Goal: Task Accomplishment & Management: Manage account settings

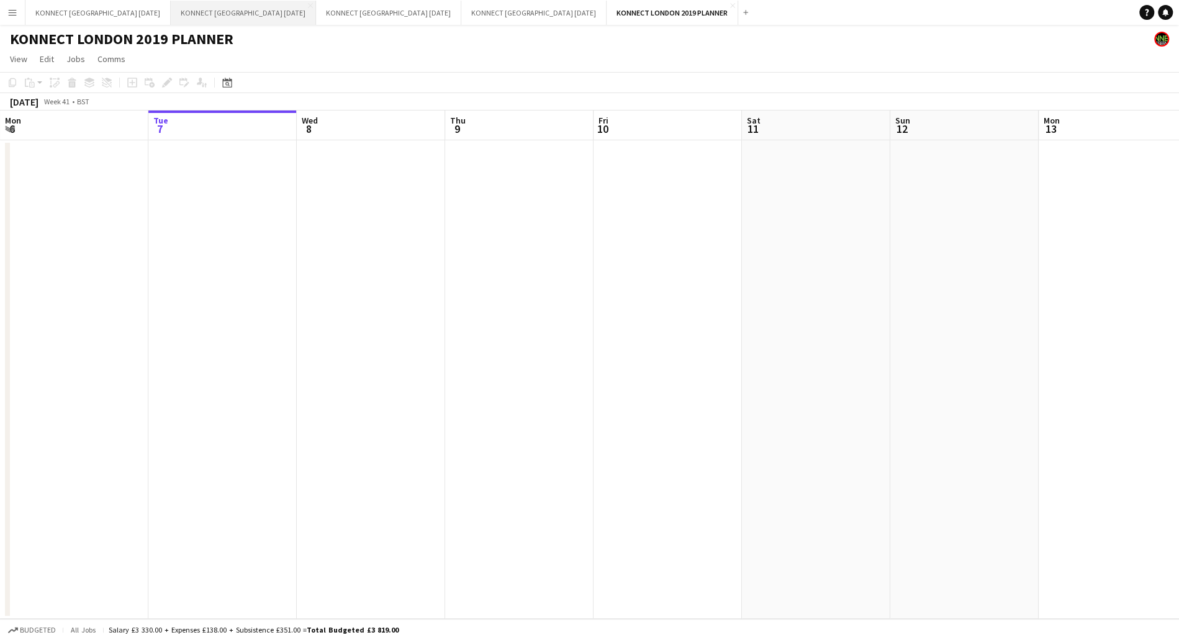
click at [233, 20] on button "KONNECT [GEOGRAPHIC_DATA] [DATE] Close" at bounding box center [243, 13] width 145 height 24
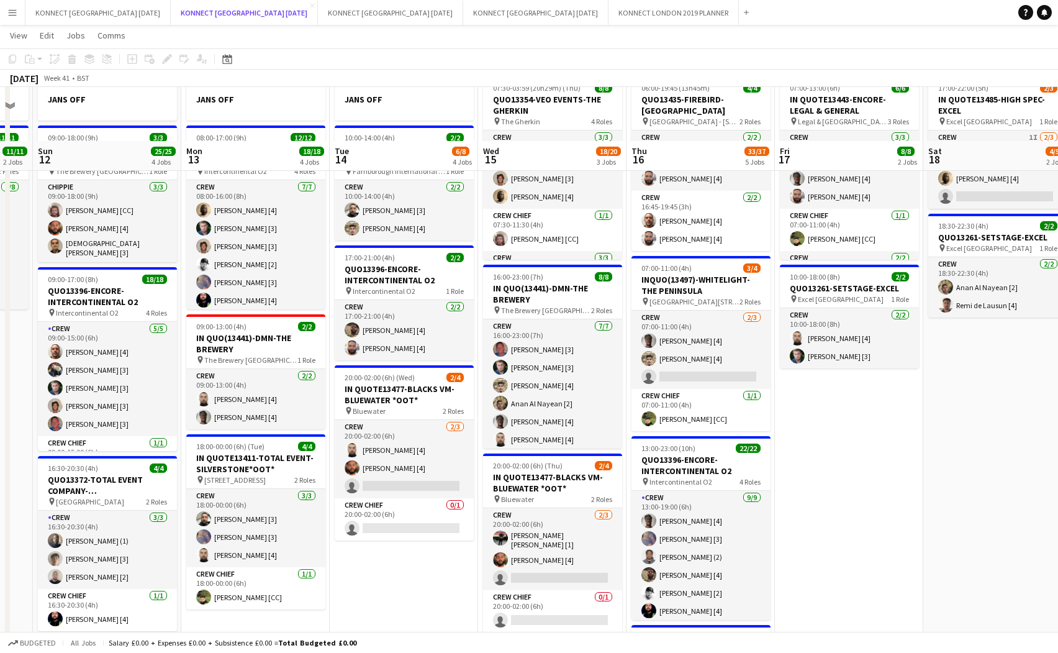
scroll to position [152, 0]
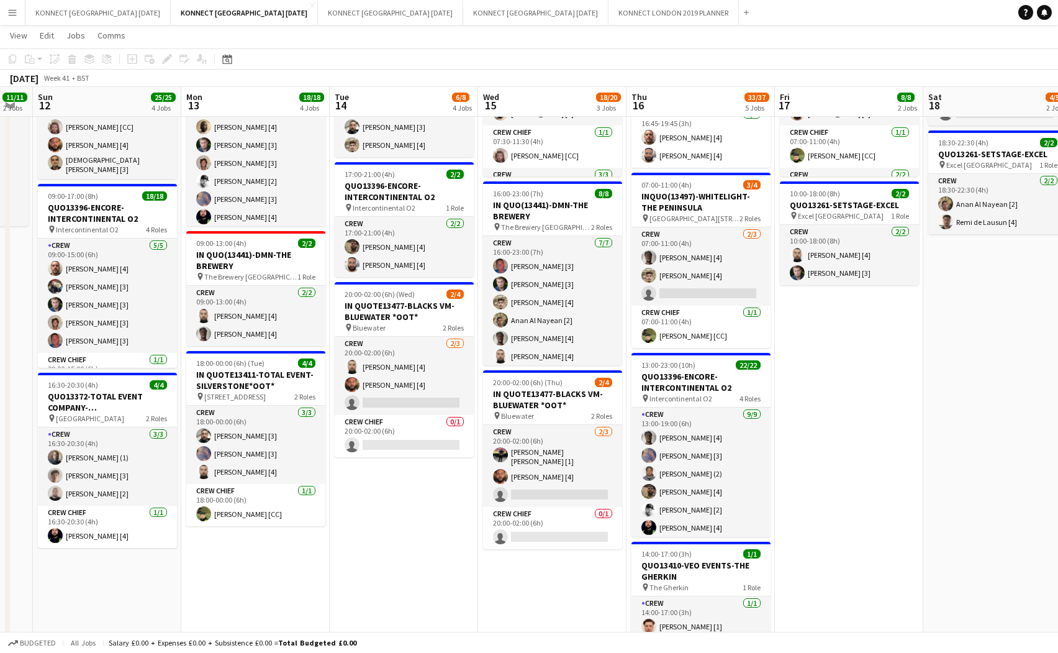
click at [430, 505] on app-date-cell "JANS OFF 10:00-14:00 (4h) 2/2 INQUO(13941)-ENCORE-FARNBOROUGH *OOT* pin Farnbor…" at bounding box center [404, 509] width 148 height 1042
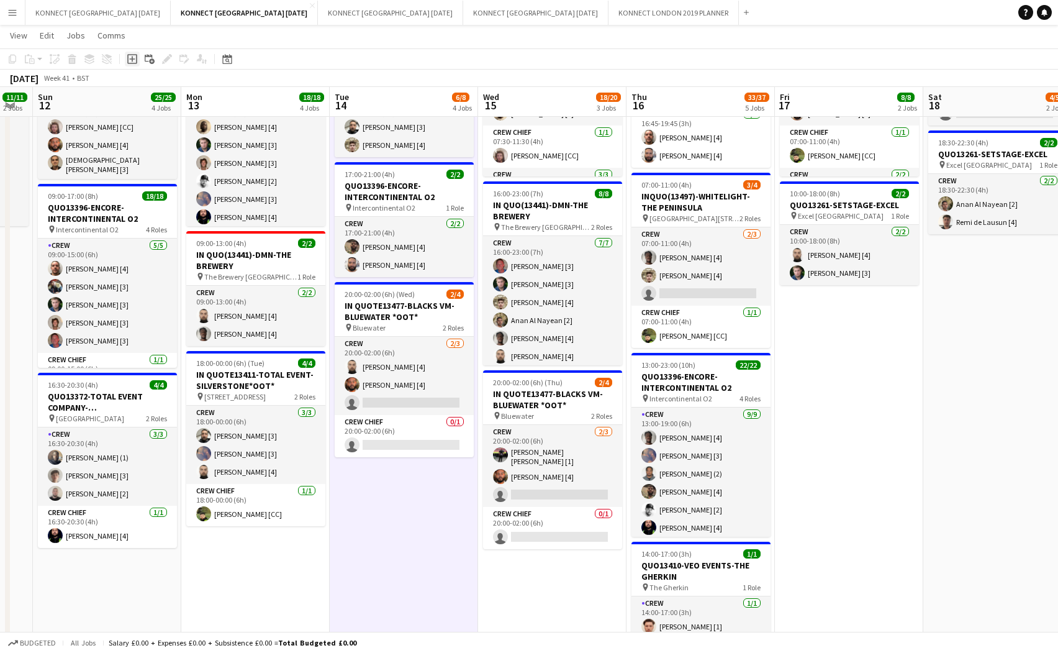
click at [136, 54] on icon at bounding box center [132, 59] width 10 height 10
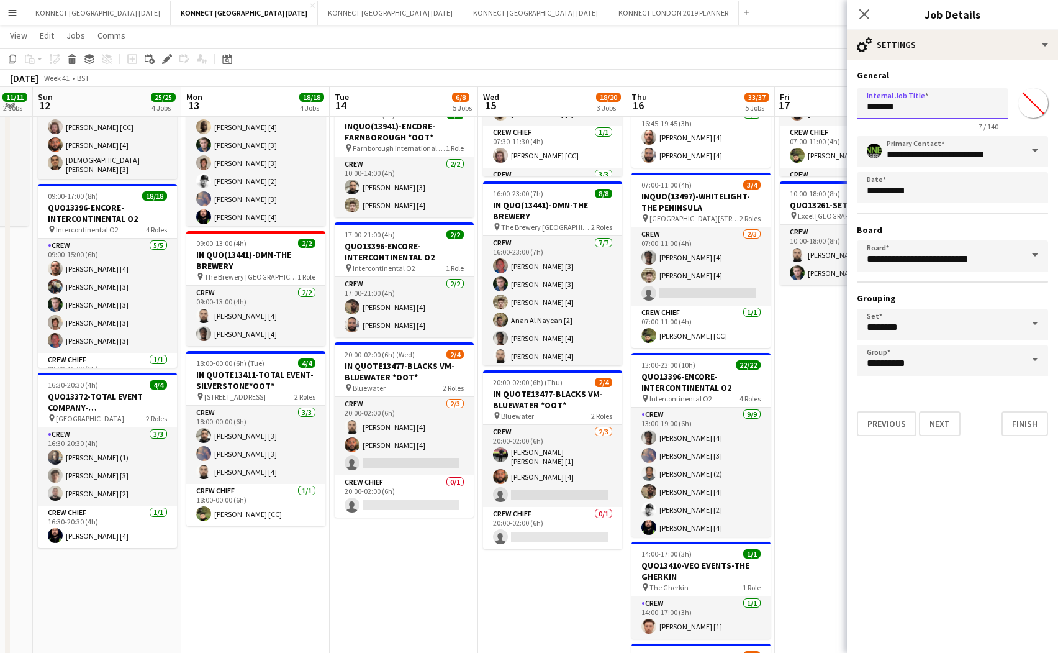
click at [894, 107] on input "*******" at bounding box center [933, 103] width 152 height 31
type input "**********"
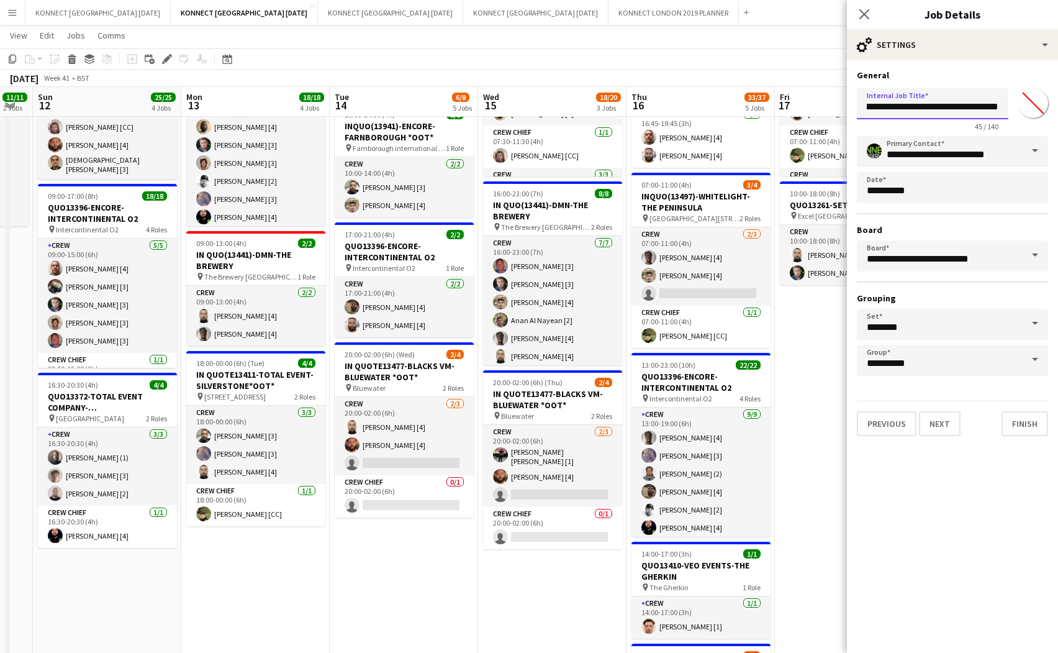
scroll to position [0, 86]
click at [894, 418] on button "Next" at bounding box center [940, 423] width 42 height 25
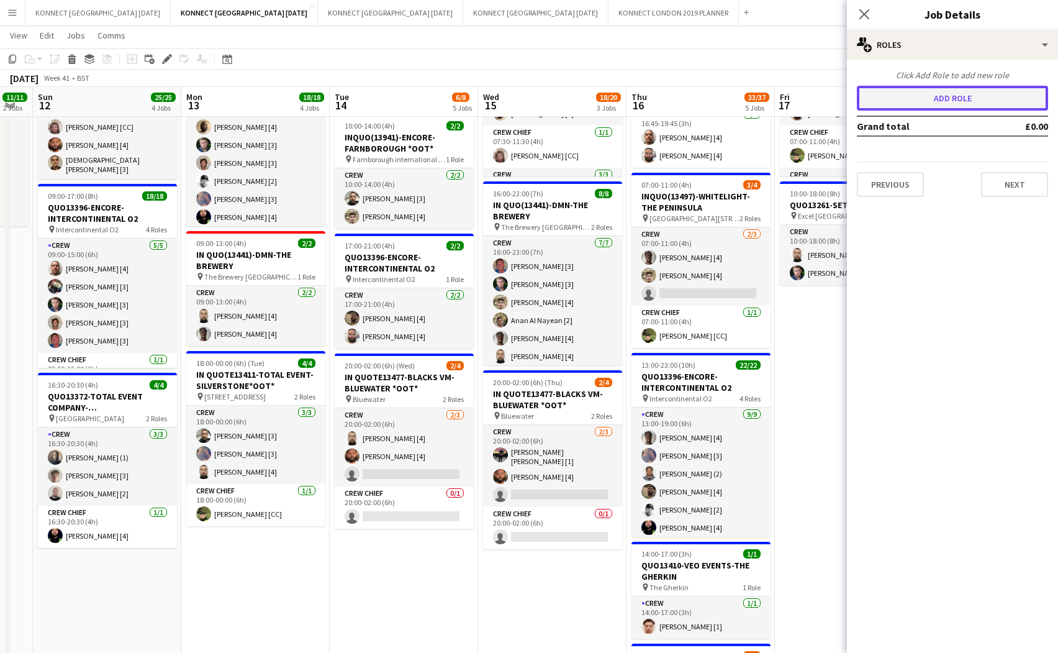
click at [894, 95] on button "Add role" at bounding box center [952, 98] width 191 height 25
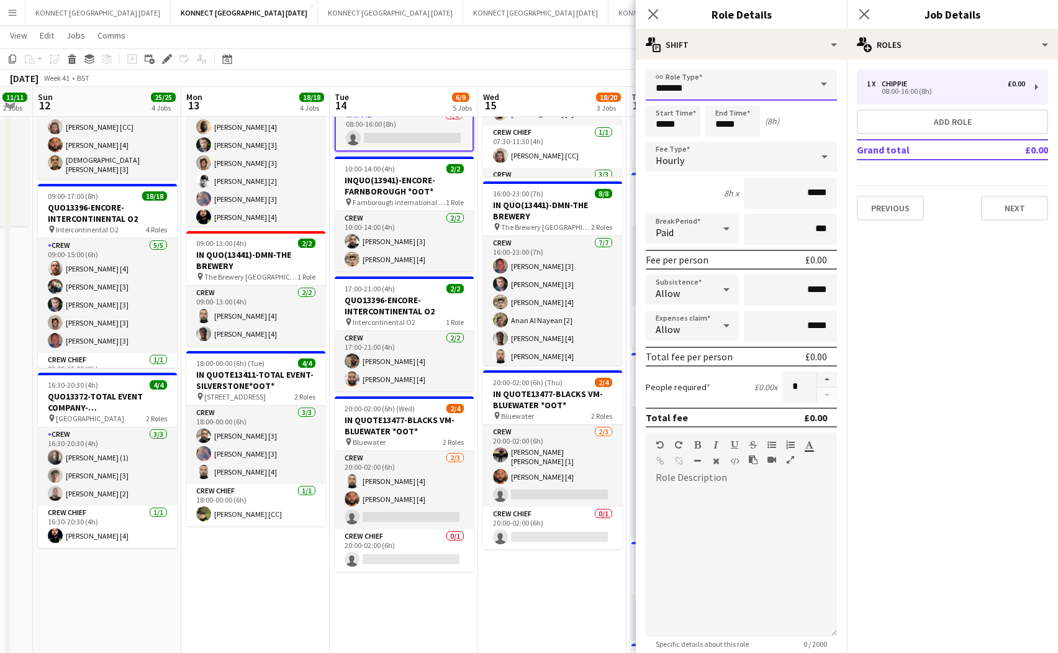
click at [731, 80] on input "*******" at bounding box center [741, 85] width 191 height 31
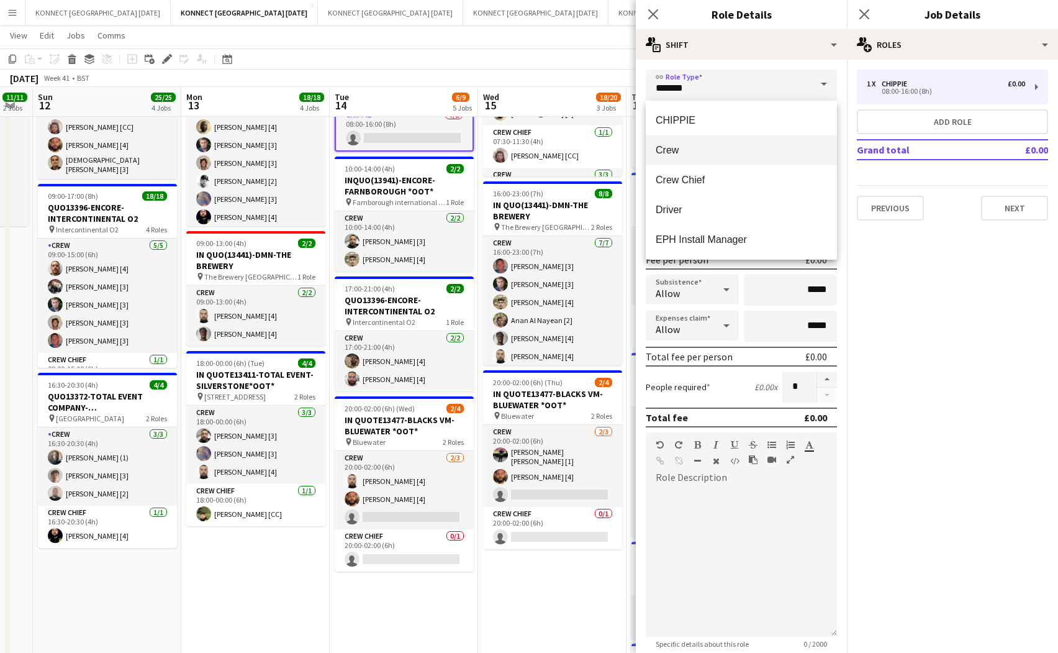
click at [663, 144] on span "Crew" at bounding box center [741, 150] width 171 height 12
type input "****"
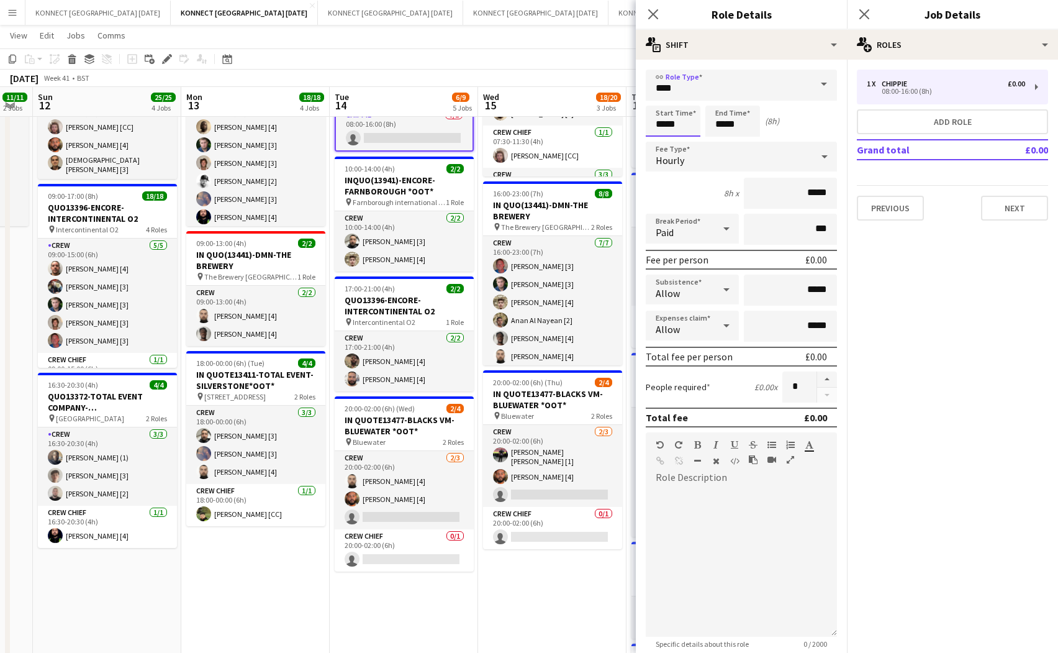
click at [659, 125] on input "*****" at bounding box center [673, 121] width 55 height 31
type input "*****"
click at [722, 126] on input "*****" at bounding box center [732, 121] width 55 height 31
type input "*****"
click at [830, 379] on button "button" at bounding box center [827, 379] width 20 height 16
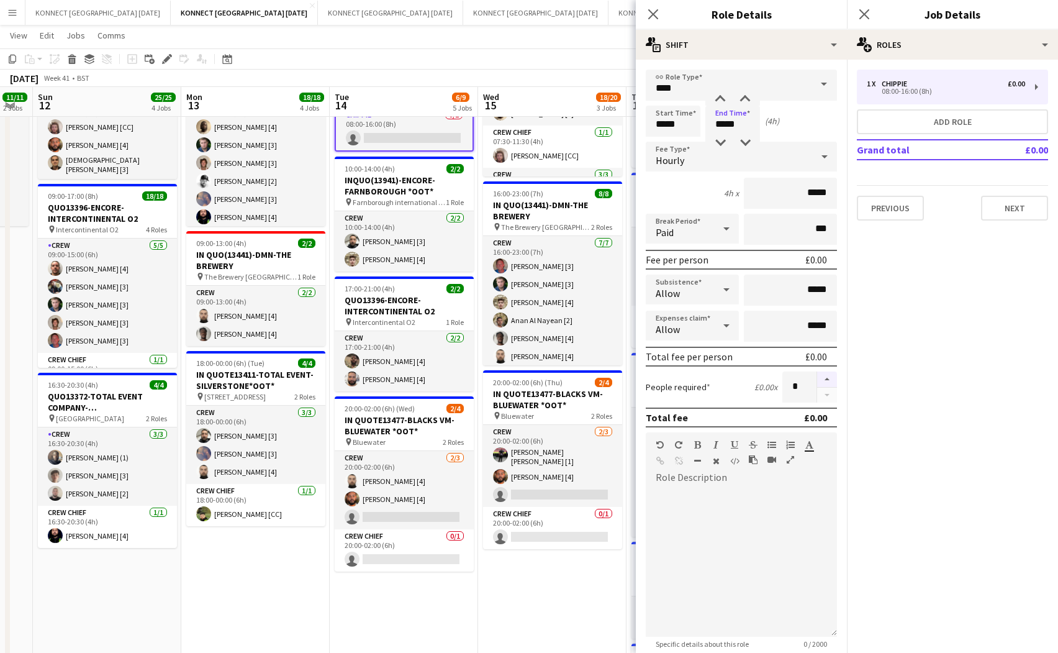
type input "*"
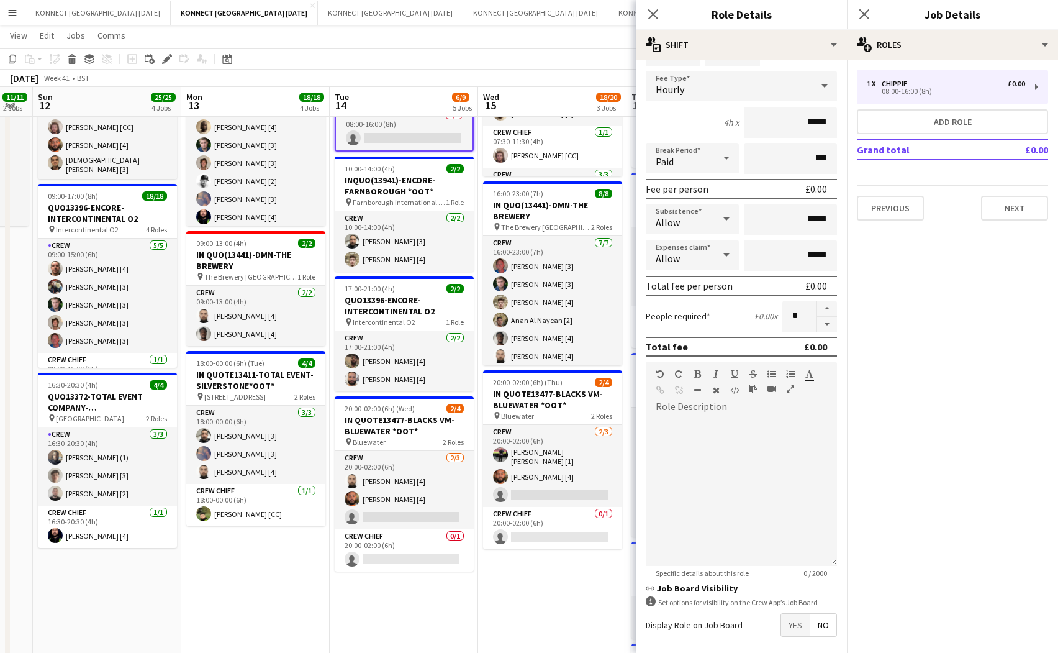
scroll to position [124, 0]
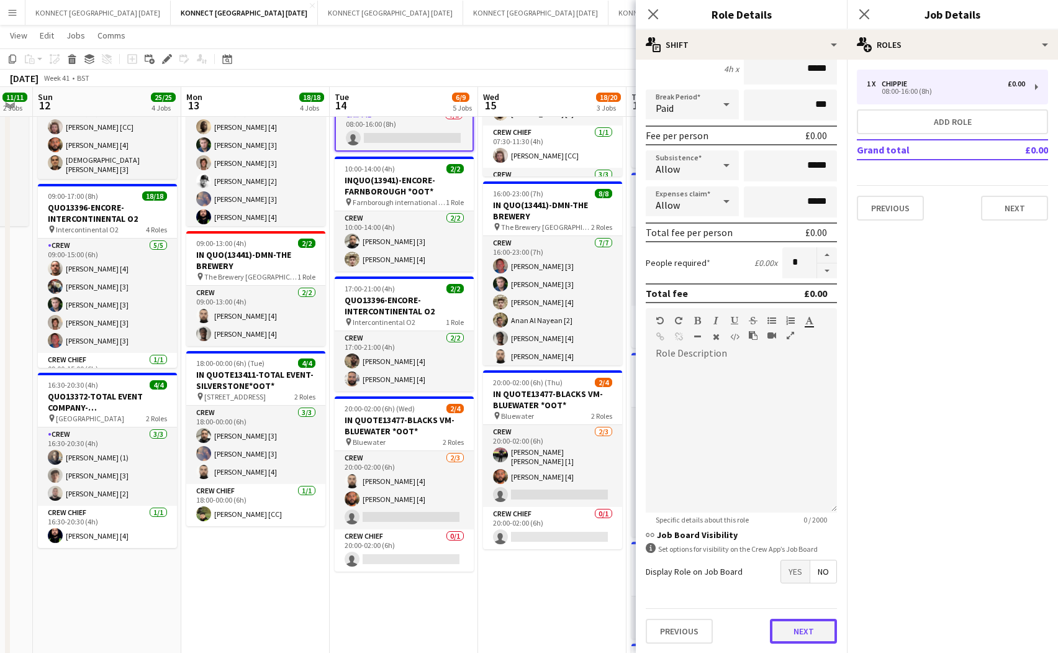
click at [799, 625] on button "Next" at bounding box center [803, 631] width 67 height 25
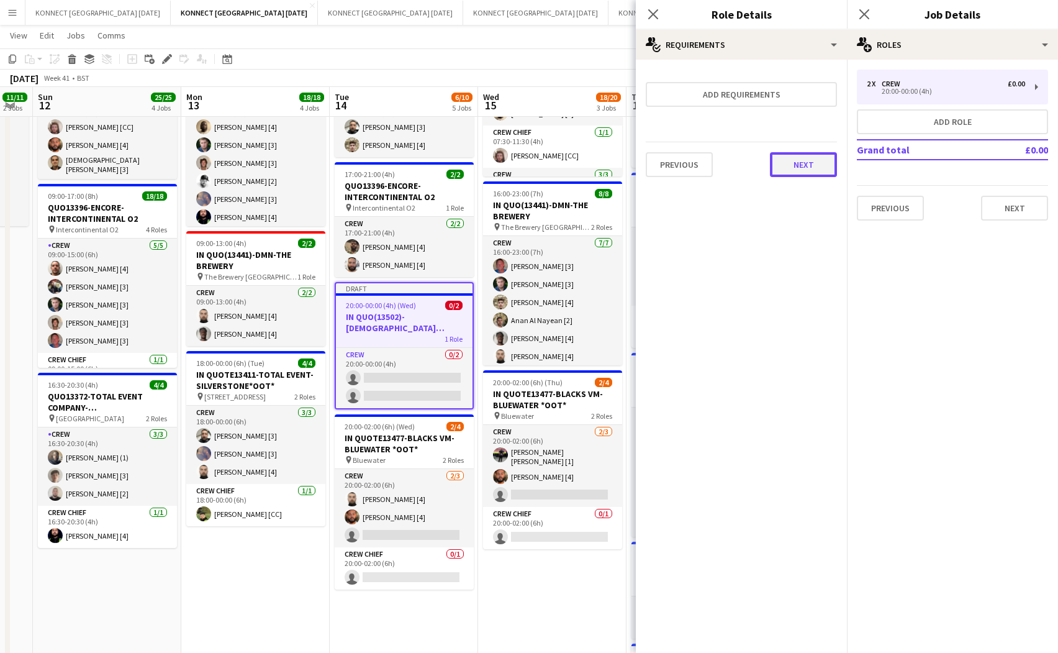
click at [822, 176] on button "Next" at bounding box center [803, 164] width 67 height 25
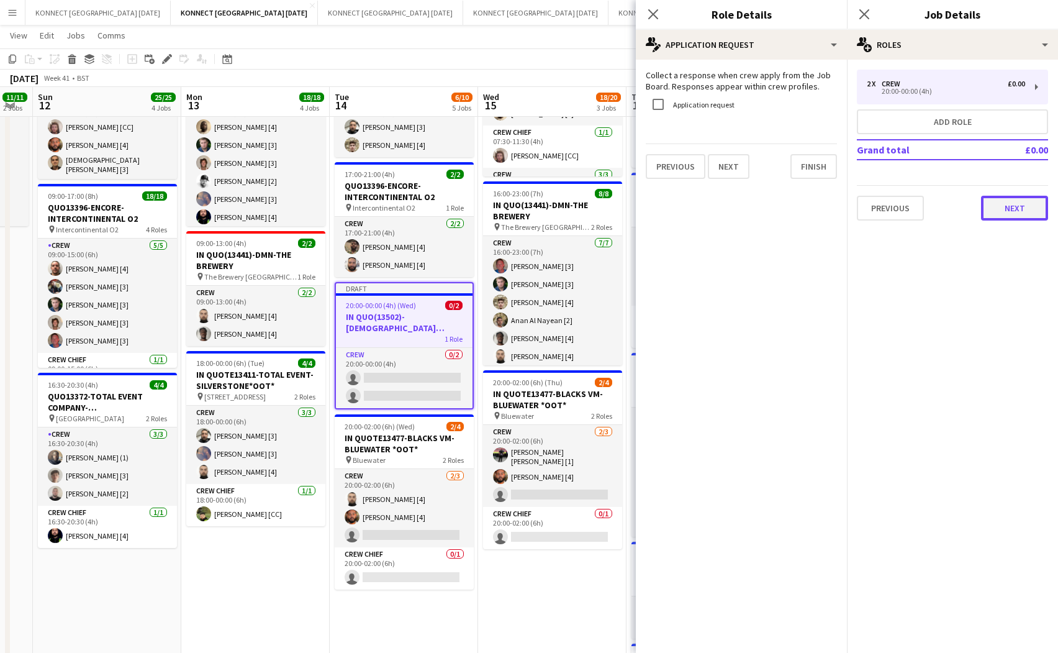
click at [894, 209] on button "Next" at bounding box center [1014, 208] width 67 height 25
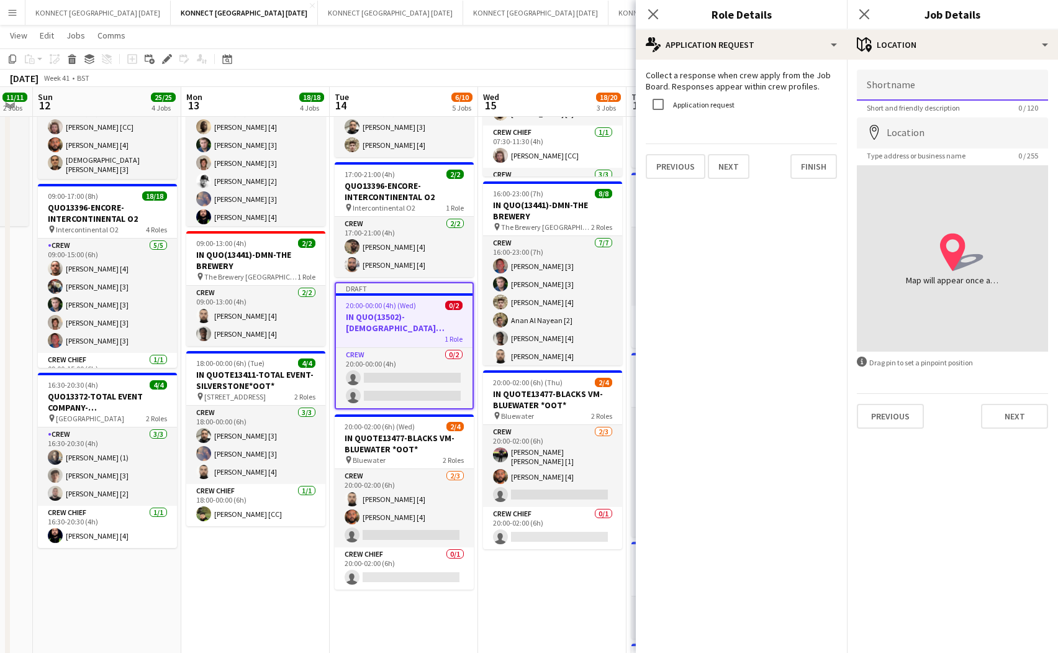
click at [894, 86] on input "Shortname" at bounding box center [952, 85] width 191 height 31
type input "**********"
click at [894, 79] on input "**********" at bounding box center [952, 85] width 191 height 31
click at [894, 84] on input "**********" at bounding box center [952, 85] width 191 height 31
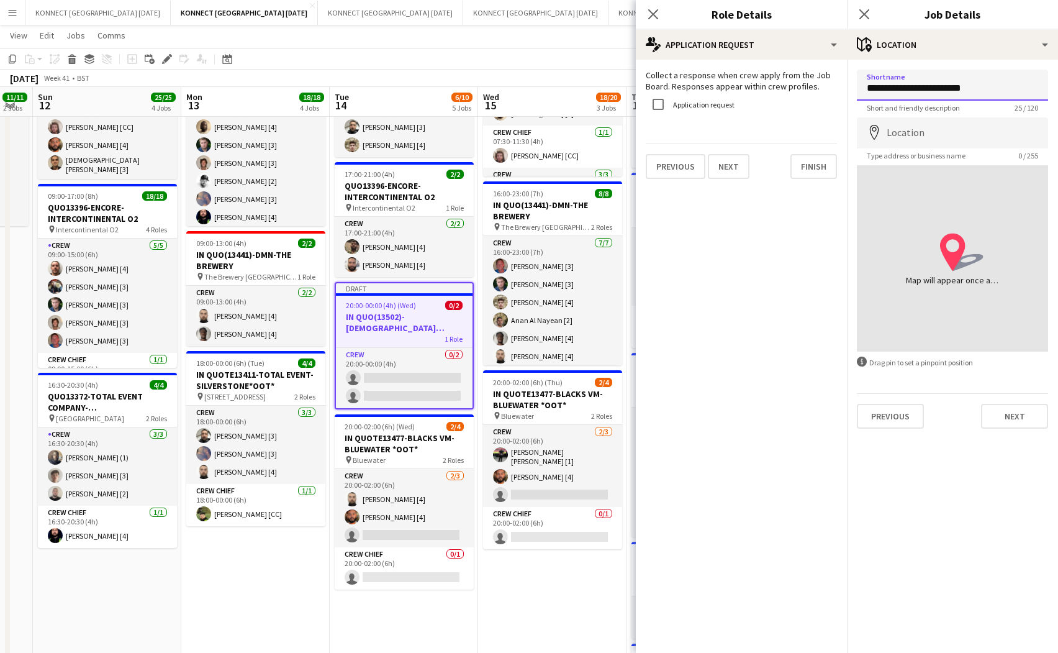
click at [894, 84] on input "**********" at bounding box center [952, 85] width 191 height 31
click at [894, 145] on input "Location" at bounding box center [952, 132] width 191 height 31
paste input "**********"
type input "**********"
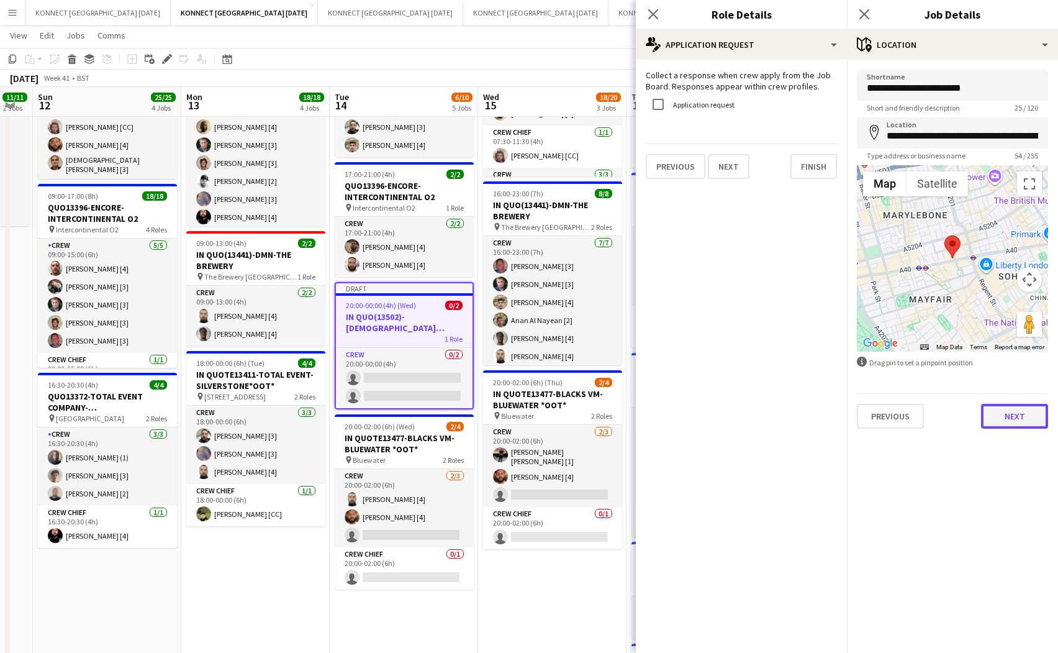
click at [894, 414] on button "Next" at bounding box center [1014, 416] width 67 height 25
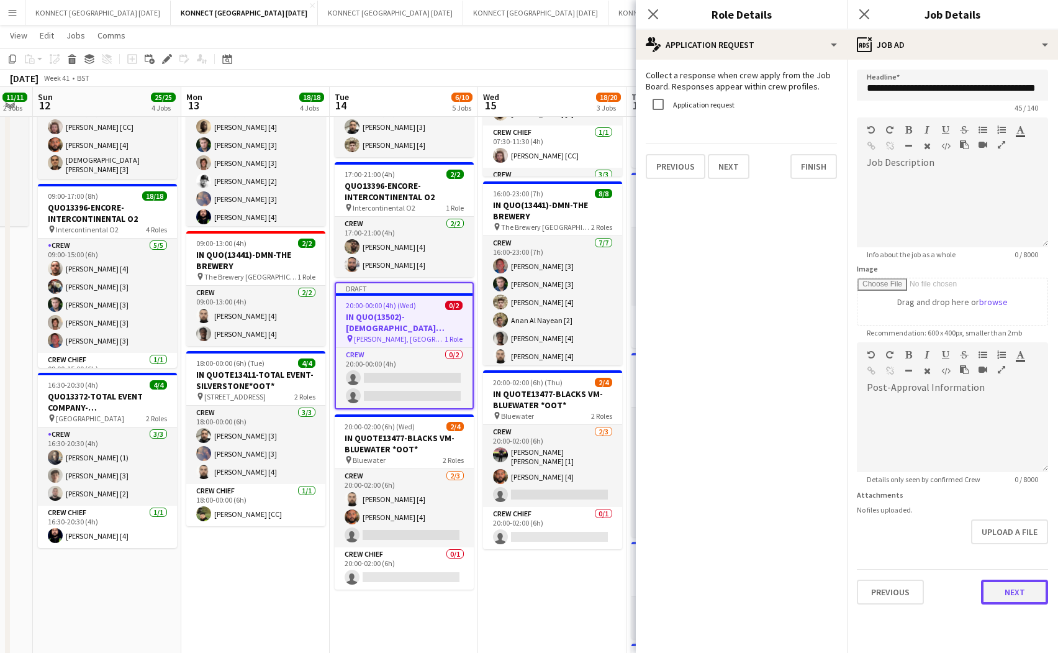
click at [894, 591] on button "Next" at bounding box center [1014, 591] width 67 height 25
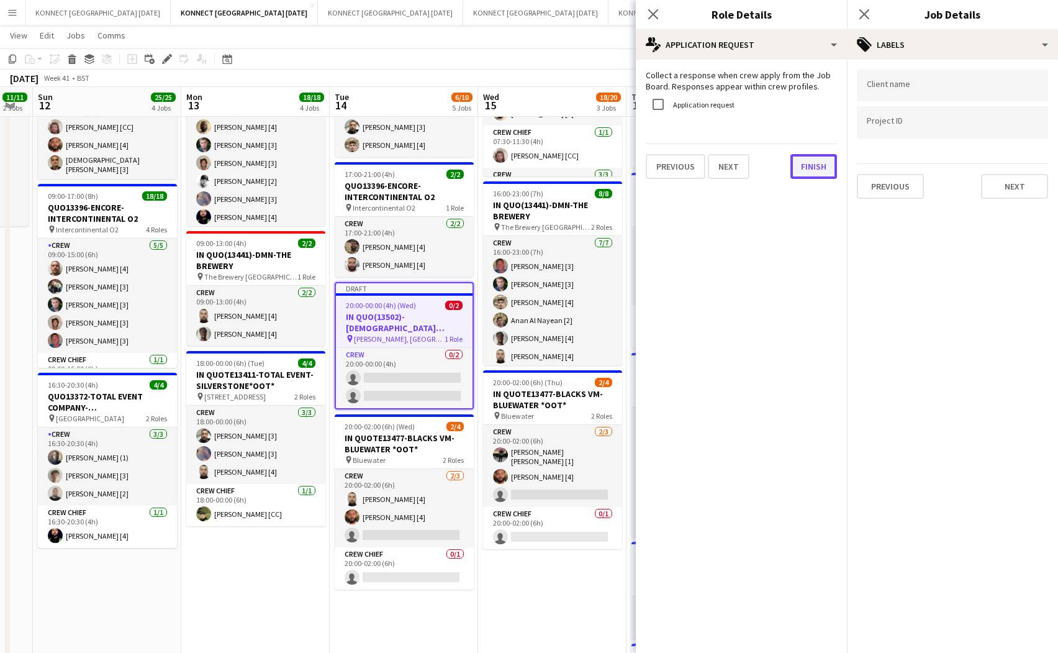
click at [818, 163] on button "Finish" at bounding box center [814, 166] width 47 height 25
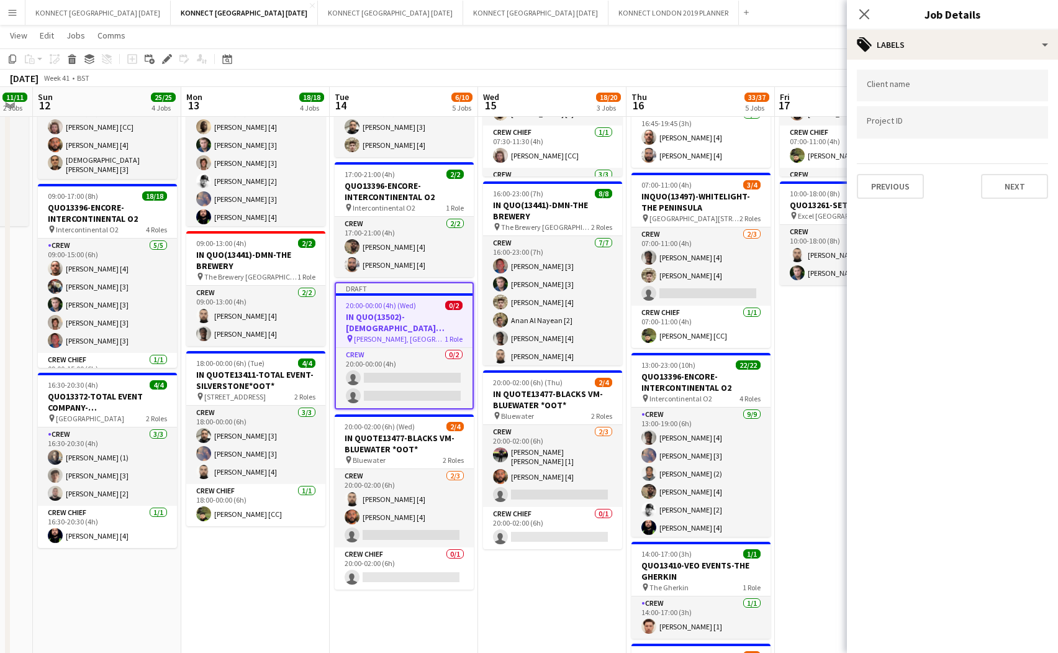
click at [732, 46] on app-page-menu "View Day view expanded Day view collapsed Month view Date picker Jump to [DATE]…" at bounding box center [529, 37] width 1058 height 24
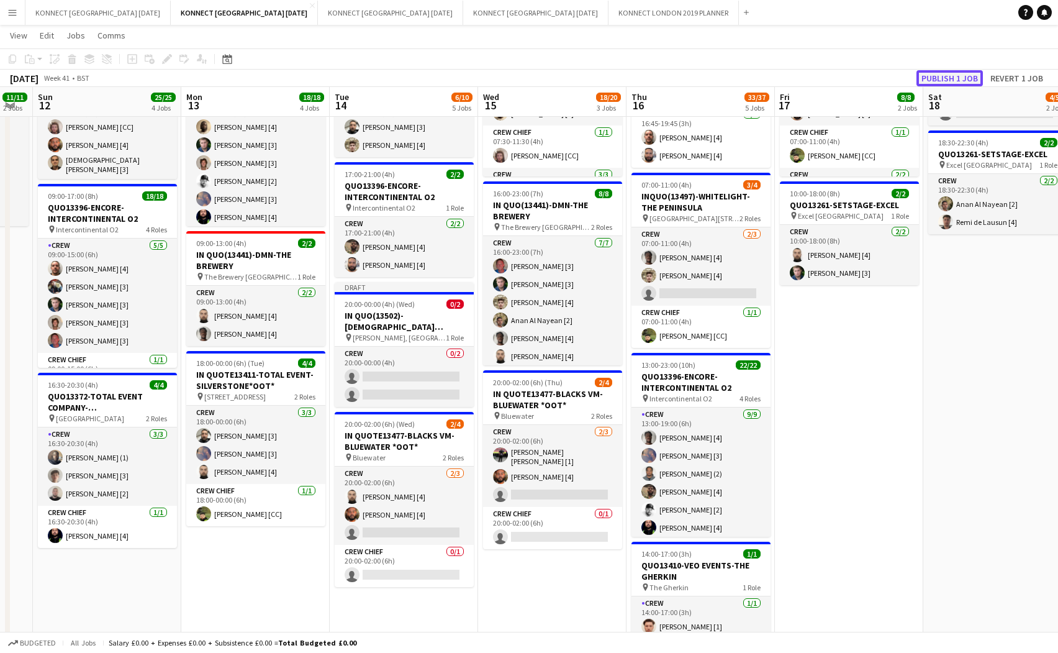
click at [894, 75] on button "Publish 1 job" at bounding box center [950, 78] width 66 height 16
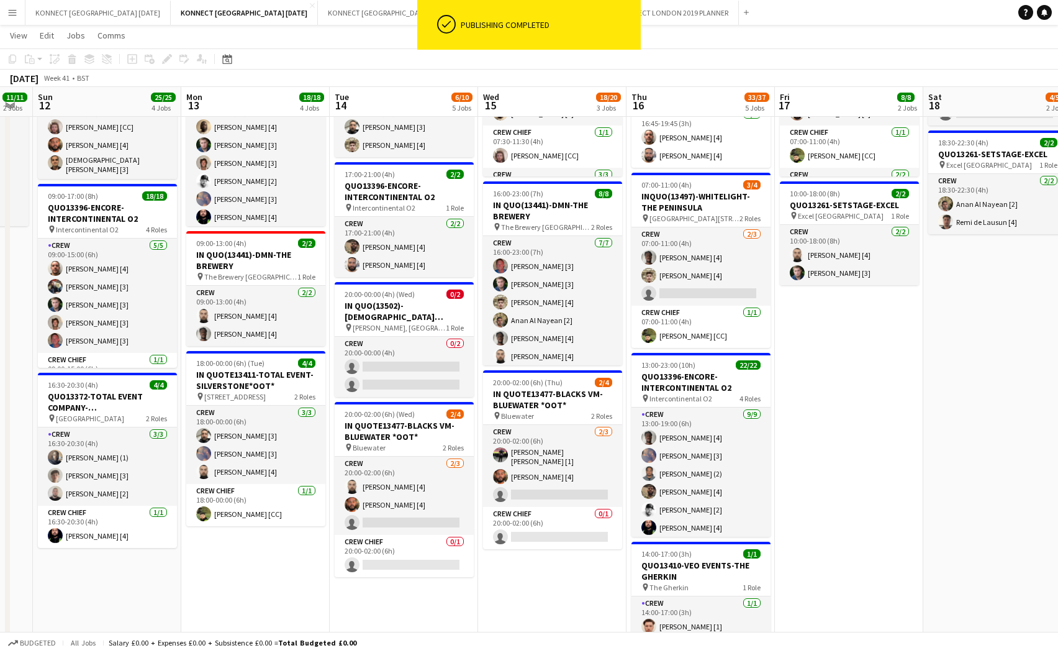
click at [376, 308] on h3 "IN QUO(13502)-[DEMOGRAPHIC_DATA] [PERSON_NAME], [GEOGRAPHIC_DATA]" at bounding box center [404, 311] width 139 height 22
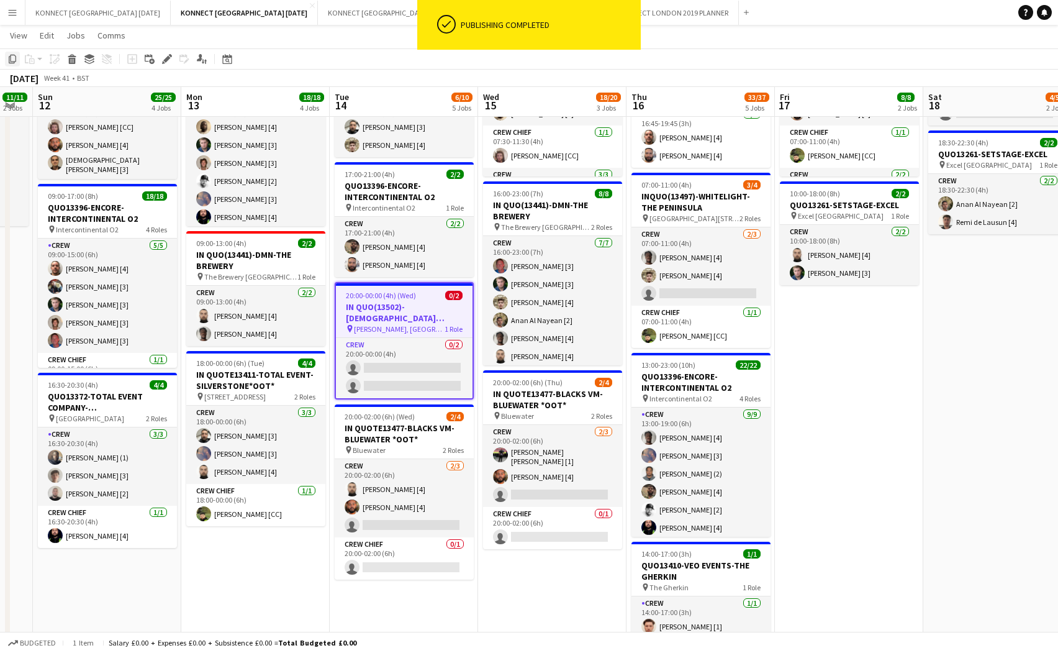
click at [13, 59] on icon "Copy" at bounding box center [12, 59] width 10 height 10
click at [535, 599] on app-date-cell "07:30-03:59 (20h29m) (Thu) 8/8 QUO13354-VEO EVENTS-THE GHERKIN pin The Gherkin …" at bounding box center [552, 509] width 148 height 1042
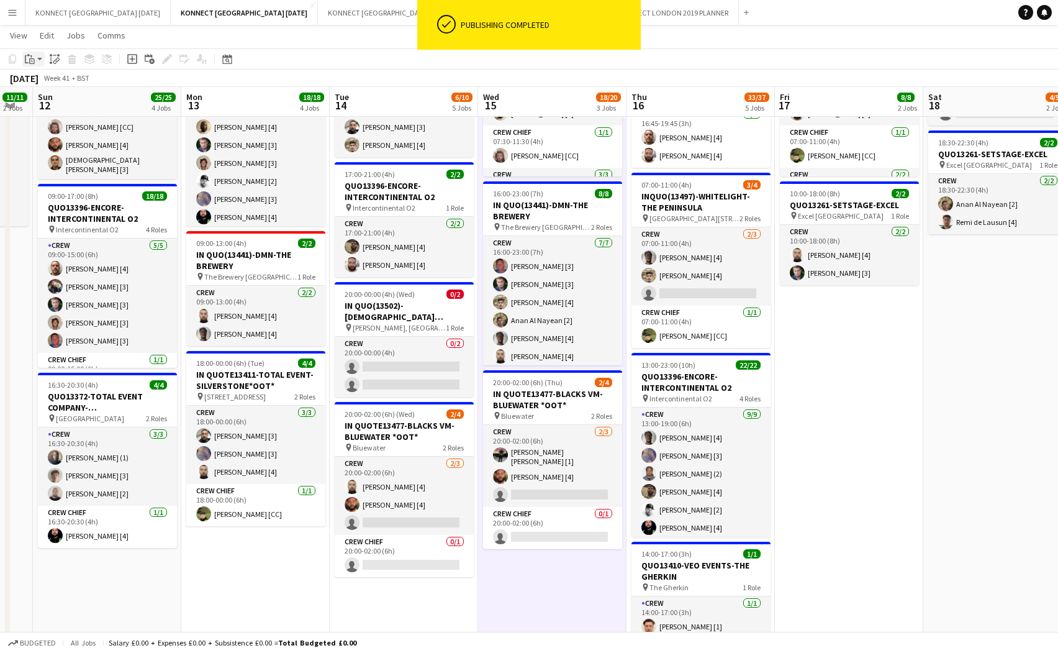
click at [32, 56] on icon at bounding box center [30, 56] width 1 height 2
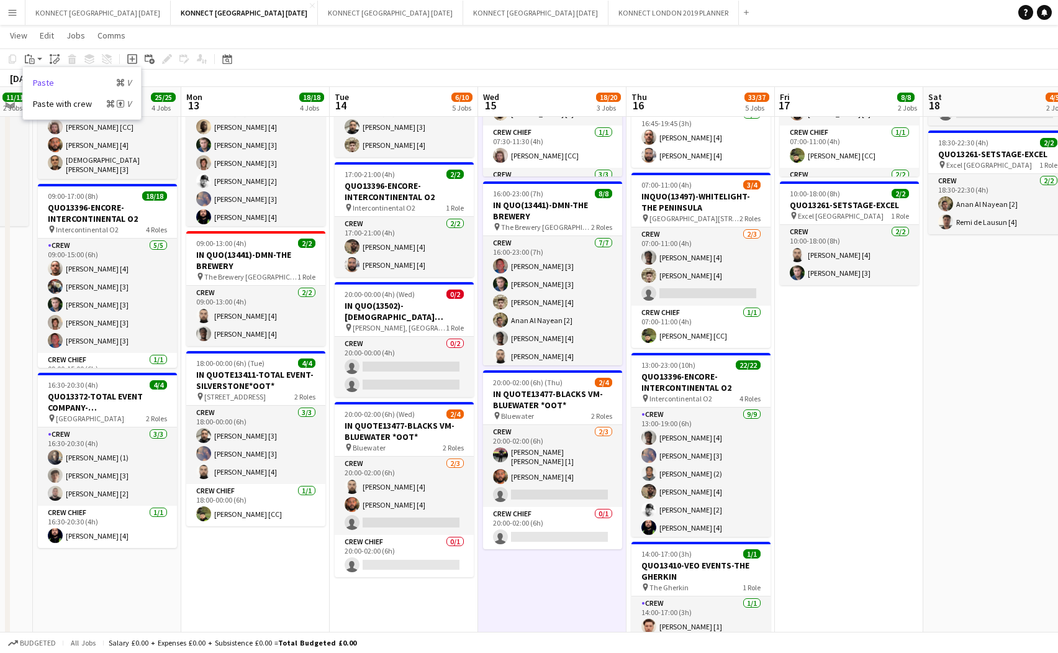
click at [40, 83] on link "Paste Command V" at bounding box center [82, 82] width 98 height 11
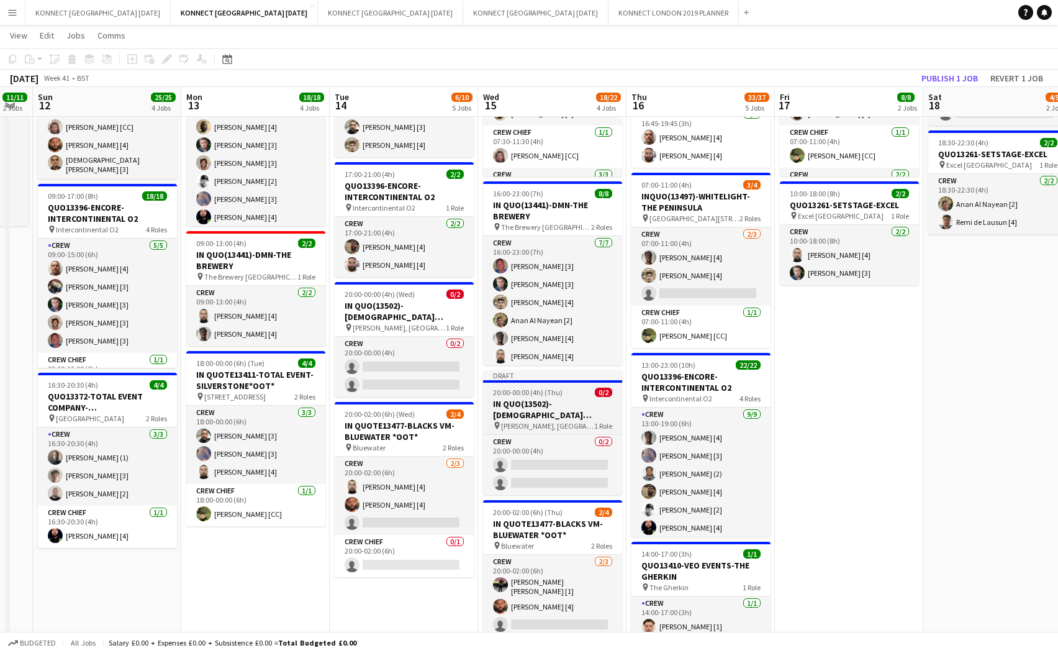
click at [514, 379] on div "Draft" at bounding box center [552, 375] width 139 height 10
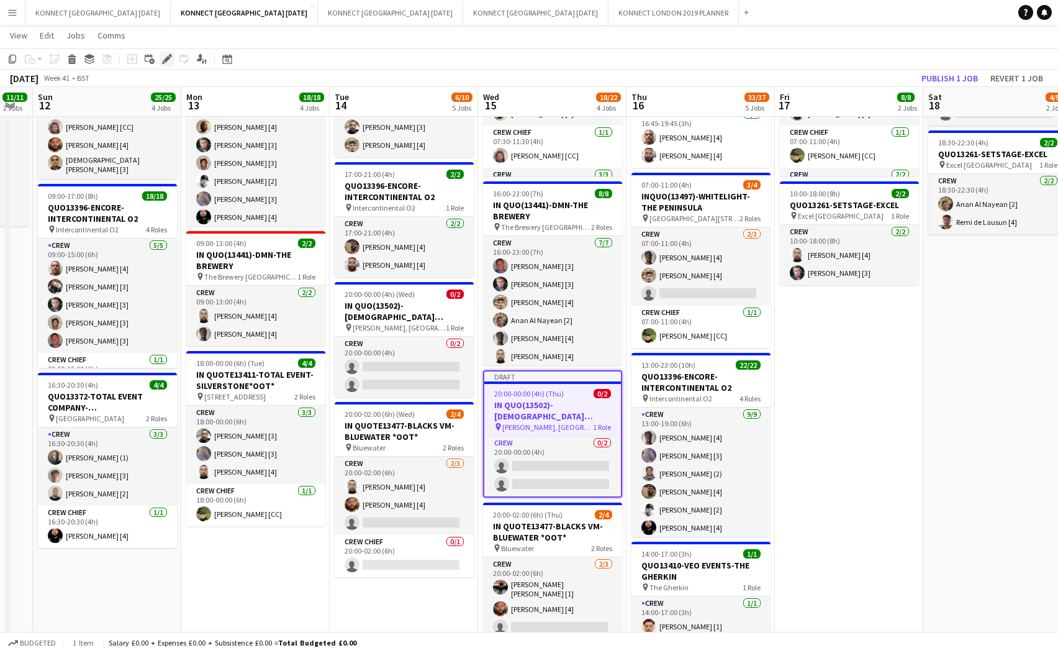
click at [169, 57] on icon at bounding box center [166, 59] width 7 height 7
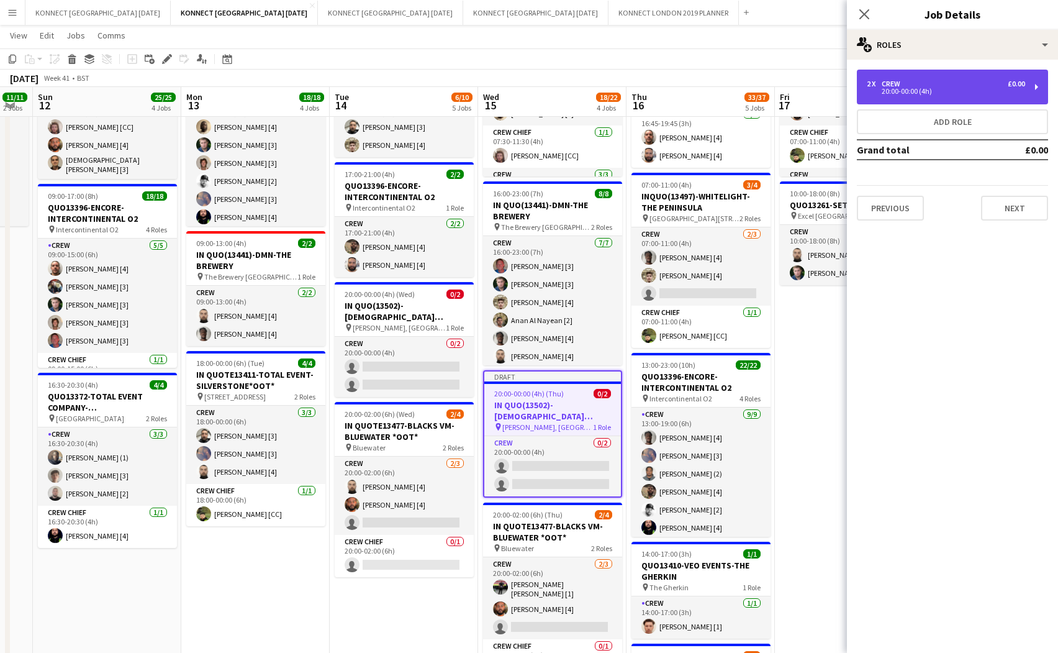
click at [894, 89] on div "20:00-00:00 (4h)" at bounding box center [946, 91] width 158 height 6
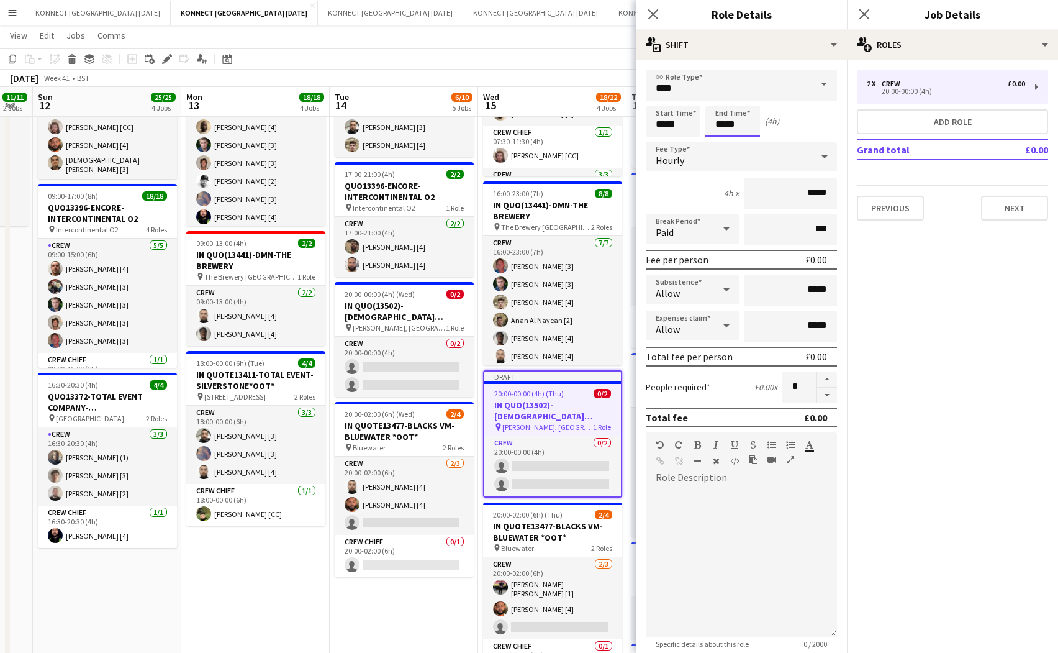
click at [723, 125] on input "*****" at bounding box center [732, 121] width 55 height 31
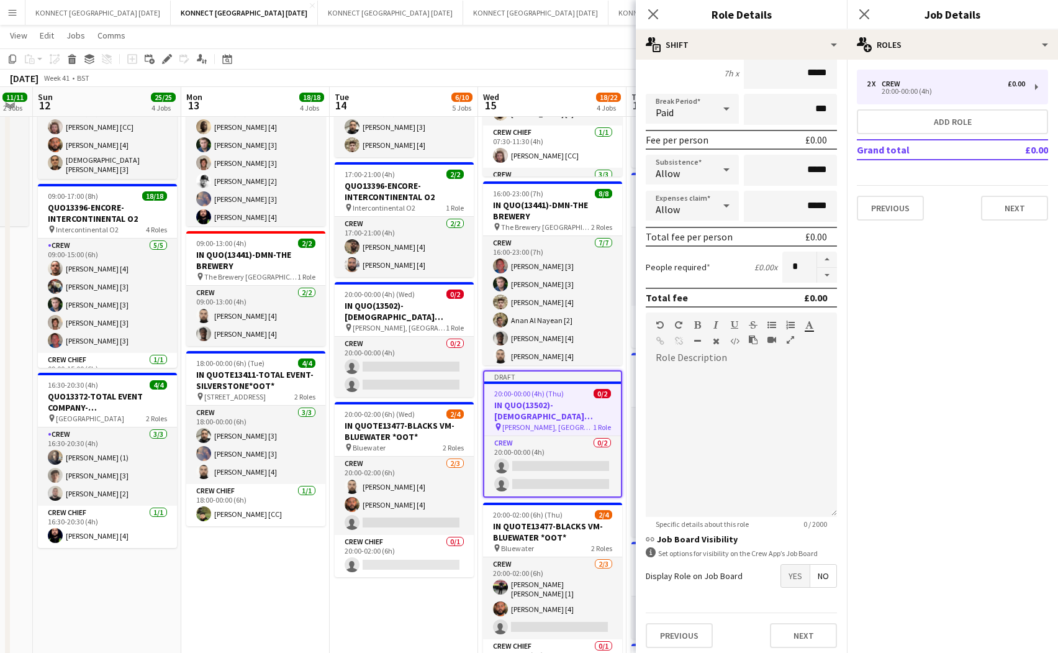
scroll to position [124, 0]
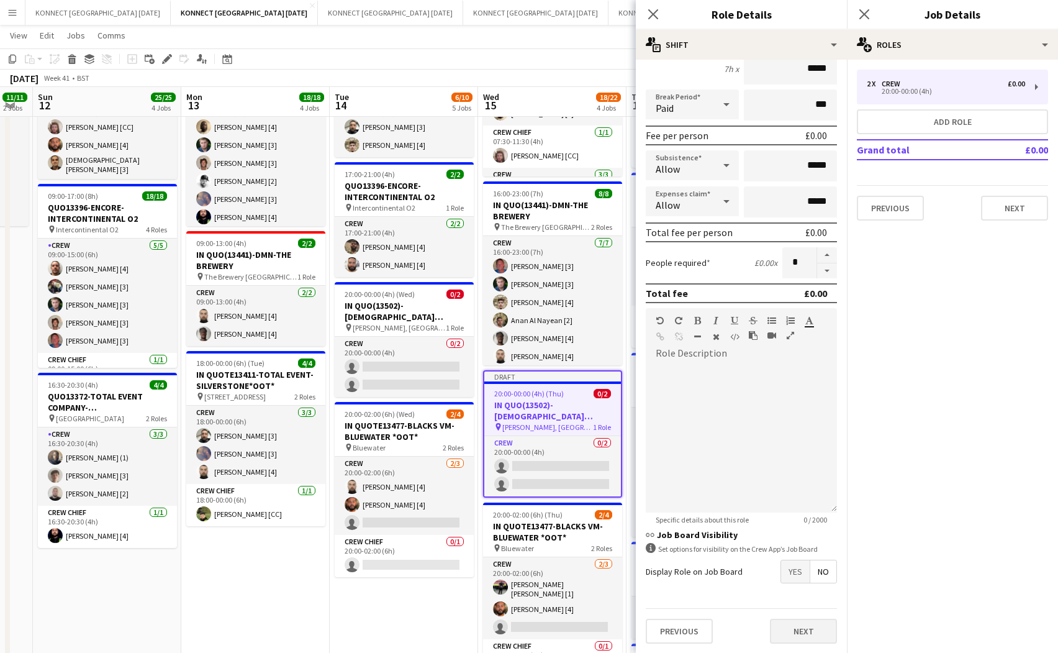
type input "*****"
click at [786, 628] on button "Next" at bounding box center [803, 631] width 67 height 25
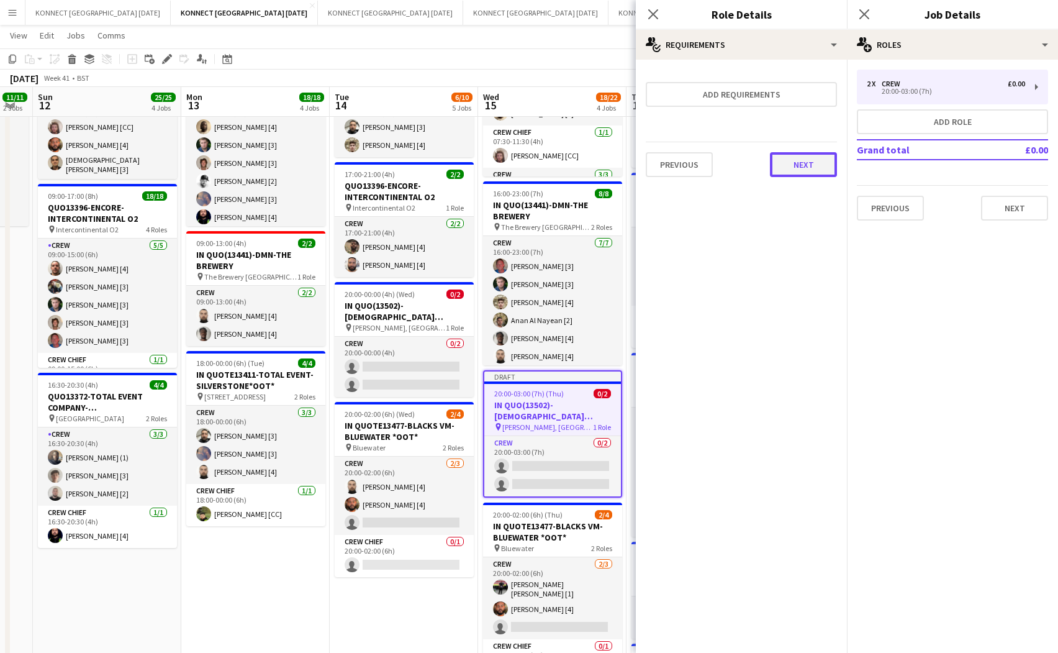
click at [813, 170] on button "Next" at bounding box center [803, 164] width 67 height 25
click at [813, 170] on button "Finish" at bounding box center [814, 166] width 47 height 25
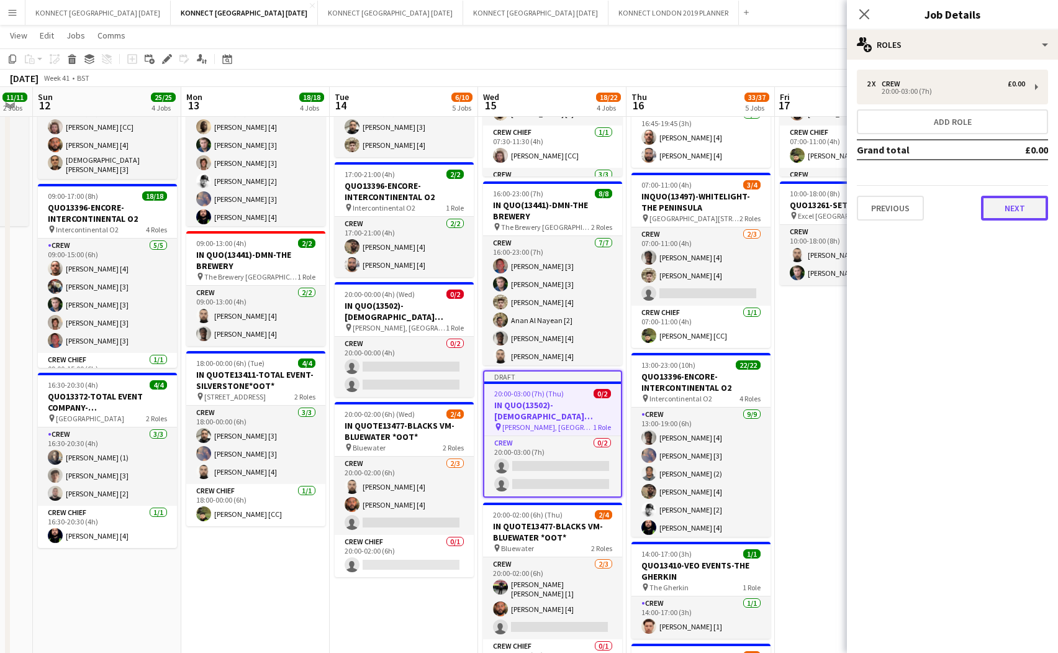
click at [894, 212] on button "Next" at bounding box center [1014, 208] width 67 height 25
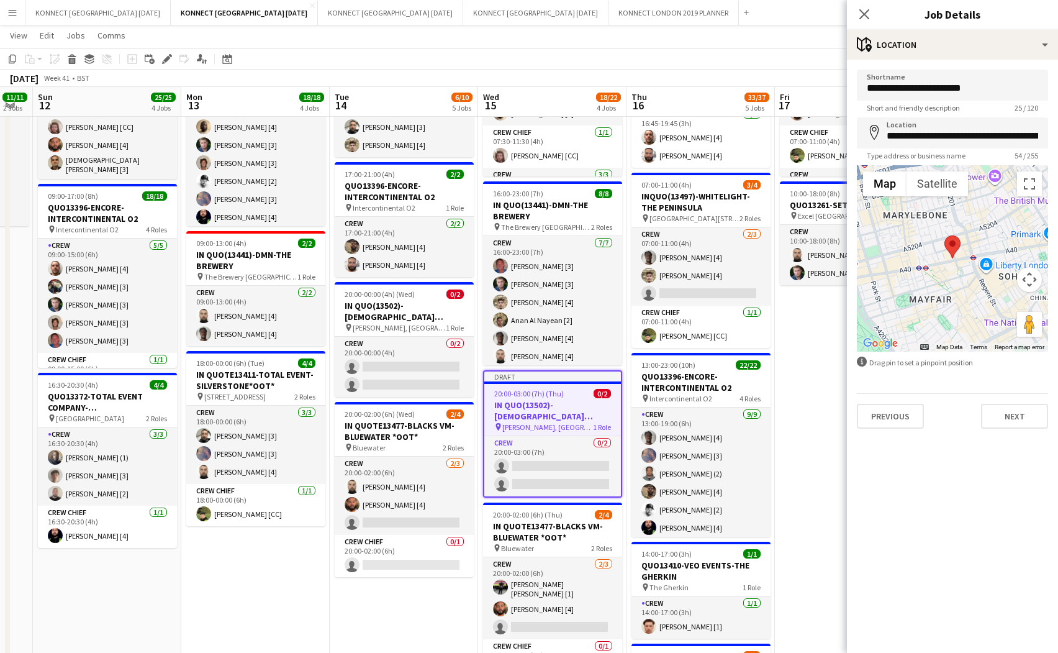
click at [812, 458] on app-date-cell "07:00-13:00 (6h) 6/6 IN QUOTE13443-ENCORE-LEGAL & GENERAL pin Legal & [GEOGRAPH…" at bounding box center [849, 509] width 148 height 1042
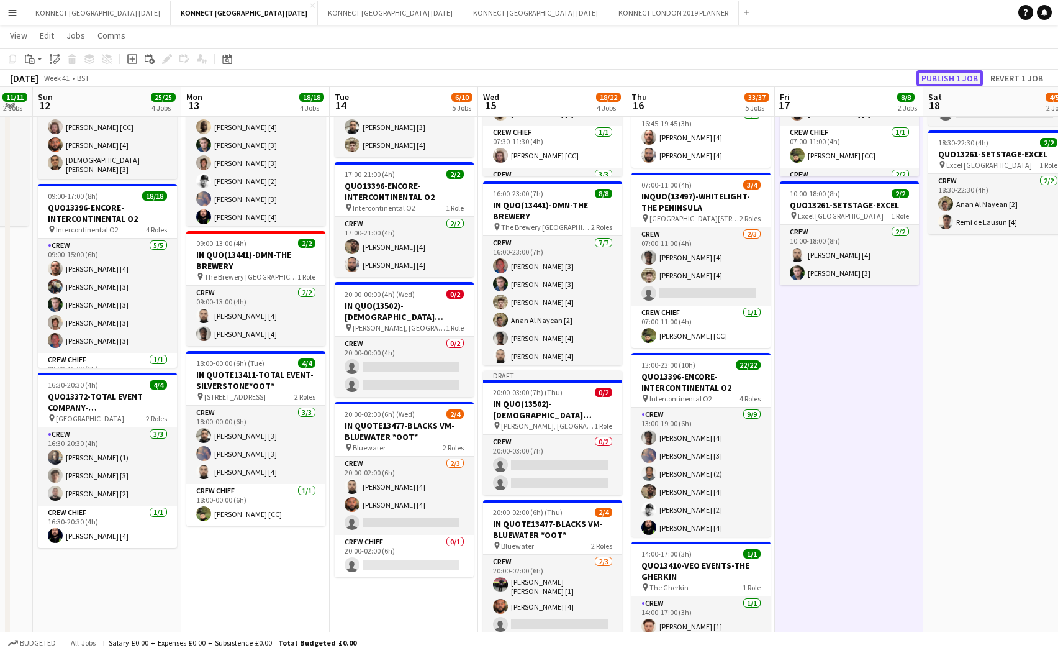
click at [894, 79] on button "Publish 1 job" at bounding box center [950, 78] width 66 height 16
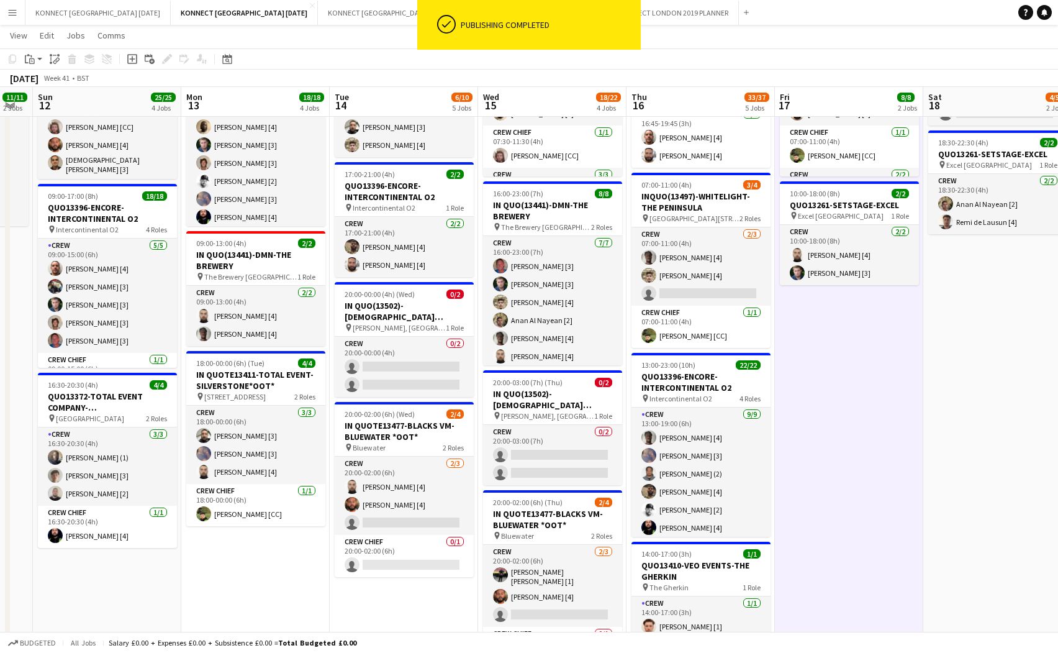
click at [805, 407] on app-date-cell "07:00-13:00 (6h) 6/6 IN QUOTE13443-ENCORE-LEGAL & GENERAL pin Legal & [GEOGRAPH…" at bounding box center [849, 509] width 148 height 1042
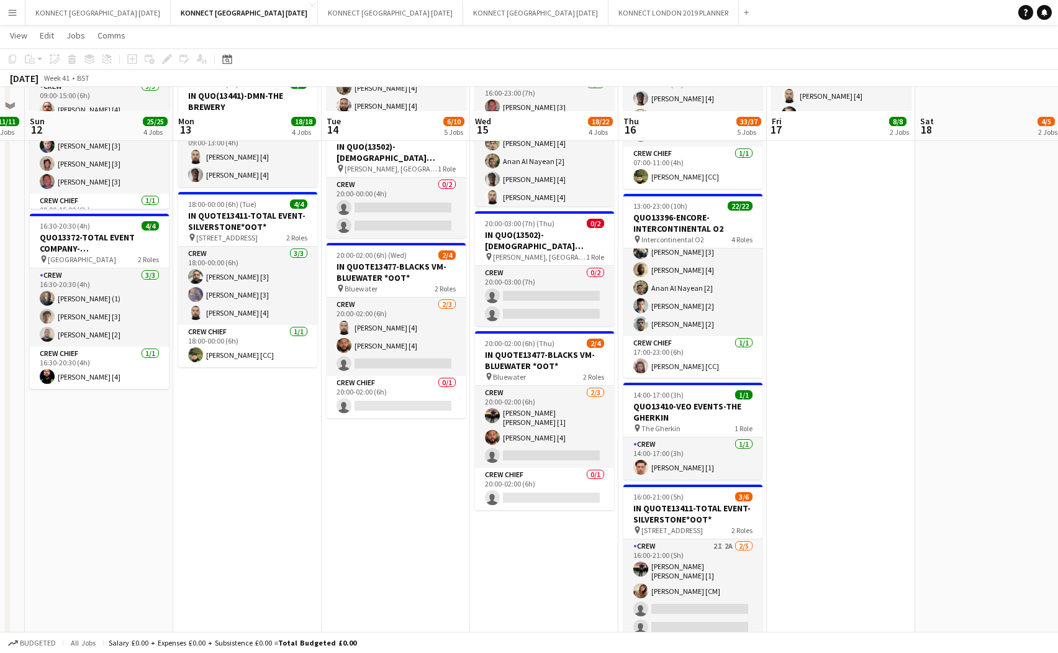
scroll to position [334, 0]
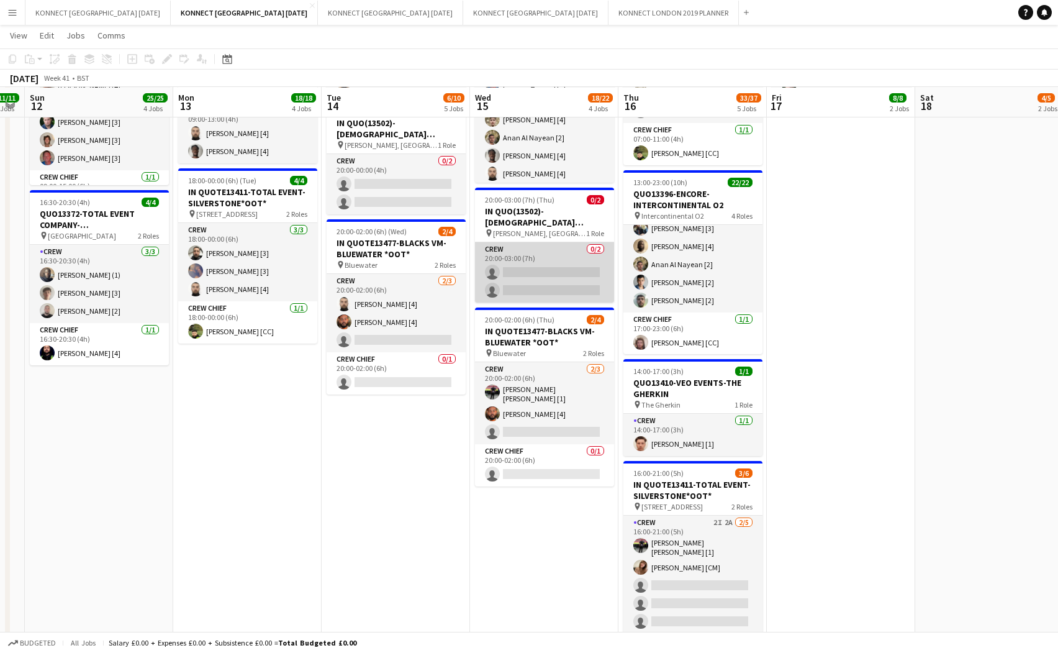
click at [532, 286] on app-card-role "Crew 0/2 20:00-03:00 (7h) single-neutral-actions single-neutral-actions" at bounding box center [544, 272] width 139 height 60
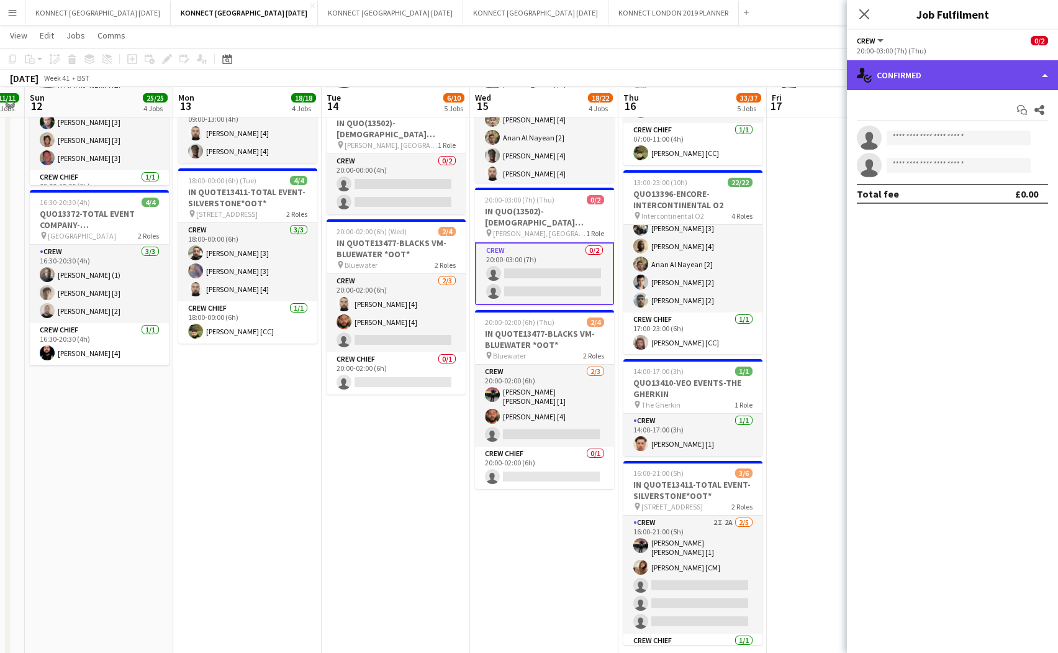
click at [894, 83] on div "single-neutral-actions-check-2 Confirmed" at bounding box center [952, 75] width 211 height 30
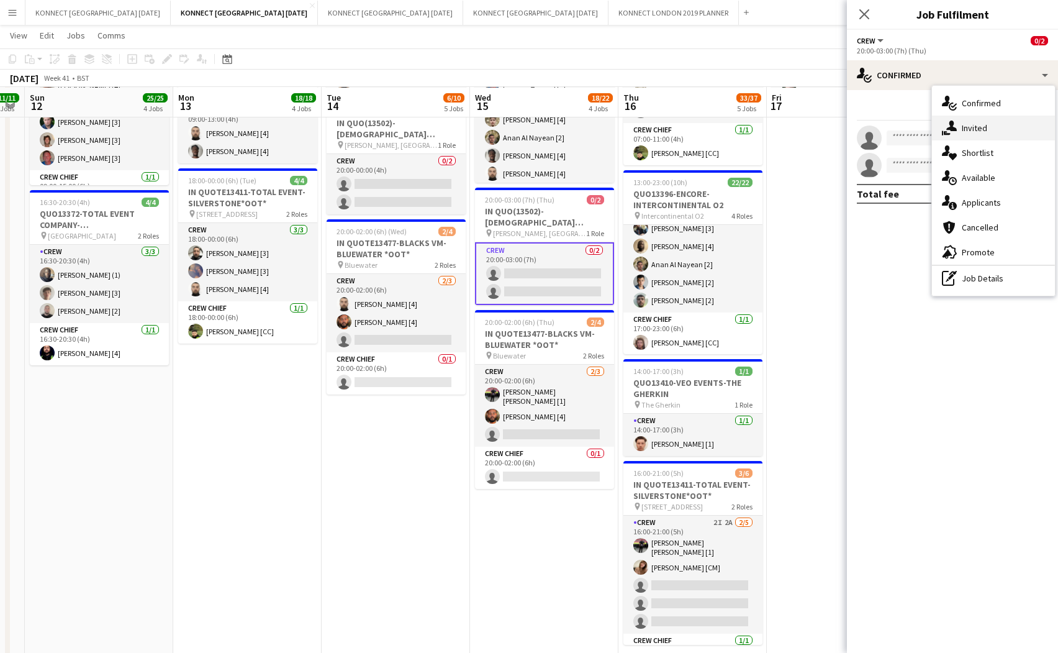
click at [894, 116] on div "single-neutral-actions-share-1 Invited" at bounding box center [993, 128] width 123 height 25
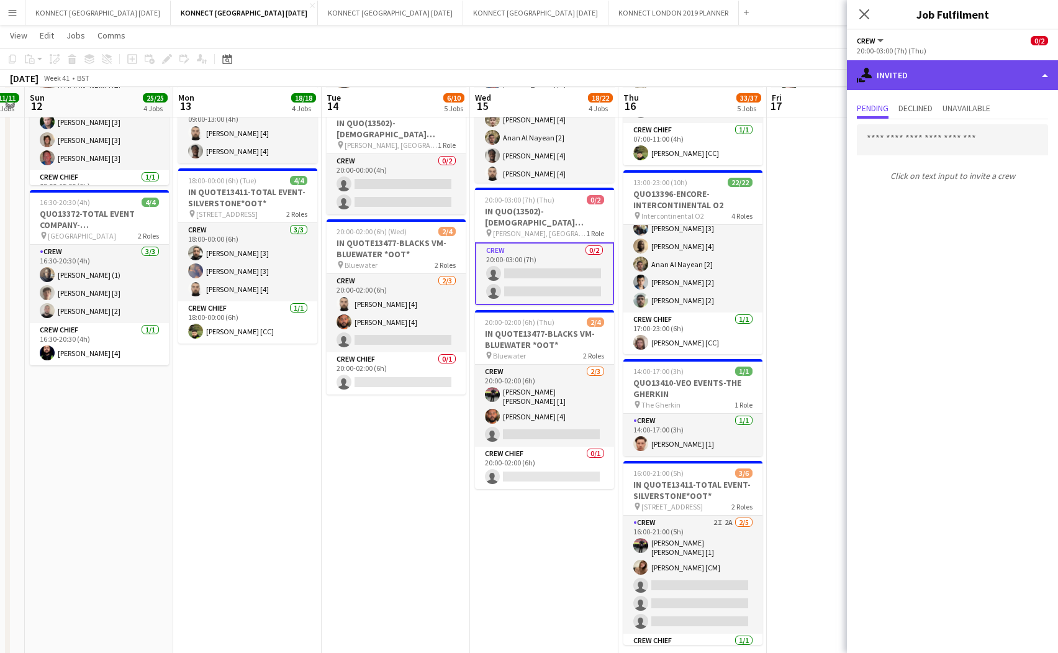
click at [894, 68] on div "single-neutral-actions-share-1 Invited" at bounding box center [952, 75] width 211 height 30
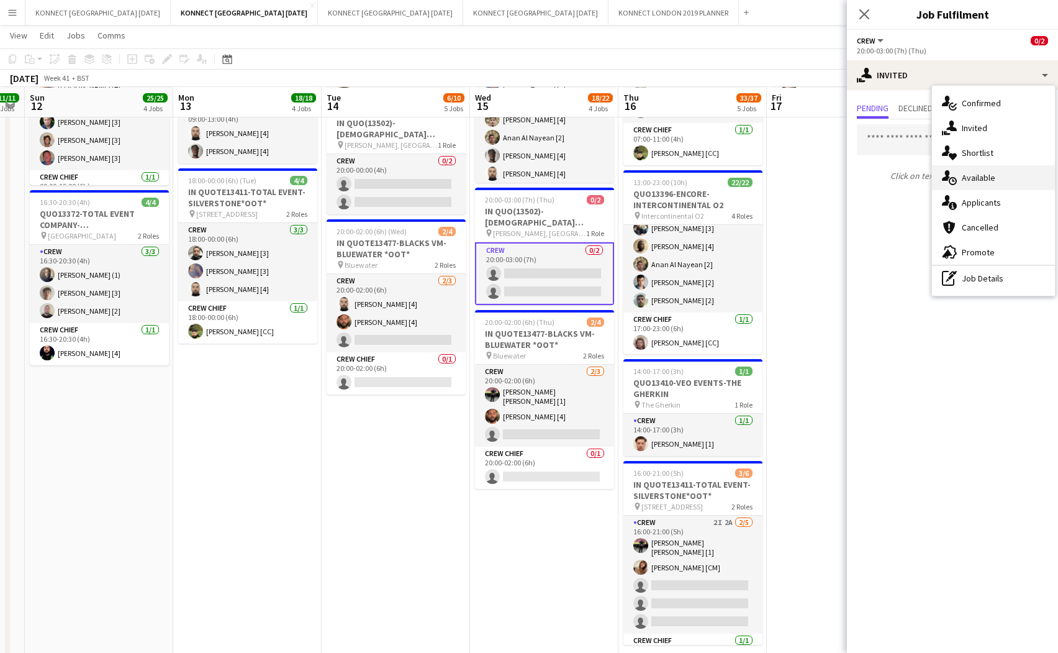
click at [894, 178] on span "Available" at bounding box center [979, 177] width 34 height 11
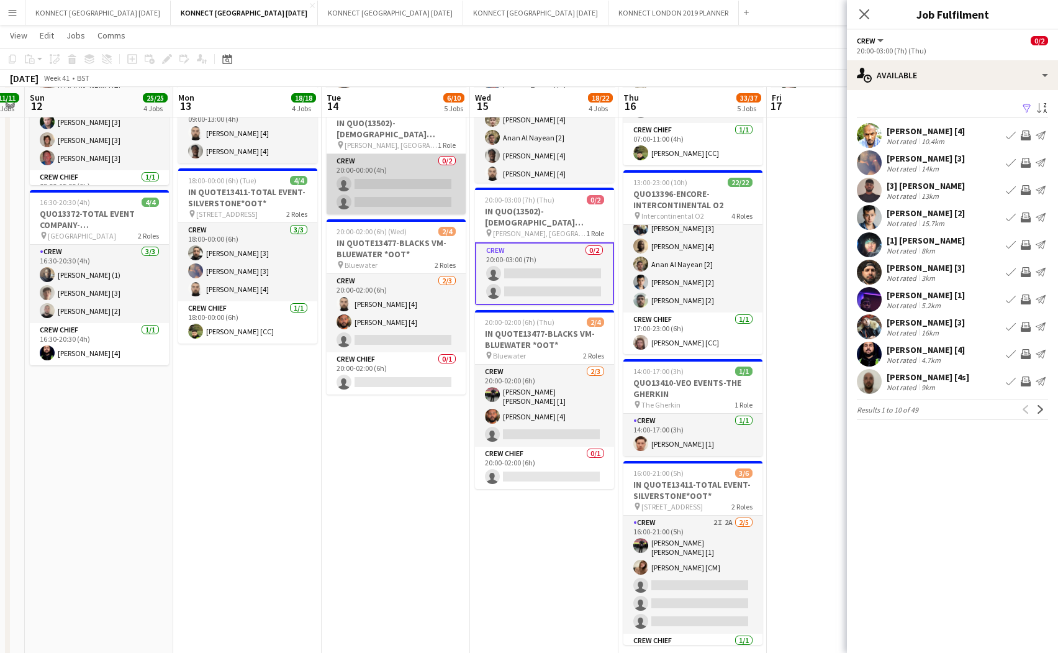
click at [420, 190] on app-card-role "Crew 0/2 20:00-00:00 (4h) single-neutral-actions single-neutral-actions" at bounding box center [396, 184] width 139 height 60
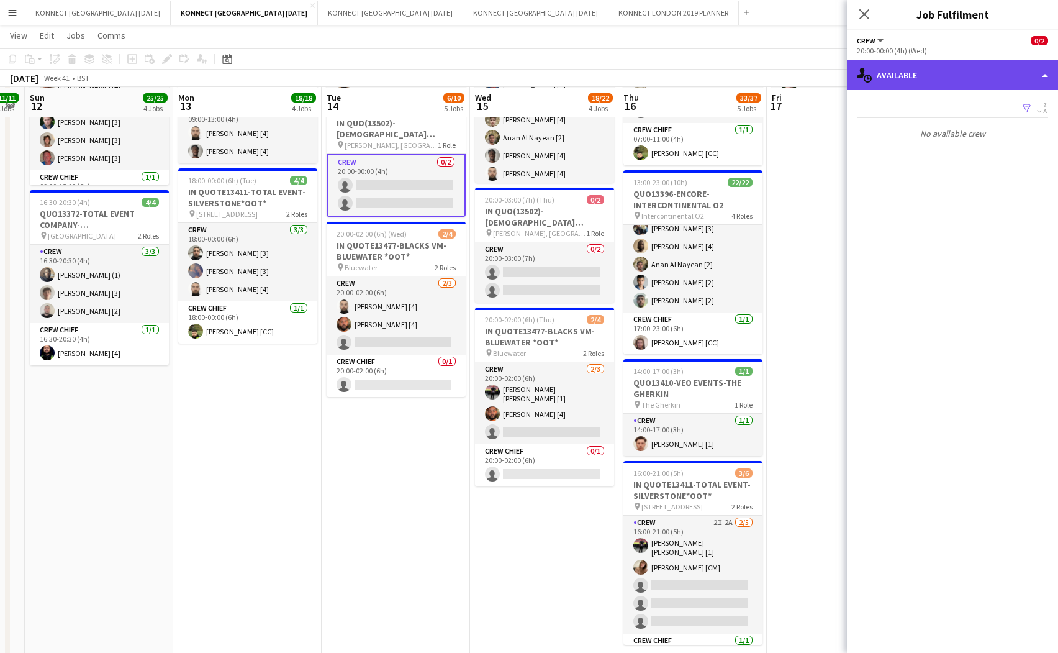
click at [894, 84] on div "single-neutral-actions-upload Available" at bounding box center [952, 75] width 211 height 30
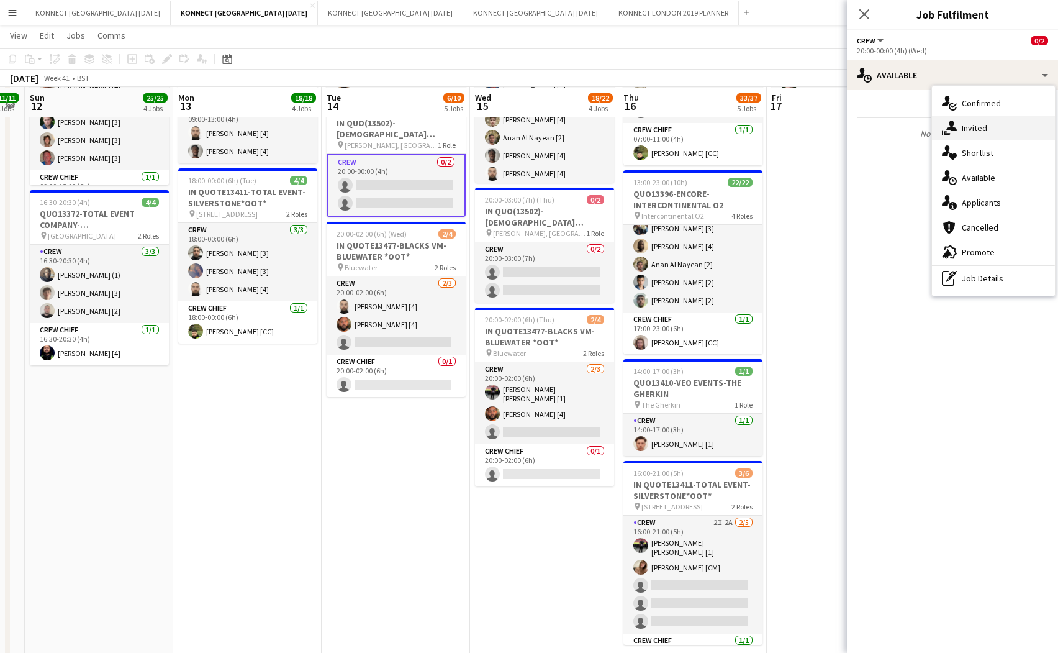
click at [894, 119] on div "single-neutral-actions-share-1 Invited" at bounding box center [993, 128] width 123 height 25
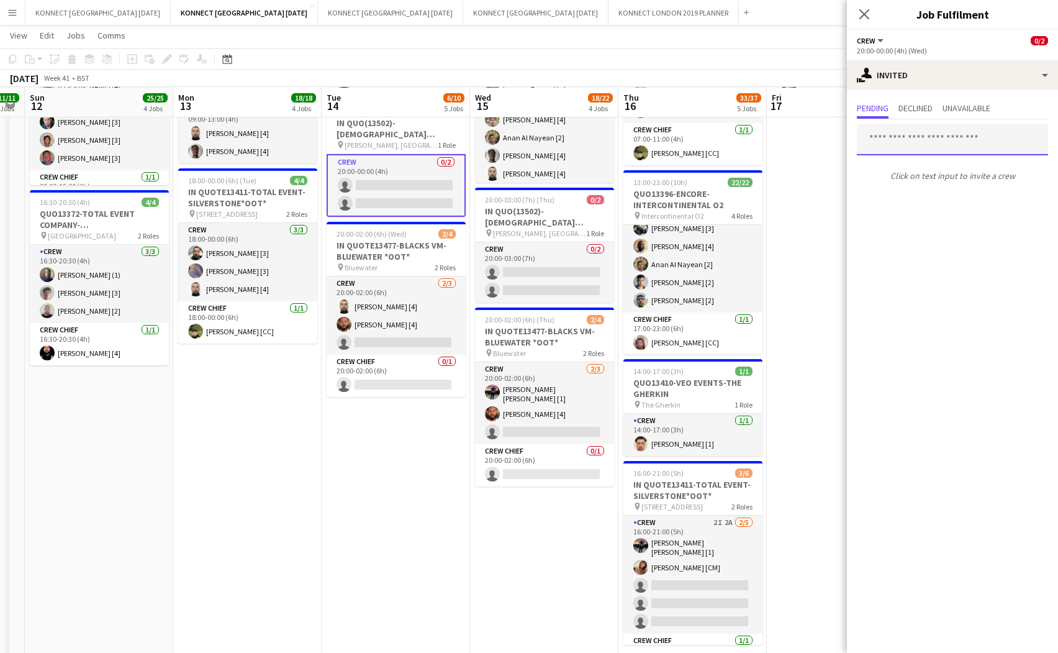
click at [894, 145] on input "text" at bounding box center [952, 139] width 191 height 31
click at [894, 135] on input "*****" at bounding box center [952, 139] width 191 height 31
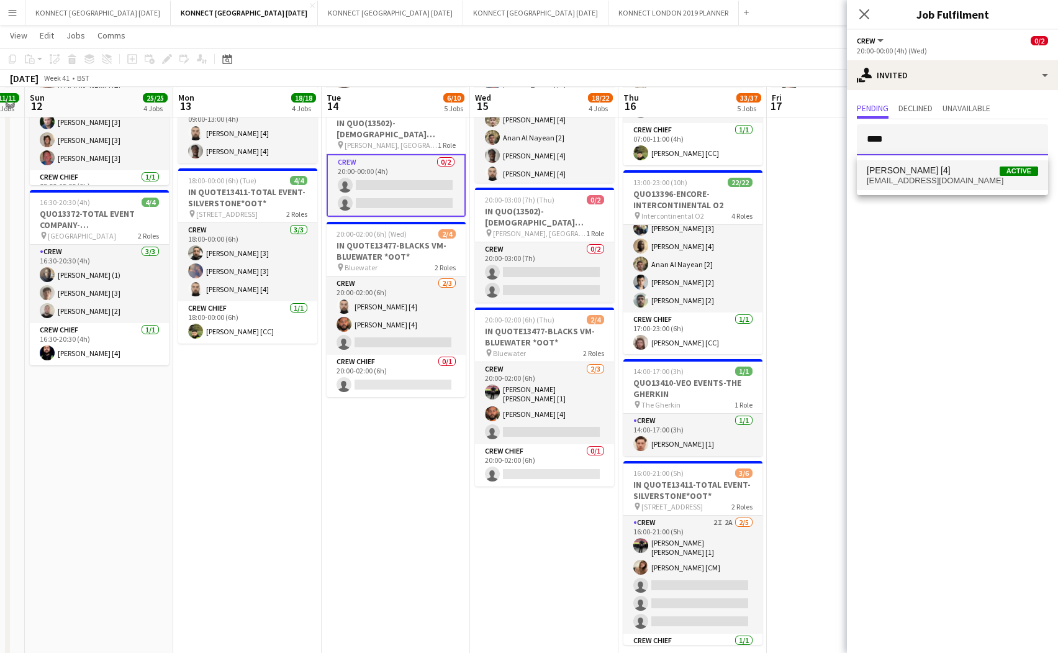
type input "****"
click at [894, 172] on span "[PERSON_NAME] [4]" at bounding box center [909, 170] width 84 height 11
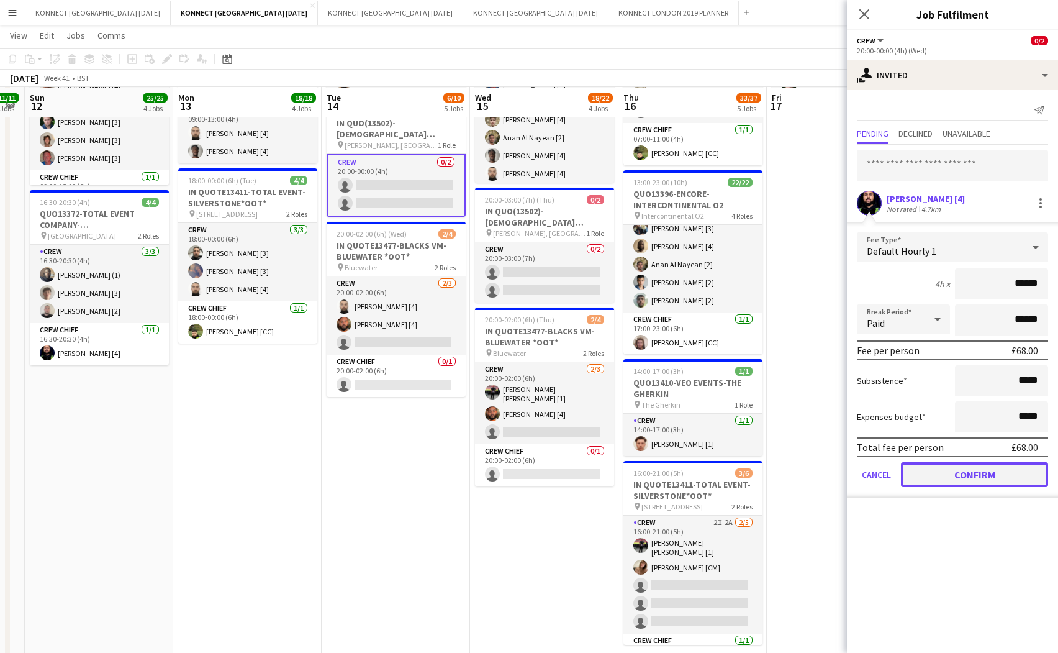
click at [894, 474] on button "Confirm" at bounding box center [974, 474] width 147 height 25
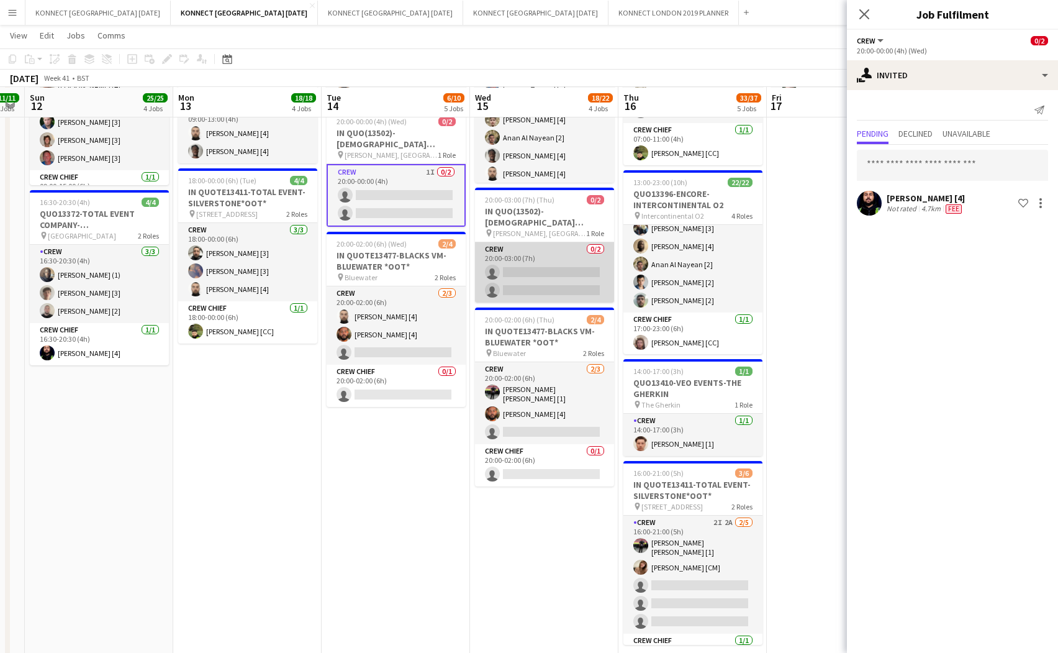
click at [561, 264] on app-card-role "Crew 0/2 20:00-03:00 (7h) single-neutral-actions single-neutral-actions" at bounding box center [544, 272] width 139 height 60
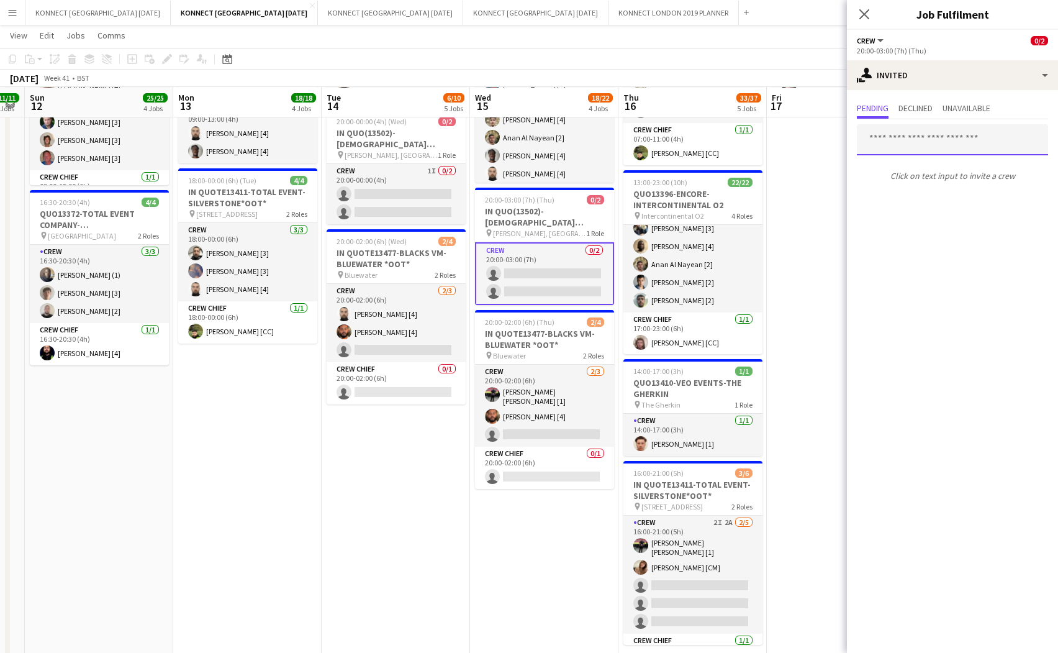
click at [894, 143] on input "text" at bounding box center [952, 139] width 191 height 31
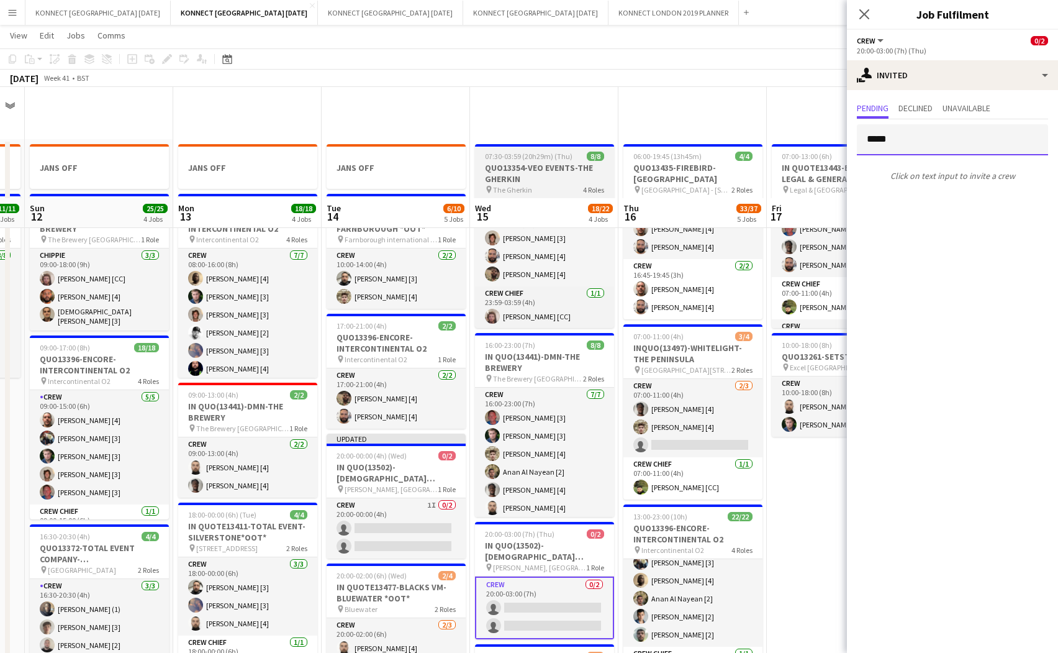
scroll to position [272, 0]
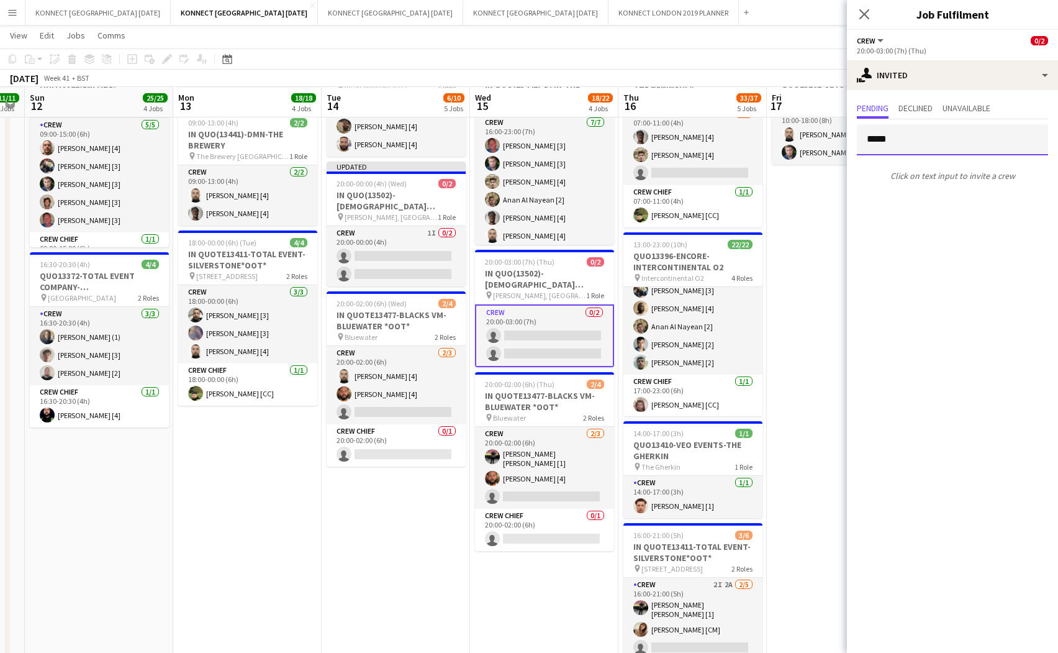
click at [894, 145] on input "*****" at bounding box center [952, 139] width 191 height 31
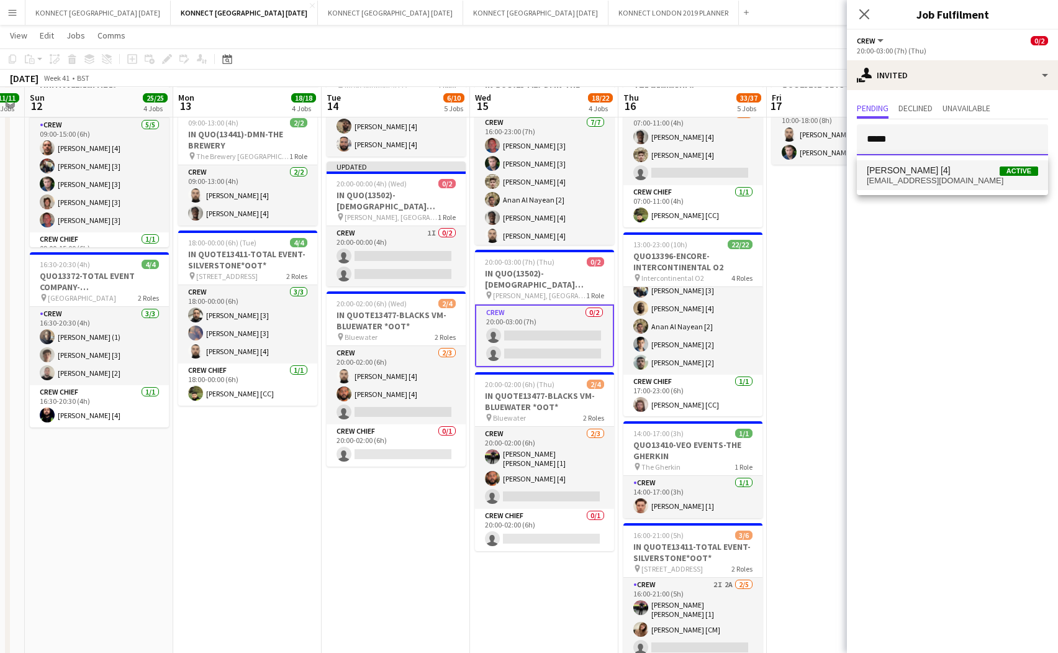
type input "*****"
click at [894, 171] on span "[PERSON_NAME] [4]" at bounding box center [909, 170] width 84 height 11
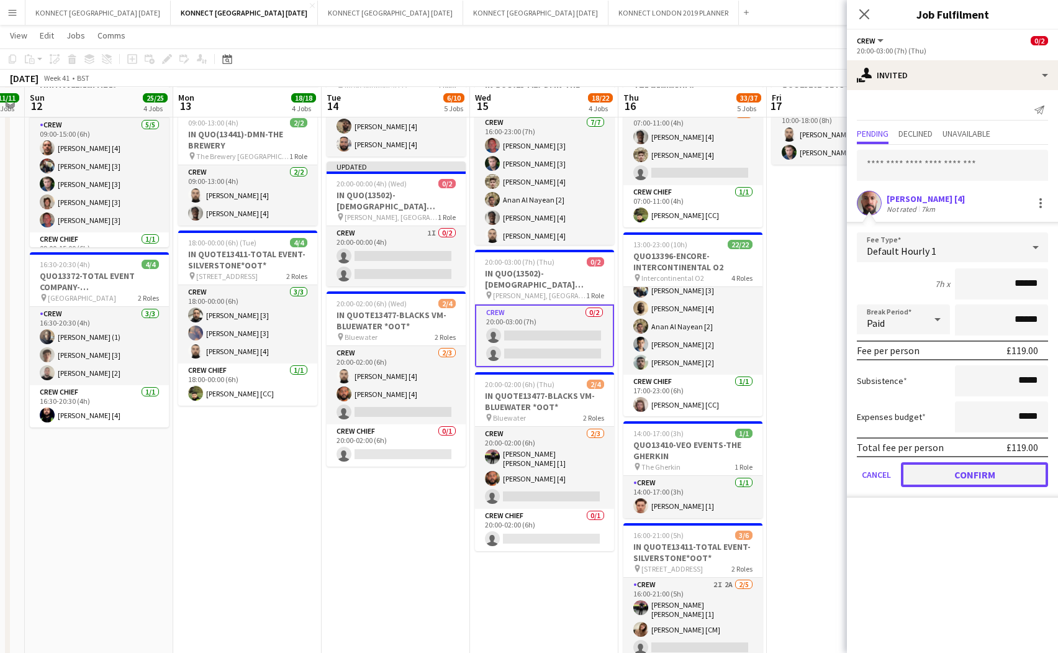
click at [894, 467] on button "Confirm" at bounding box center [974, 474] width 147 height 25
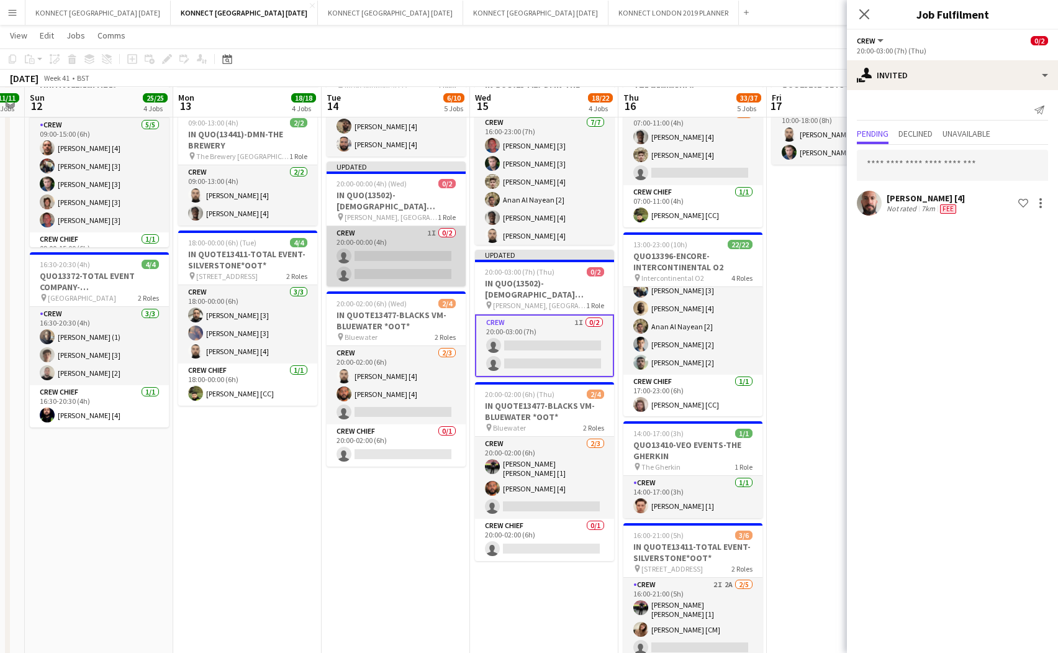
click at [414, 259] on app-card-role "Crew 1I 0/2 20:00-00:00 (4h) single-neutral-actions single-neutral-actions" at bounding box center [396, 256] width 139 height 60
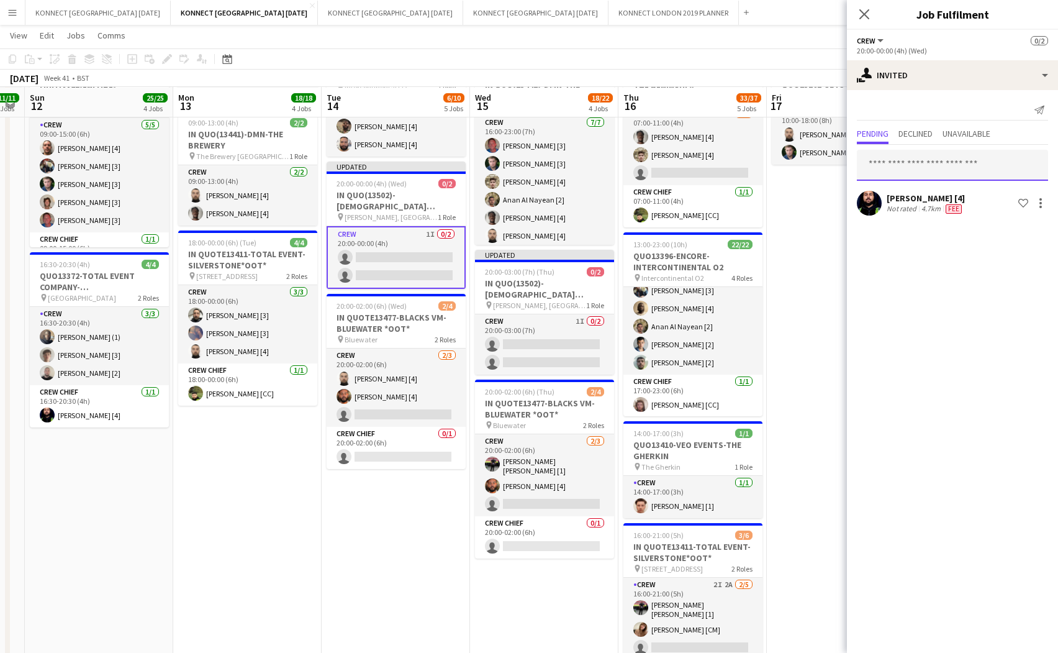
click at [890, 159] on input "text" at bounding box center [952, 165] width 191 height 31
type input "****"
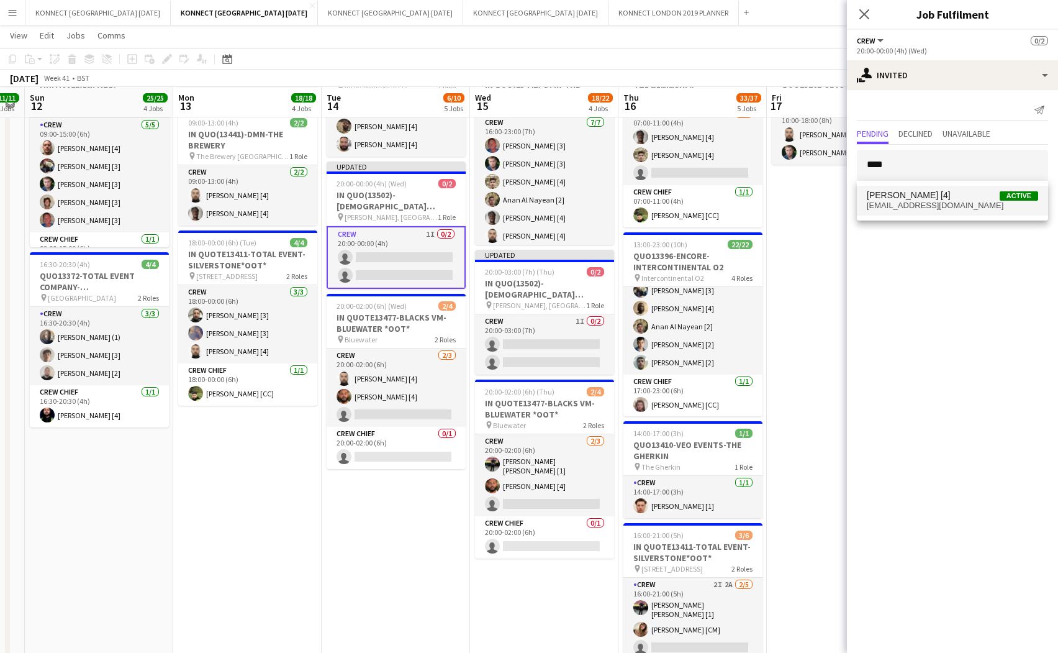
click at [894, 191] on span "[PERSON_NAME] [4]" at bounding box center [909, 195] width 84 height 11
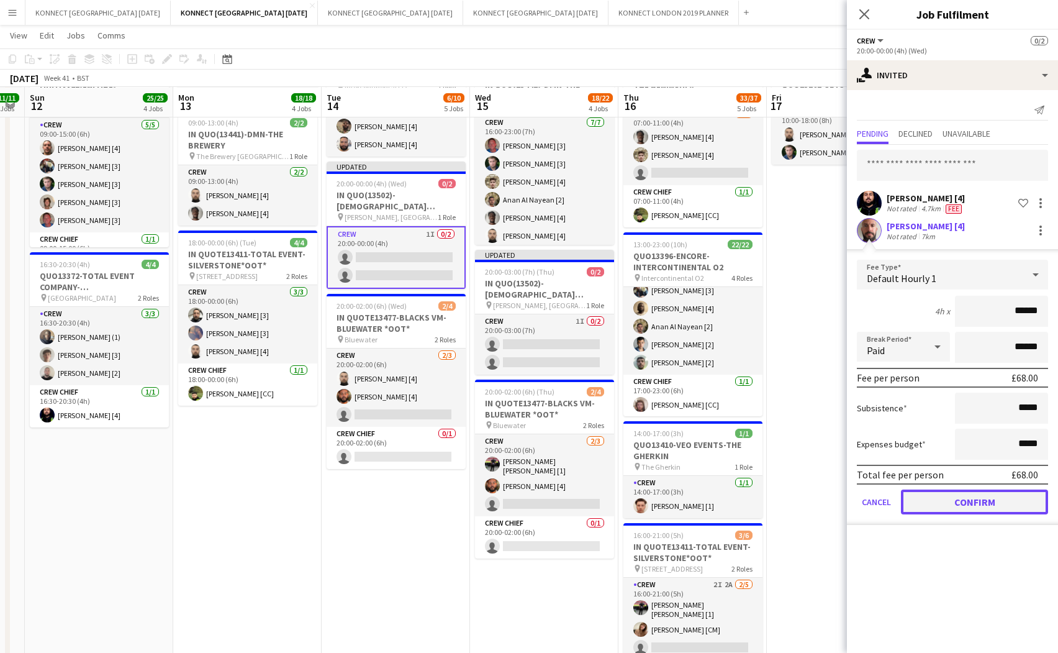
click at [894, 493] on button "Confirm" at bounding box center [974, 501] width 147 height 25
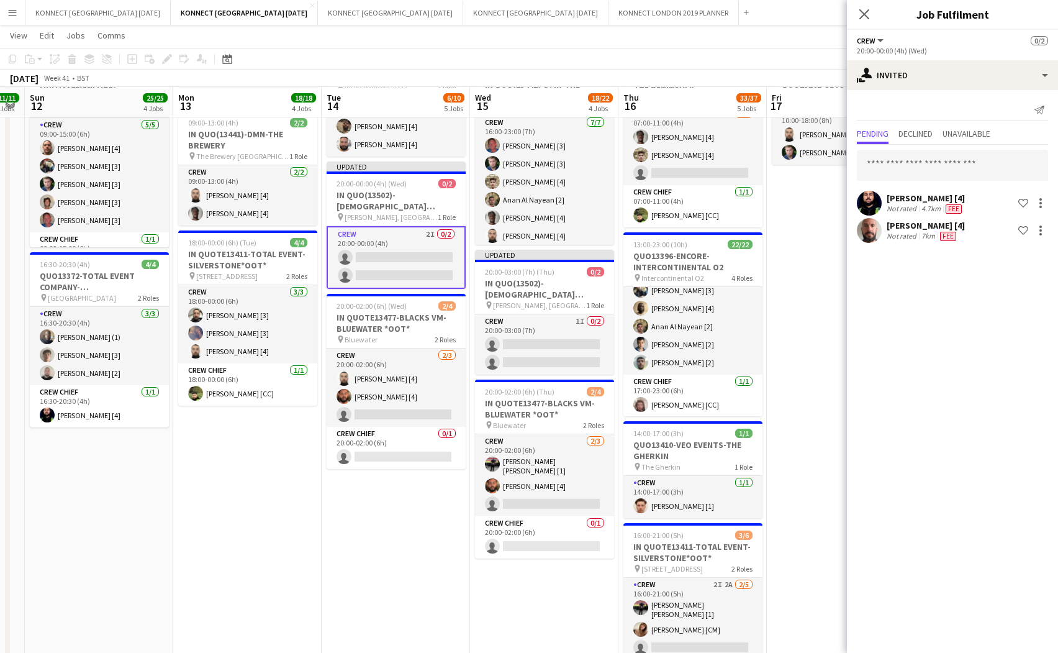
click at [804, 245] on app-date-cell "07:00-13:00 (6h) 6/6 IN QUOTE13443-ENCORE-LEGAL & GENERAL pin Legal & [GEOGRAPH…" at bounding box center [841, 388] width 148 height 1042
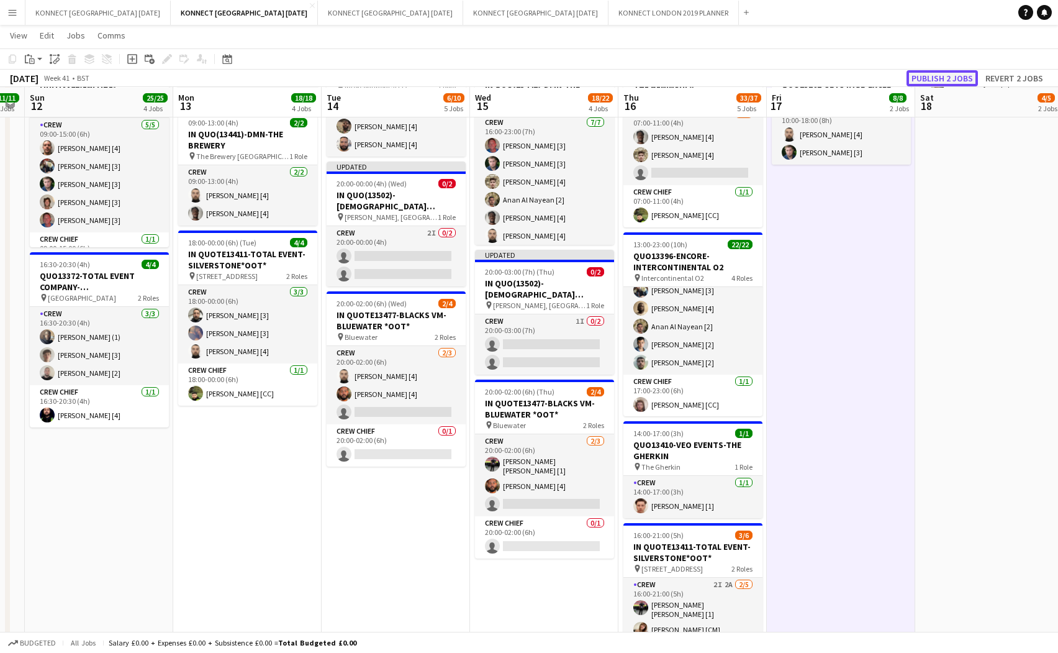
click at [894, 83] on button "Publish 2 jobs" at bounding box center [942, 78] width 71 height 16
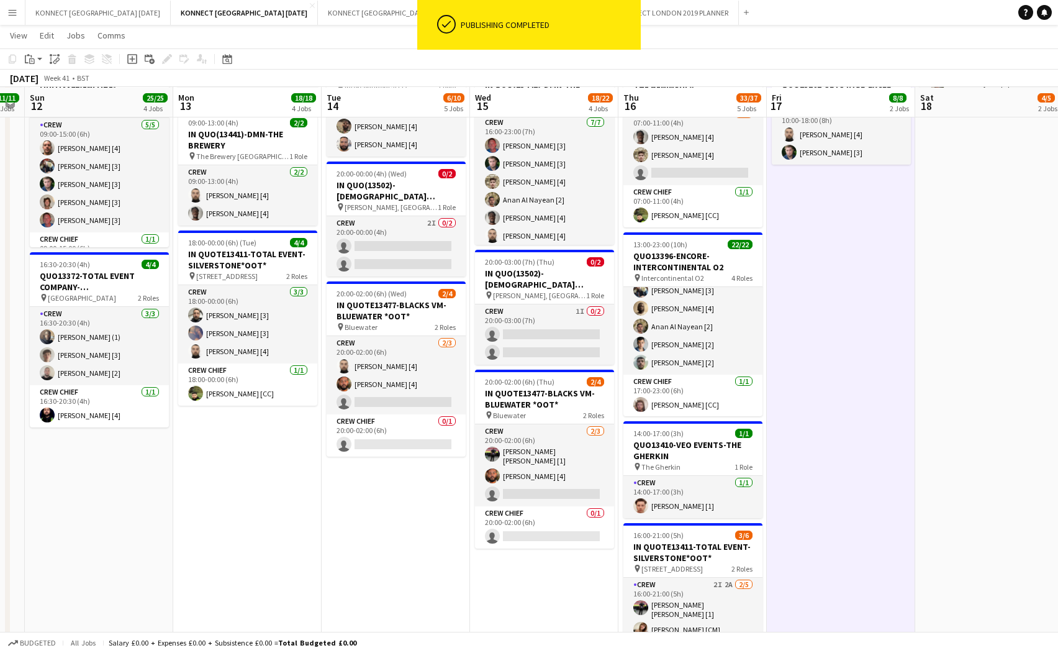
click at [538, 333] on app-card-role "Crew 1I 0/2 20:00-03:00 (7h) single-neutral-actions single-neutral-actions" at bounding box center [544, 334] width 139 height 60
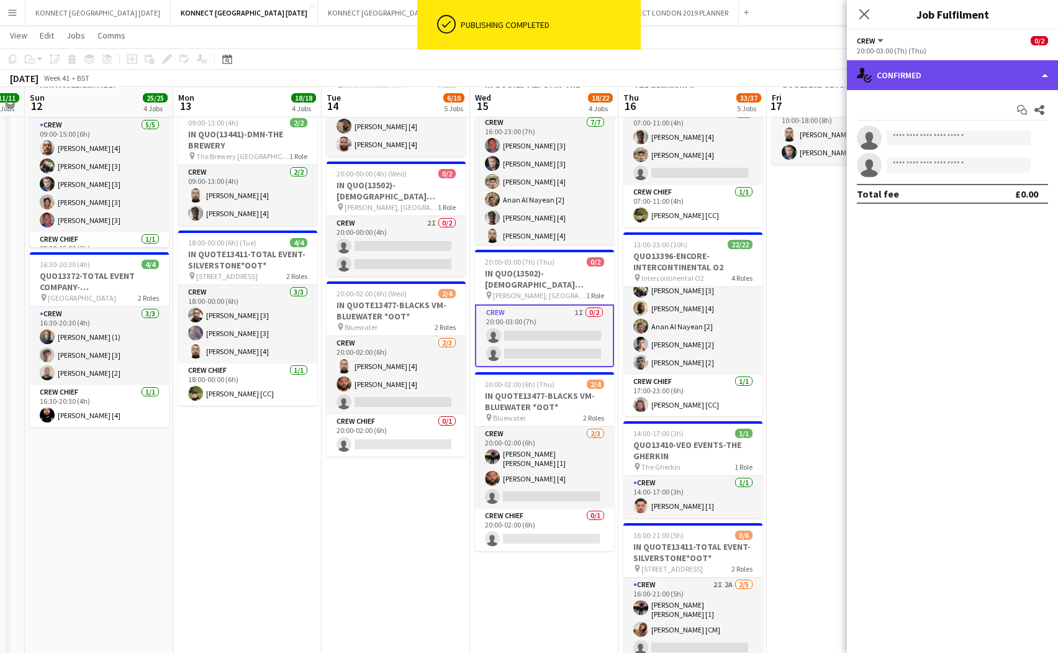
click at [894, 78] on div "single-neutral-actions-check-2 Confirmed" at bounding box center [952, 75] width 211 height 30
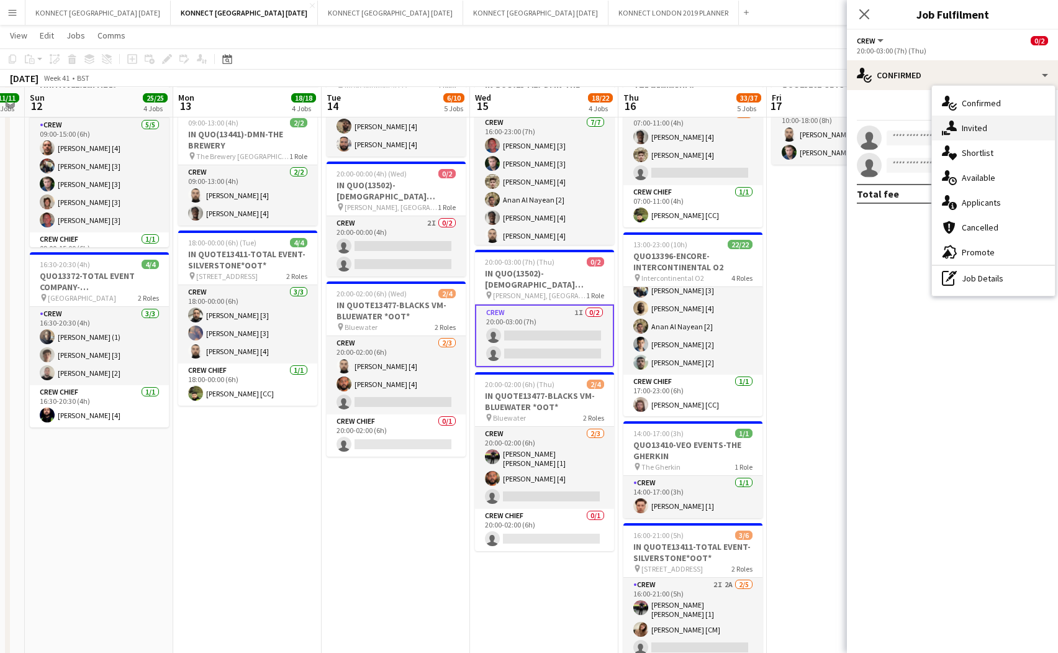
click at [894, 127] on span "Invited" at bounding box center [974, 127] width 25 height 11
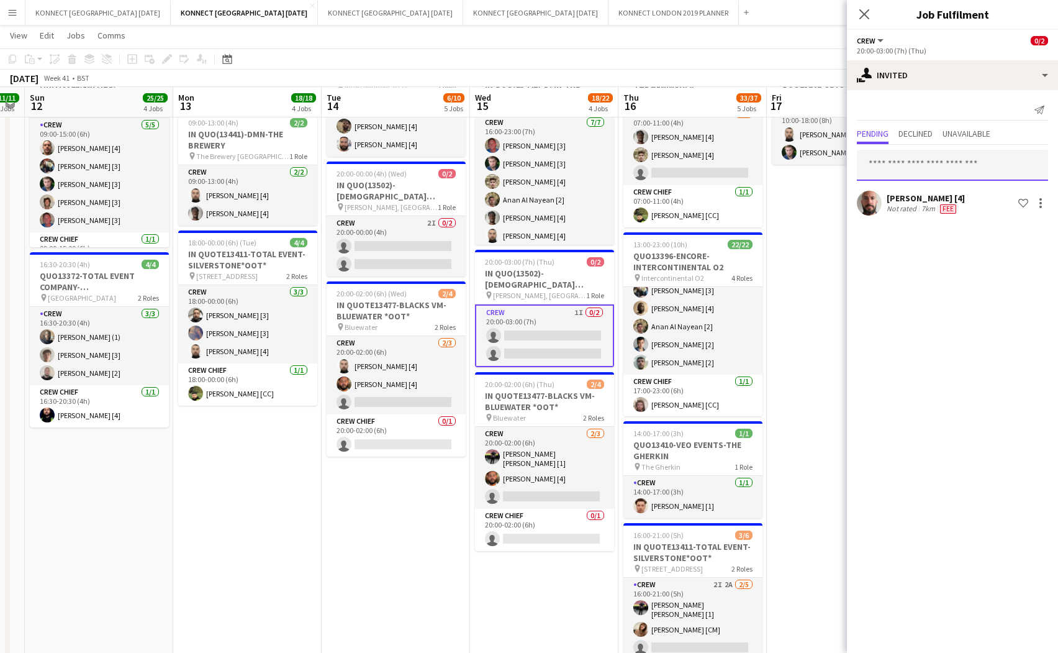
click at [894, 166] on input "text" at bounding box center [952, 165] width 191 height 31
type input "****"
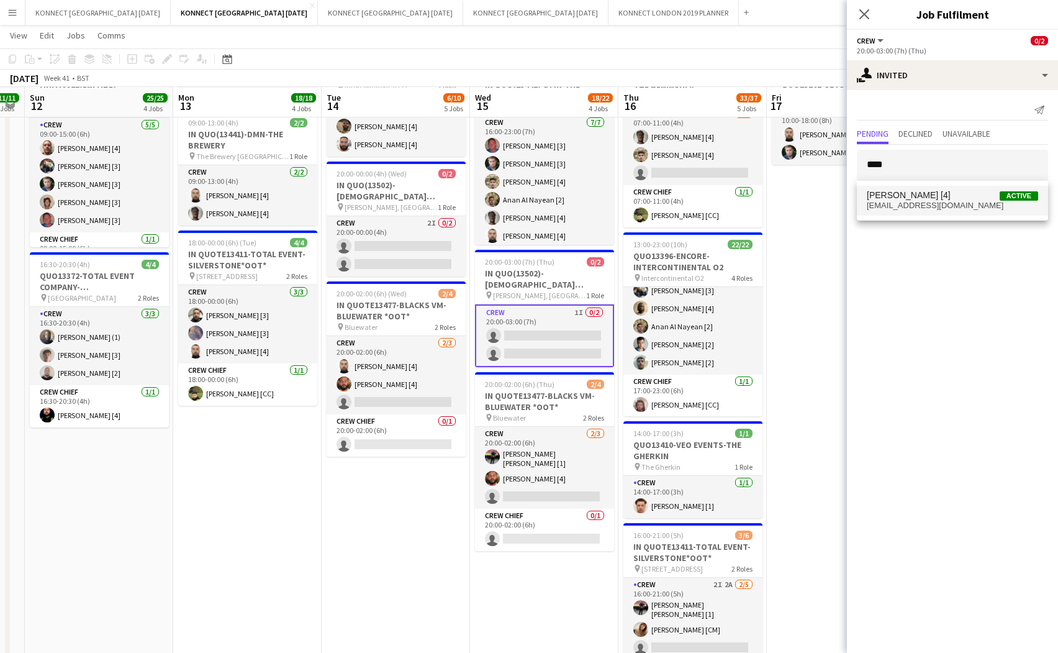
click at [894, 197] on span "[PERSON_NAME] [4] Active" at bounding box center [952, 195] width 171 height 11
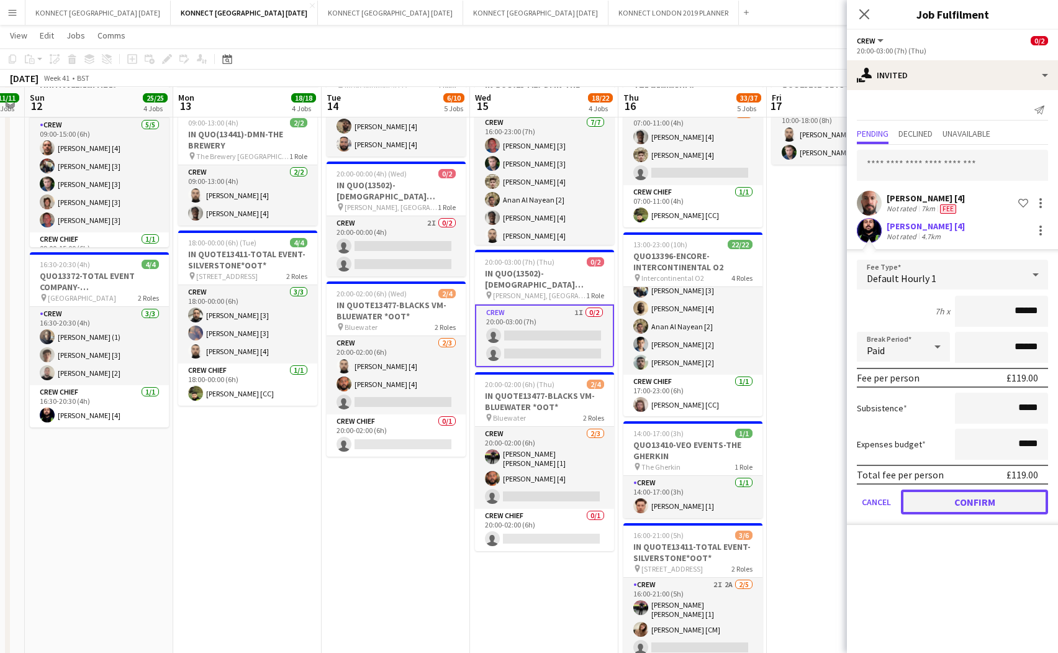
click at [894, 501] on button "Confirm" at bounding box center [974, 501] width 147 height 25
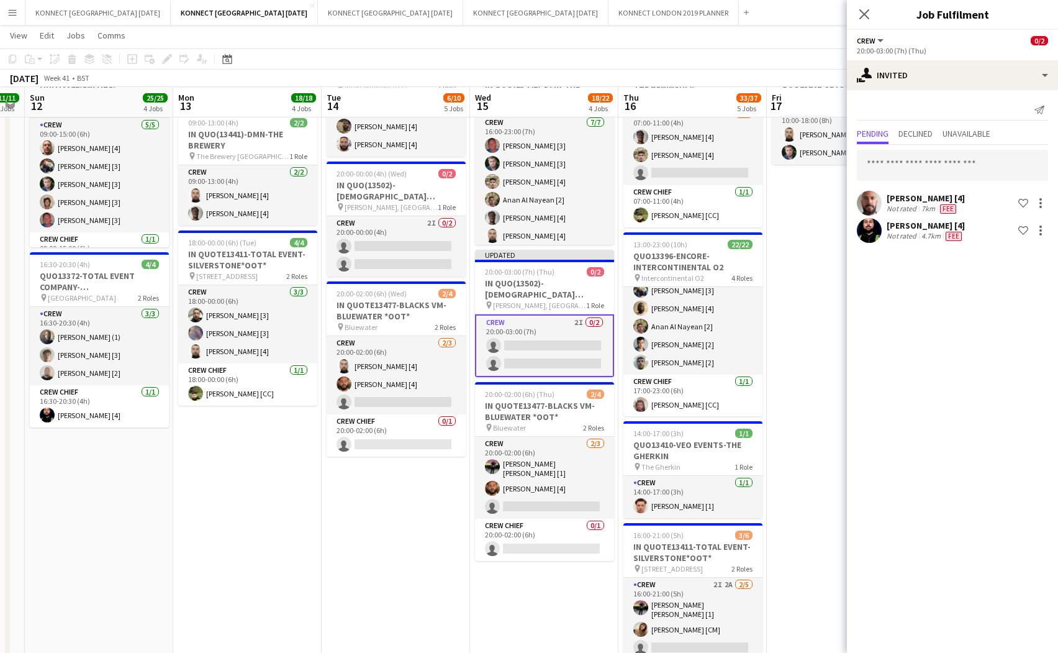
click at [822, 302] on app-date-cell "07:00-13:00 (6h) 6/6 IN QUOTE13443-ENCORE-LEGAL & GENERAL pin Legal & [GEOGRAPH…" at bounding box center [841, 388] width 148 height 1042
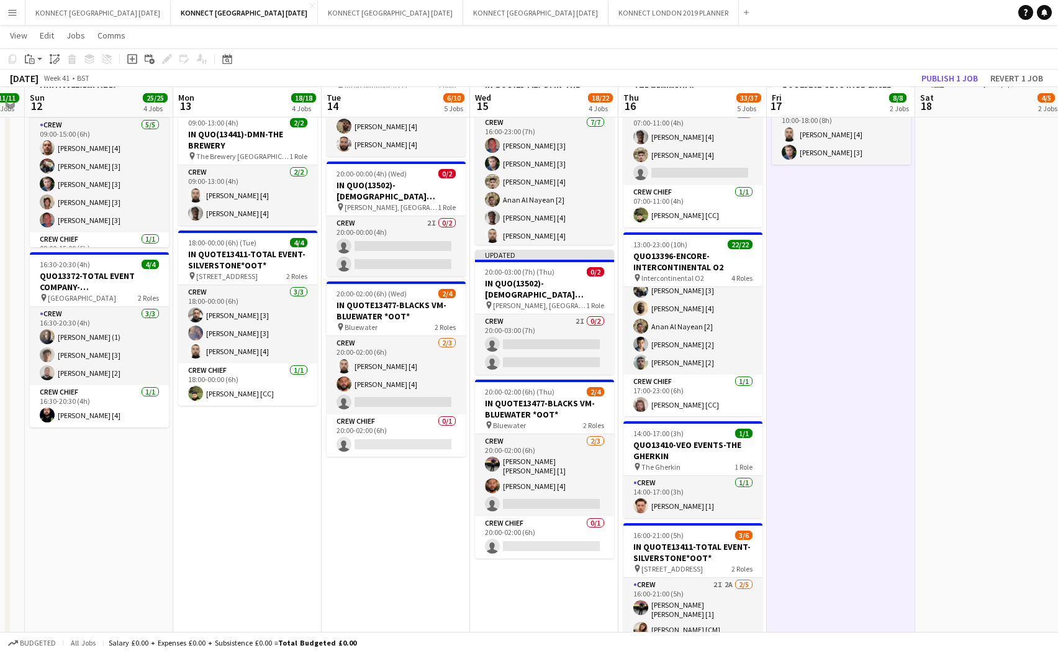
click at [894, 68] on app-toolbar "Copy Paste Paste Command V Paste with crew Command Shift V Paste linked Job [GE…" at bounding box center [529, 58] width 1058 height 21
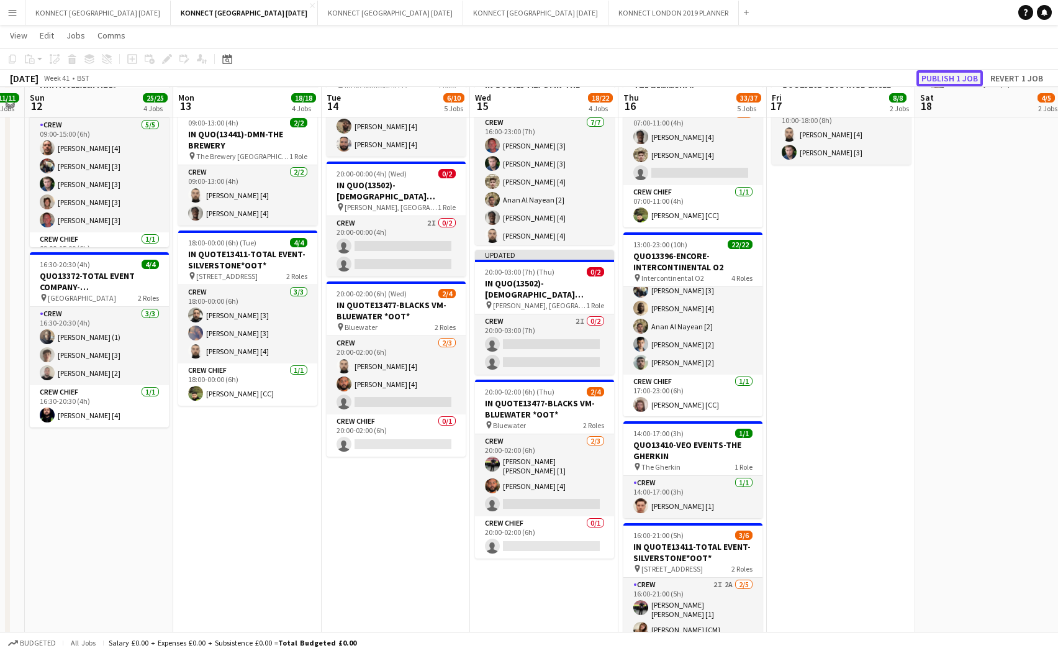
click at [894, 72] on button "Publish 1 job" at bounding box center [950, 78] width 66 height 16
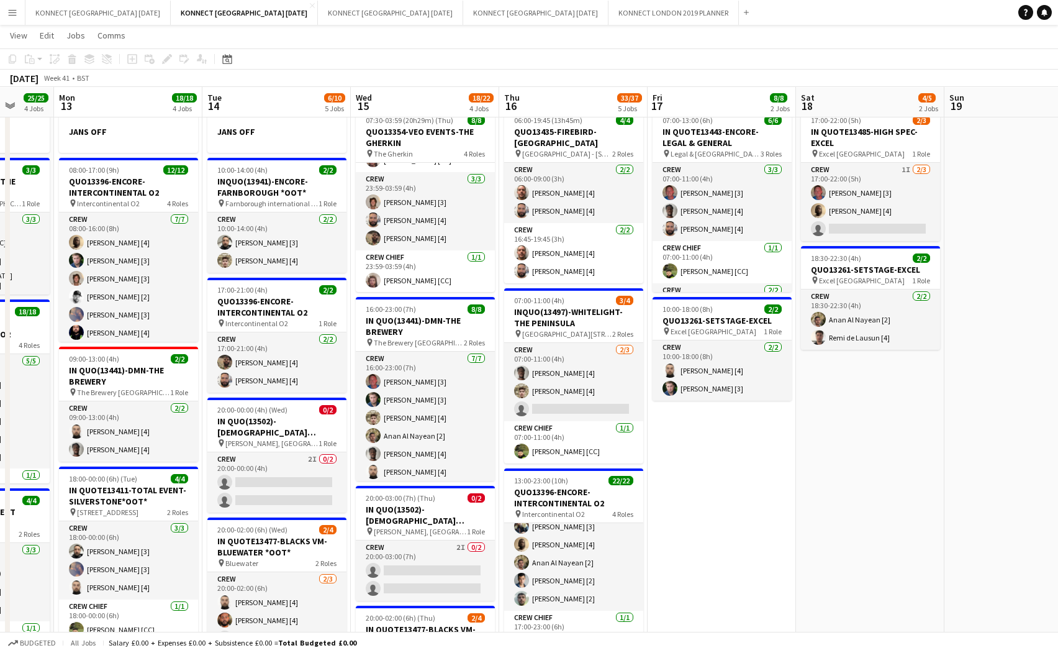
scroll to position [0, 0]
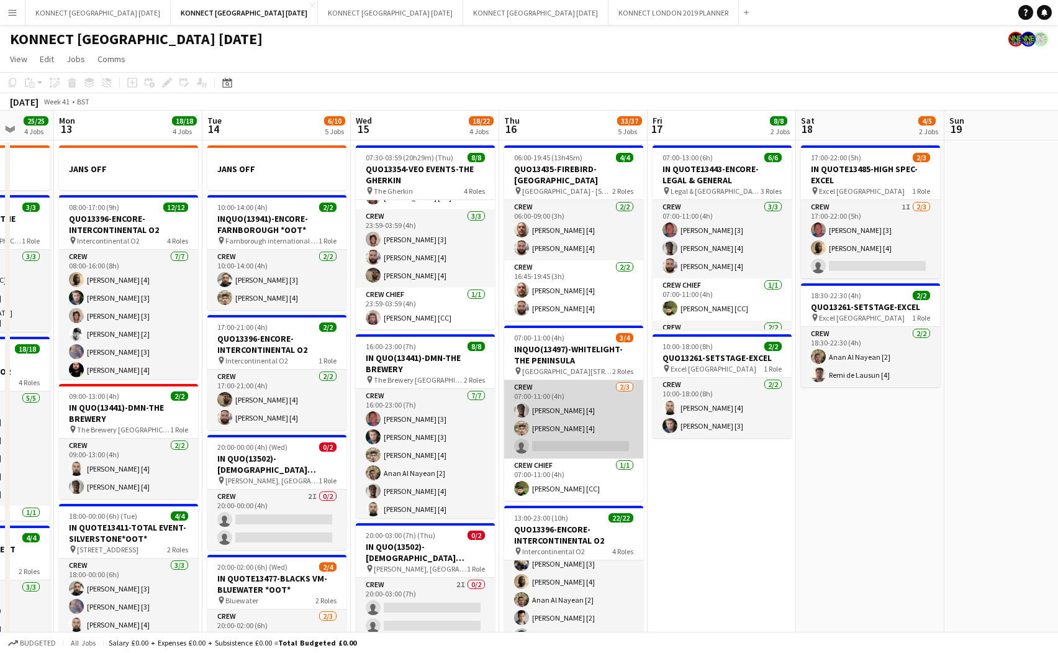
click at [581, 440] on app-card-role "Crew [DATE] 07:00-11:00 (4h) [PERSON_NAME] [4] [PERSON_NAME] [4] single-neutral…" at bounding box center [573, 419] width 139 height 78
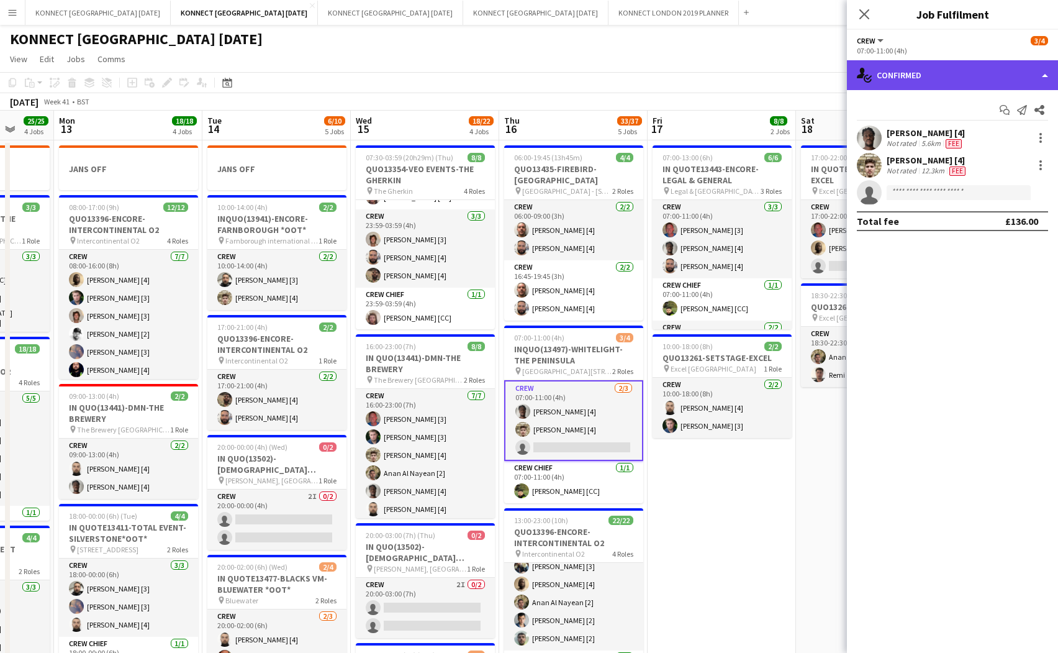
click at [894, 84] on div "single-neutral-actions-check-2 Confirmed" at bounding box center [952, 75] width 211 height 30
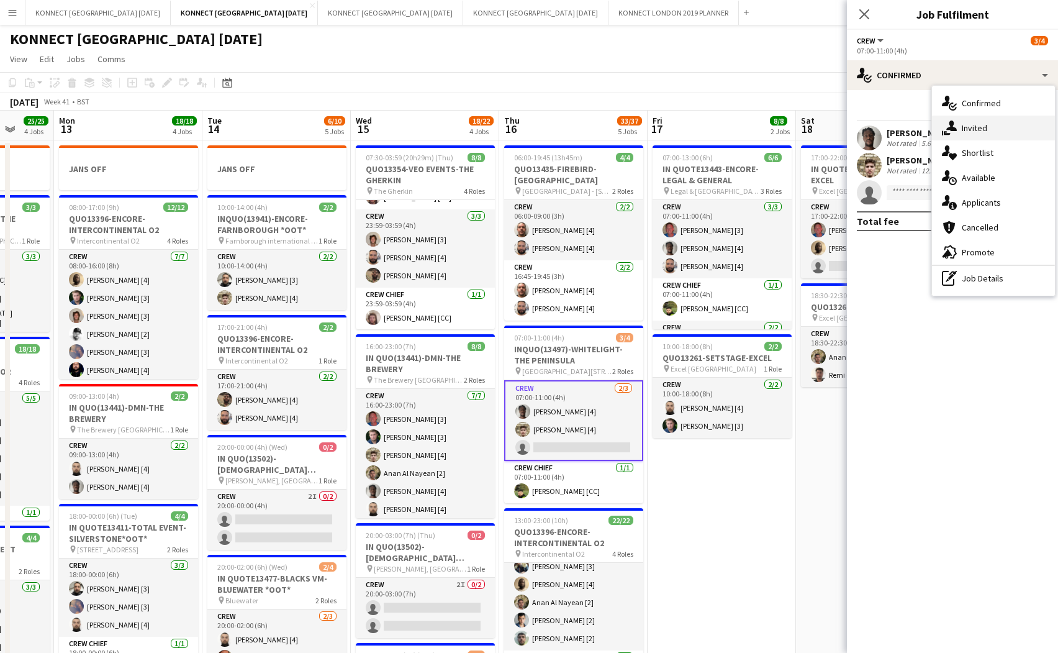
click at [894, 127] on div "single-neutral-actions-share-1 Invited" at bounding box center [993, 128] width 123 height 25
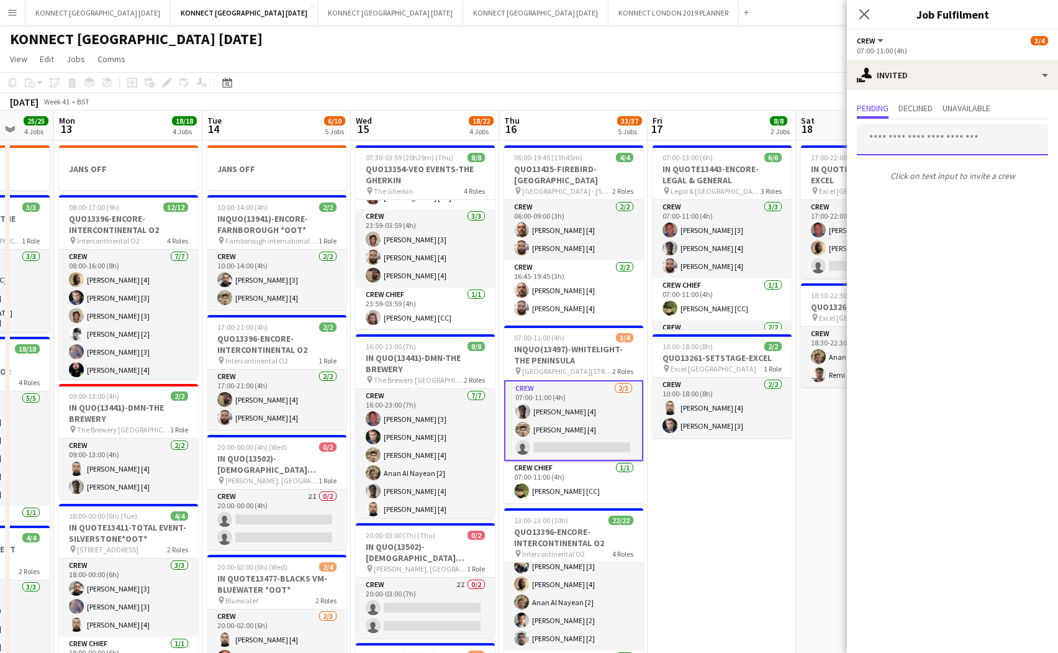
click at [894, 140] on input "text" at bounding box center [952, 139] width 191 height 31
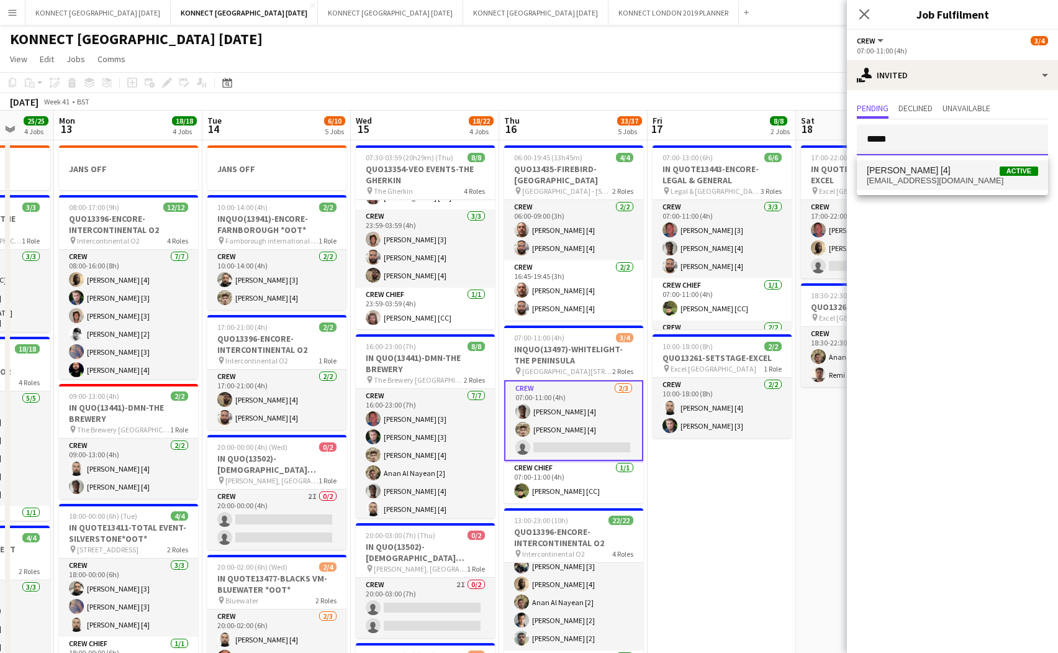
type input "*****"
click at [894, 171] on span "[PERSON_NAME] [4] Active" at bounding box center [952, 170] width 171 height 11
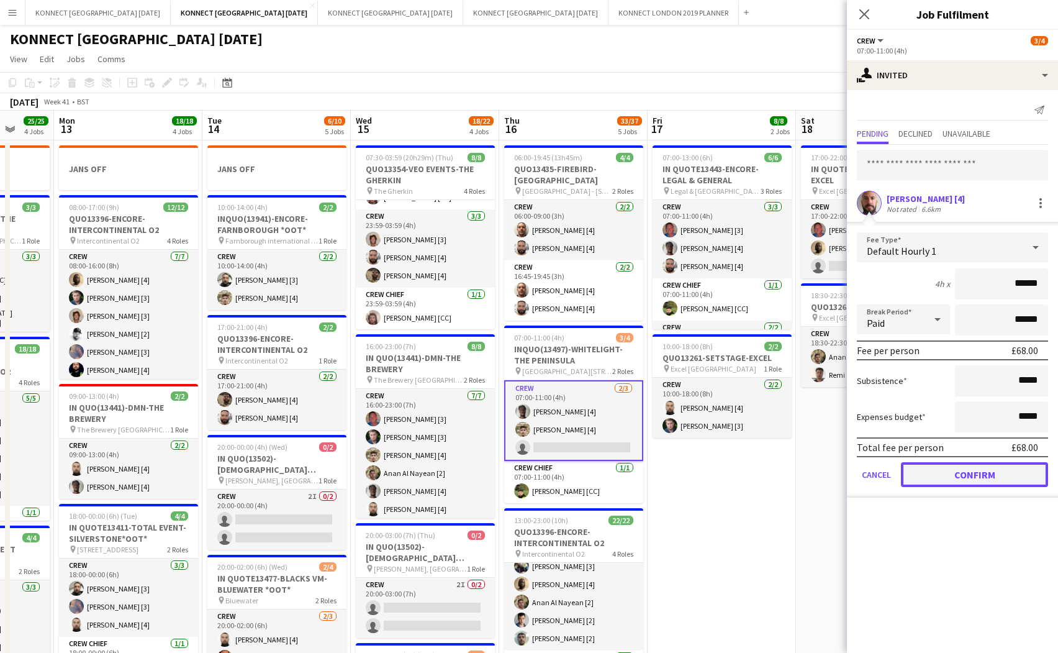
click at [894, 463] on button "Confirm" at bounding box center [974, 474] width 147 height 25
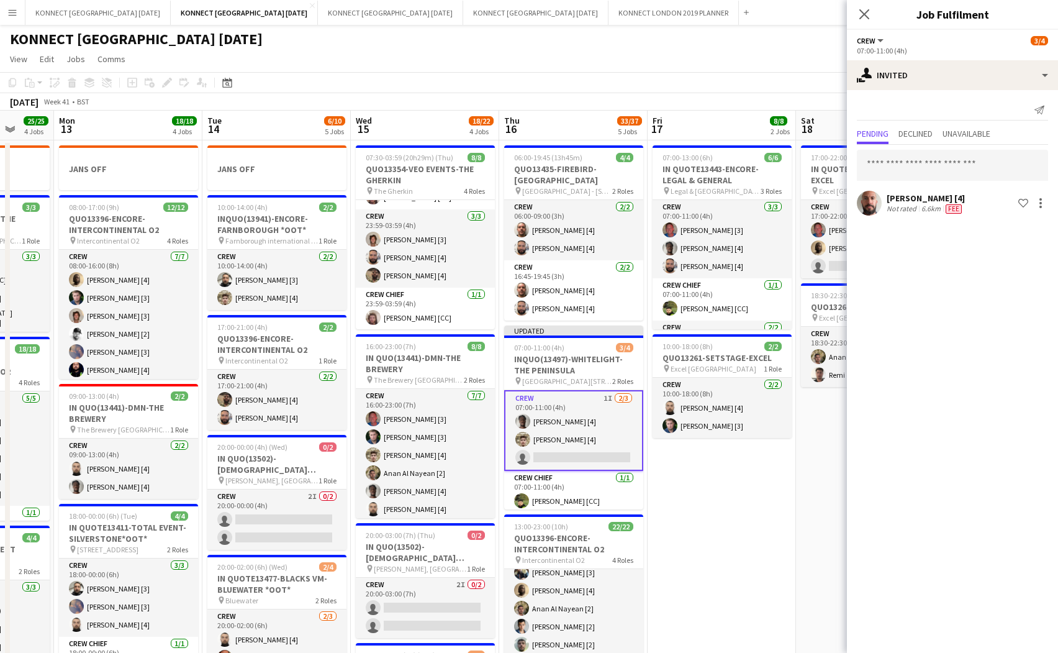
click at [745, 475] on app-date-cell "07:00-13:00 (6h) 6/6 IN QUOTE13443-ENCORE-LEGAL & GENERAL pin Legal & [GEOGRAPH…" at bounding box center [722, 661] width 148 height 1042
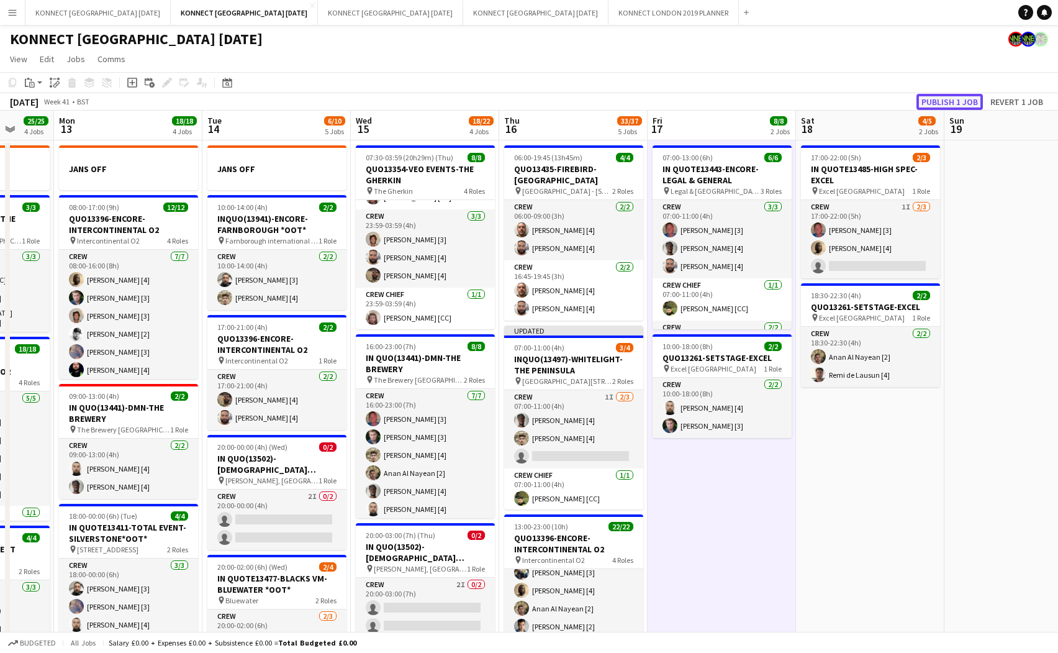
click at [894, 104] on button "Publish 1 job" at bounding box center [950, 102] width 66 height 16
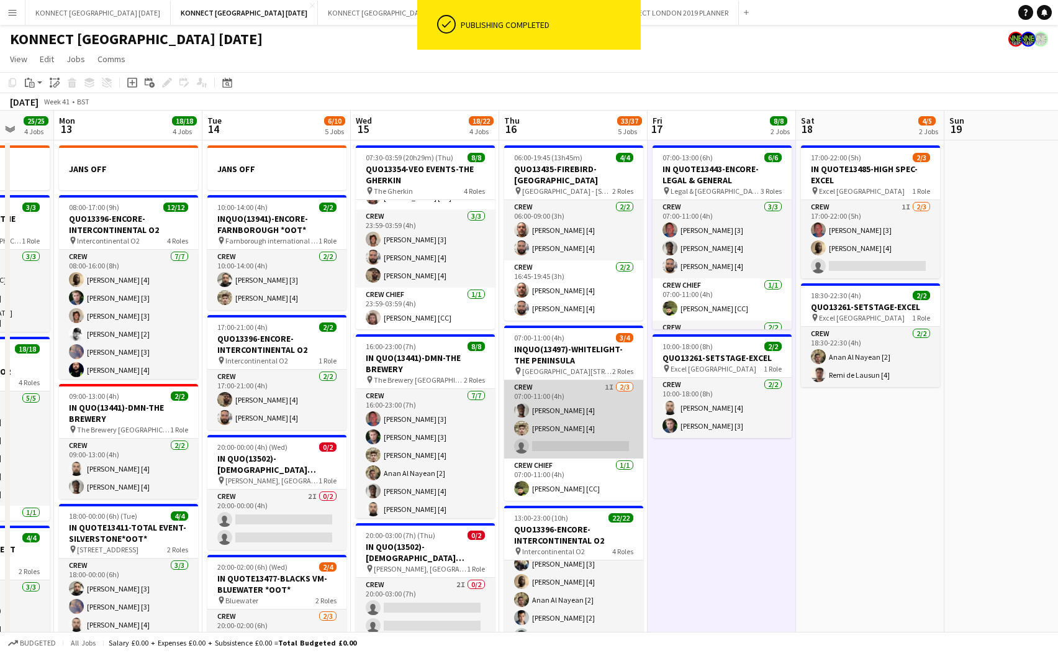
click at [601, 414] on app-card-role "Crew 1I [DATE] 07:00-11:00 (4h) [PERSON_NAME] [4] [PERSON_NAME] [4] single-neut…" at bounding box center [573, 419] width 139 height 78
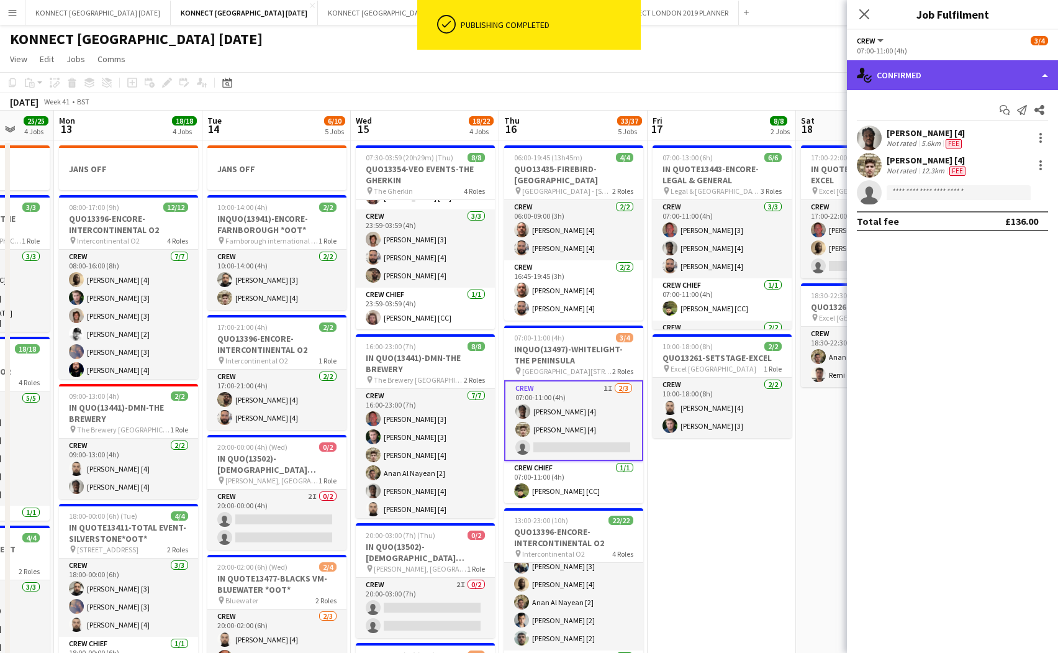
click at [894, 79] on div "single-neutral-actions-check-2 Confirmed" at bounding box center [952, 75] width 211 height 30
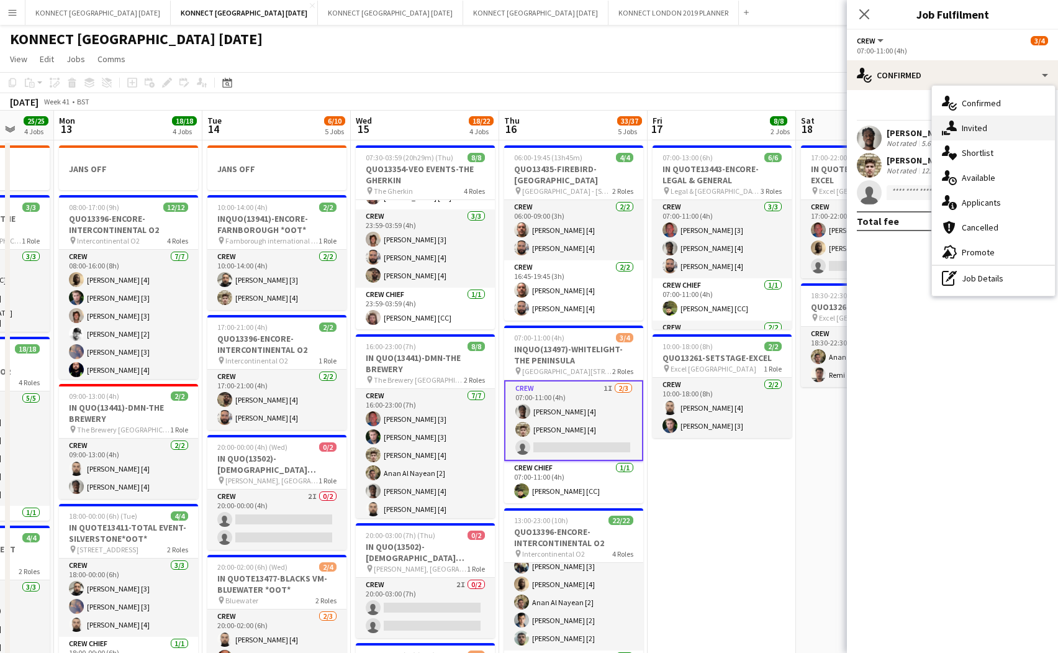
click at [894, 131] on div "single-neutral-actions-share-1 Invited" at bounding box center [993, 128] width 123 height 25
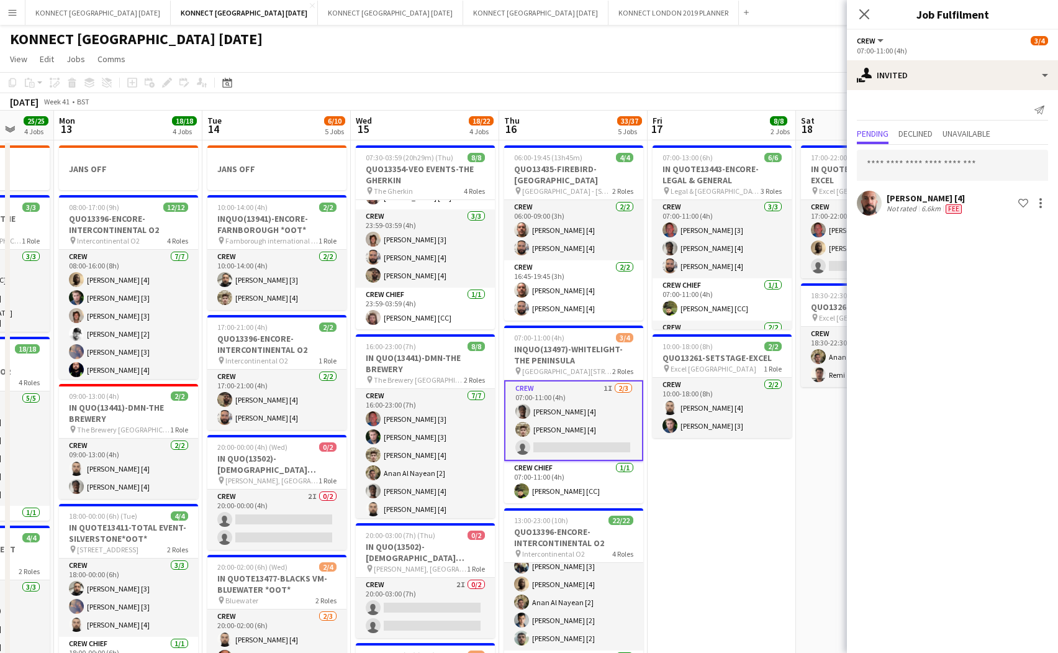
click at [714, 484] on app-date-cell "07:00-13:00 (6h) 6/6 IN QUOTE13443-ENCORE-LEGAL & GENERAL pin Legal & [GEOGRAPH…" at bounding box center [722, 661] width 148 height 1042
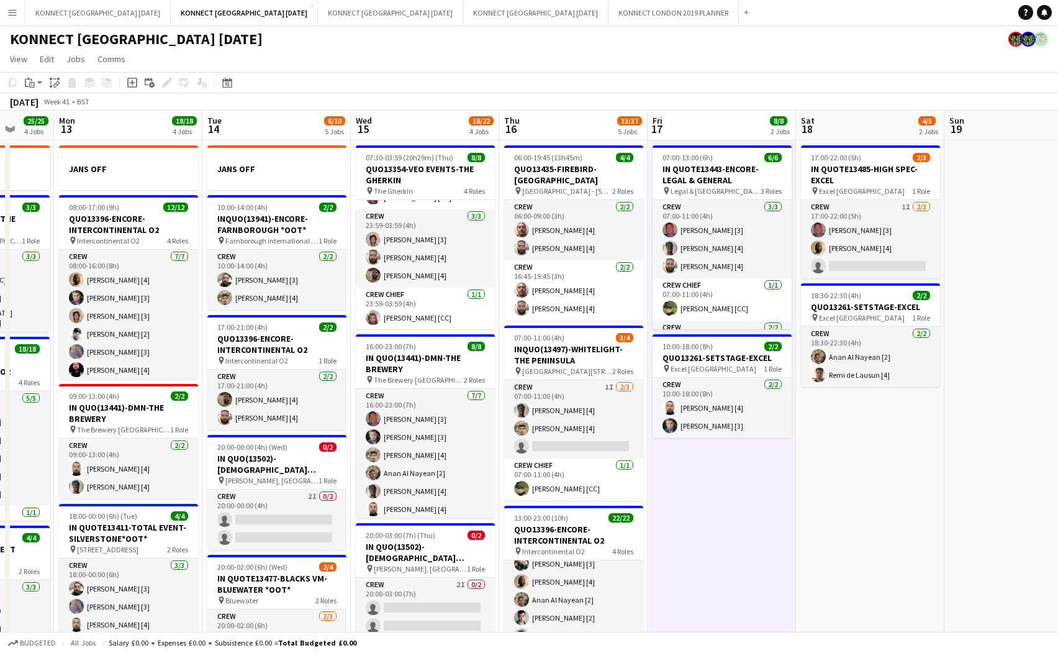
click at [714, 484] on app-date-cell "07:00-13:00 (6h) 6/6 IN QUOTE13443-ENCORE-LEGAL & GENERAL pin Legal & [GEOGRAPH…" at bounding box center [722, 661] width 148 height 1042
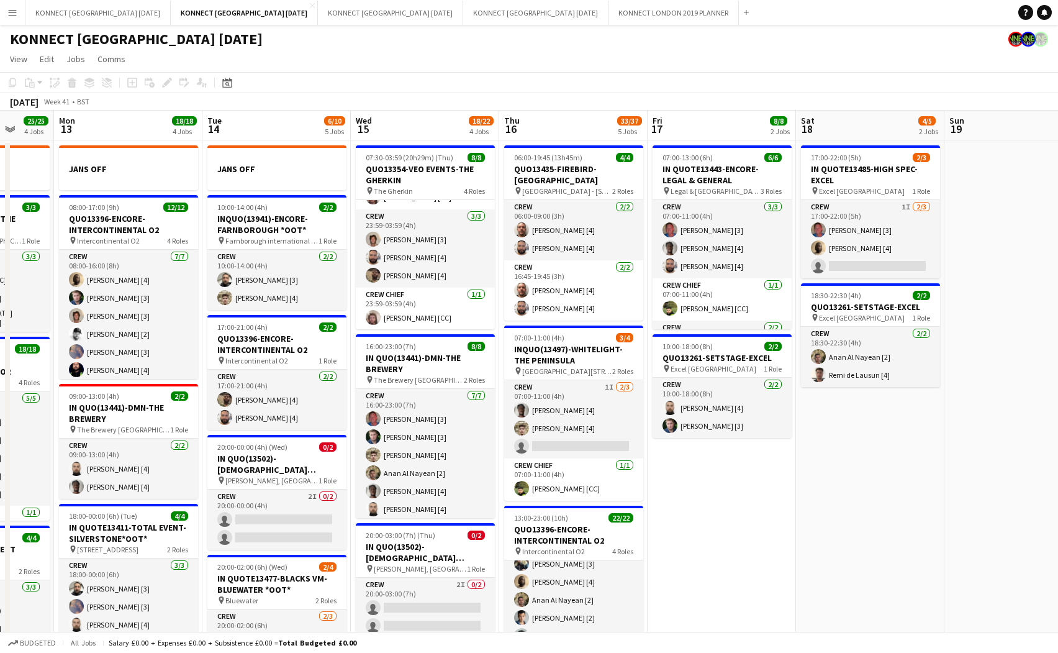
scroll to position [0, 488]
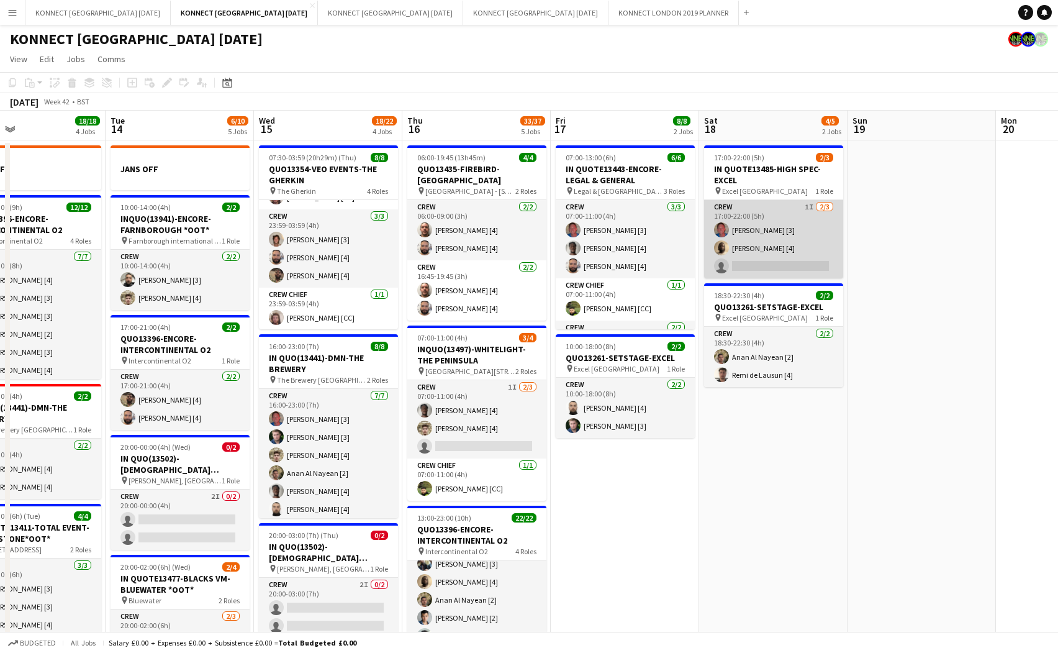
click at [801, 248] on app-card-role "Crew 1I [DATE] 17:00-22:00 (5h) [PERSON_NAME] [3] [PERSON_NAME] [4] single-neut…" at bounding box center [773, 239] width 139 height 78
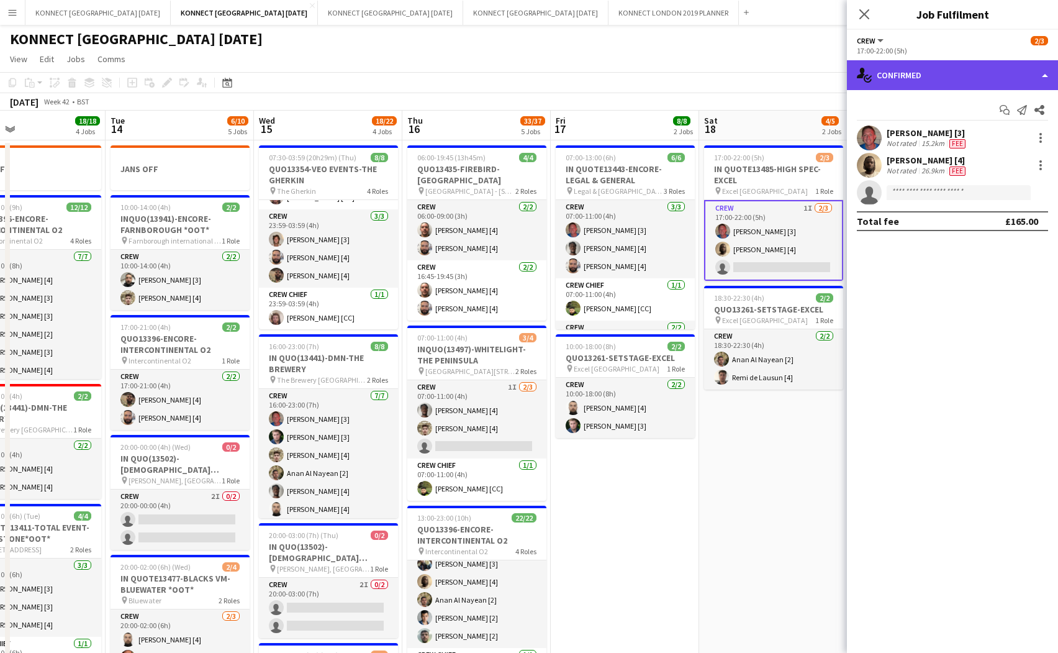
click at [894, 75] on div "single-neutral-actions-check-2 Confirmed" at bounding box center [952, 75] width 211 height 30
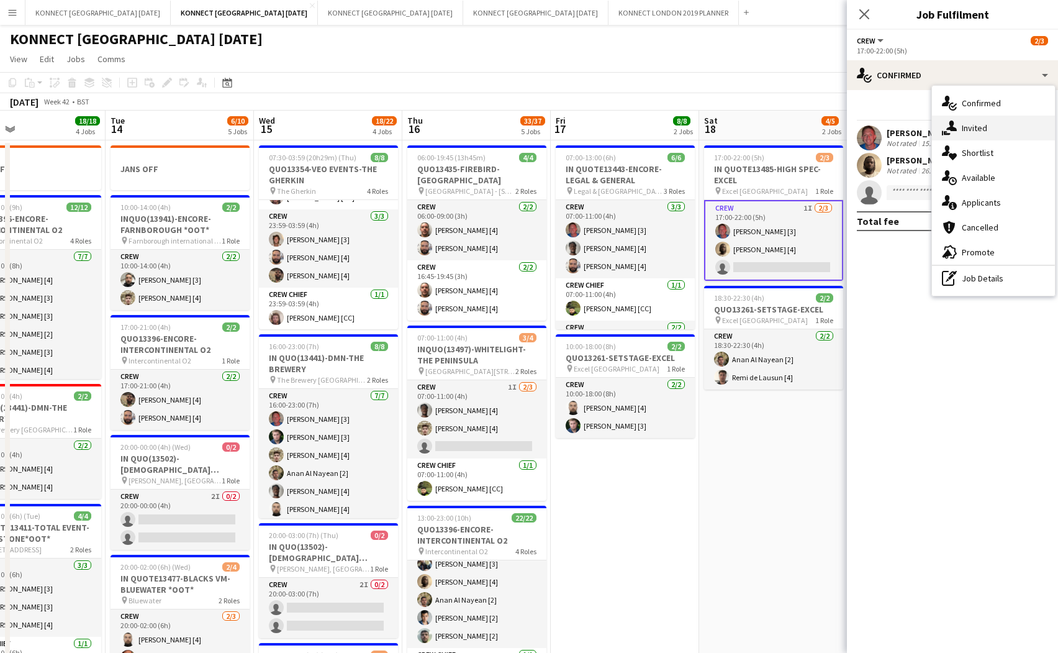
click at [894, 121] on div "single-neutral-actions-share-1 Invited" at bounding box center [993, 128] width 123 height 25
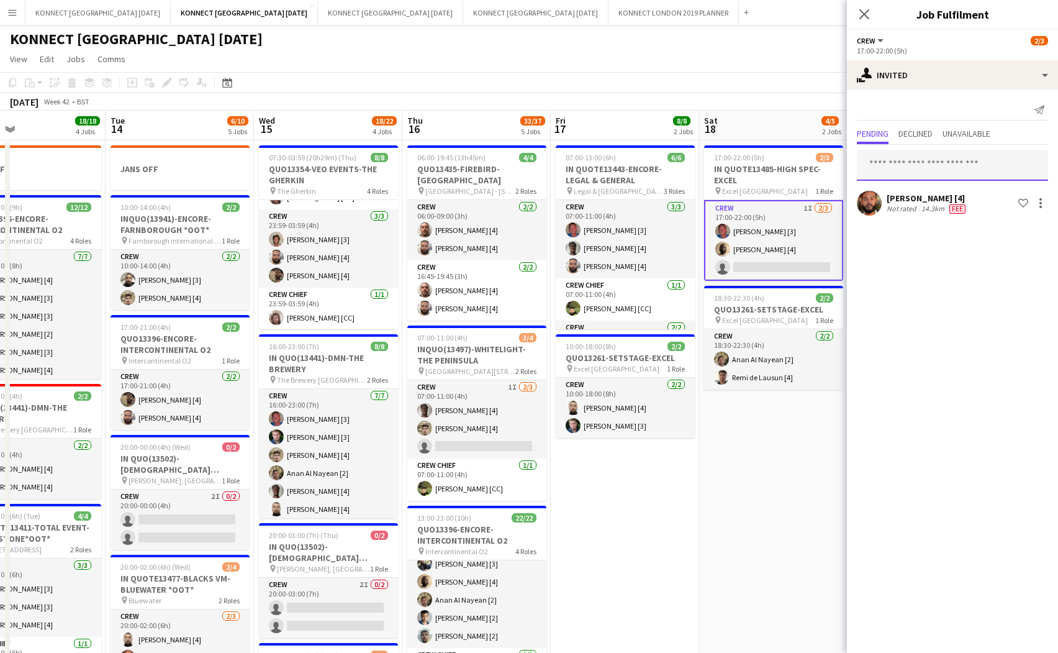
click at [894, 165] on input "text" at bounding box center [952, 165] width 191 height 31
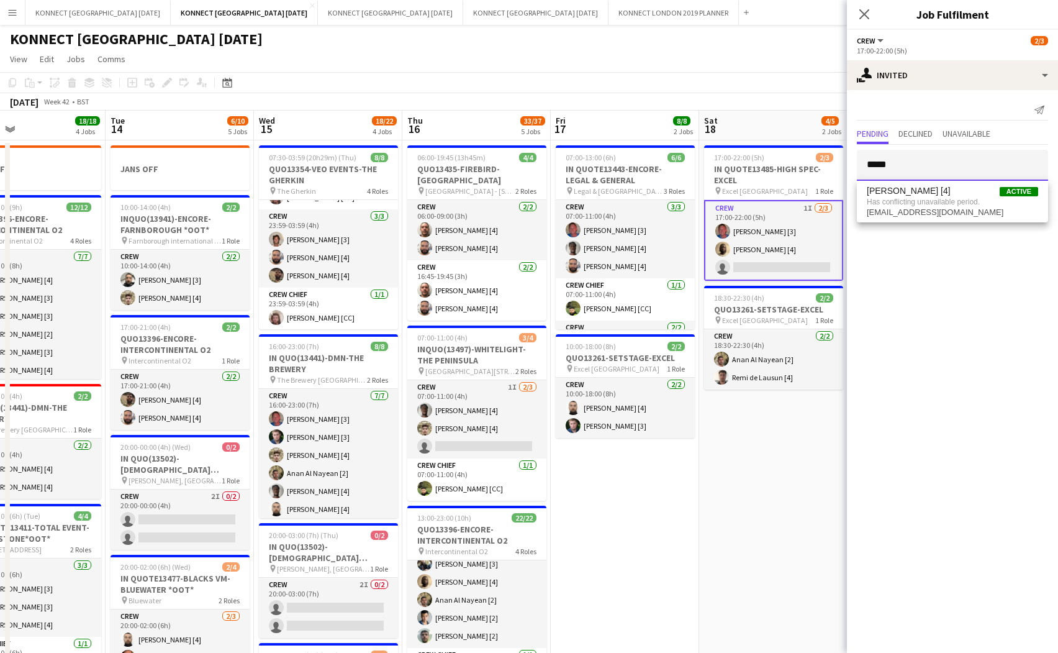
type input "*****"
click at [753, 489] on app-date-cell "17:00-22:00 (5h) 2/3 IN QUOTE13485-HIGH SPEC-EXCEL pin Excel London 1 Role Crew…" at bounding box center [773, 661] width 148 height 1042
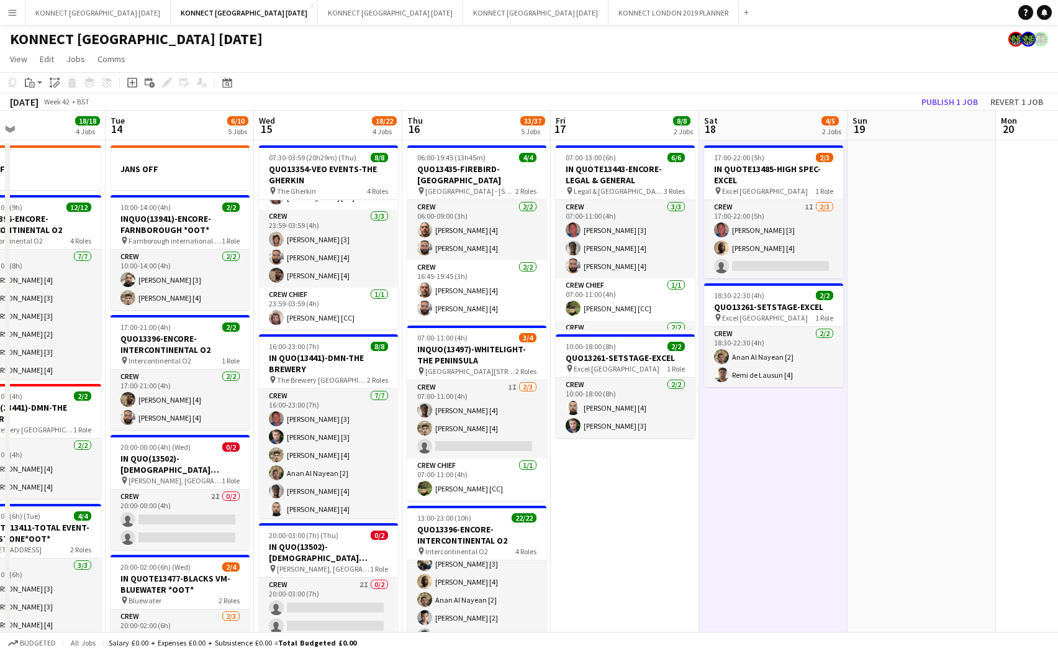
click at [805, 497] on app-date-cell "17:00-22:00 (5h) 2/3 IN QUOTE13485-HIGH SPEC-EXCEL pin Excel London 1 Role Crew…" at bounding box center [773, 661] width 148 height 1042
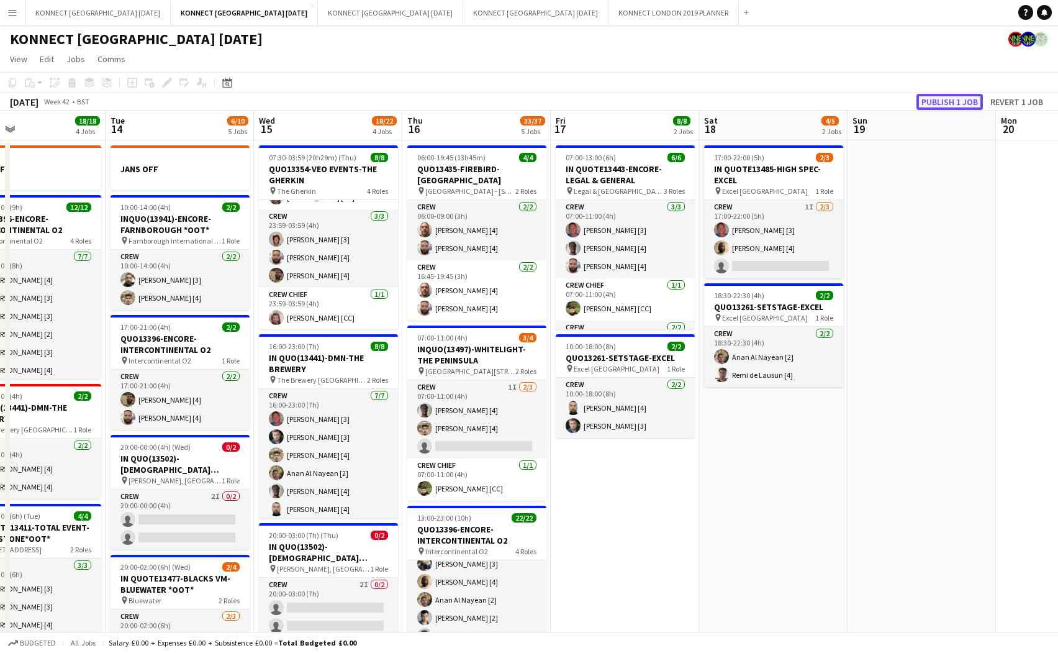
click at [894, 99] on button "Publish 1 job" at bounding box center [950, 102] width 66 height 16
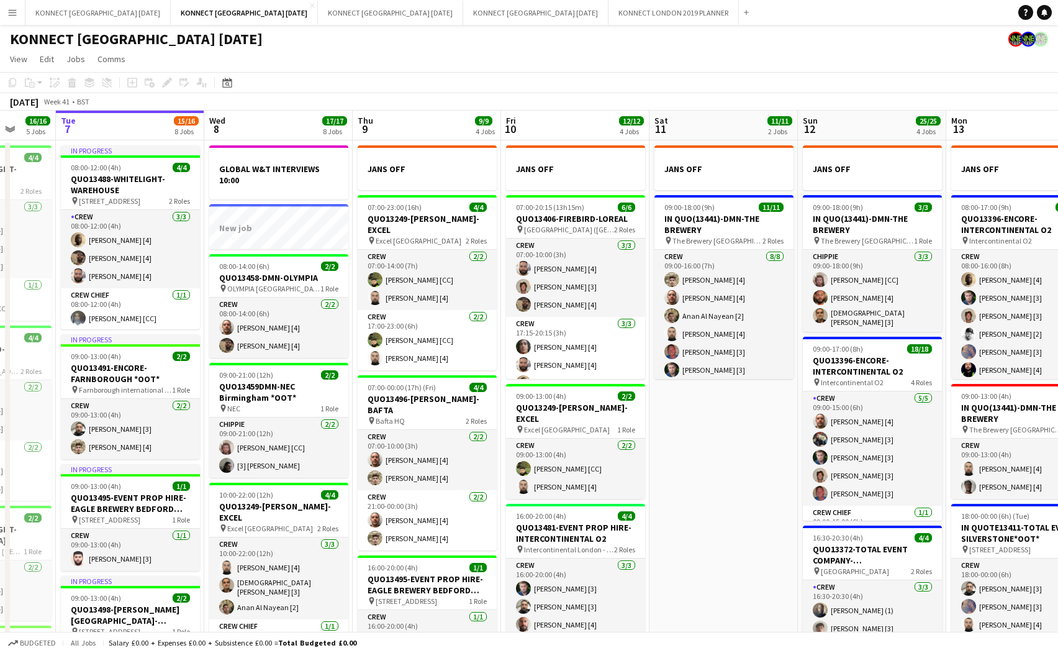
scroll to position [0, 340]
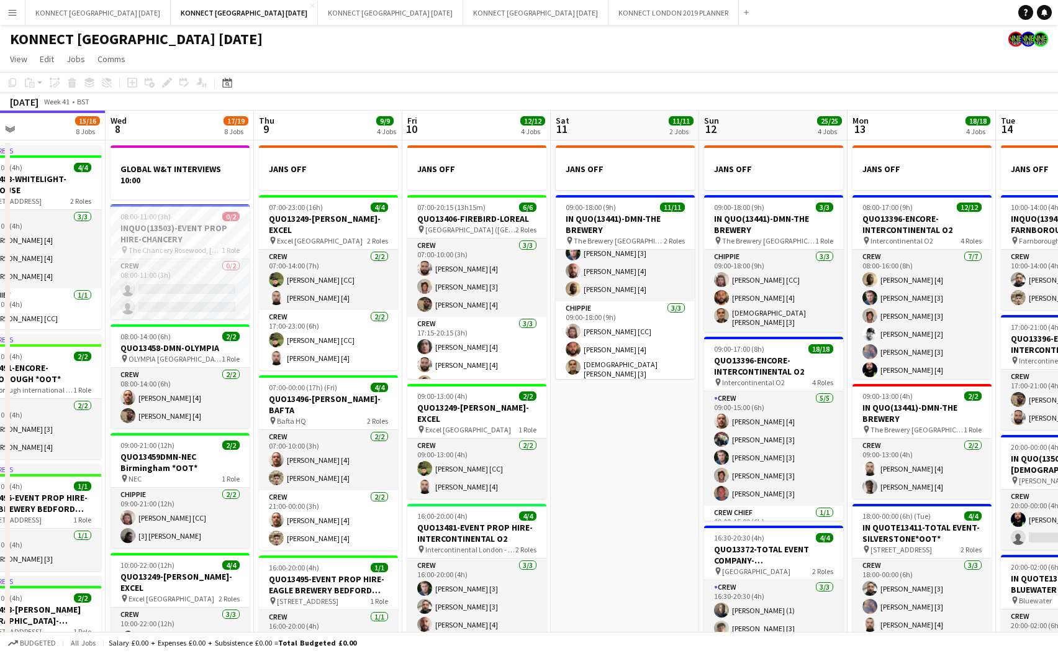
scroll to position [0, 328]
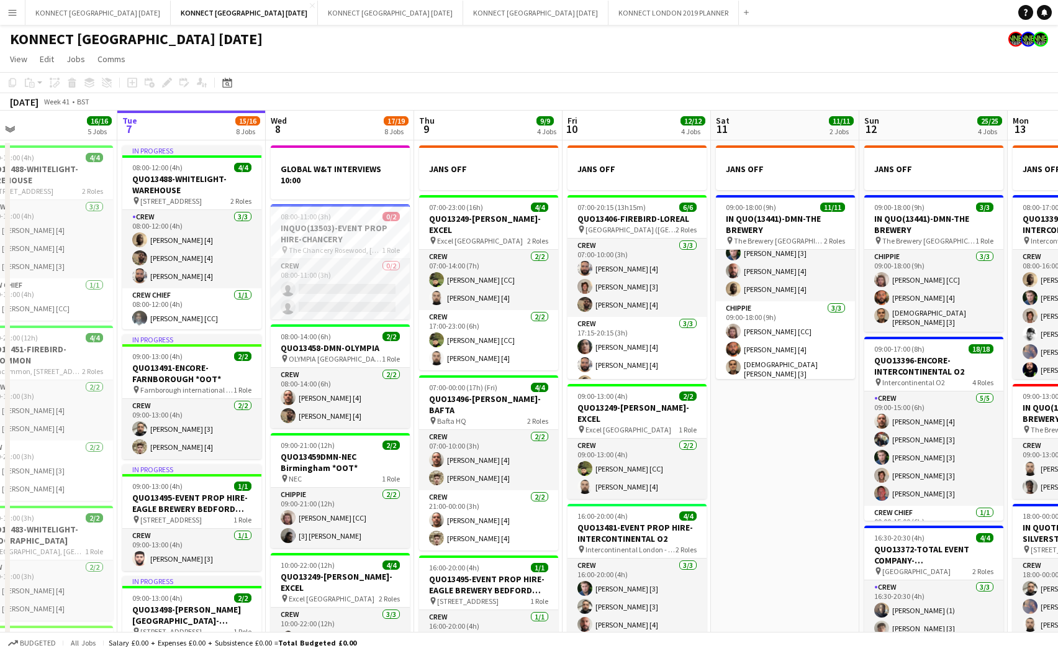
click at [24, 16] on button "Menu" at bounding box center [12, 12] width 25 height 25
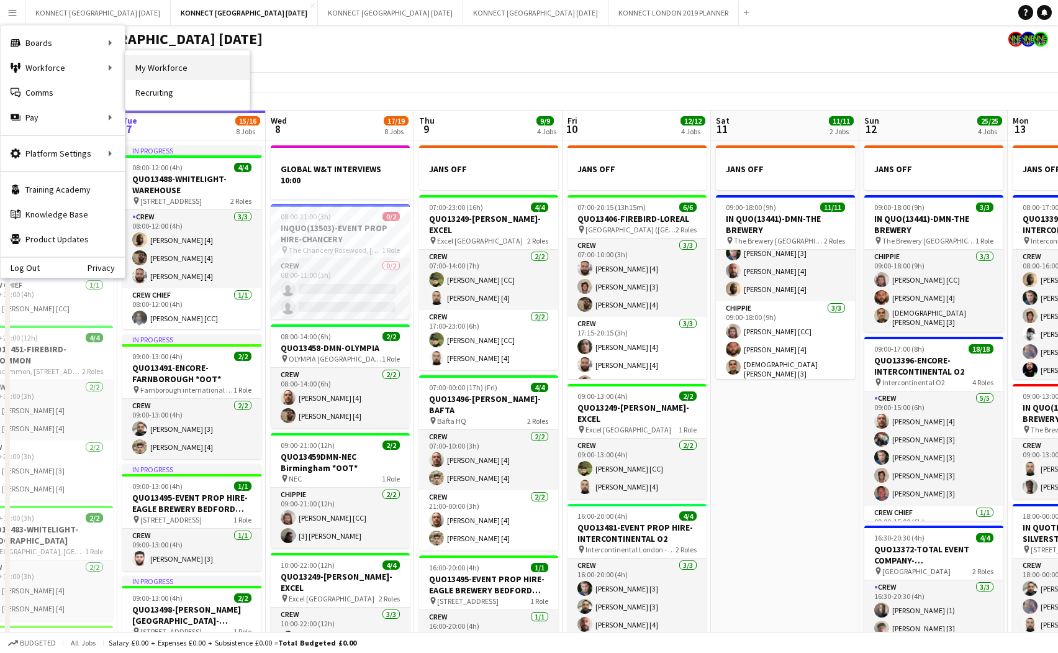
click at [155, 68] on link "My Workforce" at bounding box center [187, 67] width 124 height 25
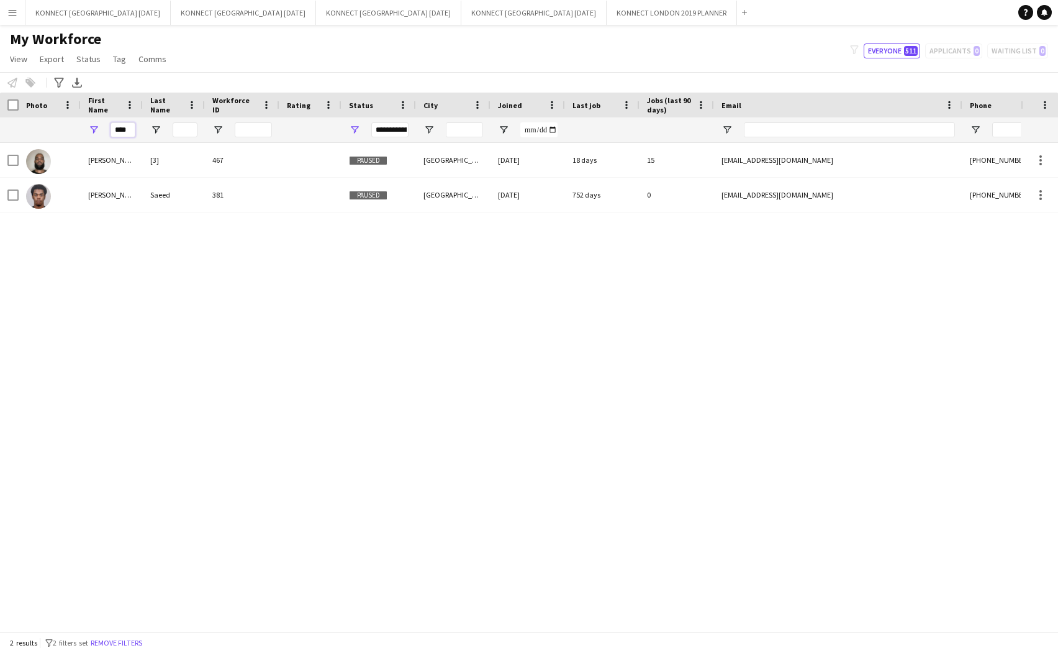
click at [120, 124] on input "****" at bounding box center [123, 129] width 25 height 15
type input "*****"
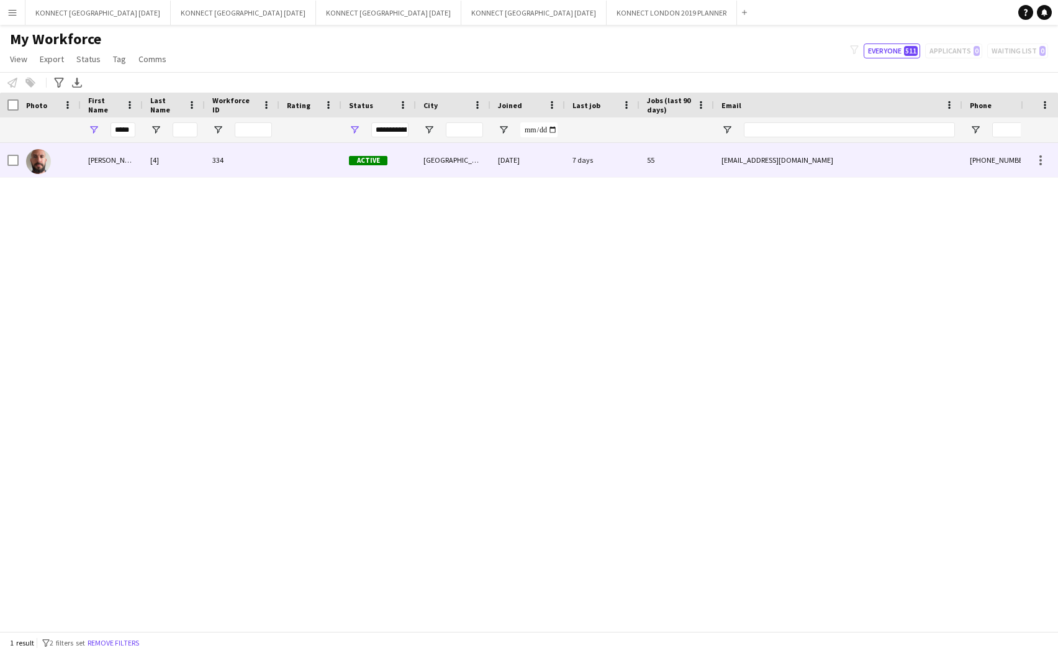
click at [170, 159] on div "[4]" at bounding box center [174, 160] width 62 height 34
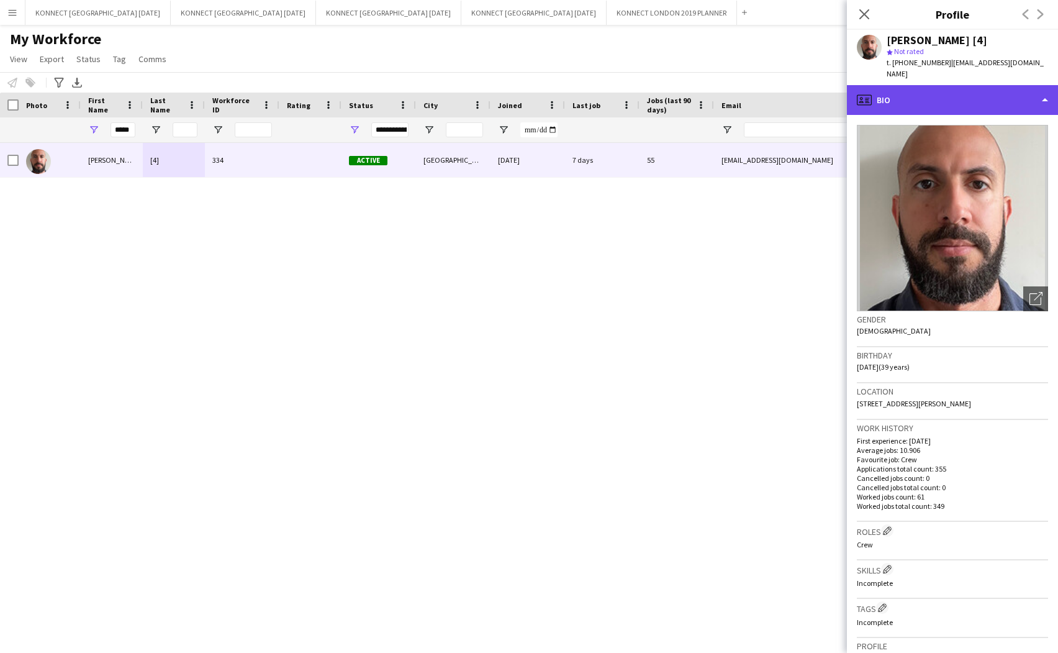
click at [894, 85] on div "profile Bio" at bounding box center [952, 100] width 211 height 30
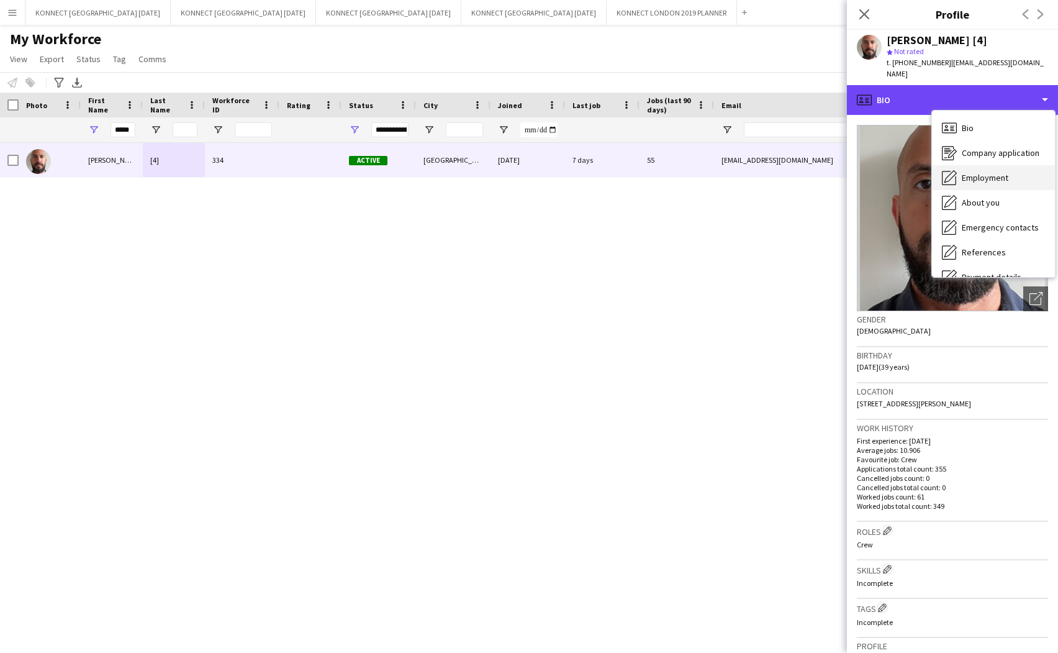
scroll to position [117, 0]
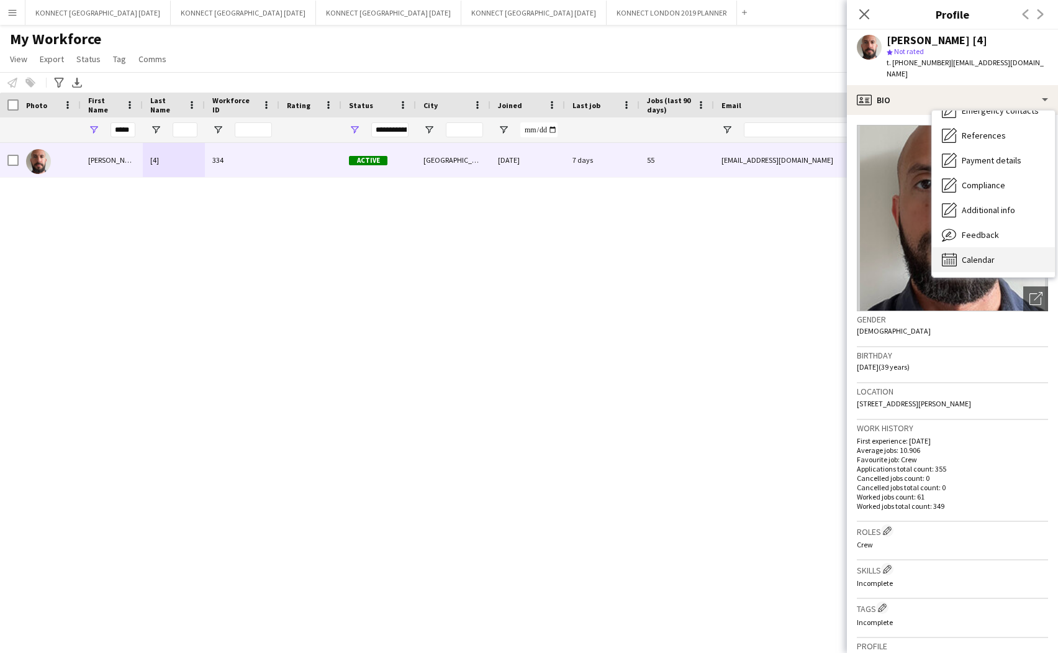
click at [894, 254] on span "Calendar" at bounding box center [978, 259] width 33 height 11
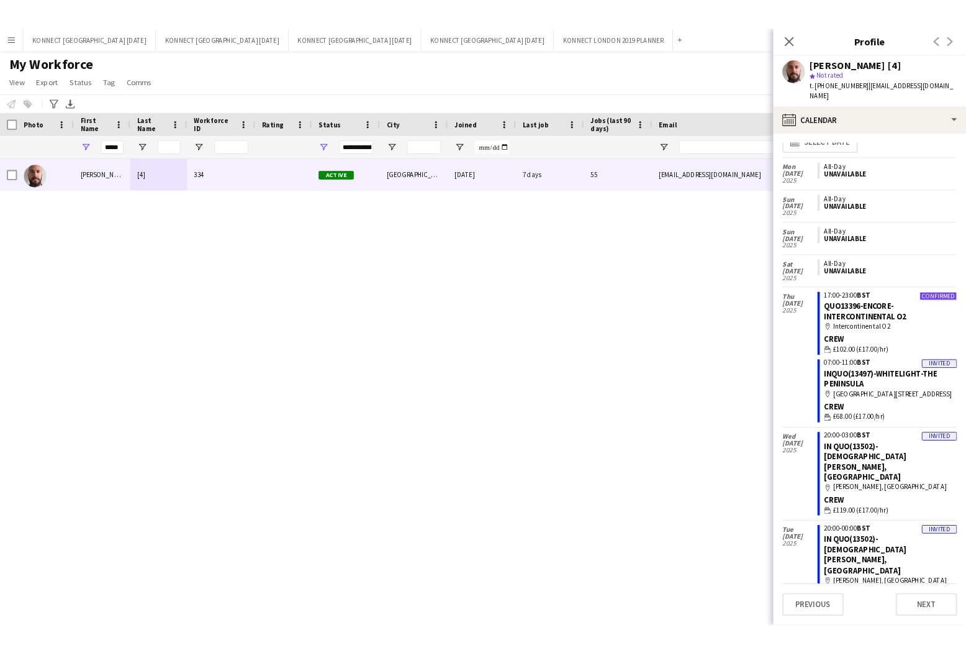
scroll to position [0, 0]
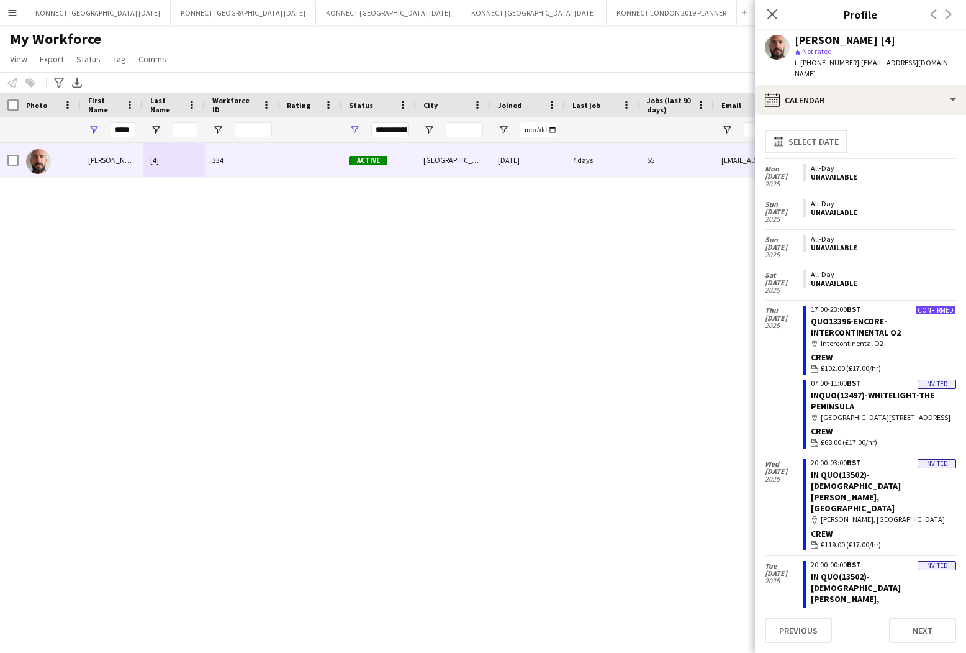
click at [342, 237] on div "[PERSON_NAME] [4] 334 Active [GEOGRAPHIC_DATA] [DATE] 7 days 55 [EMAIL_ADDRESS]…" at bounding box center [464, 387] width 929 height 488
click at [244, 22] on button "KONNECT [GEOGRAPHIC_DATA] [DATE] Close" at bounding box center [243, 13] width 145 height 24
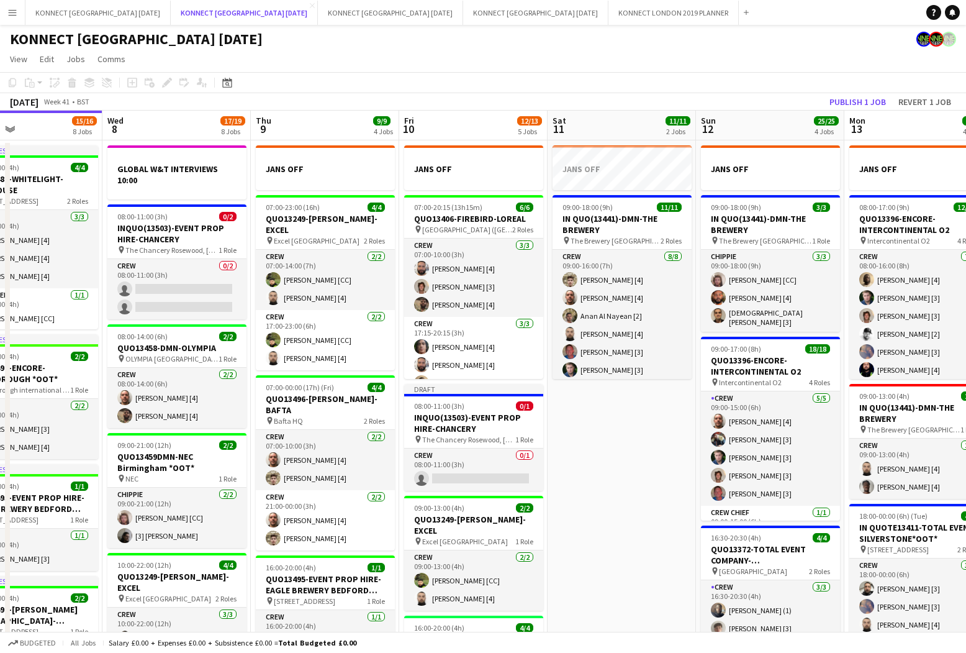
scroll to position [0, 546]
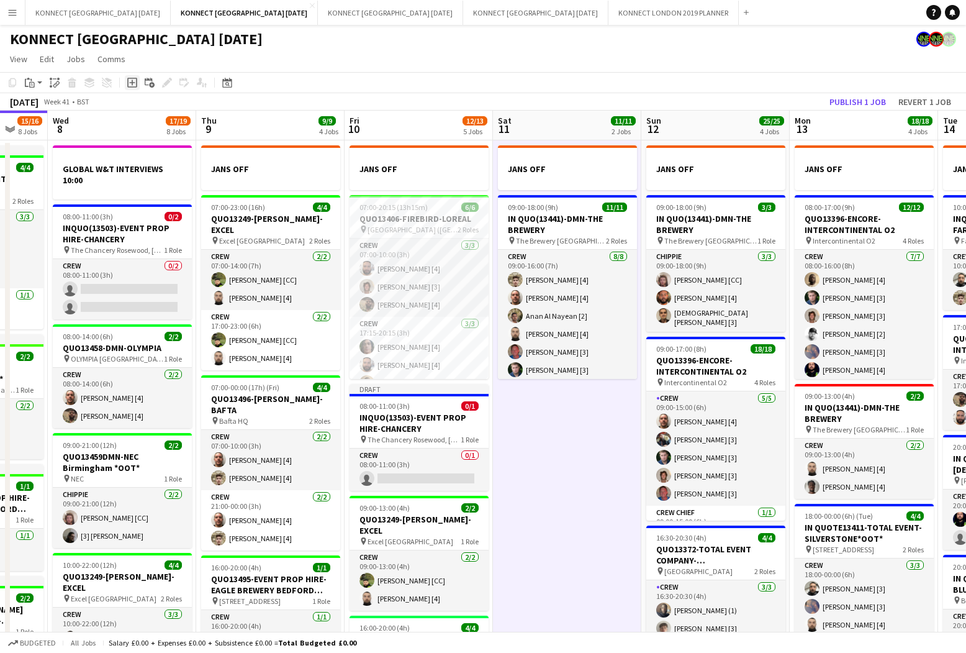
click at [132, 82] on icon at bounding box center [132, 83] width 6 height 6
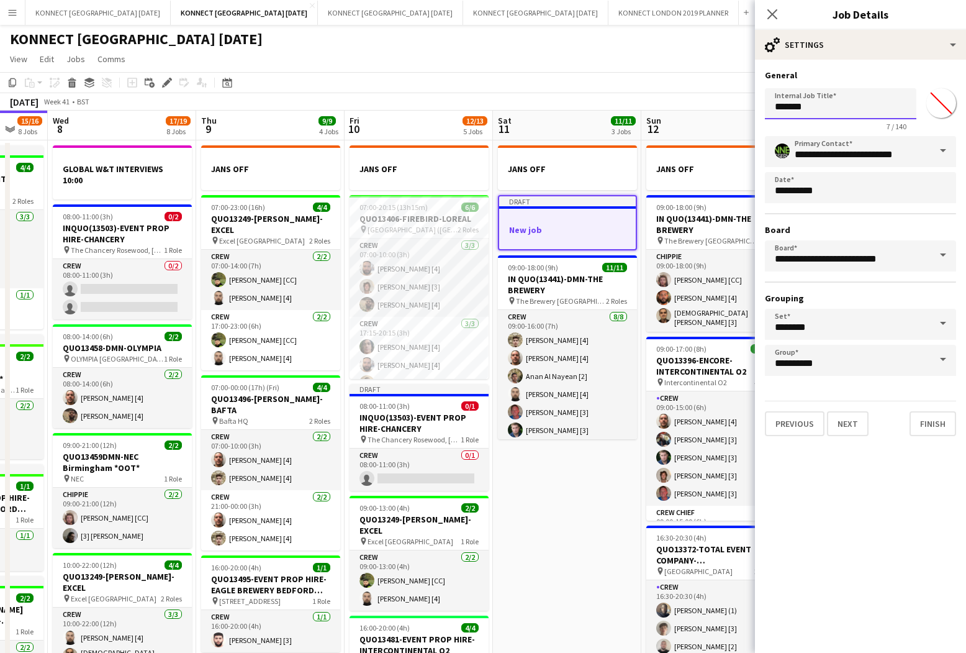
click at [813, 110] on input "*******" at bounding box center [841, 103] width 152 height 31
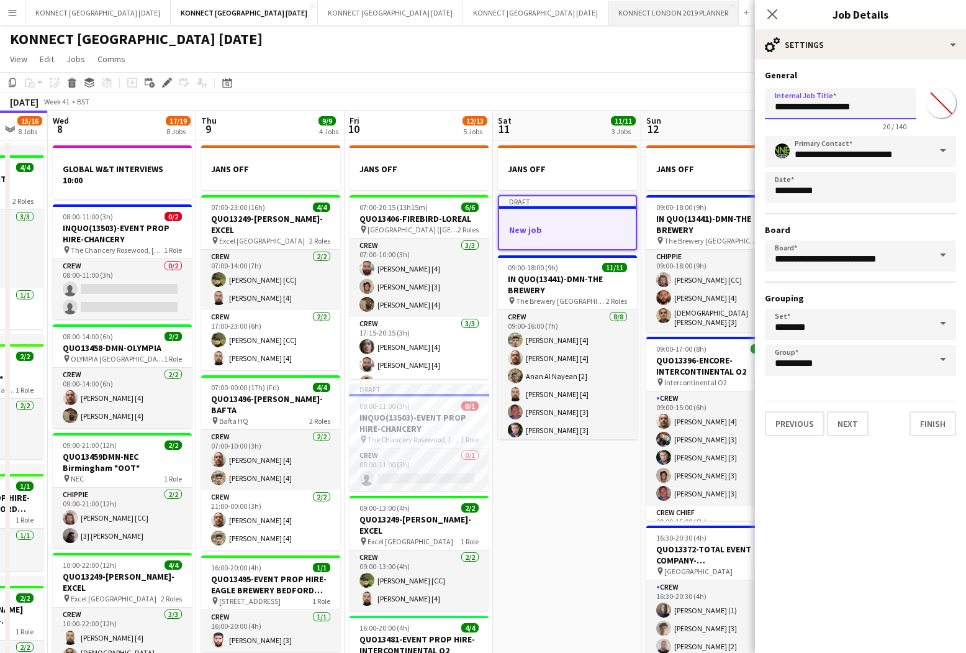
type input "**********"
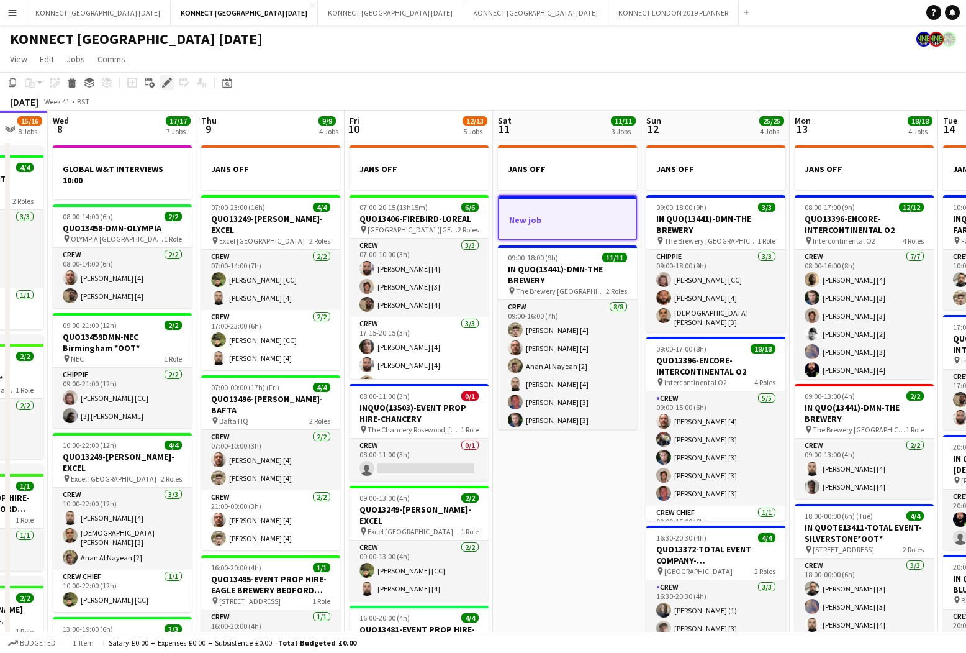
click at [168, 84] on icon "Edit" at bounding box center [167, 83] width 10 height 10
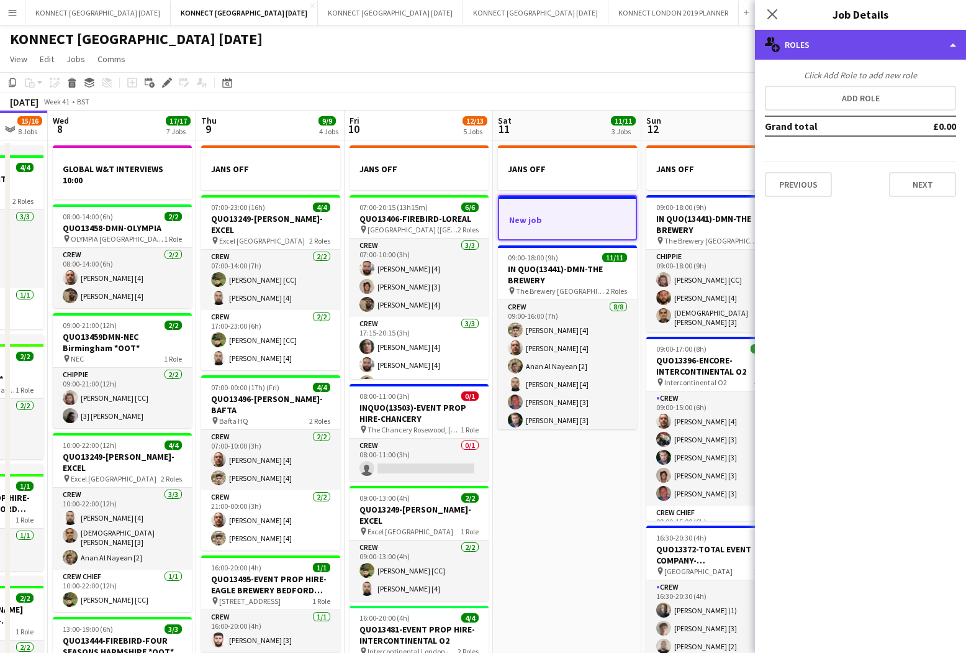
click at [890, 47] on div "multiple-users-add Roles" at bounding box center [860, 45] width 211 height 30
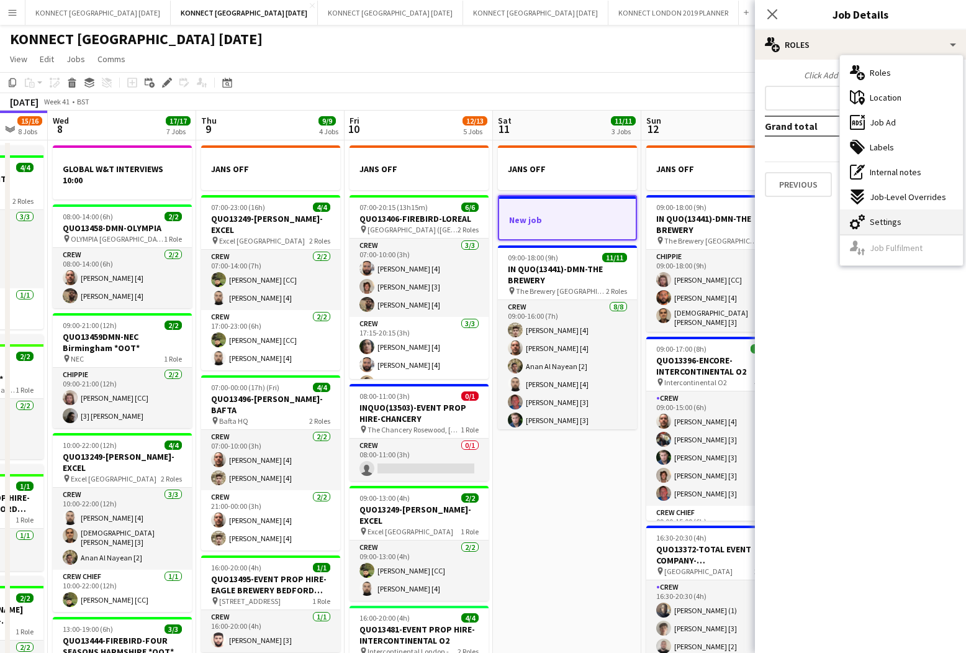
click at [869, 217] on div "cog-double-3 Settings" at bounding box center [901, 221] width 123 height 25
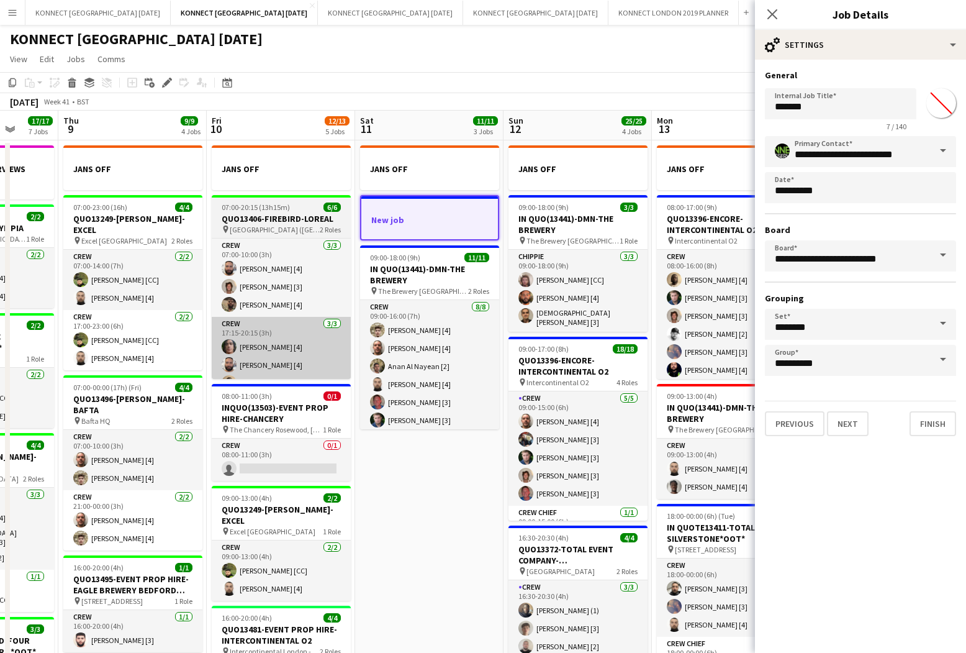
scroll to position [0, 548]
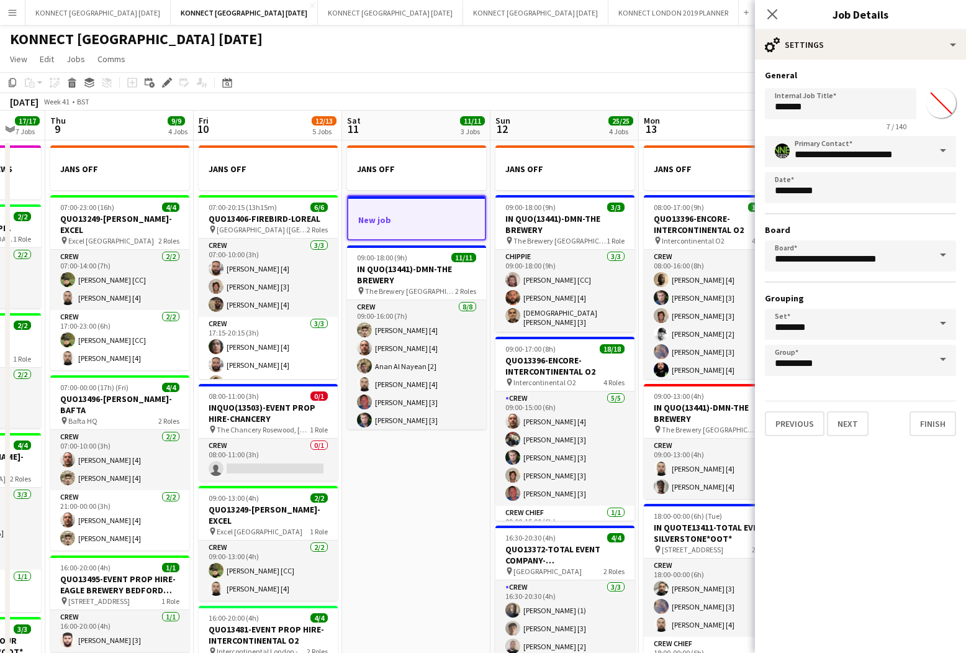
click at [444, 211] on div at bounding box center [416, 208] width 137 height 9
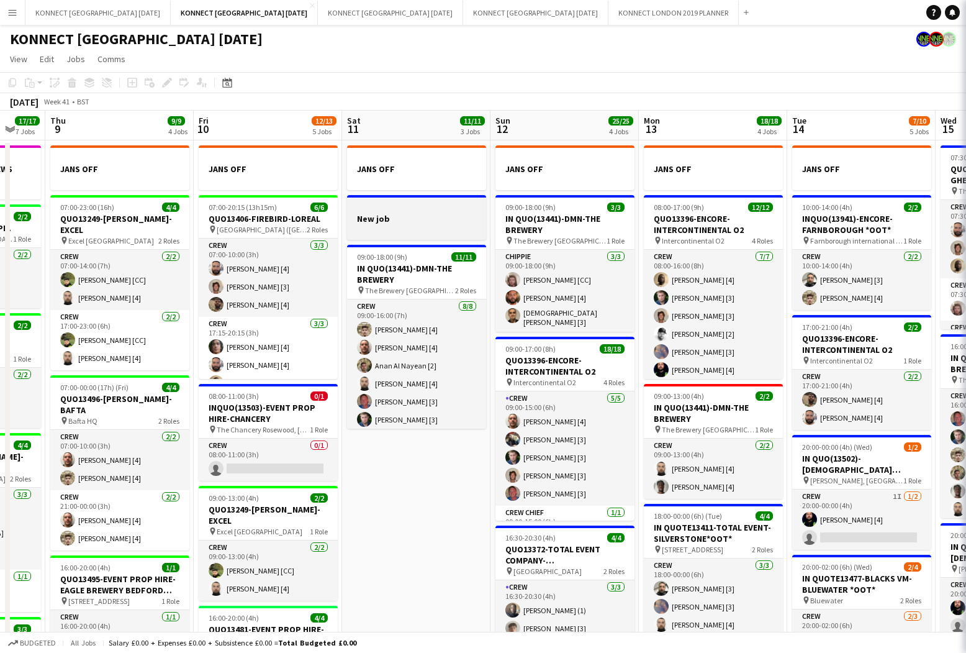
click at [399, 210] on div at bounding box center [416, 206] width 139 height 9
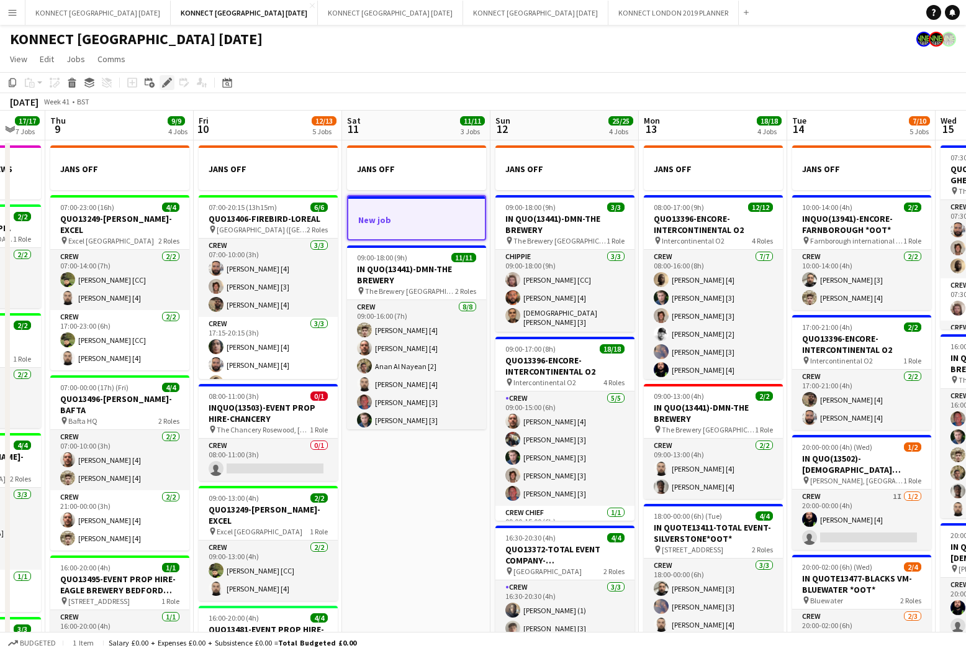
click at [168, 80] on icon at bounding box center [166, 82] width 7 height 7
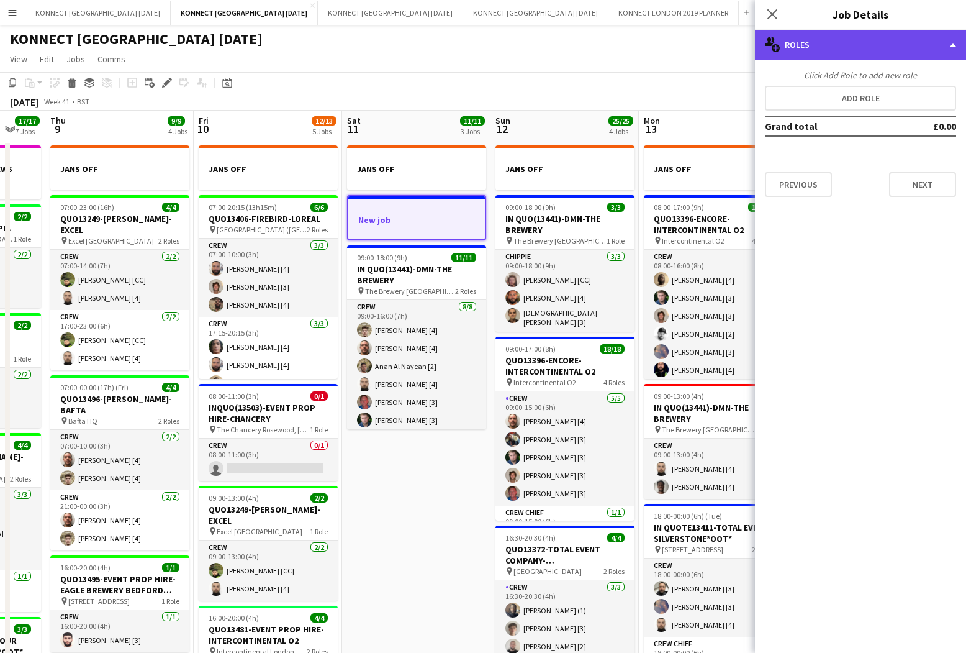
click at [805, 46] on div "multiple-users-add Roles" at bounding box center [860, 45] width 211 height 30
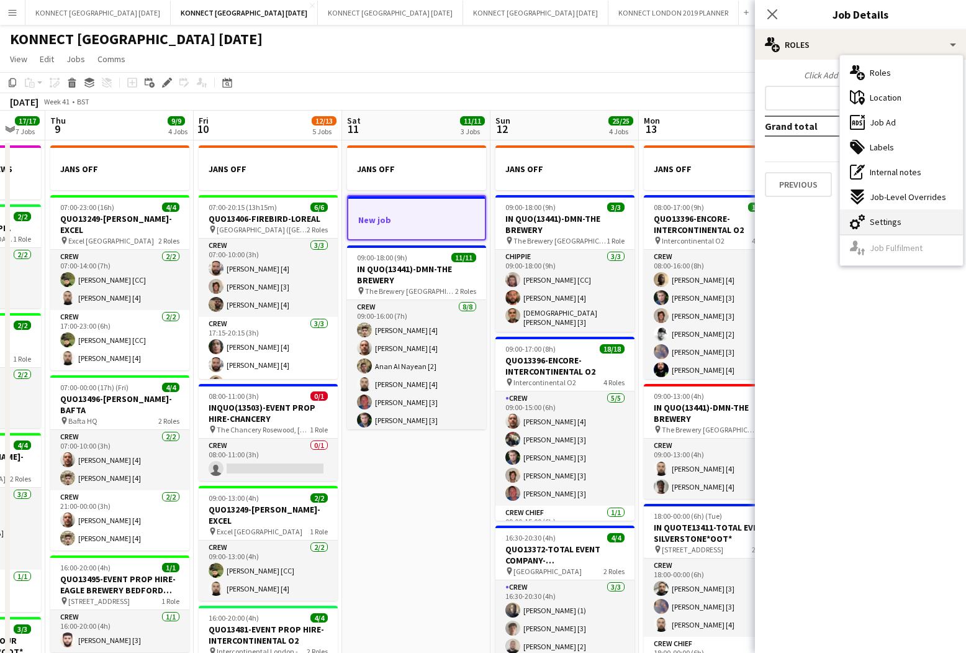
click at [894, 216] on div "cog-double-3 Settings" at bounding box center [901, 221] width 123 height 25
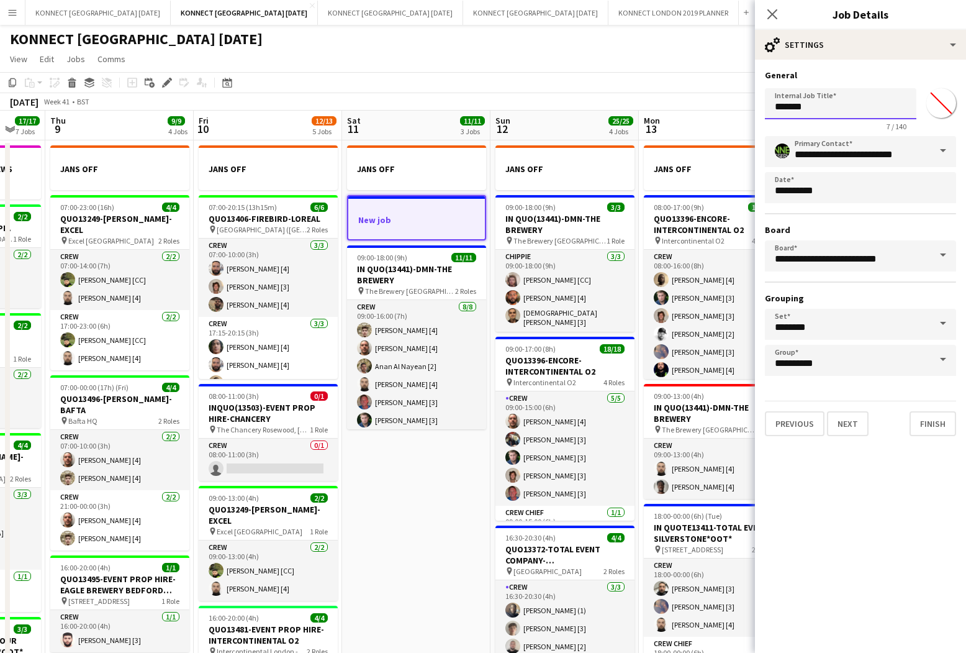
click at [840, 104] on input "*******" at bounding box center [841, 103] width 152 height 31
type input "**********"
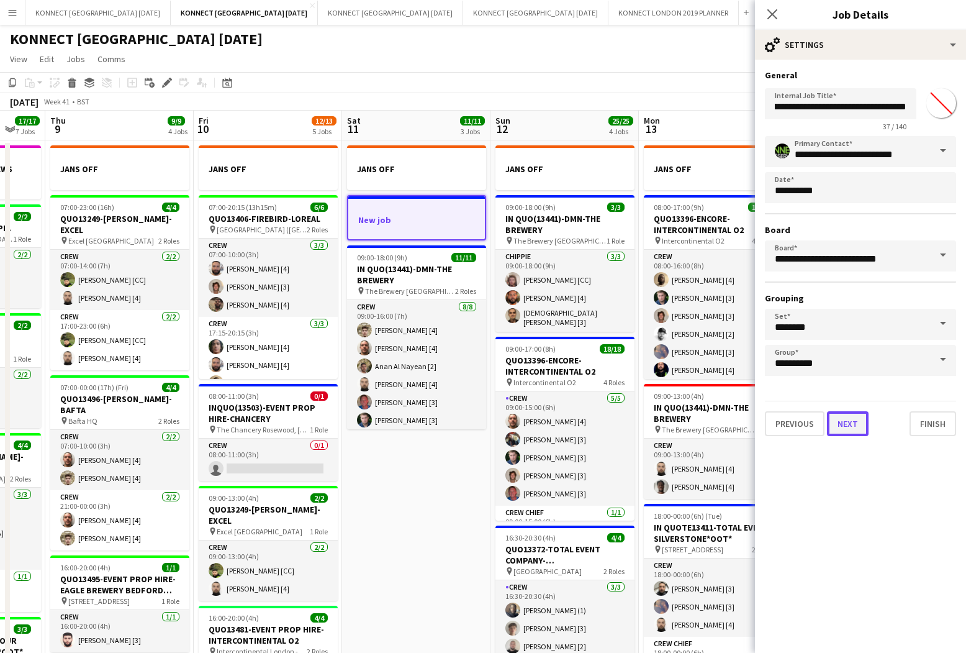
scroll to position [0, 0]
click at [845, 418] on button "Next" at bounding box center [848, 423] width 42 height 25
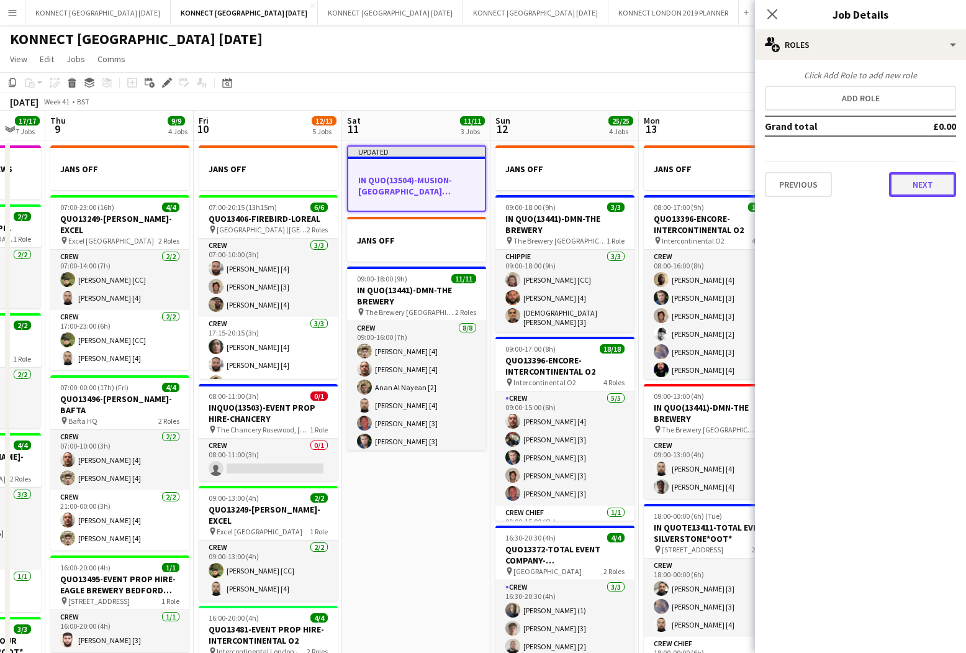
click at [894, 183] on button "Next" at bounding box center [922, 184] width 67 height 25
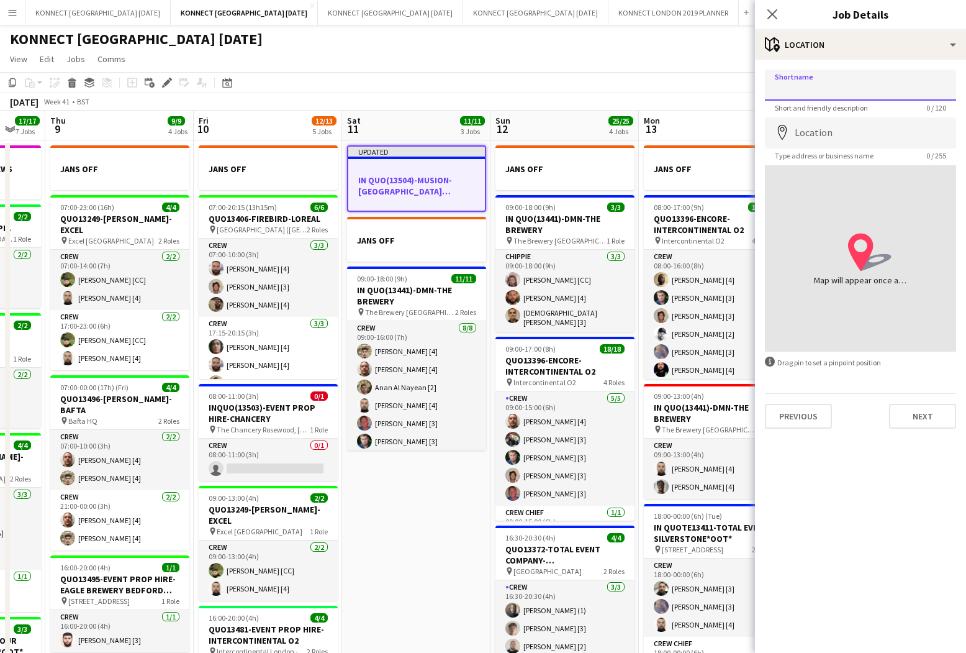
click at [845, 96] on input "Shortname" at bounding box center [860, 85] width 191 height 31
paste input "**********"
type input "**********"
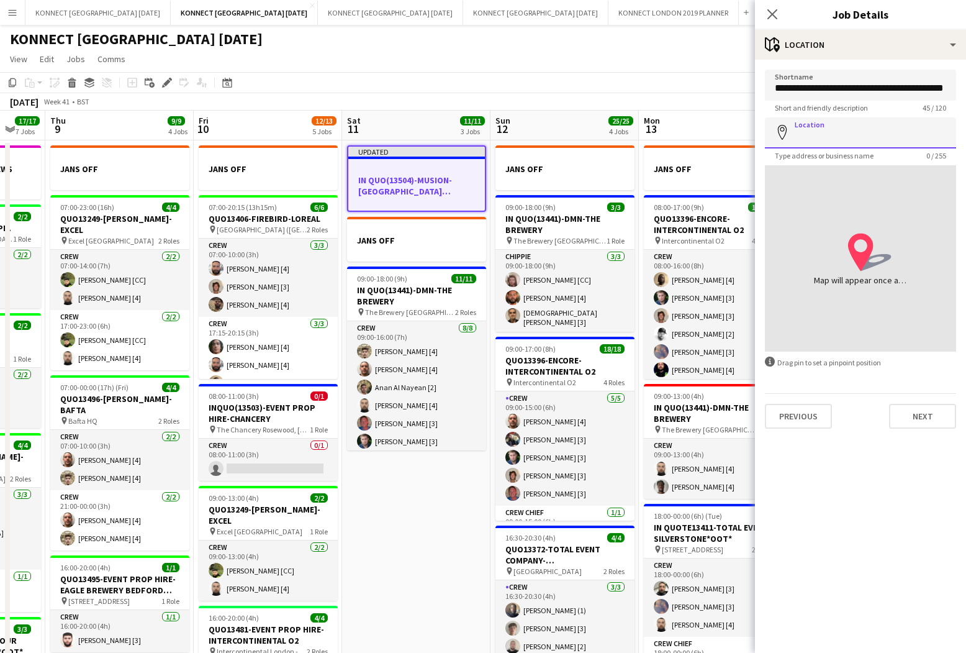
click at [839, 123] on input "Location" at bounding box center [860, 132] width 191 height 31
paste input "**********"
type input "**********"
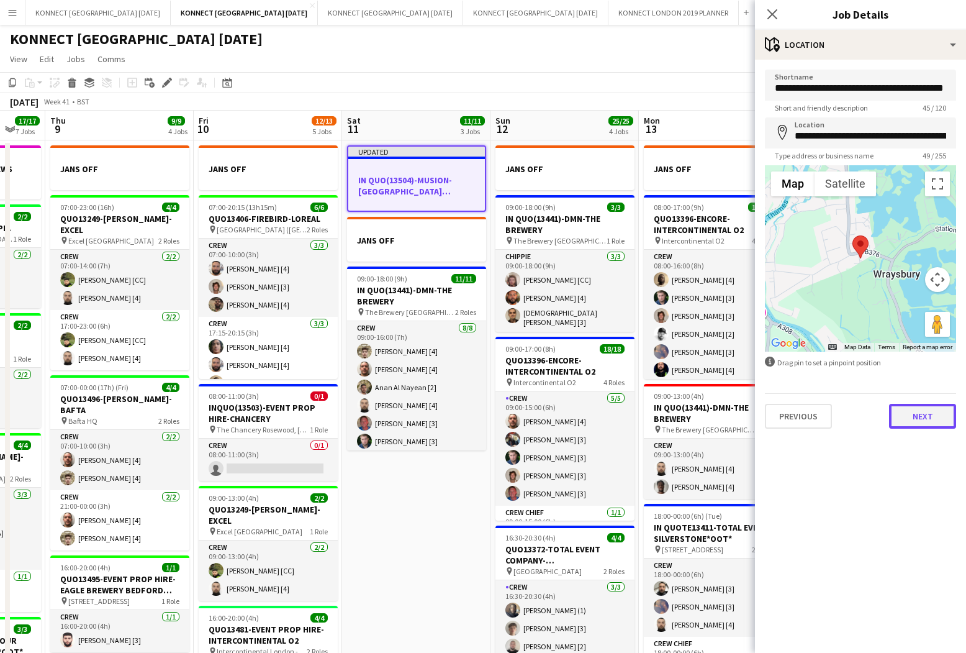
click at [894, 417] on button "Next" at bounding box center [922, 416] width 67 height 25
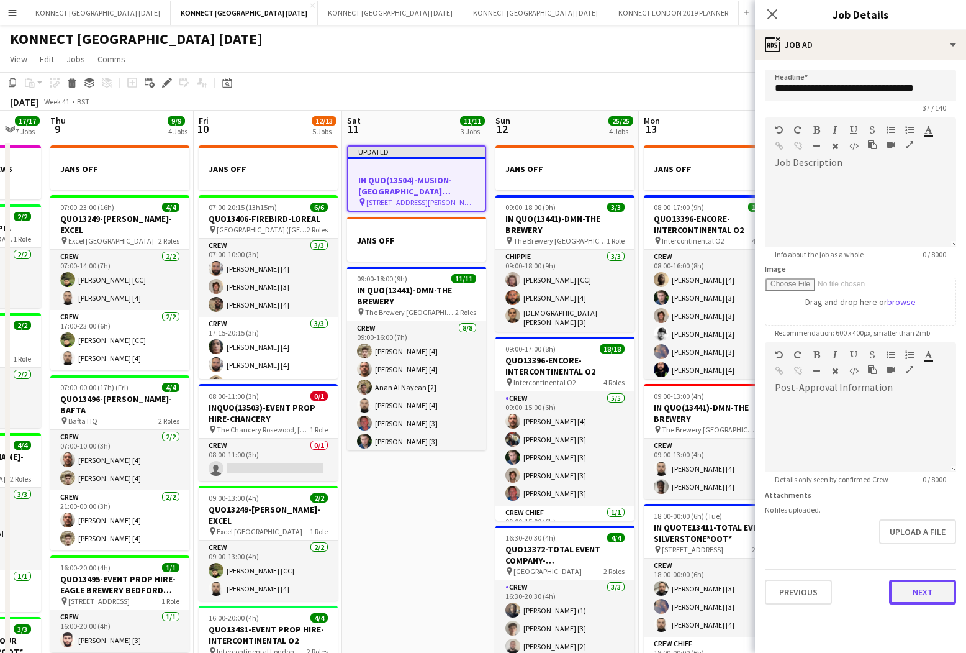
click at [894, 586] on button "Next" at bounding box center [922, 591] width 67 height 25
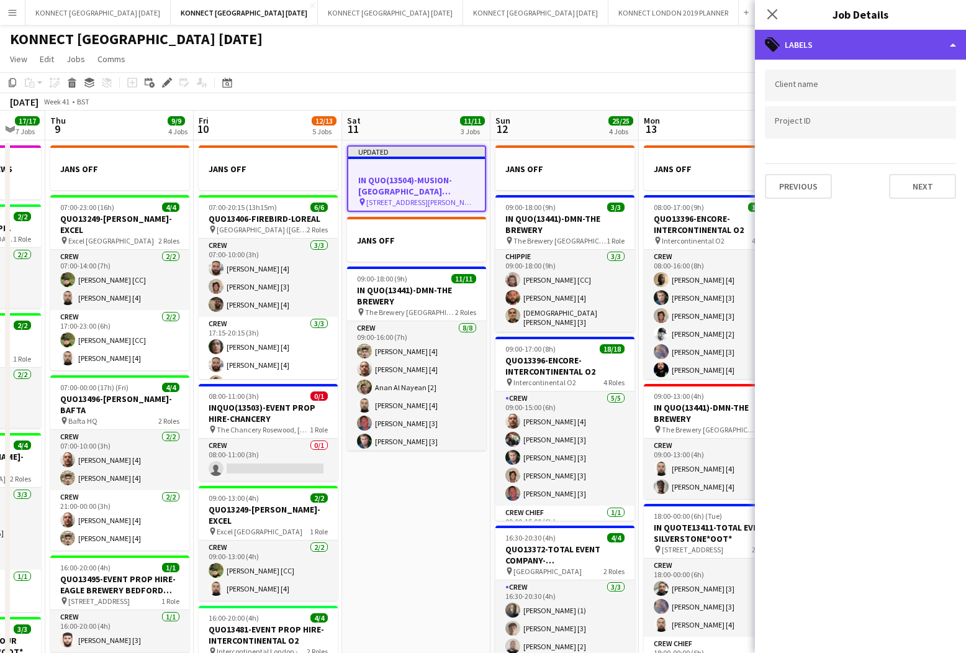
click at [795, 45] on div "tags-double Labels" at bounding box center [860, 45] width 211 height 30
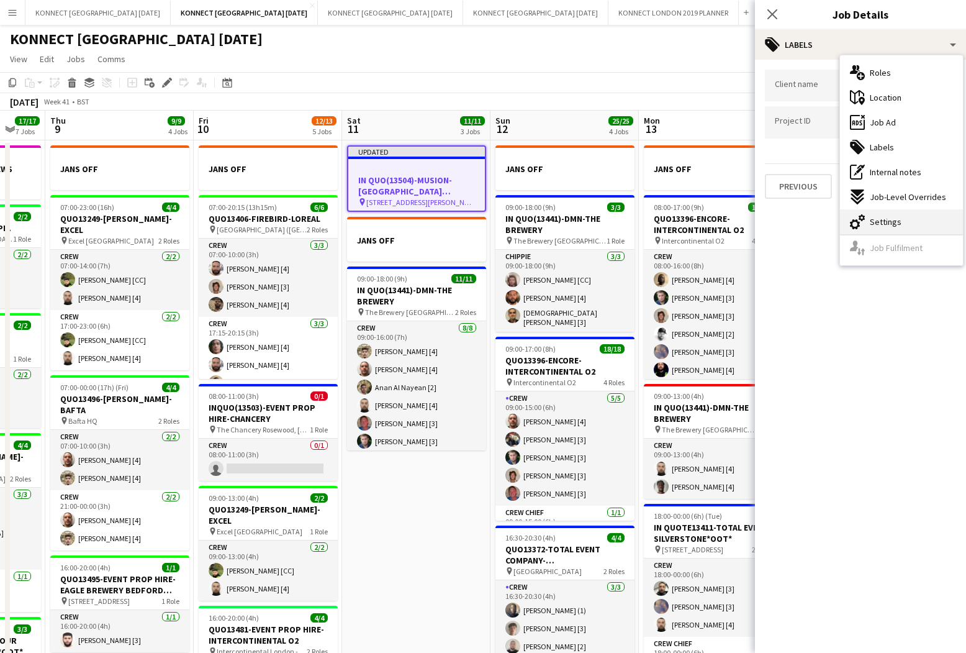
click at [872, 216] on span "Settings" at bounding box center [886, 221] width 32 height 11
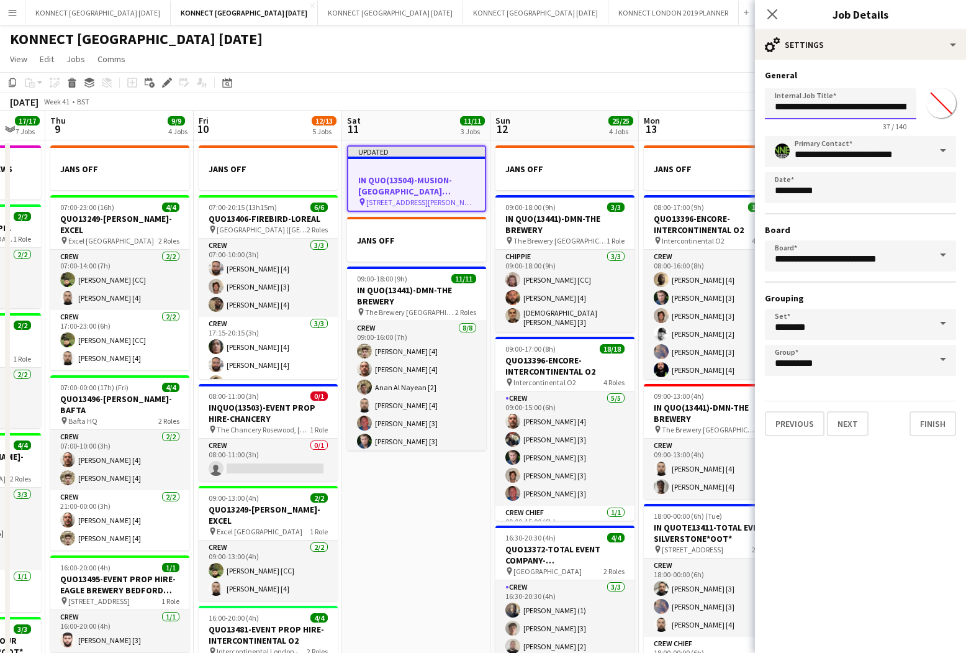
click at [889, 114] on input "**********" at bounding box center [841, 103] width 152 height 31
click at [894, 102] on input "**********" at bounding box center [841, 103] width 152 height 31
click at [881, 104] on input "**********" at bounding box center [841, 103] width 152 height 31
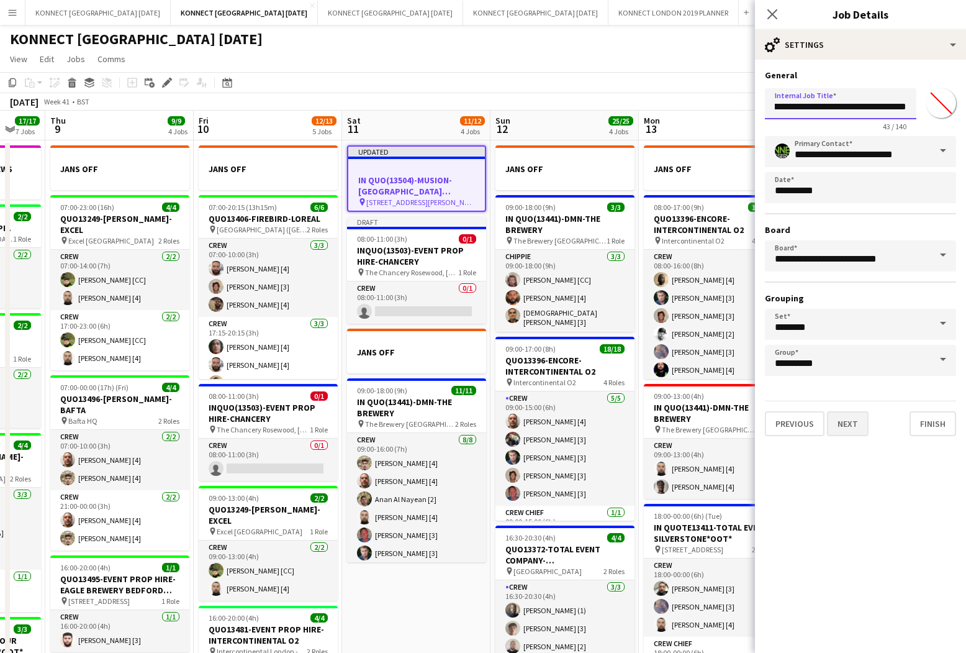
type input "**********"
click at [848, 422] on button "Next" at bounding box center [848, 423] width 42 height 25
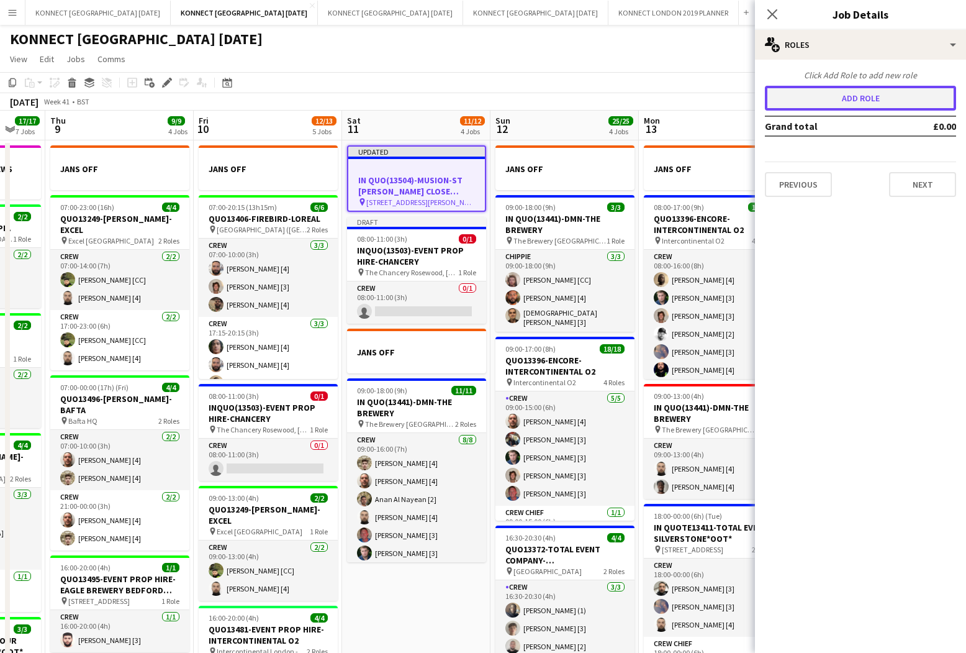
click at [874, 107] on button "Add role" at bounding box center [860, 98] width 191 height 25
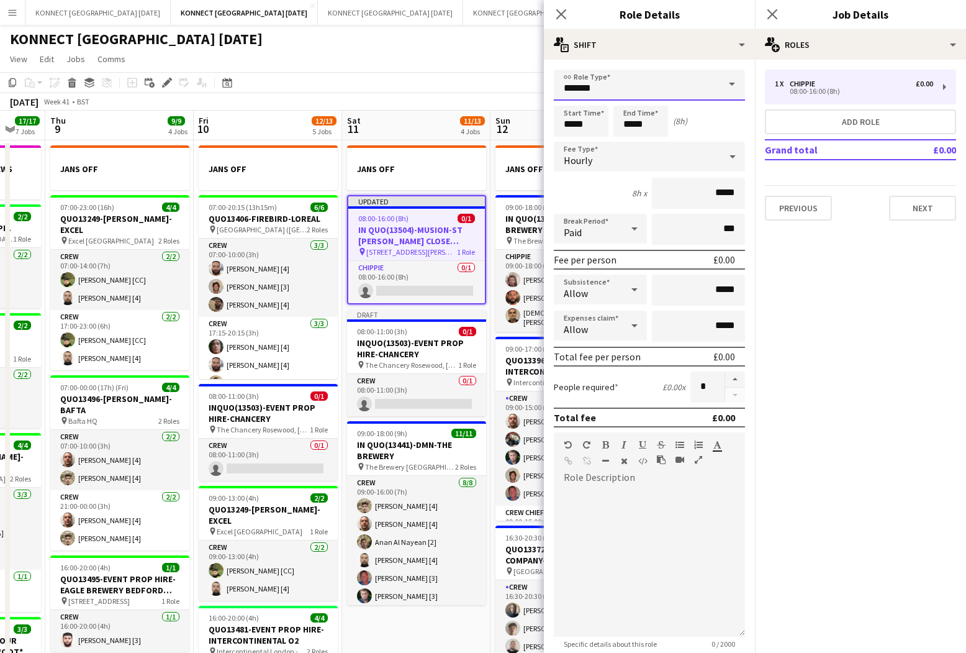
click at [610, 79] on input "*******" at bounding box center [649, 85] width 191 height 31
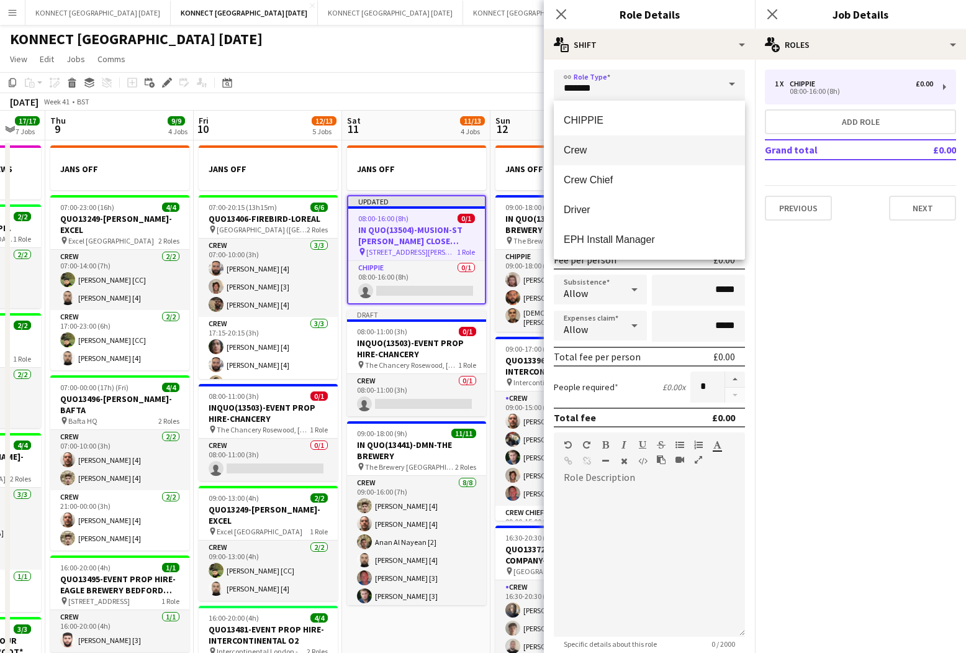
click at [595, 143] on mat-option "Crew" at bounding box center [649, 150] width 191 height 30
type input "****"
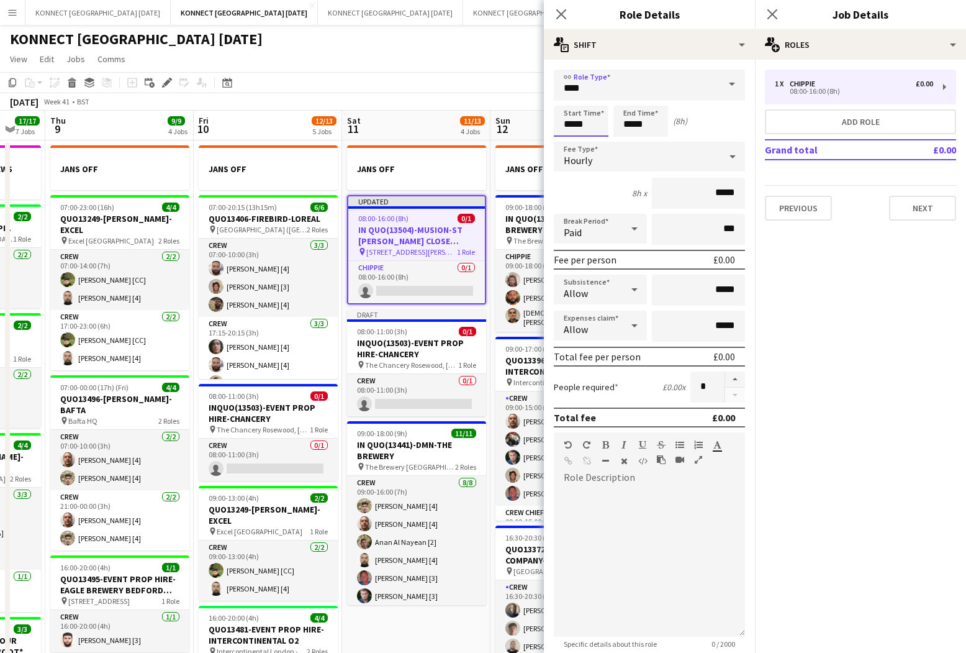
click at [571, 122] on input "*****" at bounding box center [581, 121] width 55 height 31
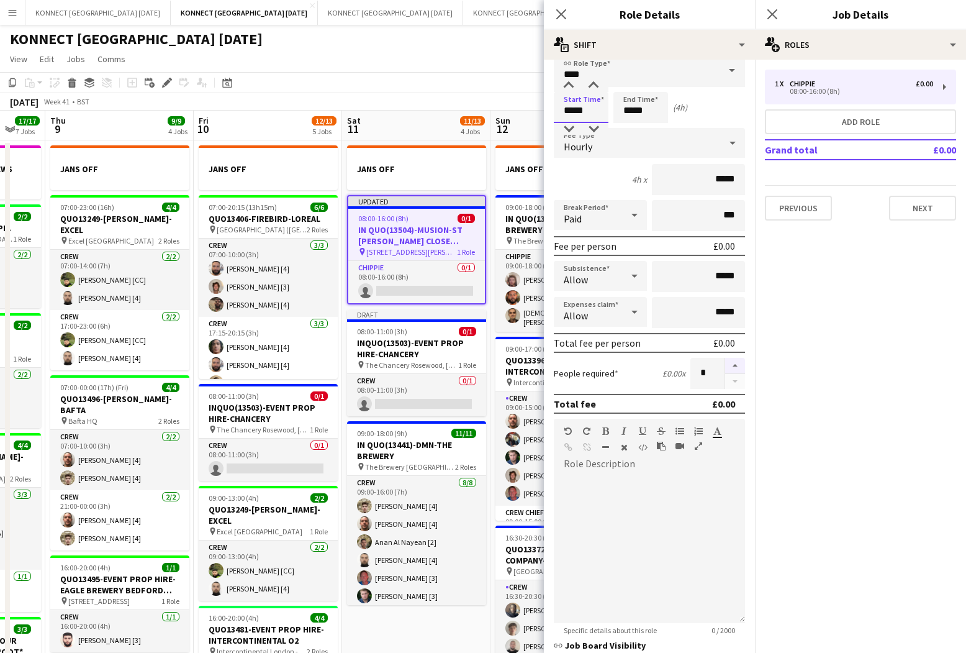
type input "*****"
click at [736, 371] on button "button" at bounding box center [735, 366] width 20 height 16
type input "*"
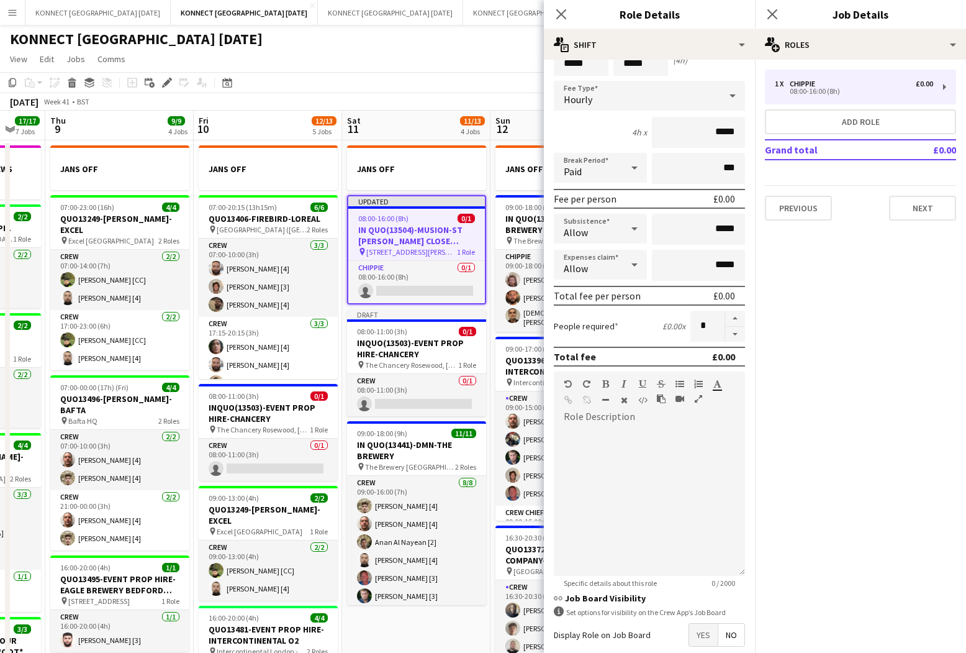
scroll to position [124, 0]
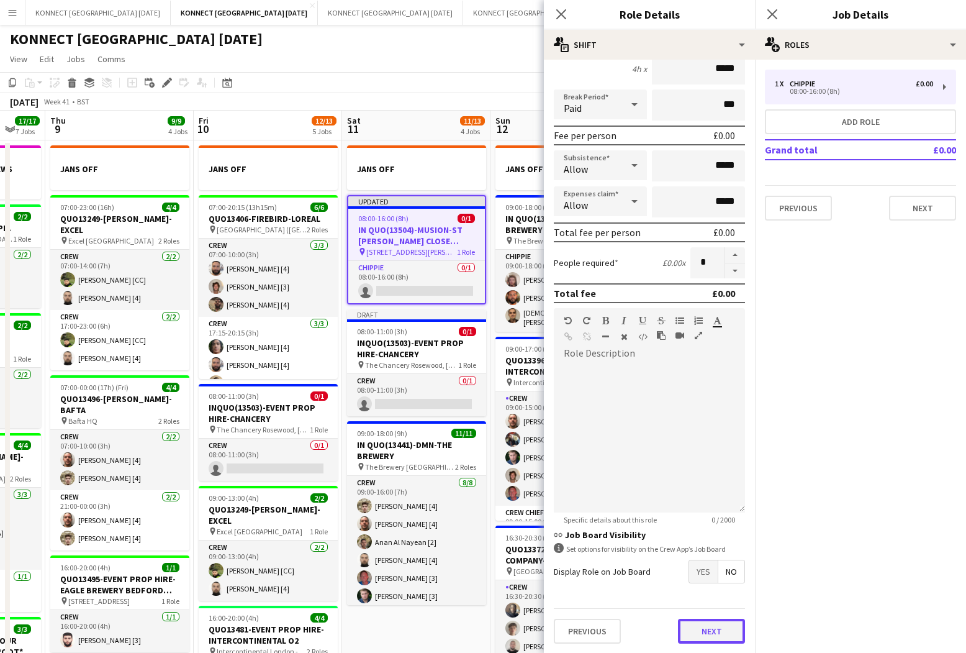
click at [723, 627] on button "Next" at bounding box center [711, 631] width 67 height 25
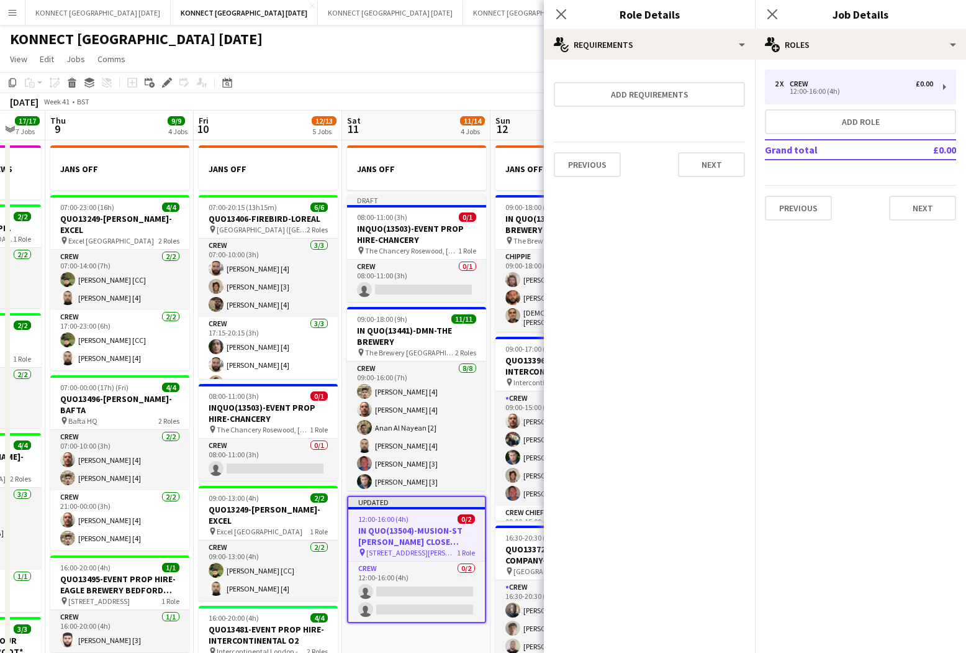
scroll to position [0, 0]
click at [697, 163] on button "Next" at bounding box center [711, 164] width 67 height 25
click at [704, 170] on button "Finish" at bounding box center [722, 166] width 47 height 25
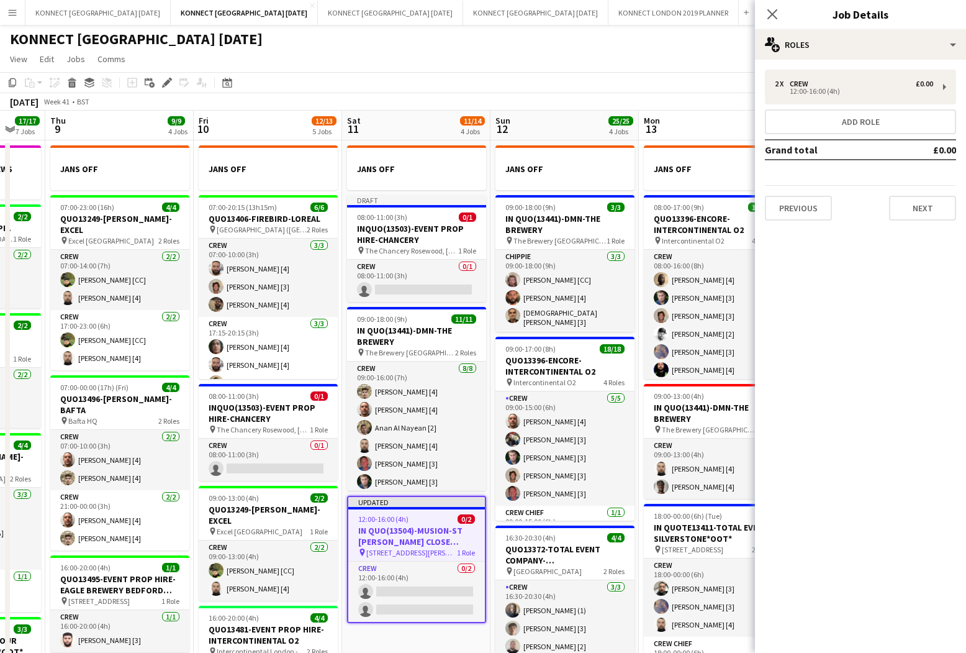
click at [682, 113] on app-board-header-date "Mon 13 18/18 4 Jobs" at bounding box center [713, 126] width 148 height 30
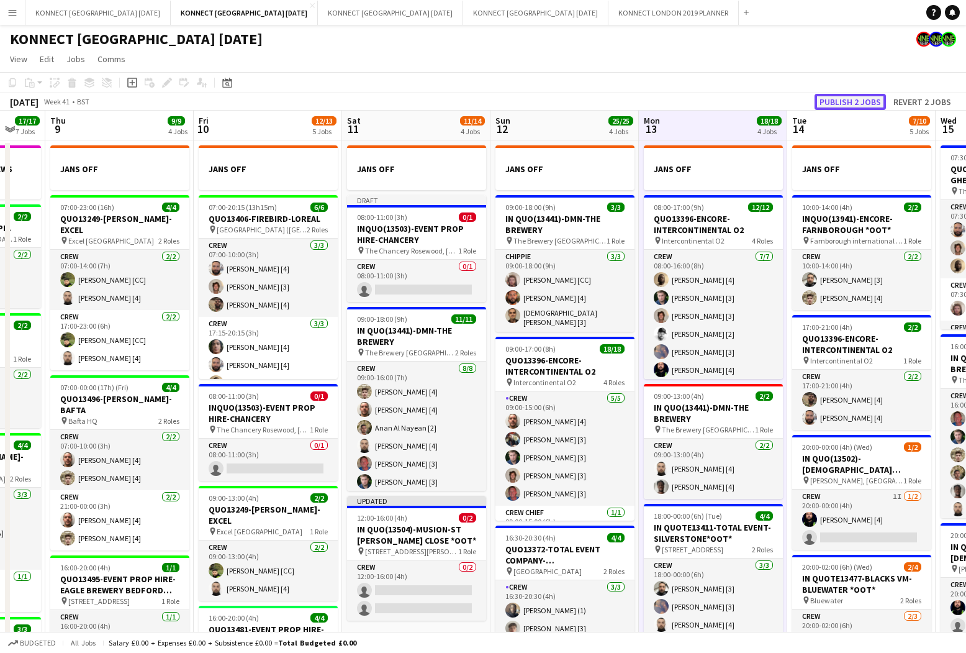
click at [843, 107] on button "Publish 2 jobs" at bounding box center [850, 102] width 71 height 16
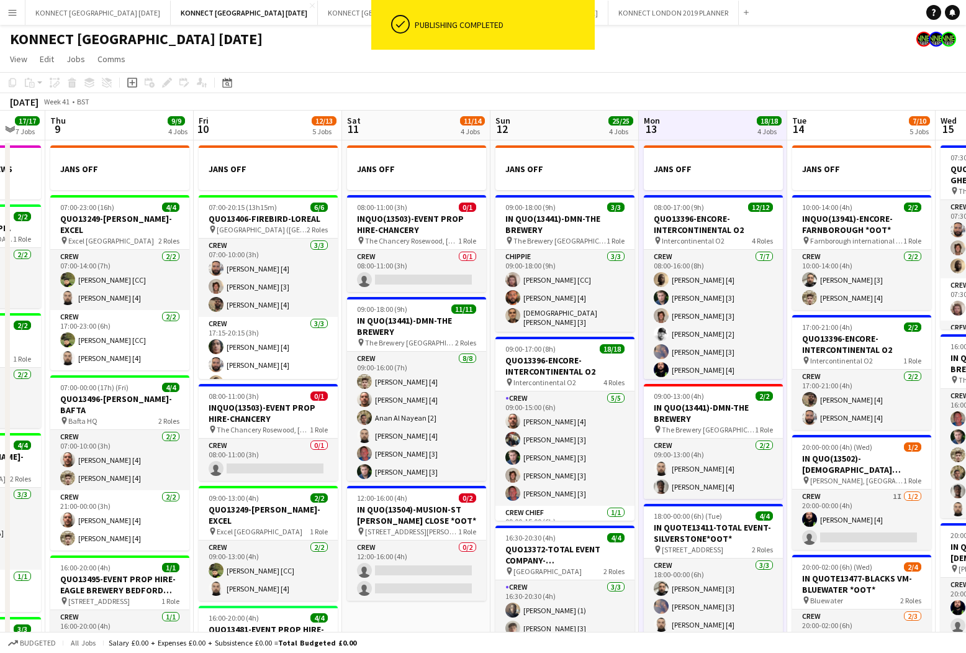
click at [637, 381] on app-date-cell "JANS OFF 09:00-18:00 (9h) 3/3 IN QUO(13441)-DMN-THE BREWERY pin The Brewery Lon…" at bounding box center [565, 661] width 148 height 1042
click at [640, 377] on app-date-cell "JANS OFF 08:00-17:00 (9h) 12/12 QUO13396-ENCORE-INTERCONTINENTAL O2 pin Interco…" at bounding box center [713, 661] width 148 height 1042
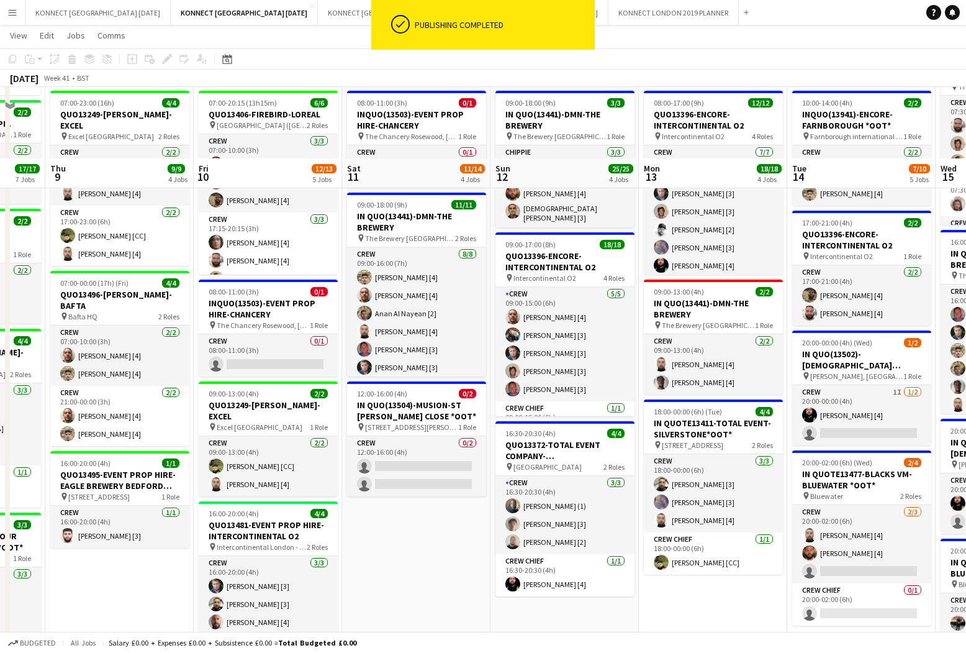
scroll to position [207, 0]
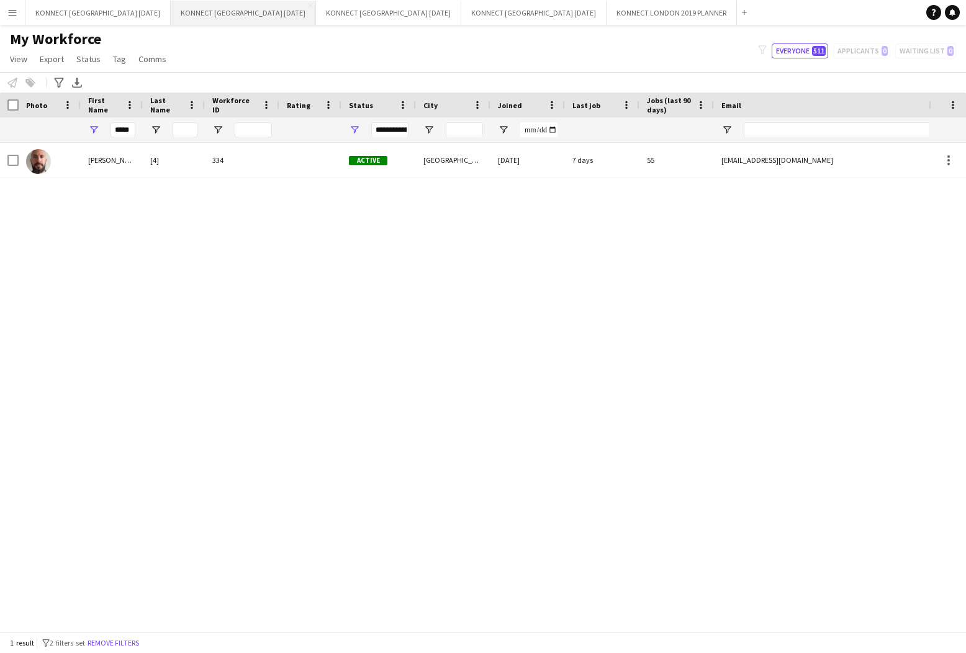
click at [253, 19] on button "KONNECT [GEOGRAPHIC_DATA] [DATE] Close" at bounding box center [243, 13] width 145 height 24
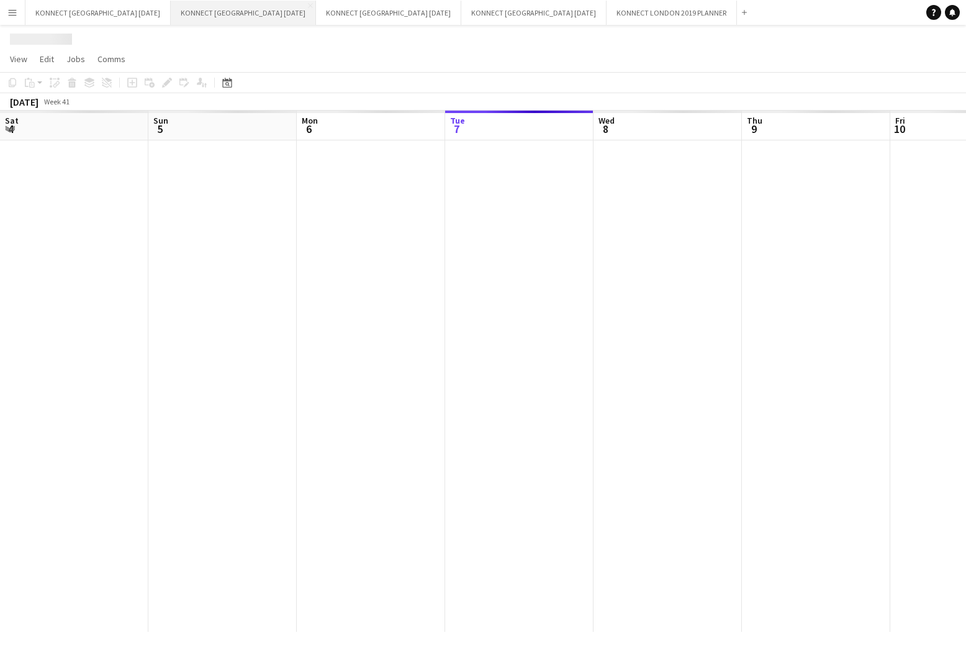
scroll to position [0, 297]
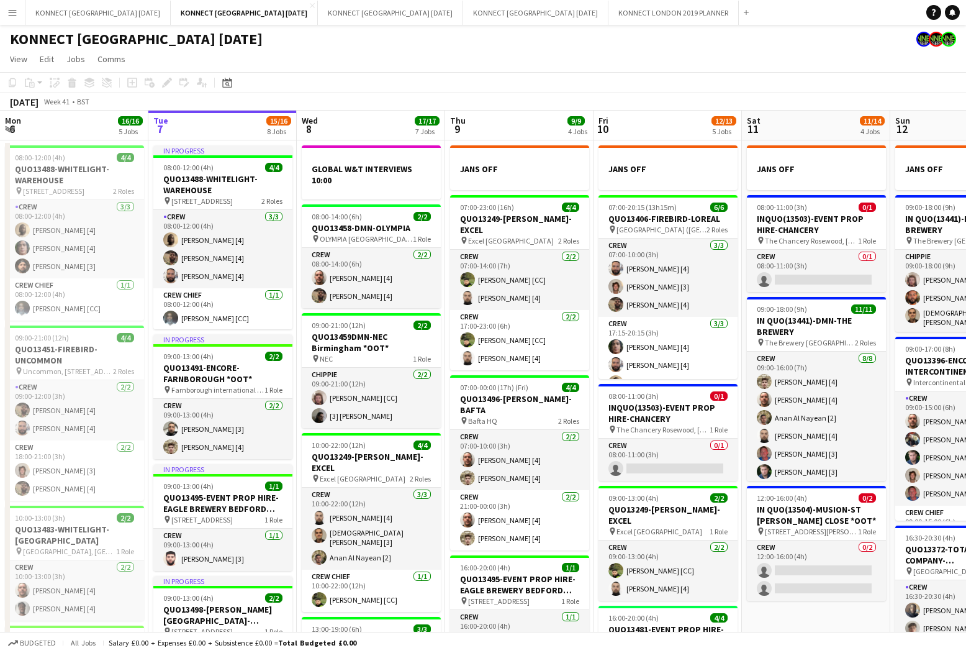
click at [595, 322] on app-date-cell "JANS OFF 07:00-20:15 (13h15m) 6/6 QUO13406-FIREBIRD-LOREAL pin L’Oréal Academy …" at bounding box center [668, 661] width 148 height 1042
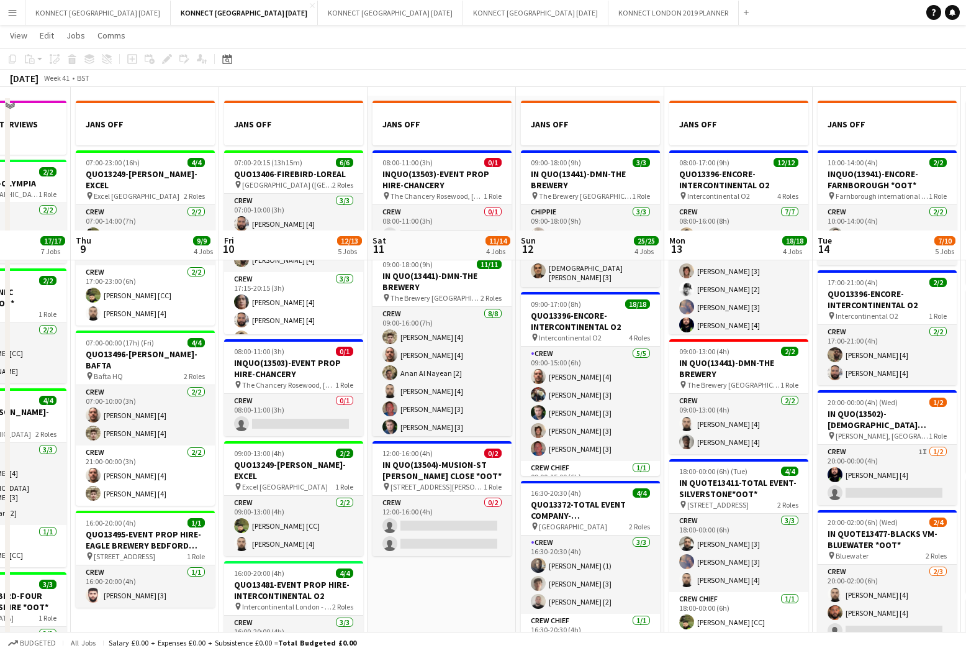
scroll to position [0, 0]
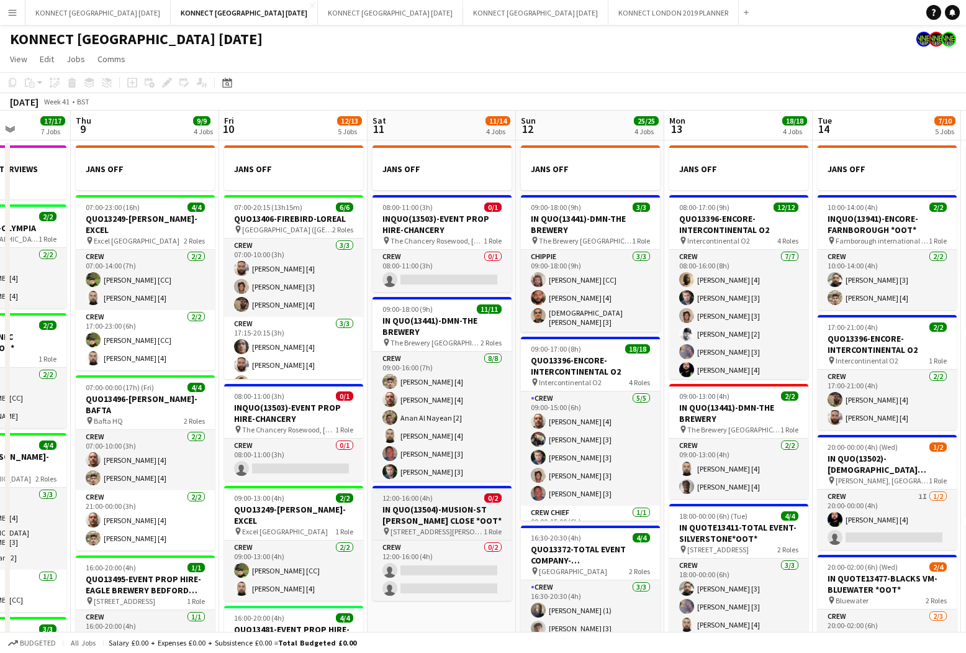
click at [431, 522] on h3 "IN QUO(13504)-MUSION-ST [PERSON_NAME] CLOSE *OOT*" at bounding box center [442, 515] width 139 height 22
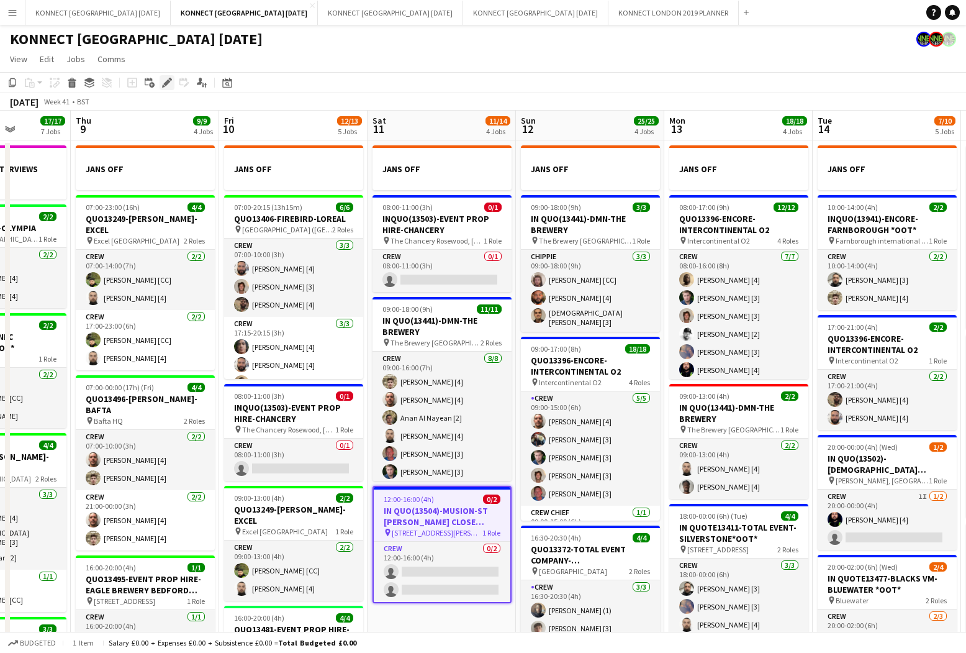
click at [168, 81] on icon at bounding box center [166, 82] width 7 height 7
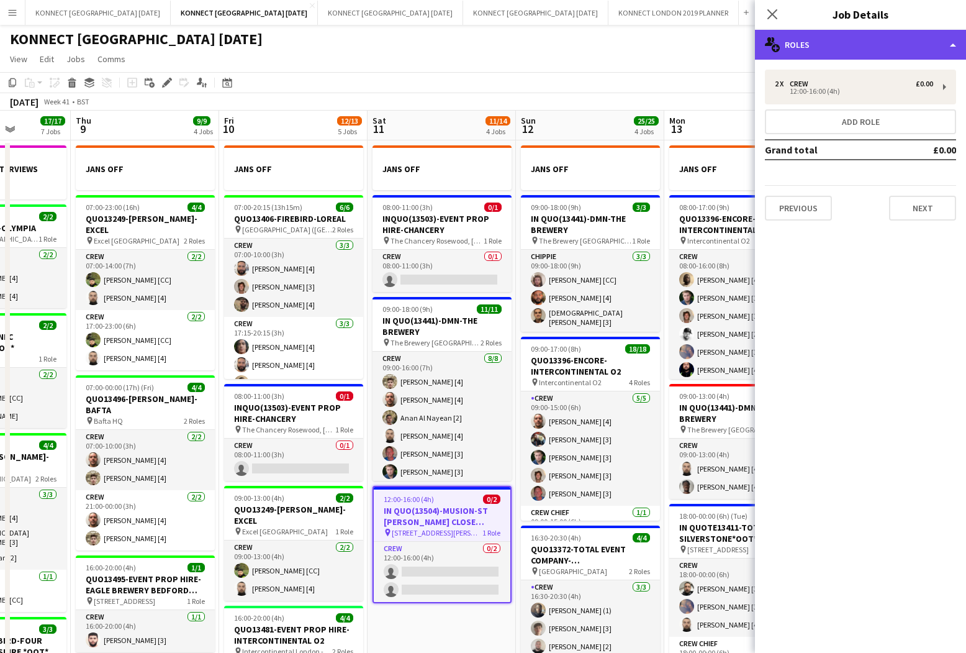
click at [893, 44] on div "multiple-users-add Roles" at bounding box center [860, 45] width 211 height 30
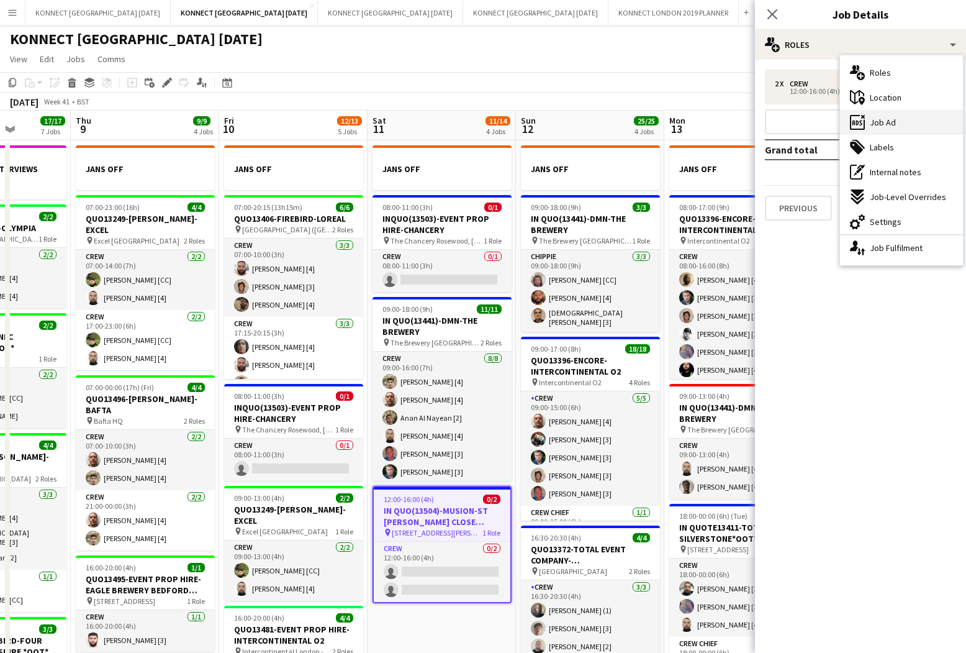
click at [894, 131] on div "ads-window Job Ad" at bounding box center [901, 122] width 123 height 25
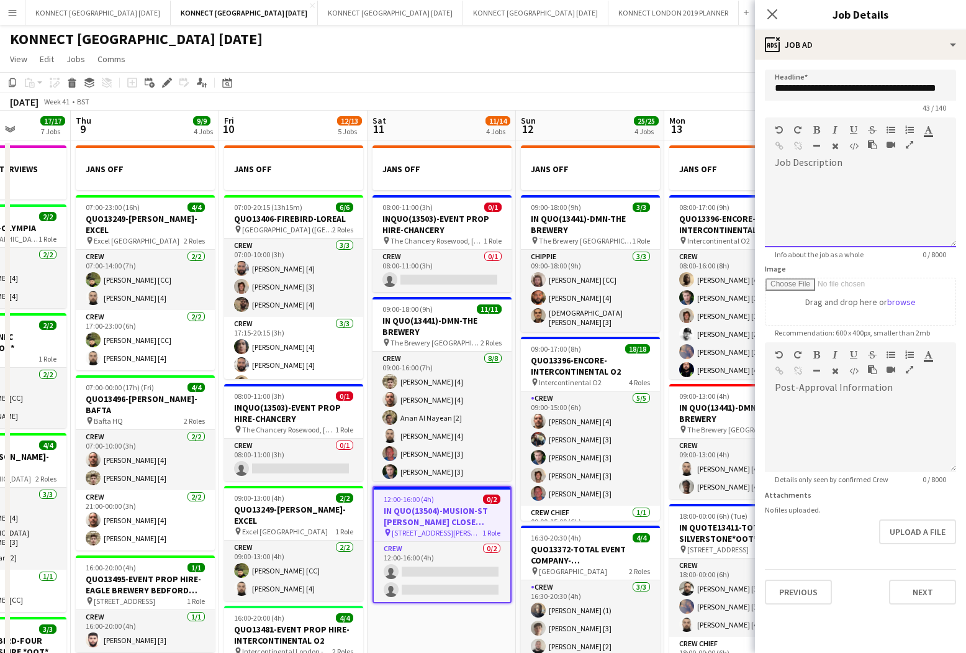
click at [838, 198] on div at bounding box center [860, 210] width 191 height 75
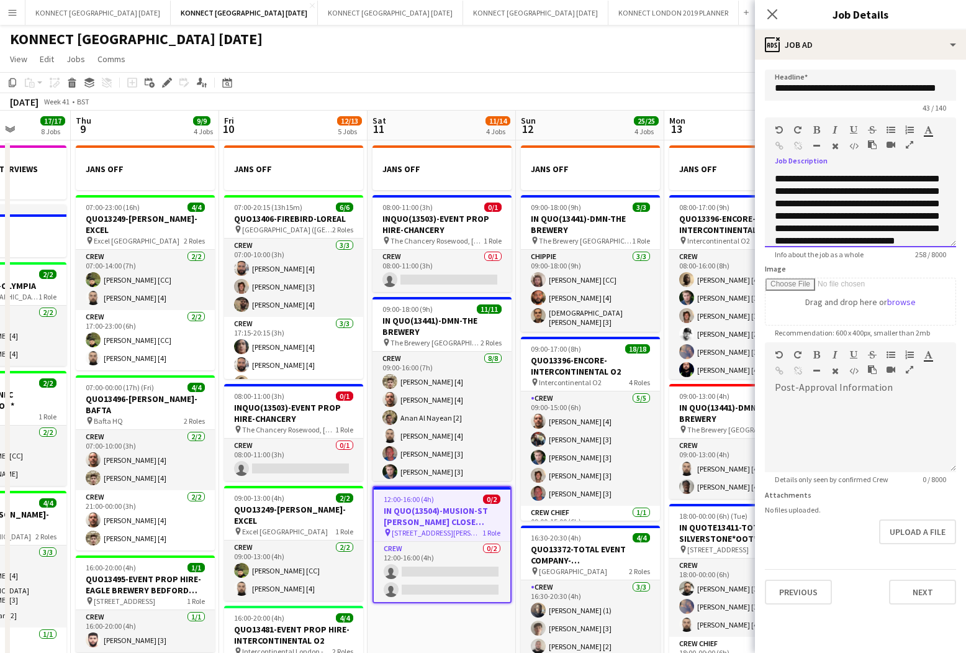
click at [795, 189] on div "**********" at bounding box center [860, 210] width 191 height 75
click at [791, 191] on div "**********" at bounding box center [860, 210] width 191 height 75
click at [894, 174] on div "**********" at bounding box center [860, 210] width 191 height 75
click at [786, 191] on div "**********" at bounding box center [860, 210] width 191 height 75
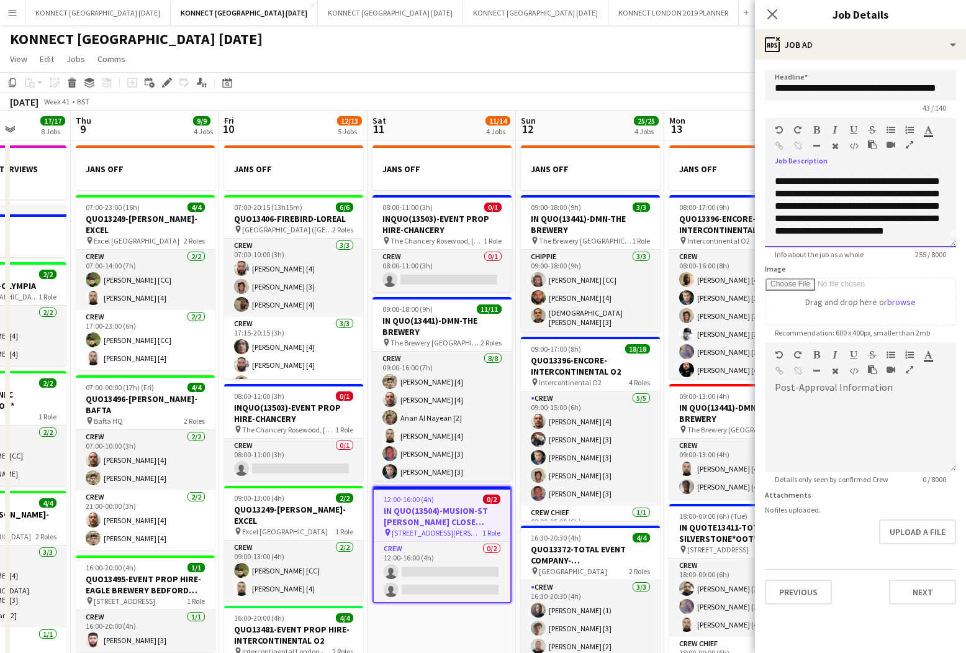
click at [845, 196] on div "**********" at bounding box center [860, 210] width 191 height 75
click at [884, 240] on div "**********" at bounding box center [860, 210] width 191 height 75
click at [894, 583] on button "Next" at bounding box center [922, 591] width 67 height 25
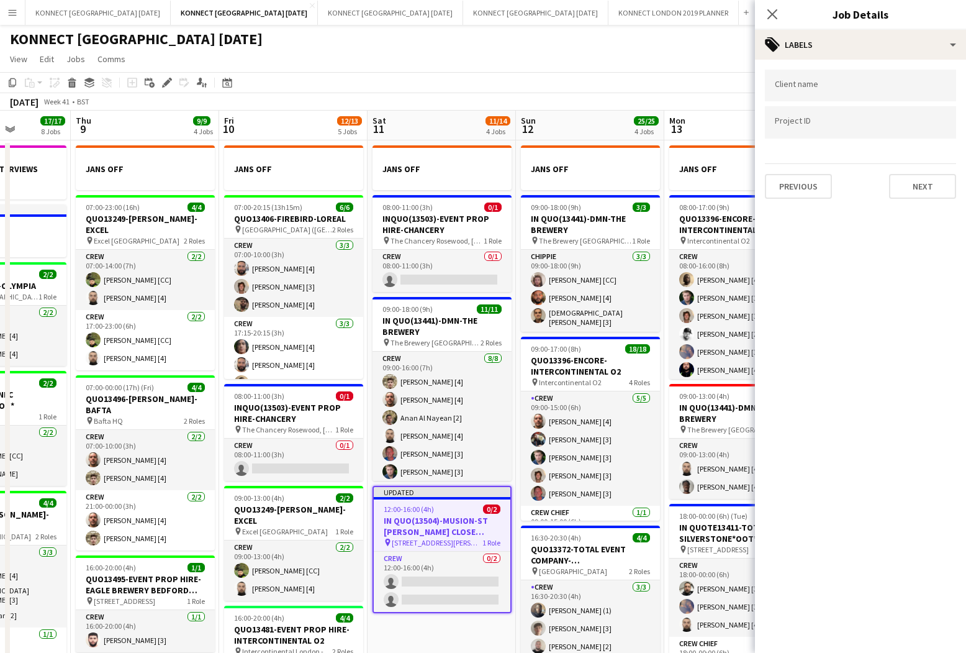
click at [697, 55] on app-page-menu "View Day view expanded Day view collapsed Month view Date picker Jump to [DATE]…" at bounding box center [483, 60] width 966 height 24
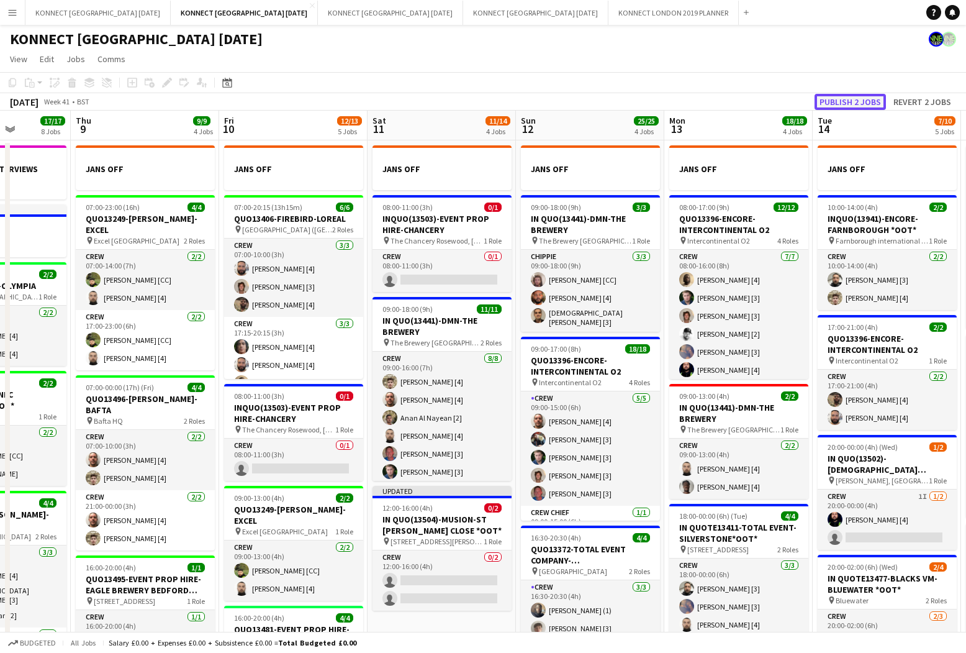
click at [841, 101] on button "Publish 2 jobs" at bounding box center [850, 102] width 71 height 16
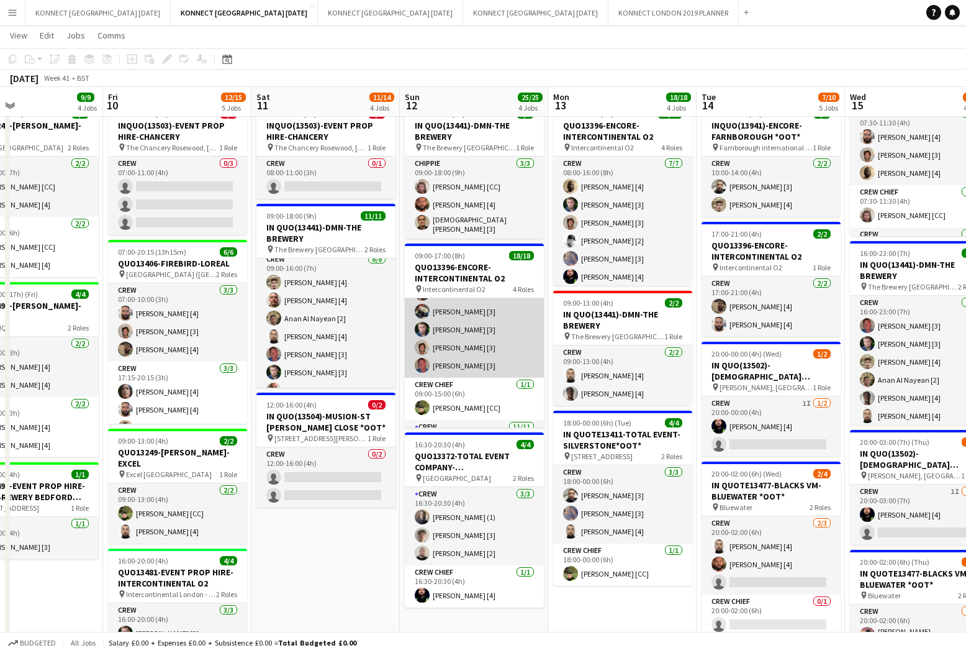
scroll to position [0, 0]
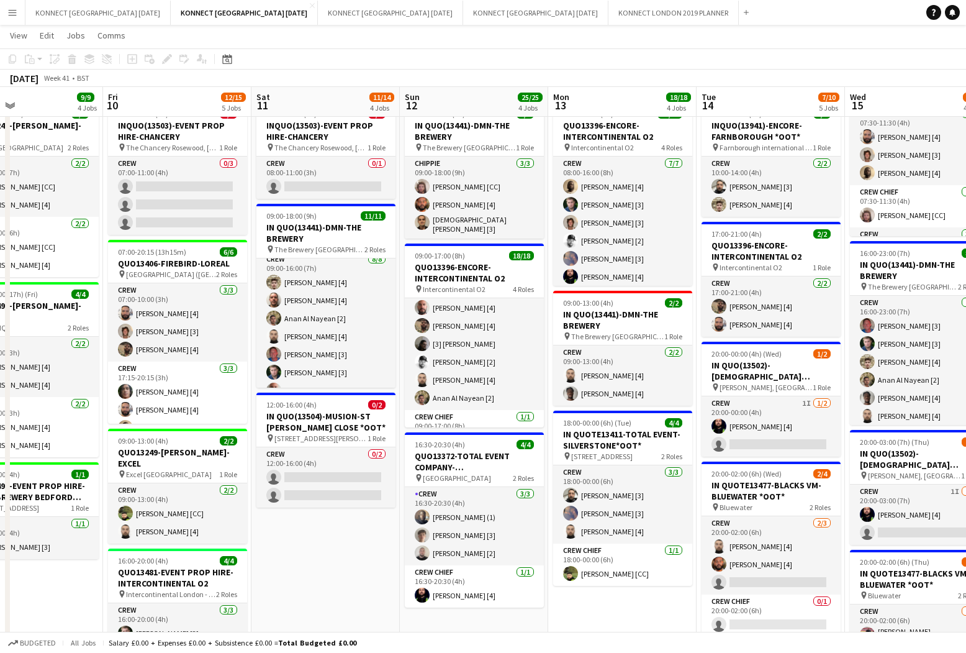
click at [525, 349] on app-card-role "Crew [DATE] 09:00-17:00 (8h) [PERSON_NAME] [1] [PERSON_NAME] [2] [PERSON_NAME] …" at bounding box center [474, 299] width 139 height 222
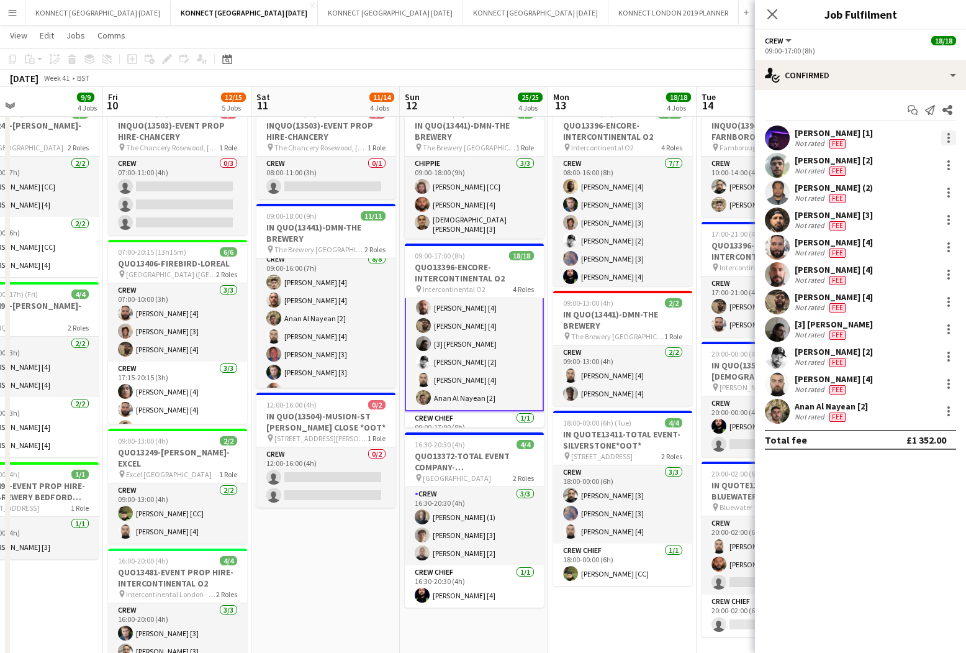
click at [894, 137] on div at bounding box center [948, 137] width 15 height 15
click at [650, 33] on div at bounding box center [483, 326] width 966 height 653
click at [640, 55] on app-toolbar "Copy Paste Paste Command V Paste with crew Command Shift V Paste linked Job [GE…" at bounding box center [483, 58] width 966 height 21
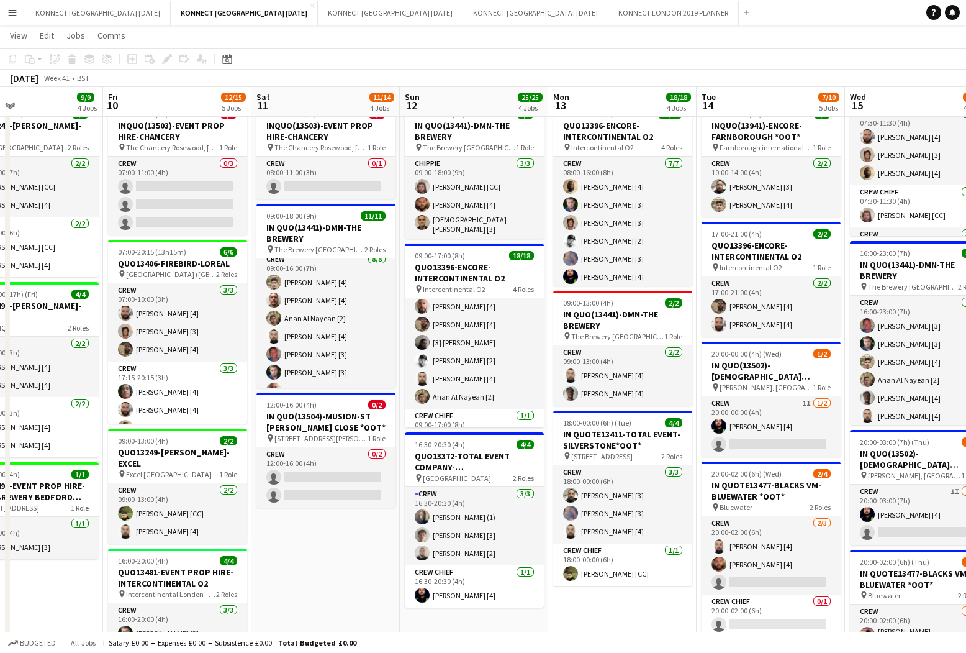
scroll to position [267, 0]
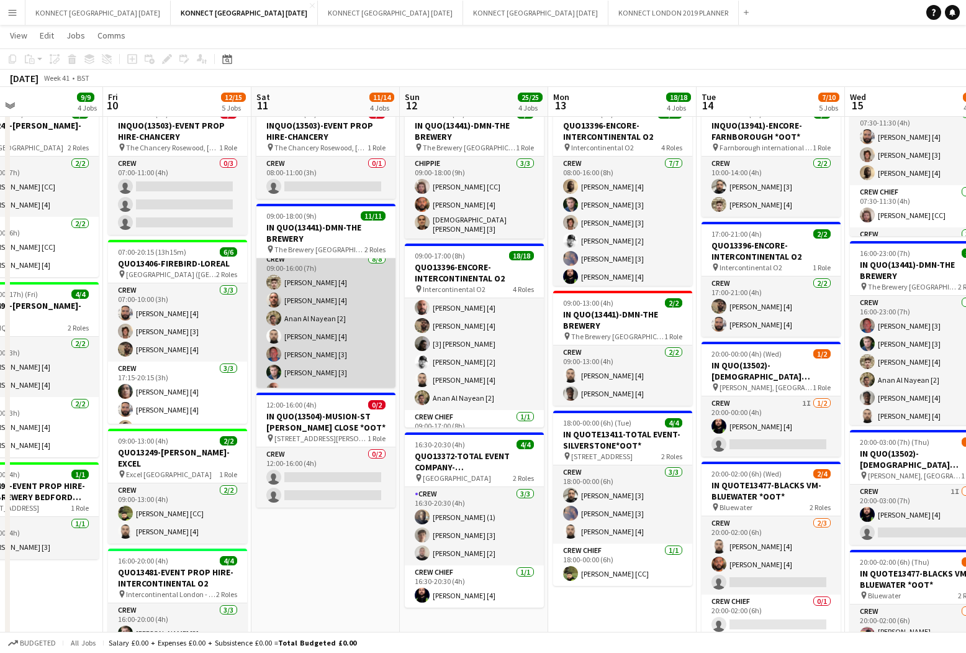
click at [325, 308] on app-card-role "Crew [DATE] 09:00-16:00 (7h) [PERSON_NAME] [4] [PERSON_NAME] [4] [PERSON_NAME] …" at bounding box center [325, 336] width 139 height 168
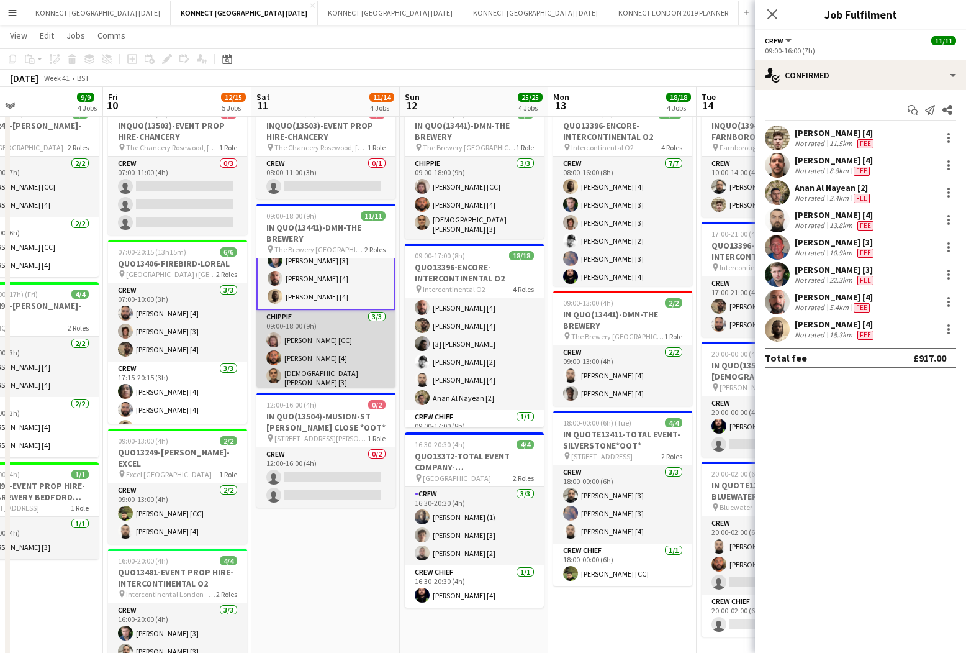
scroll to position [0, 0]
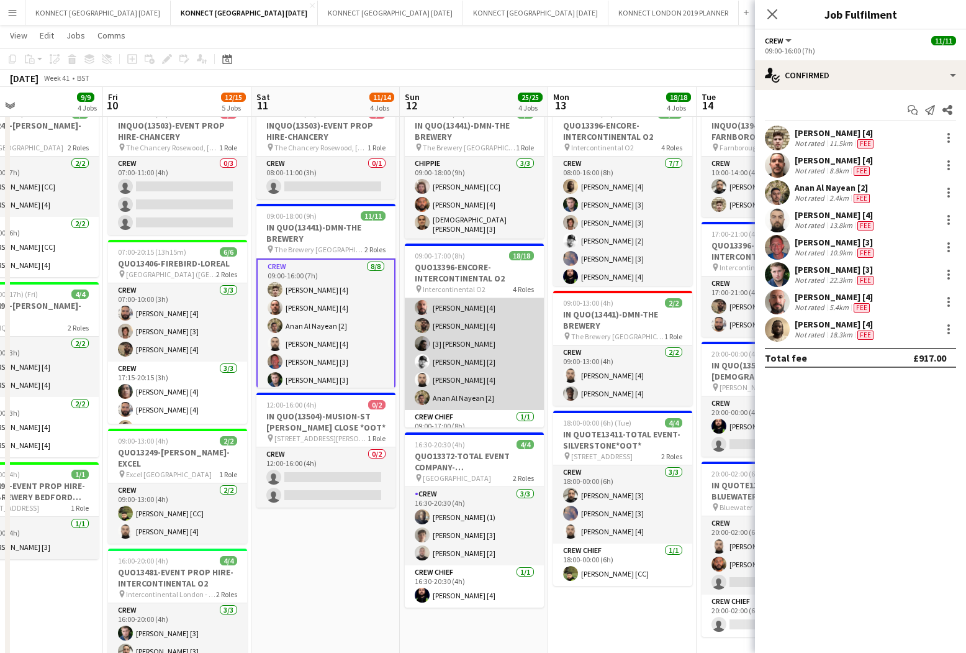
click at [445, 348] on app-card-role "Crew [DATE] 09:00-17:00 (8h) [PERSON_NAME] [1] [PERSON_NAME] [2] [PERSON_NAME] …" at bounding box center [474, 299] width 139 height 222
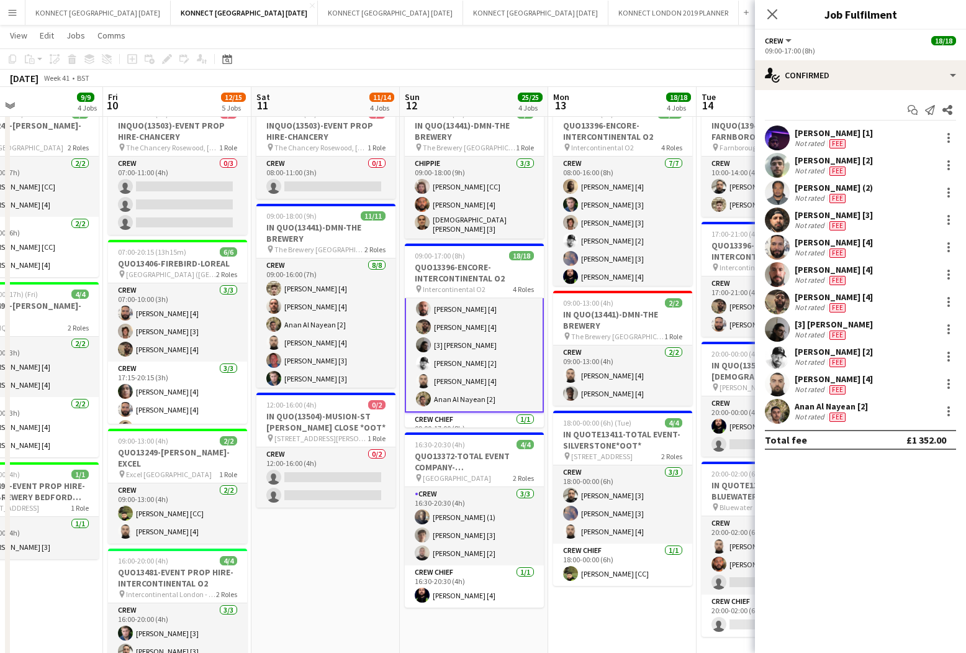
scroll to position [268, 0]
click at [894, 134] on div at bounding box center [948, 137] width 15 height 15
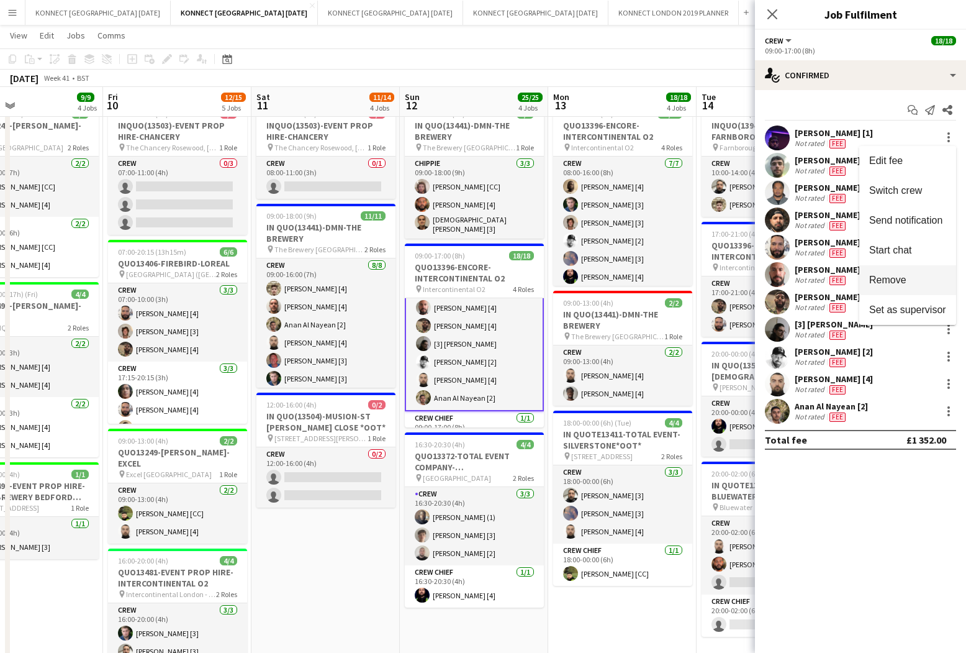
click at [894, 274] on span "Remove" at bounding box center [887, 279] width 37 height 11
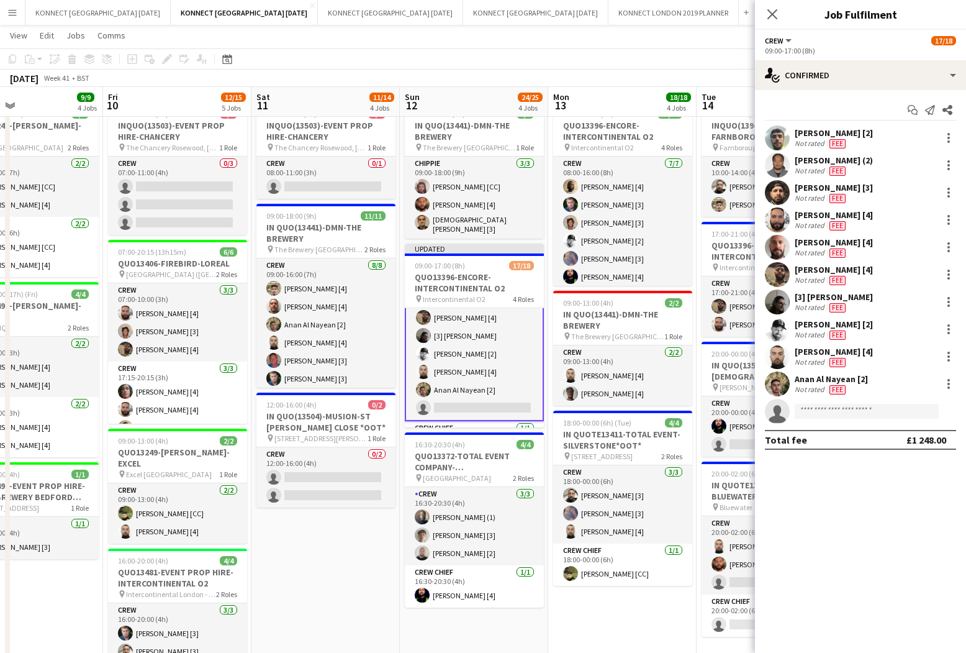
click at [610, 81] on div "[DATE] Week 41 • BST Publish 1 job Revert 1 job" at bounding box center [483, 78] width 966 height 17
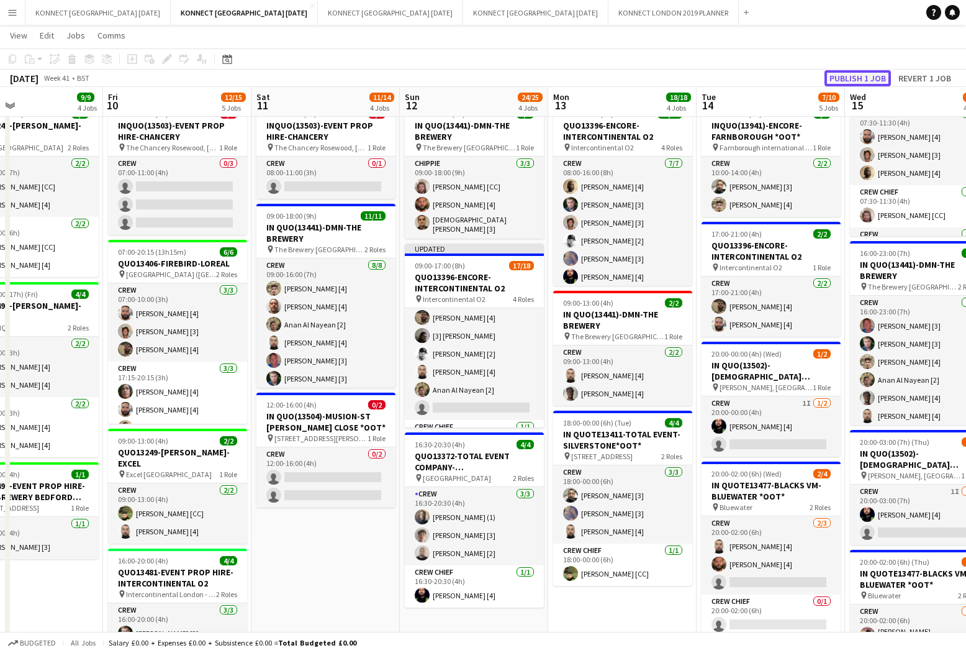
click at [858, 78] on button "Publish 1 job" at bounding box center [858, 78] width 66 height 16
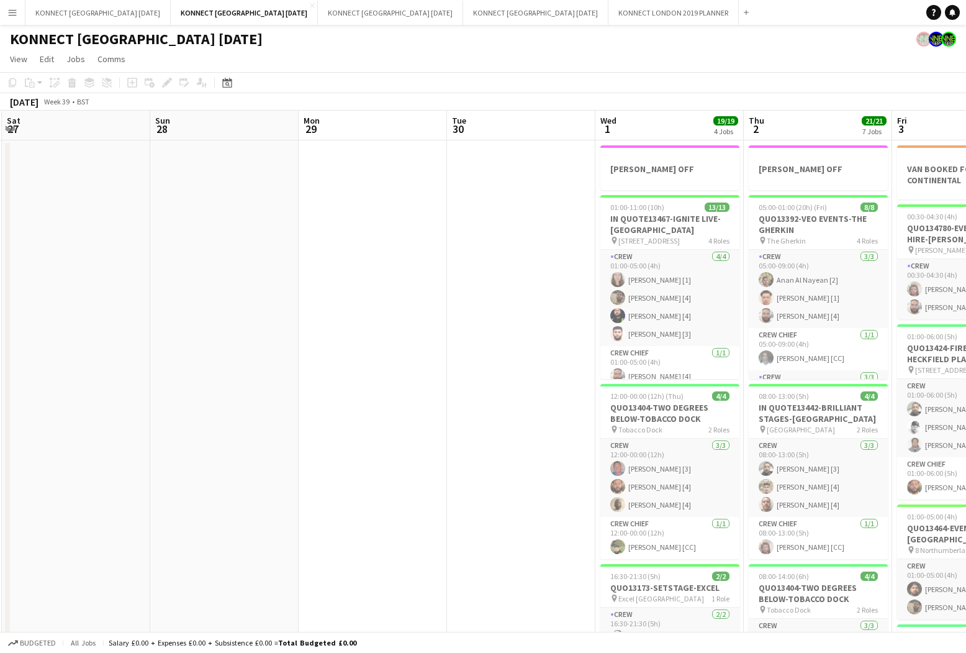
scroll to position [0, 493]
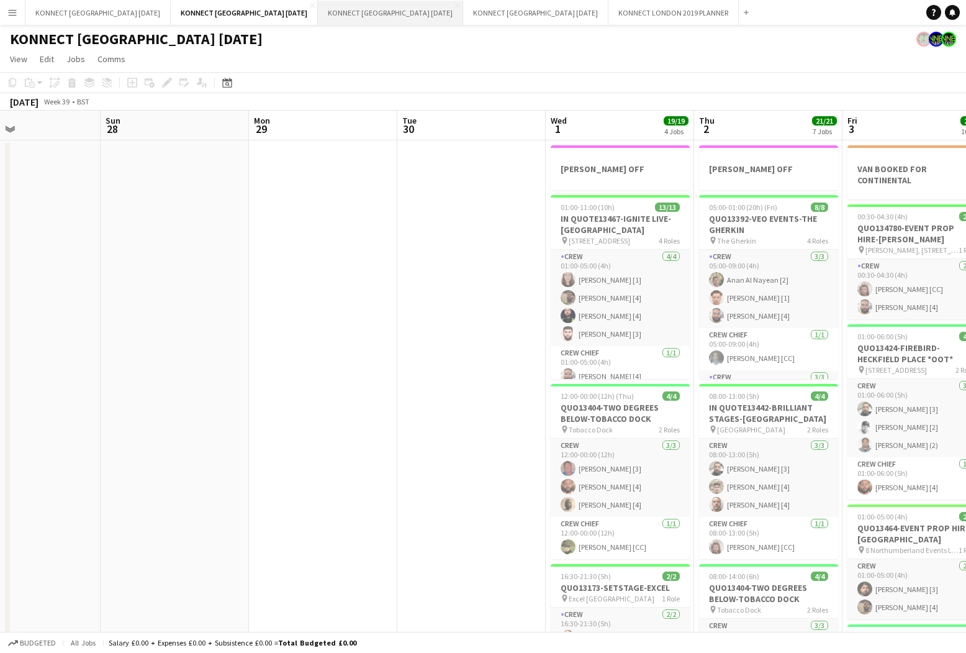
click at [392, 20] on button "KONNECT [GEOGRAPHIC_DATA] [DATE] Close" at bounding box center [390, 13] width 145 height 24
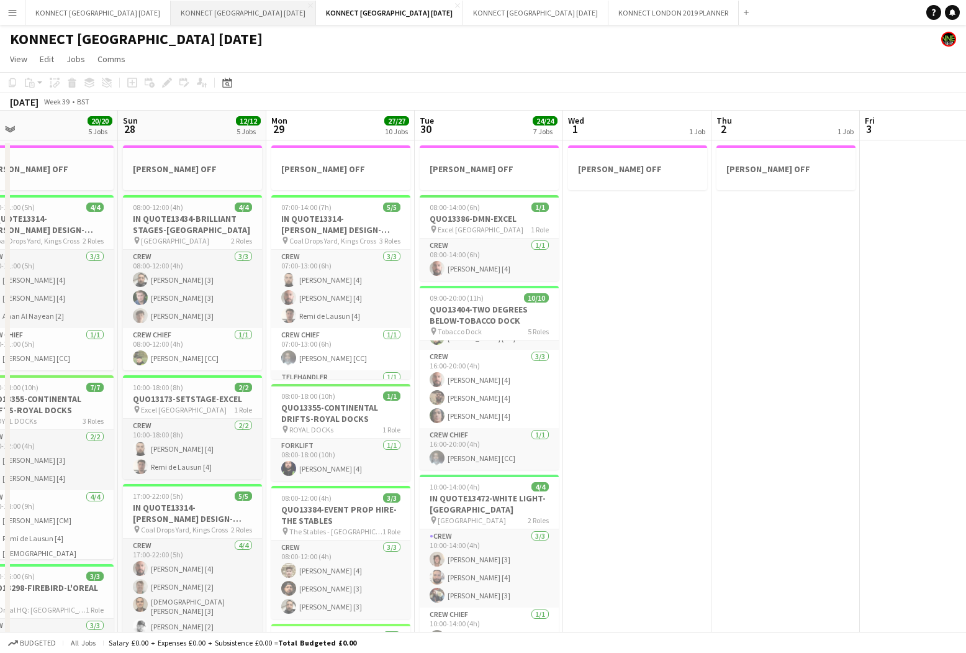
click at [255, 14] on button "KONNECT [GEOGRAPHIC_DATA] [DATE] Close" at bounding box center [243, 13] width 145 height 24
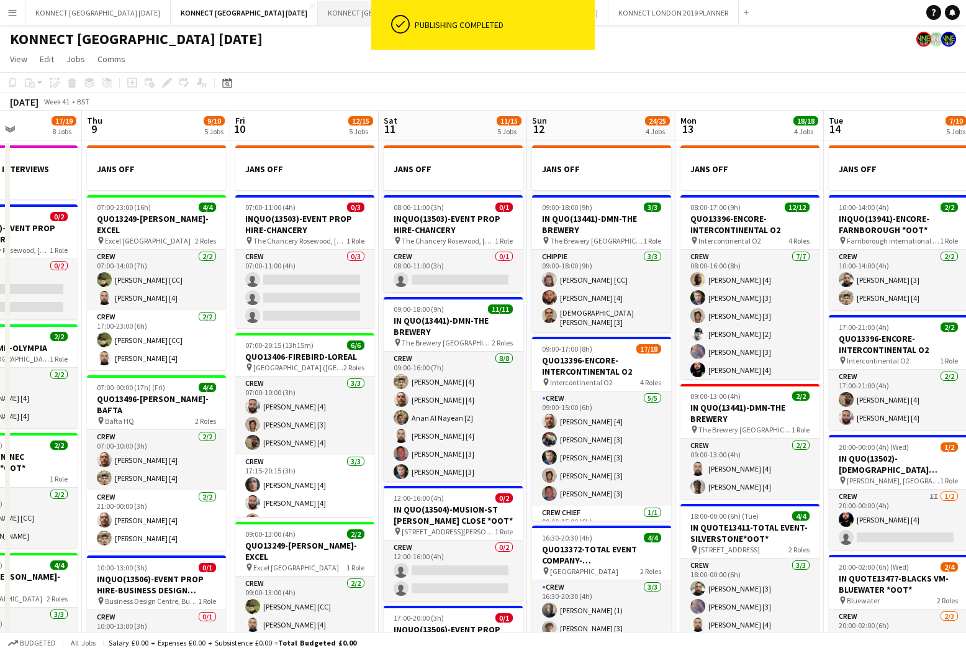
click at [332, 16] on button "KONNECT [GEOGRAPHIC_DATA] [DATE] Close" at bounding box center [390, 13] width 145 height 24
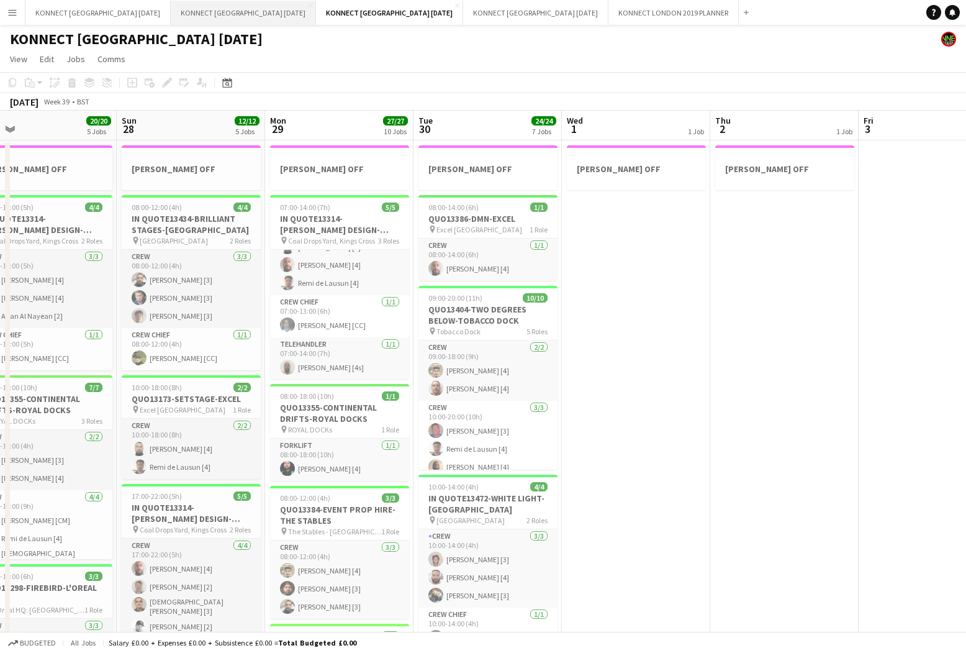
click at [235, 9] on button "KONNECT [GEOGRAPHIC_DATA] [DATE] Close" at bounding box center [243, 13] width 145 height 24
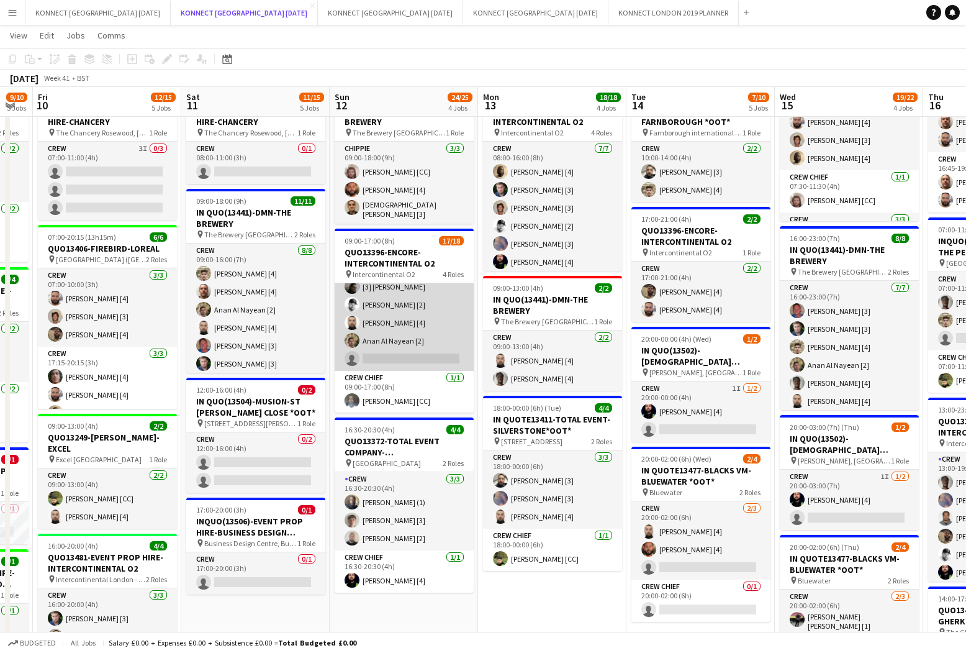
scroll to position [0, 563]
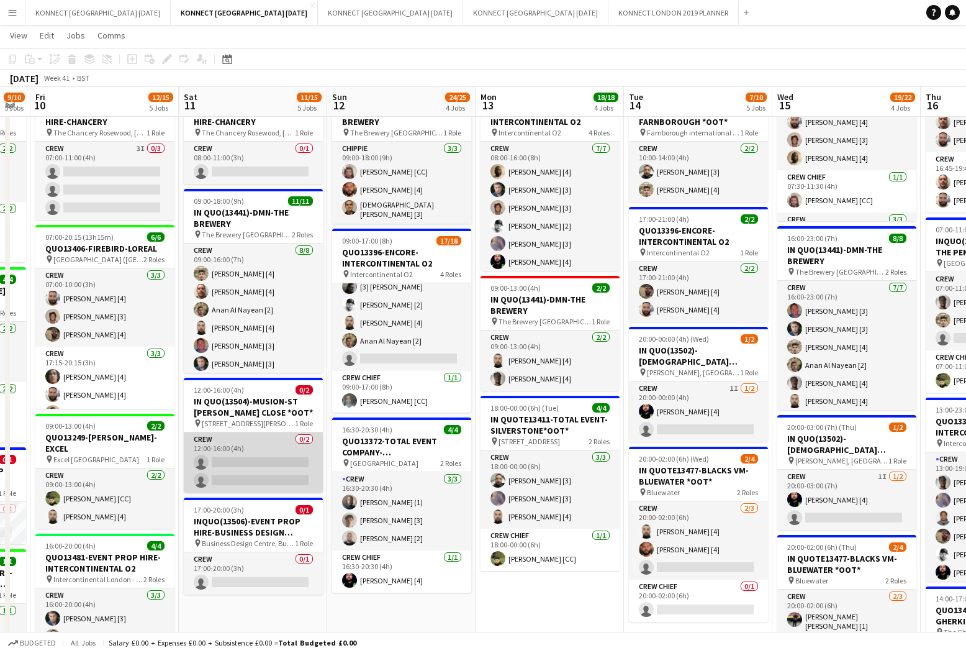
click at [242, 458] on app-card-role "Crew 0/2 12:00-16:00 (4h) single-neutral-actions single-neutral-actions" at bounding box center [253, 462] width 139 height 60
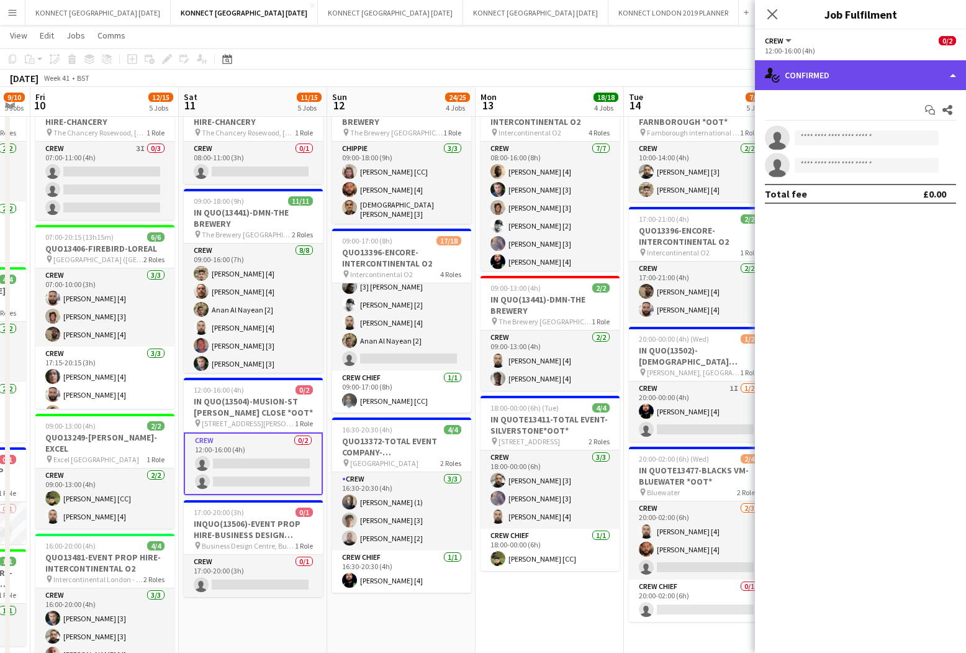
click at [859, 76] on div "single-neutral-actions-check-2 Confirmed" at bounding box center [860, 75] width 211 height 30
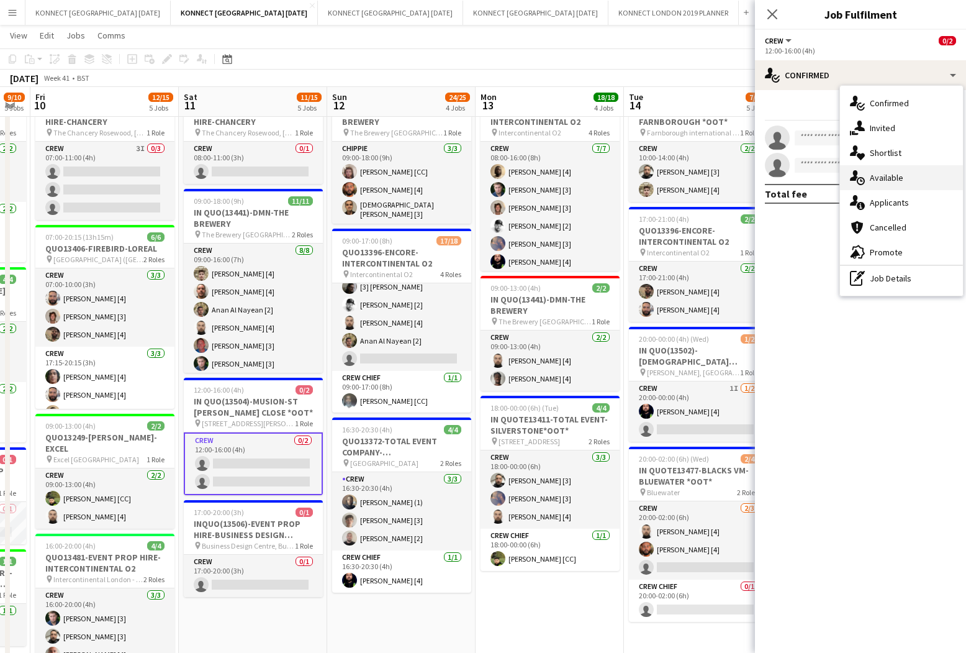
click at [894, 168] on div "single-neutral-actions-upload Available" at bounding box center [901, 177] width 123 height 25
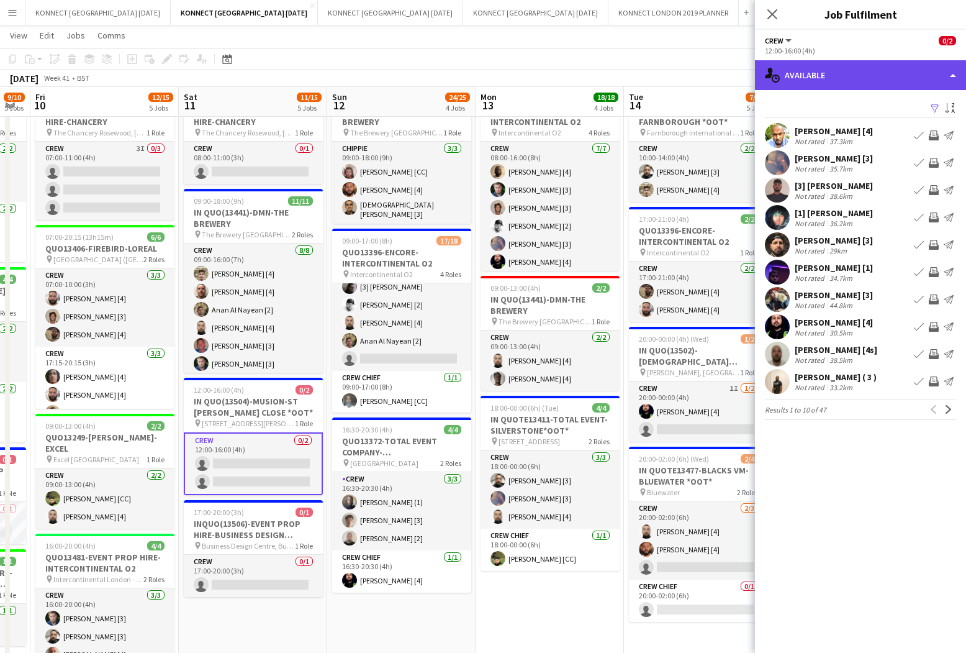
click at [879, 74] on div "single-neutral-actions-upload Available" at bounding box center [860, 75] width 211 height 30
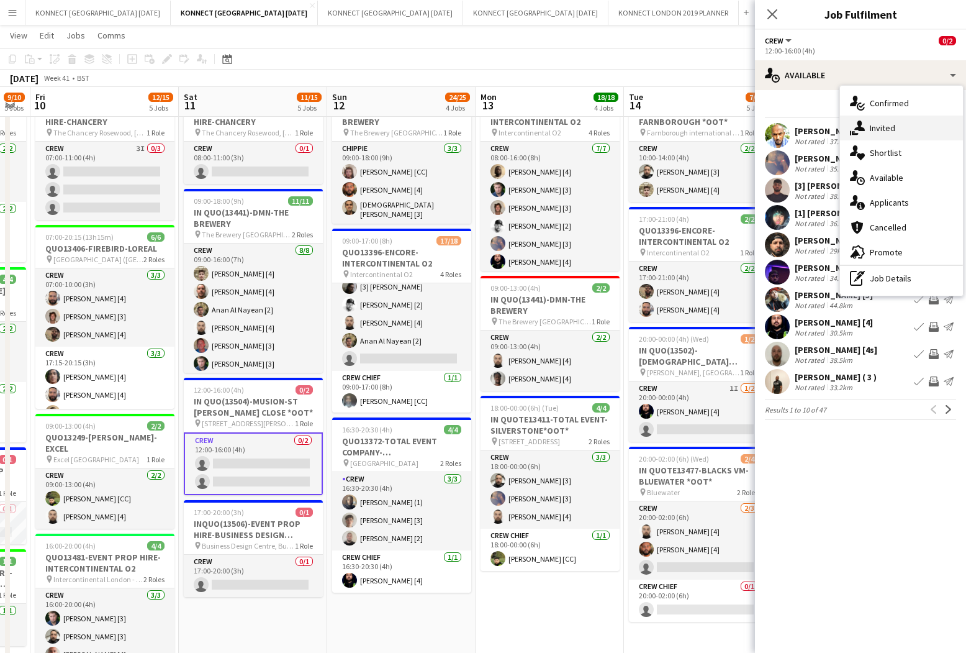
click at [894, 122] on div "single-neutral-actions-share-1 Invited" at bounding box center [901, 128] width 123 height 25
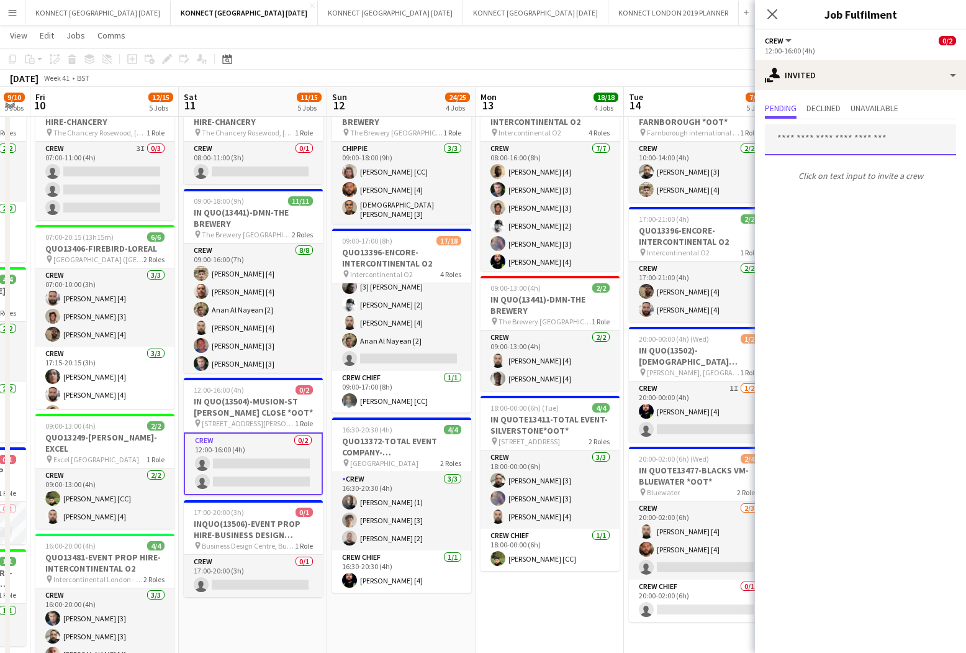
click at [867, 142] on input "text" at bounding box center [860, 139] width 191 height 31
click at [867, 142] on input "****" at bounding box center [860, 139] width 191 height 31
type input "****"
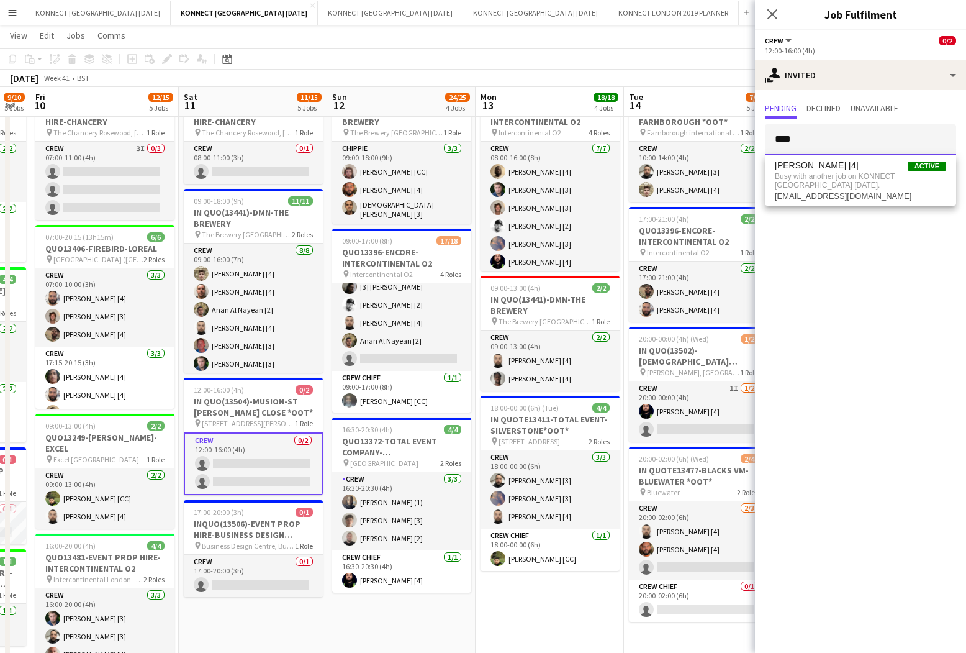
click at [850, 137] on input "****" at bounding box center [860, 139] width 191 height 31
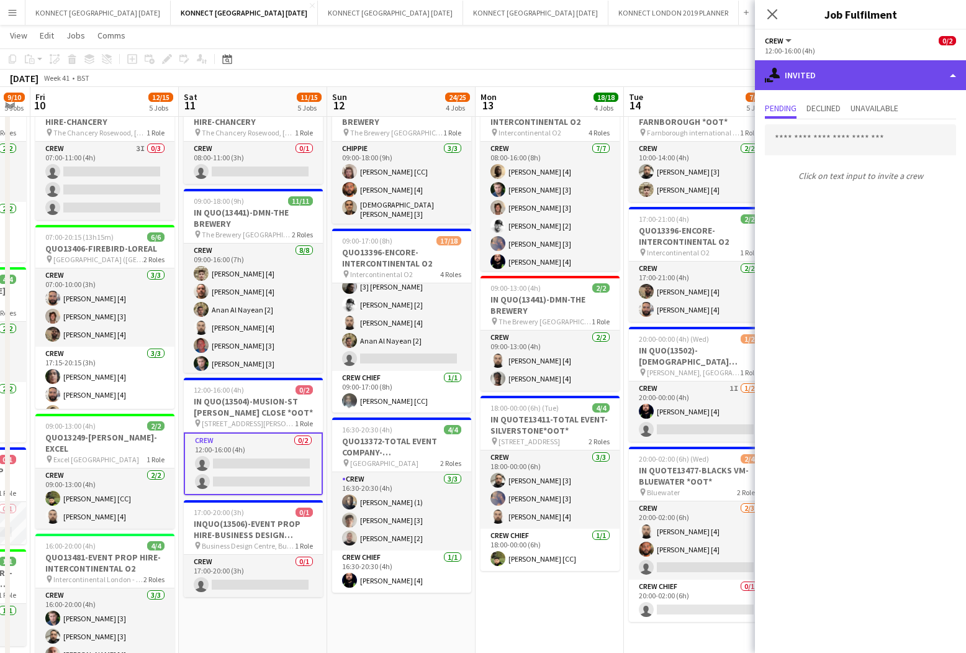
click at [827, 87] on div "single-neutral-actions-share-1 Invited" at bounding box center [860, 75] width 211 height 30
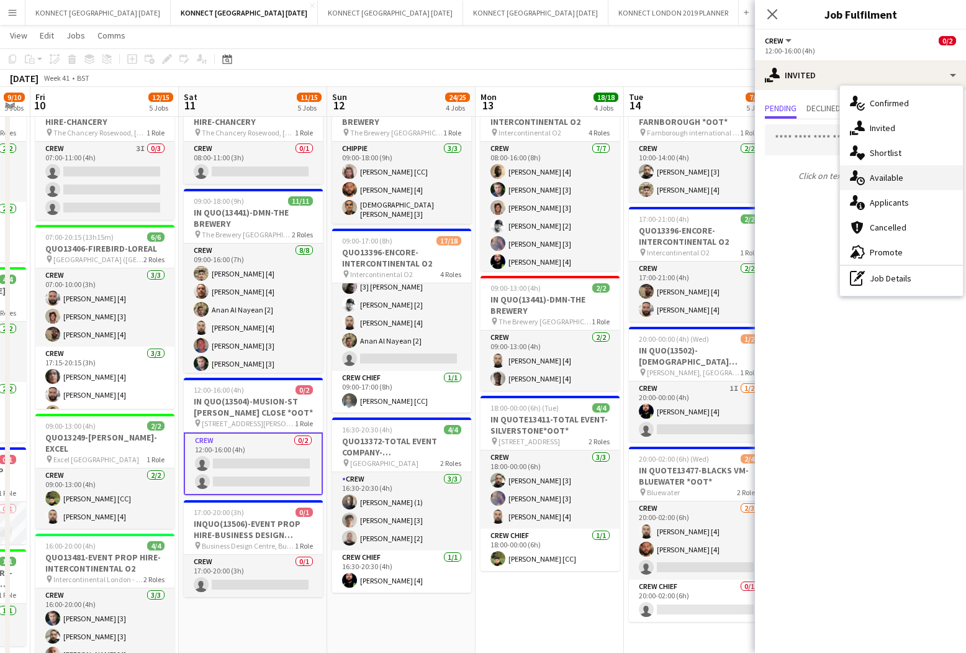
click at [894, 181] on span "Available" at bounding box center [887, 177] width 34 height 11
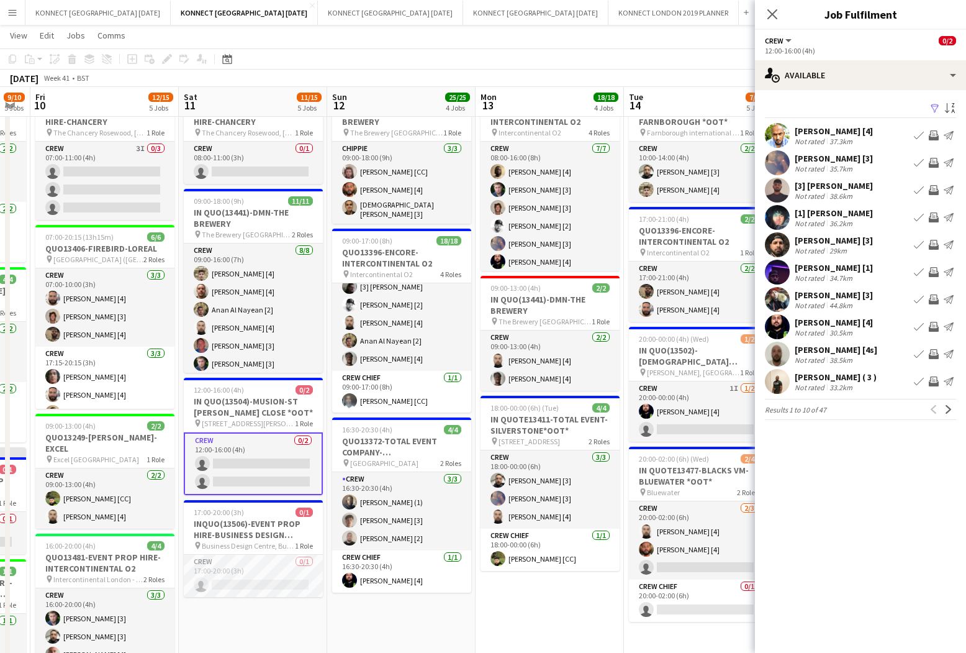
click at [438, 603] on app-date-cell "JANS OFF 09:00-18:00 (9h) 3/3 IN QUO(13441)-DMN-THE BREWERY pin The Brewery Lon…" at bounding box center [401, 561] width 148 height 1058
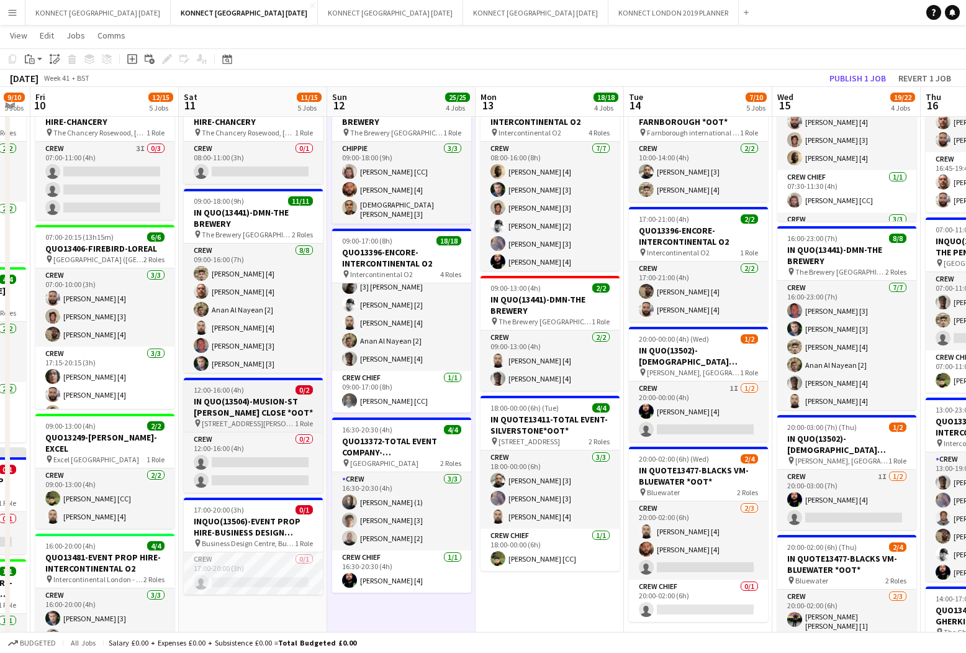
click at [230, 392] on span "12:00-16:00 (4h)" at bounding box center [219, 389] width 50 height 9
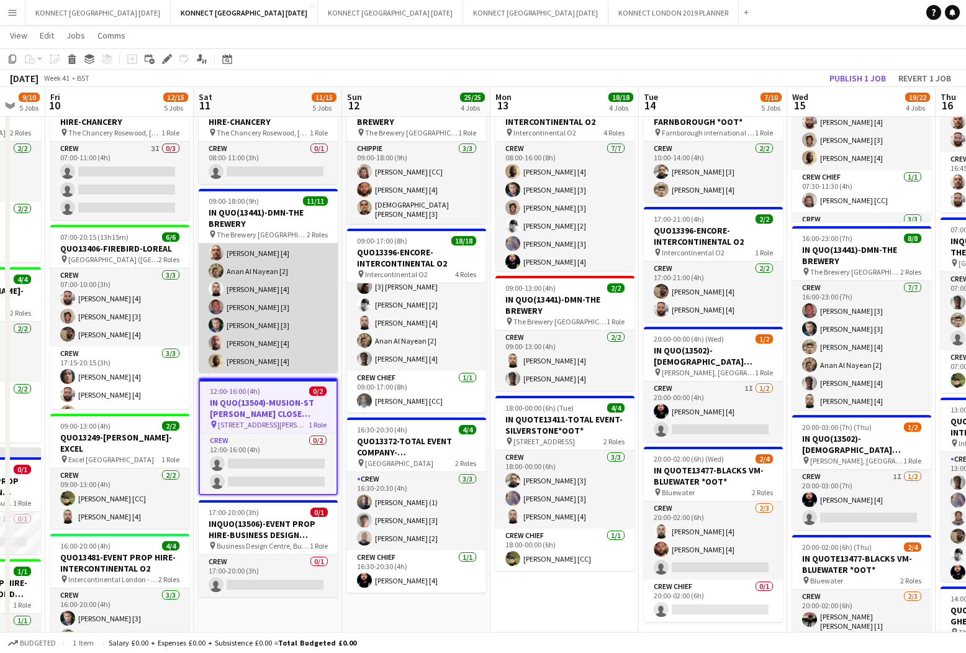
scroll to position [0, 0]
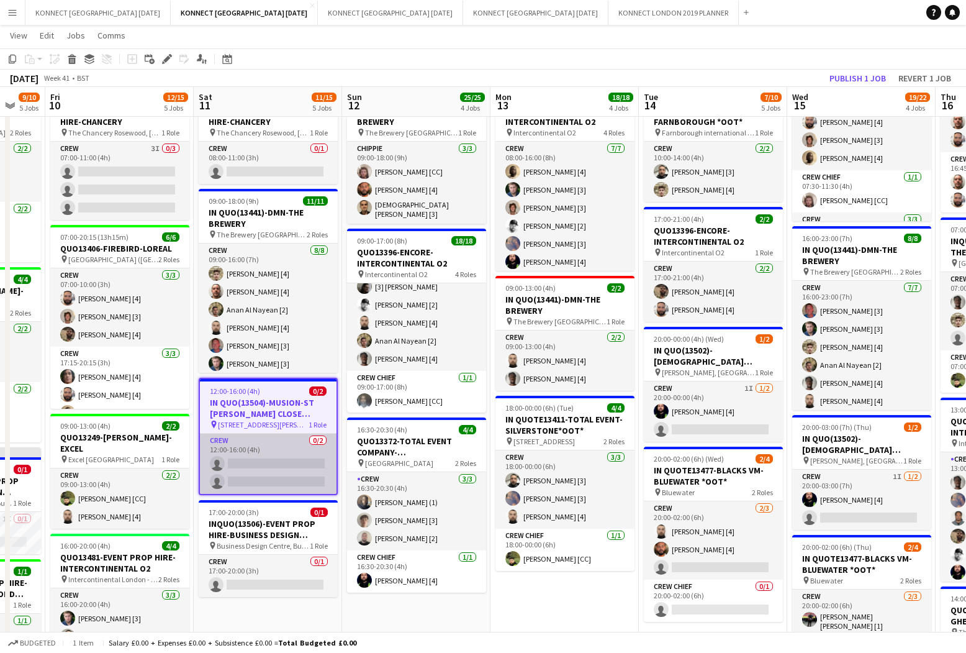
click at [276, 444] on app-card-role "Crew 0/2 12:00-16:00 (4h) single-neutral-actions single-neutral-actions" at bounding box center [268, 463] width 137 height 60
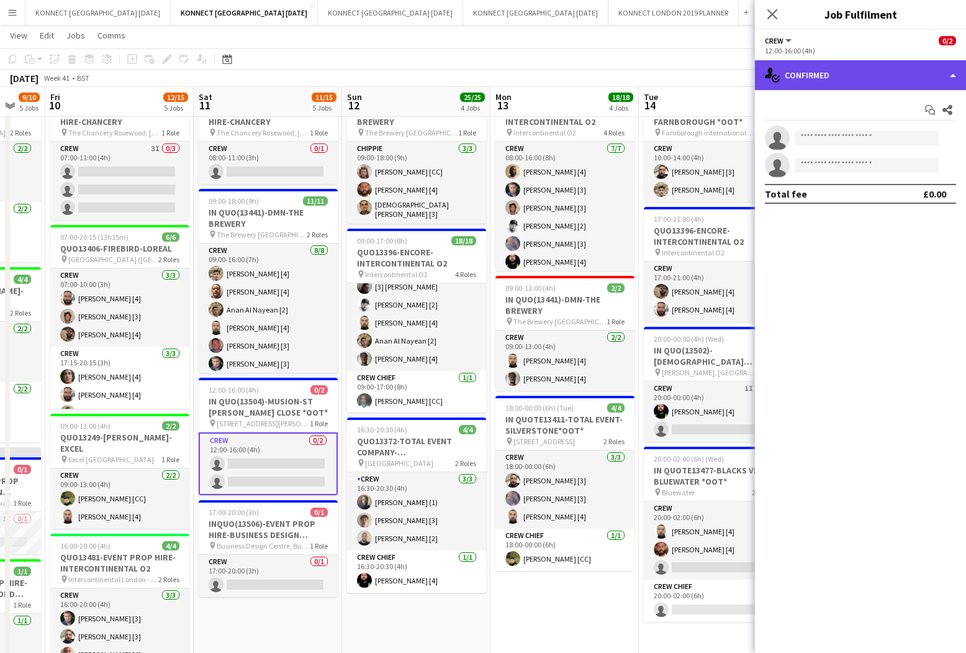
click at [848, 86] on div "single-neutral-actions-check-2 Confirmed" at bounding box center [860, 75] width 211 height 30
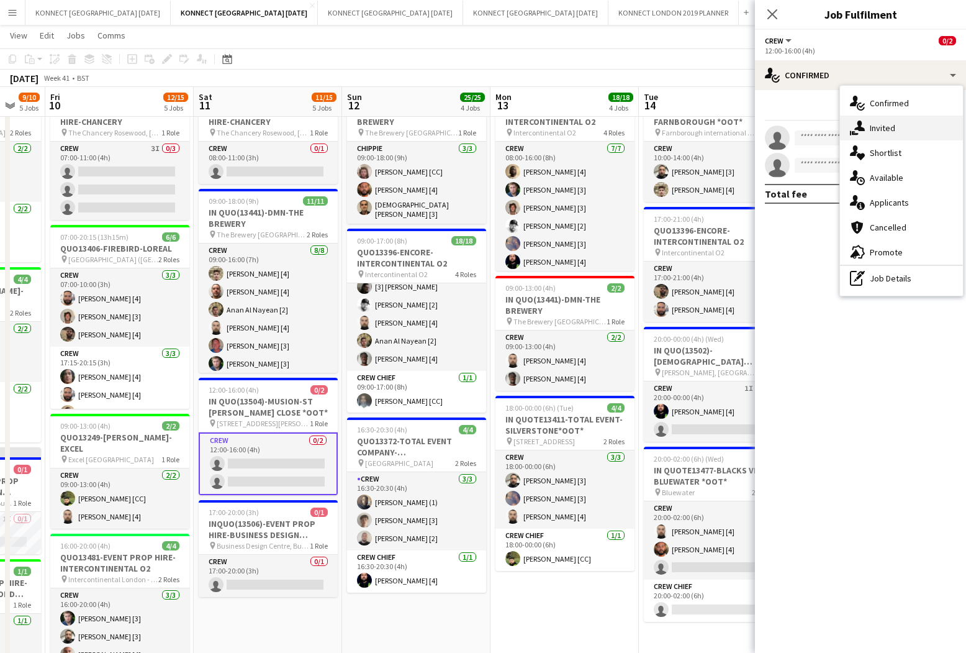
click at [886, 124] on span "Invited" at bounding box center [882, 127] width 25 height 11
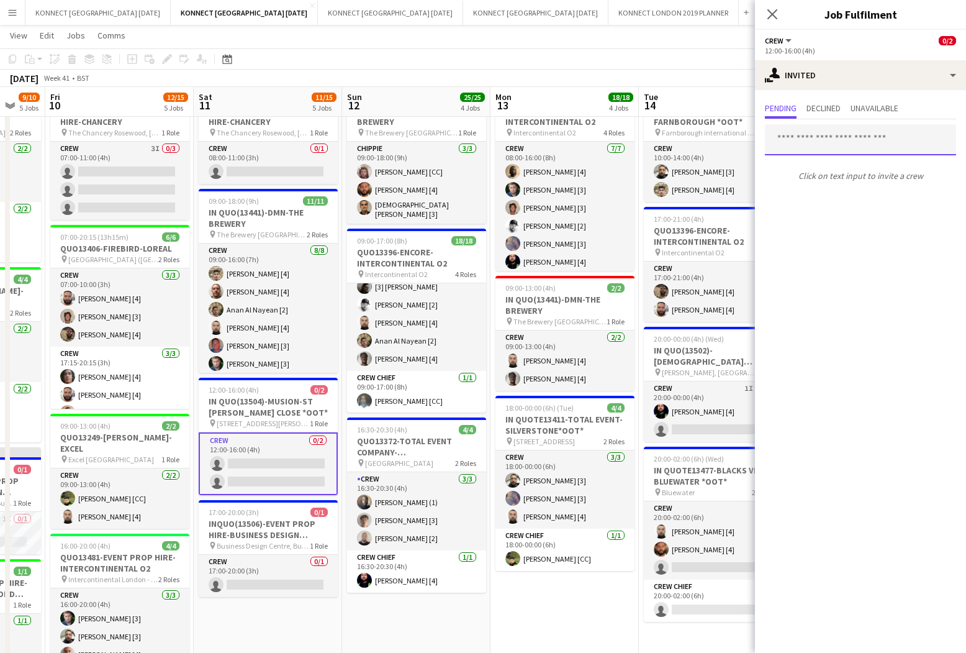
click at [869, 141] on input "text" at bounding box center [860, 139] width 191 height 31
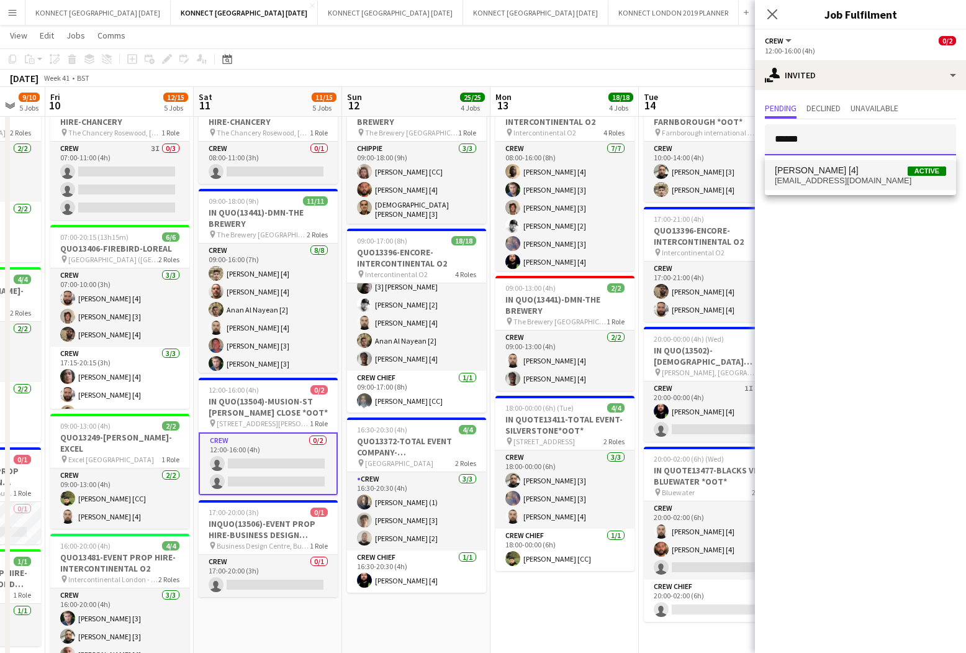
type input "******"
click at [859, 168] on span "[PERSON_NAME] [4] Active" at bounding box center [860, 170] width 171 height 11
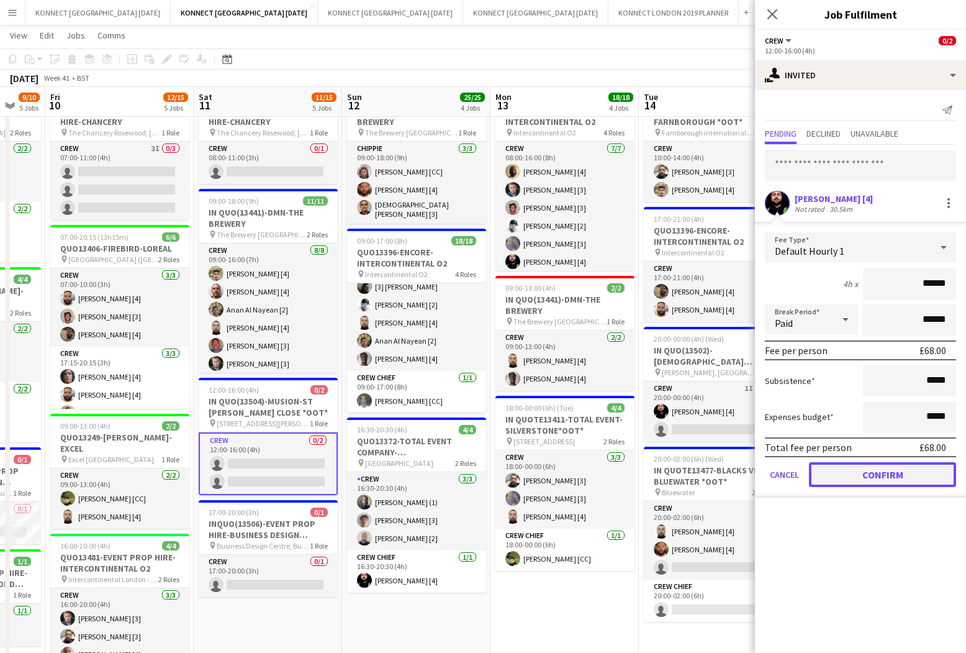
click at [850, 471] on button "Confirm" at bounding box center [882, 474] width 147 height 25
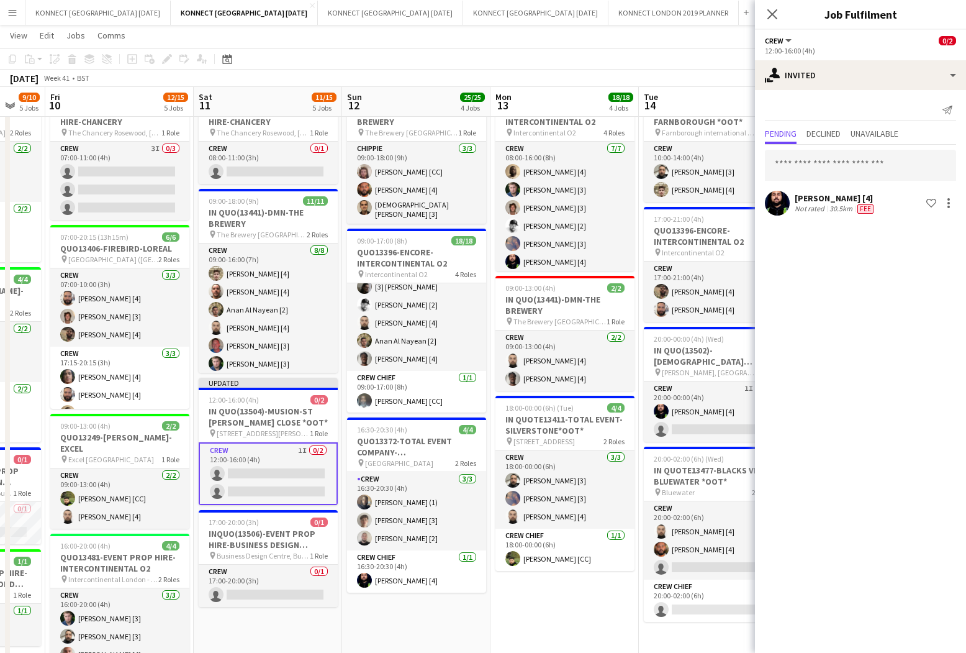
click at [568, 605] on app-date-cell "JANS OFF 08:00-17:00 (9h) 12/12 QUO13396-ENCORE-INTERCONTINENTAL O2 pin Interco…" at bounding box center [565, 561] width 148 height 1058
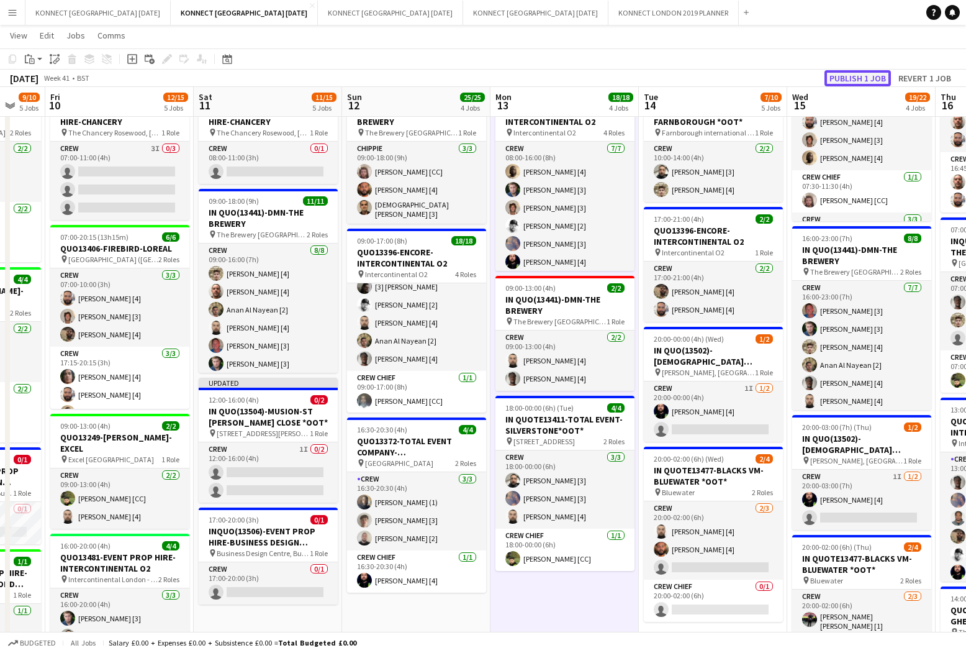
click at [876, 74] on button "Publish 1 job" at bounding box center [858, 78] width 66 height 16
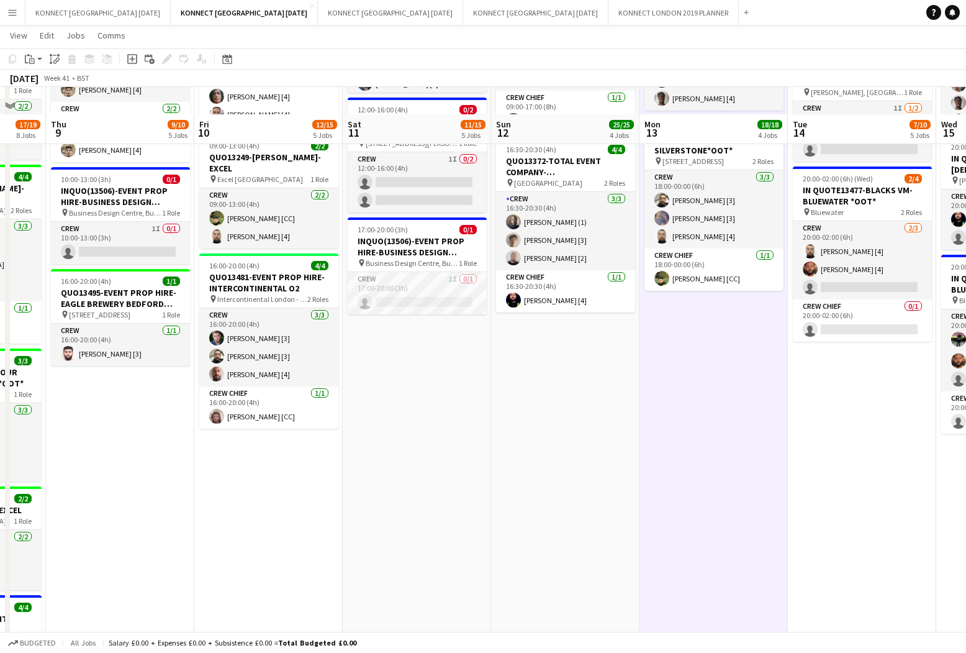
scroll to position [375, 0]
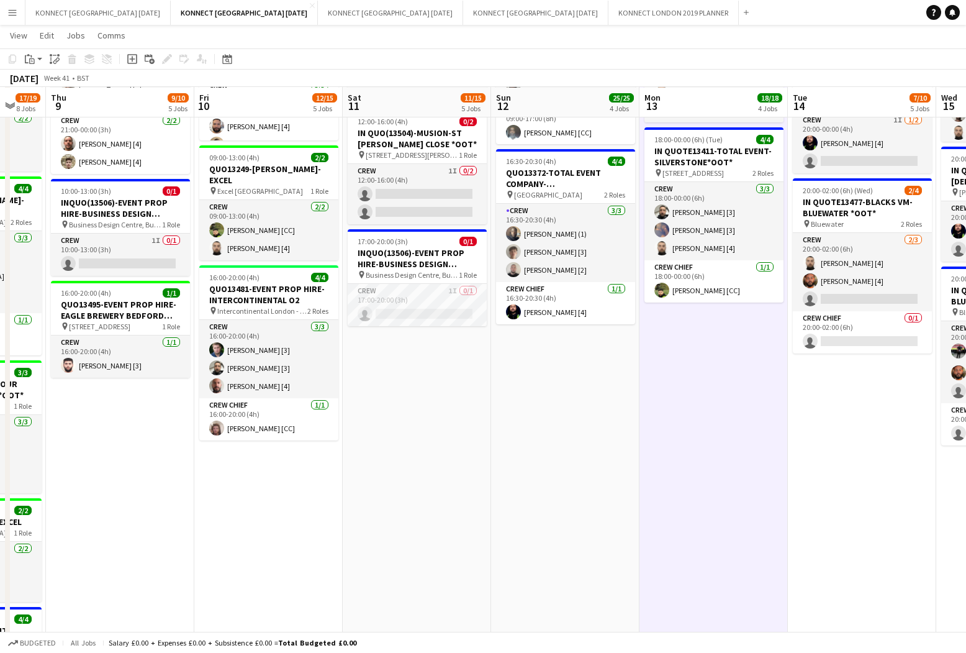
click at [652, 430] on app-date-cell "JANS OFF 08:00-17:00 (9h) 12/12 QUO13396-ENCORE-INTERCONTINENTAL O2 pin Interco…" at bounding box center [714, 293] width 148 height 1058
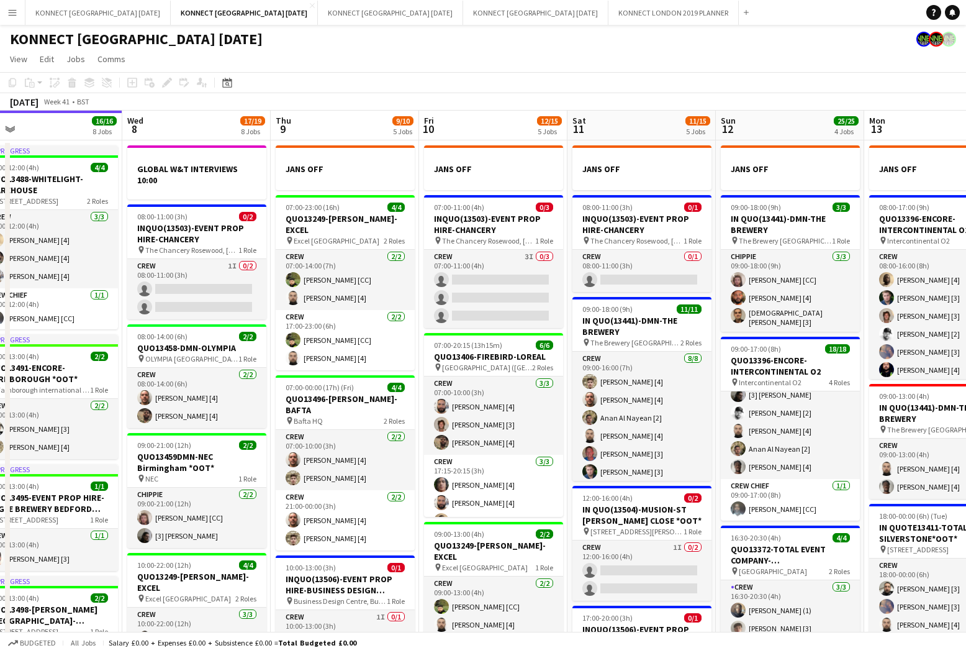
scroll to position [0, 444]
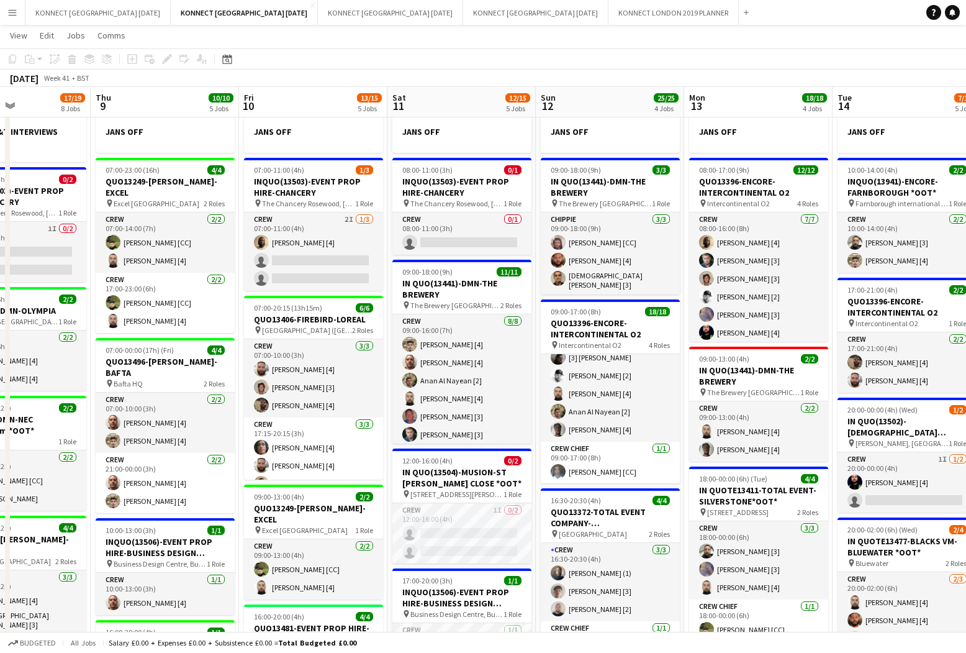
scroll to position [0, 523]
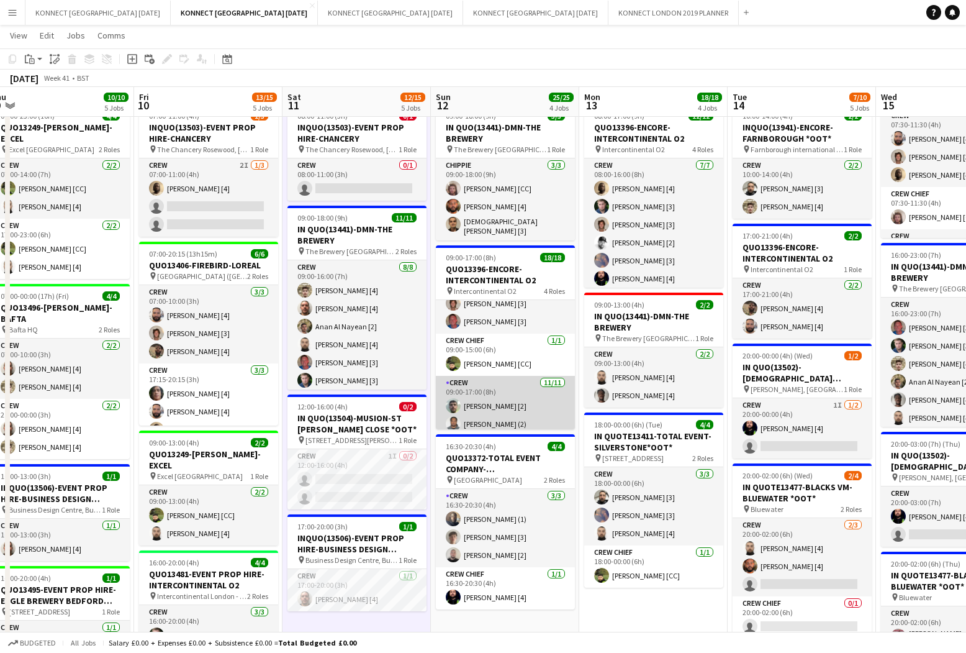
scroll to position [0, 0]
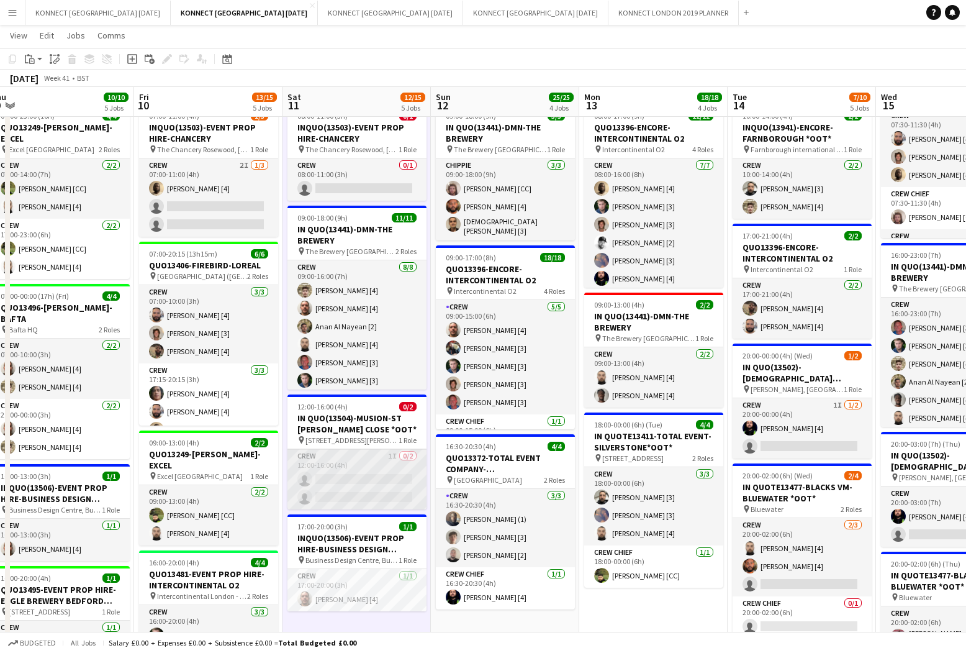
click at [340, 478] on app-card-role "Crew 1I 0/2 12:00-16:00 (4h) single-neutral-actions single-neutral-actions" at bounding box center [357, 479] width 139 height 60
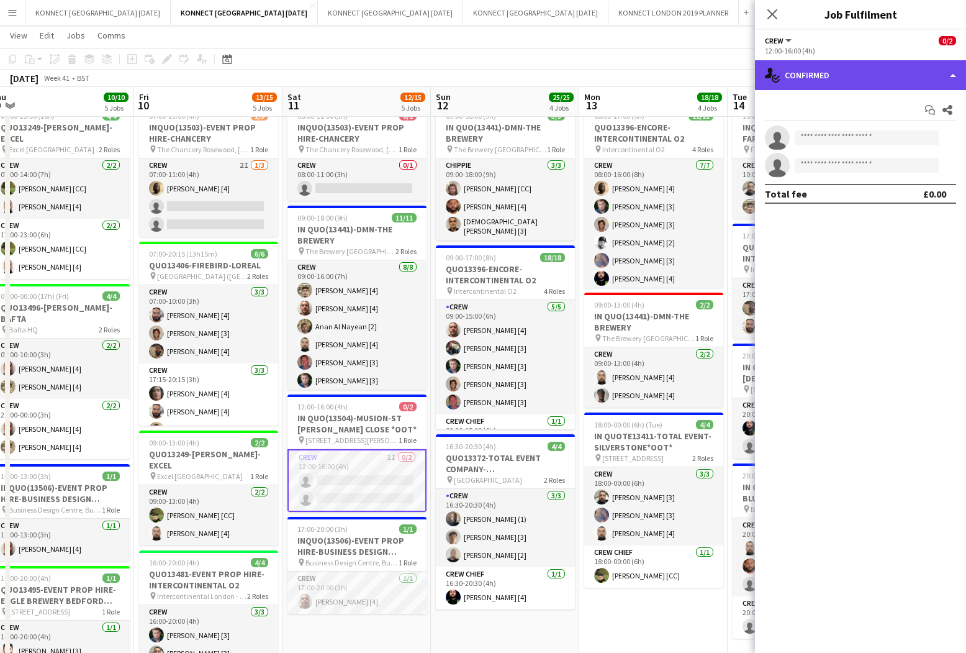
click at [840, 75] on div "single-neutral-actions-check-2 Confirmed" at bounding box center [860, 75] width 211 height 30
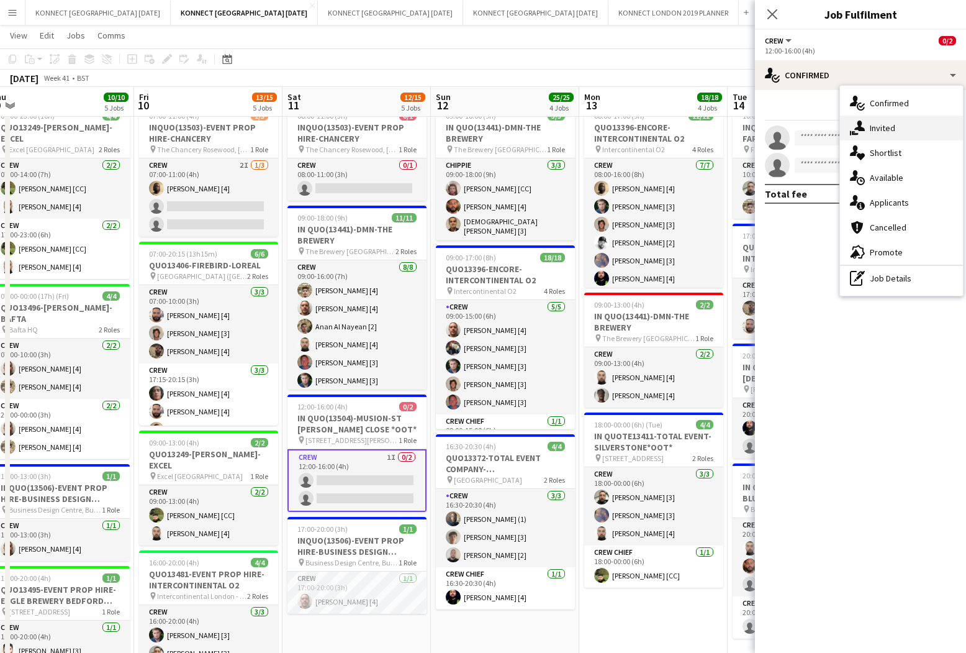
click at [889, 120] on div "single-neutral-actions-share-1 Invited" at bounding box center [901, 128] width 123 height 25
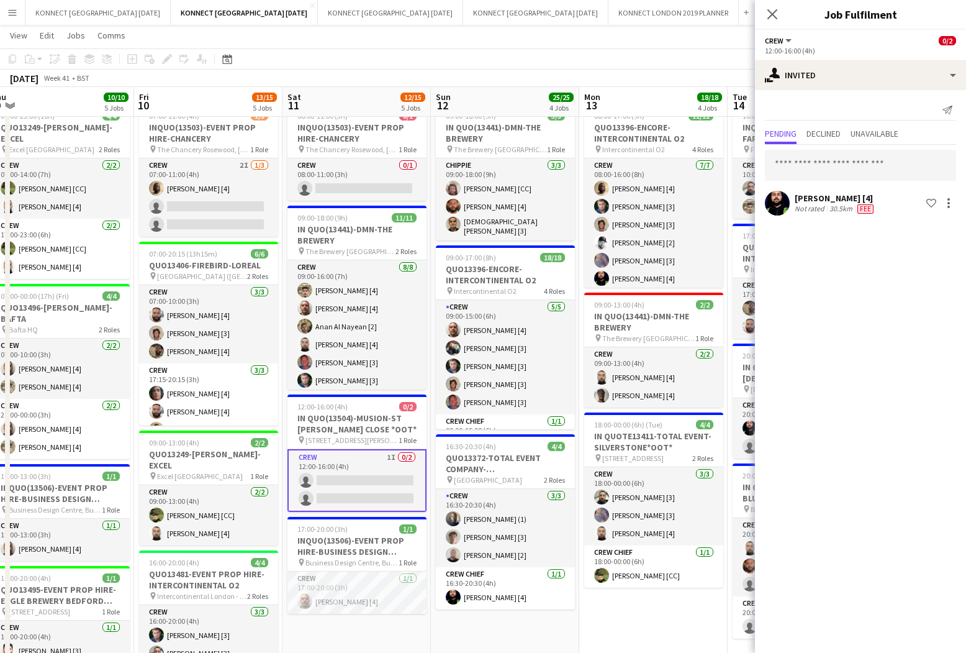
click at [561, 48] on app-page-menu "View Day view expanded Day view collapsed Month view Date picker Jump to [DATE]…" at bounding box center [483, 37] width 966 height 24
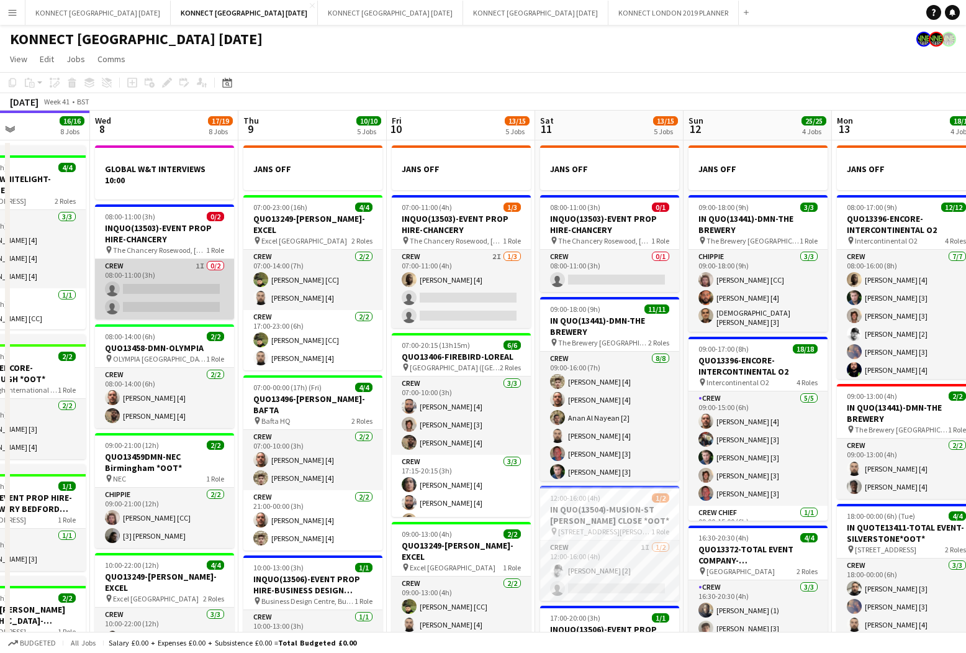
click at [177, 300] on app-card-role "Crew 1I 0/2 08:00-11:00 (3h) single-neutral-actions single-neutral-actions" at bounding box center [164, 289] width 139 height 60
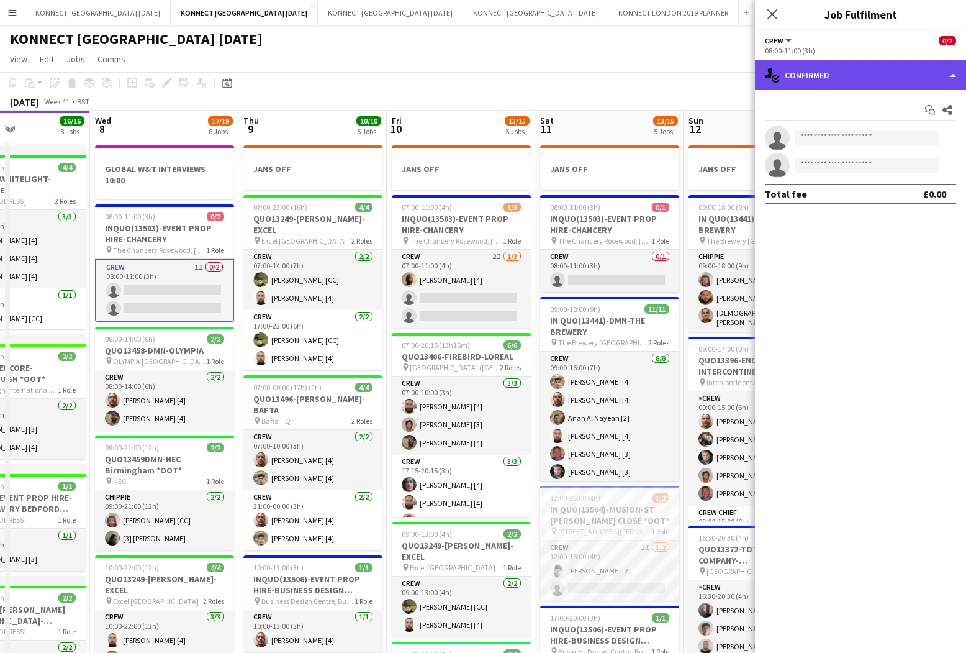
click at [869, 61] on div "single-neutral-actions-check-2 Confirmed" at bounding box center [860, 75] width 211 height 30
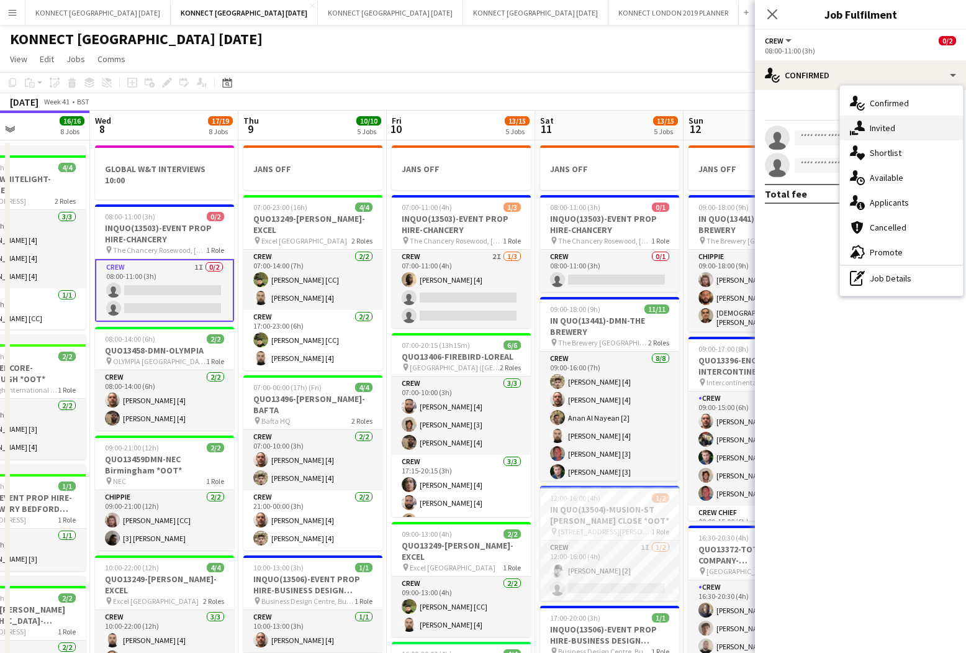
click at [871, 120] on div "single-neutral-actions-share-1 Invited" at bounding box center [901, 128] width 123 height 25
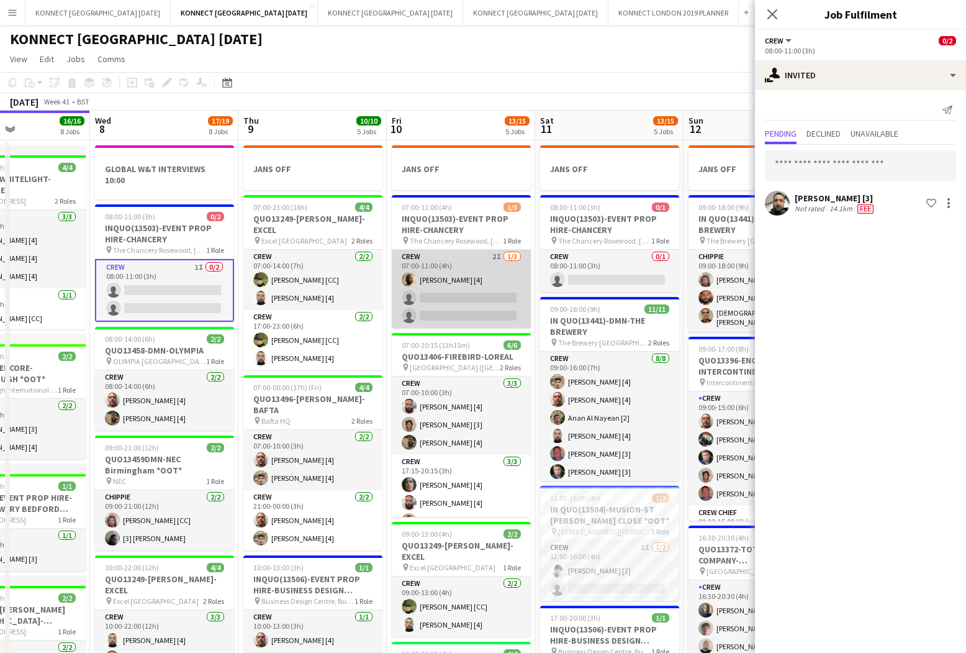
click at [439, 326] on app-card-role "Crew 2I [DATE] 07:00-11:00 (4h) [PERSON_NAME] [4] single-neutral-actions single…" at bounding box center [461, 289] width 139 height 78
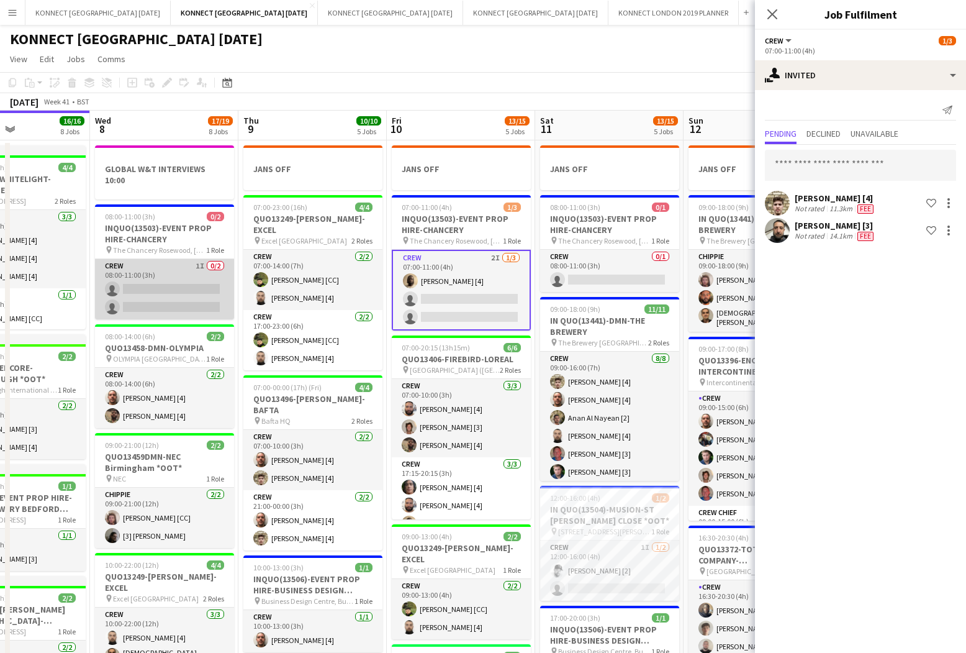
click at [132, 293] on app-card-role "Crew 1I 0/2 08:00-11:00 (3h) single-neutral-actions single-neutral-actions" at bounding box center [164, 289] width 139 height 60
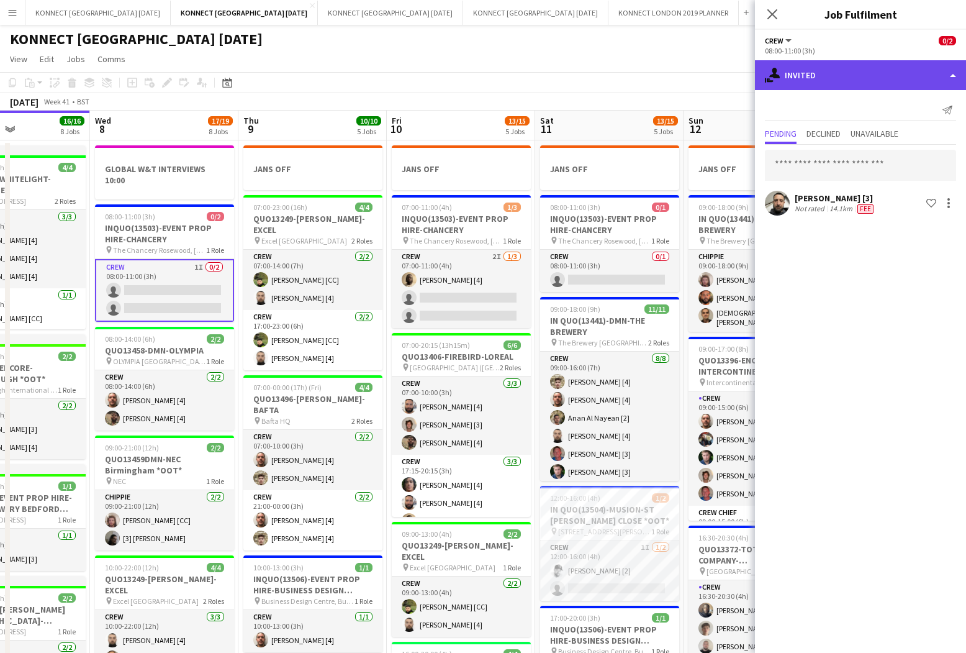
click at [862, 77] on div "single-neutral-actions-share-1 Invited" at bounding box center [860, 75] width 211 height 30
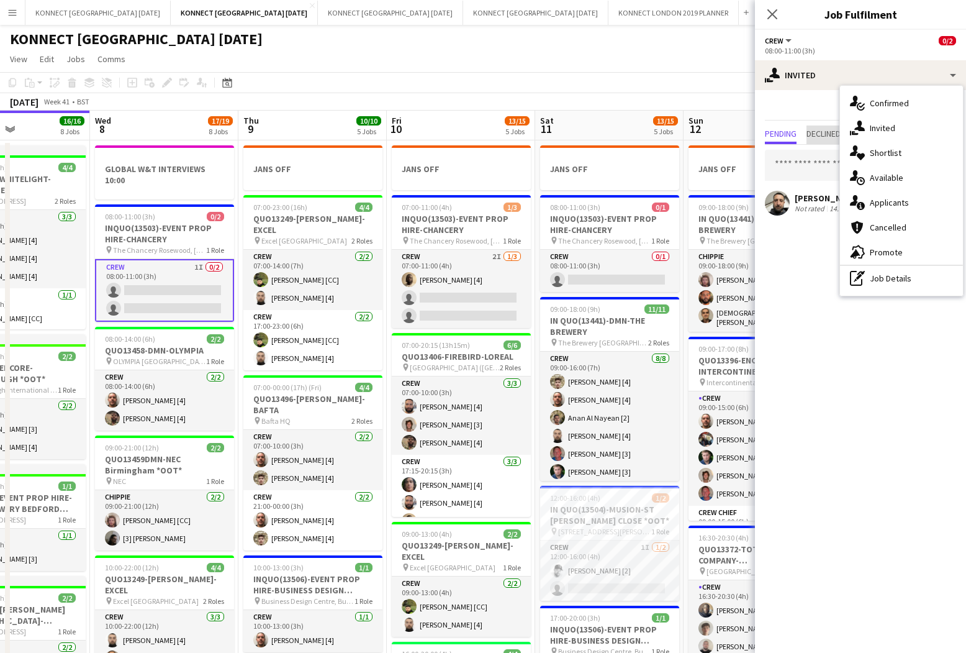
click at [825, 132] on span "Declined" at bounding box center [824, 133] width 34 height 9
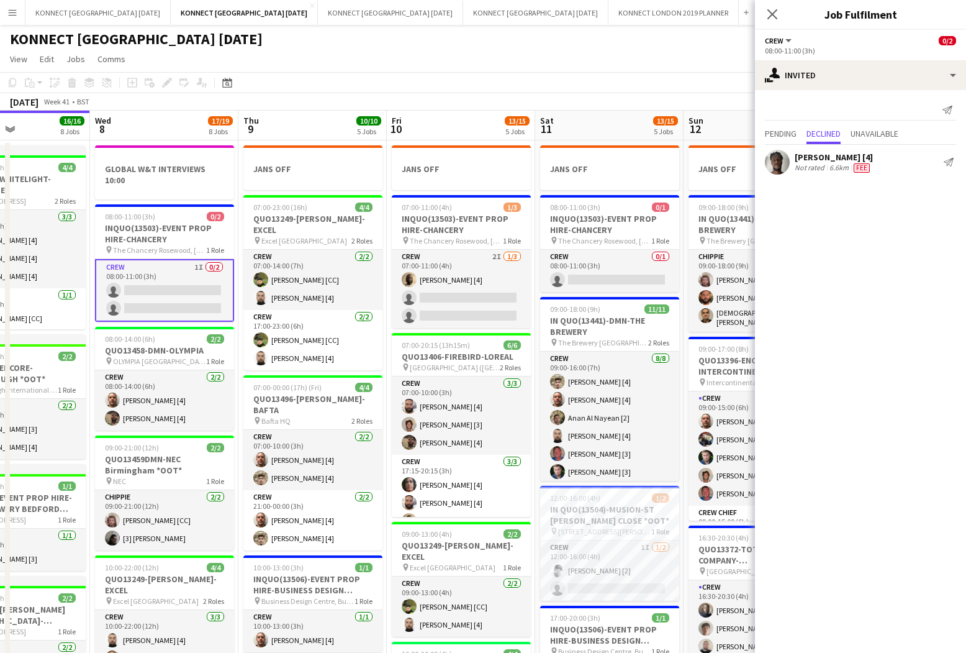
click at [613, 66] on app-page-menu "View Day view expanded Day view collapsed Month view Date picker Jump to [DATE]…" at bounding box center [483, 60] width 966 height 24
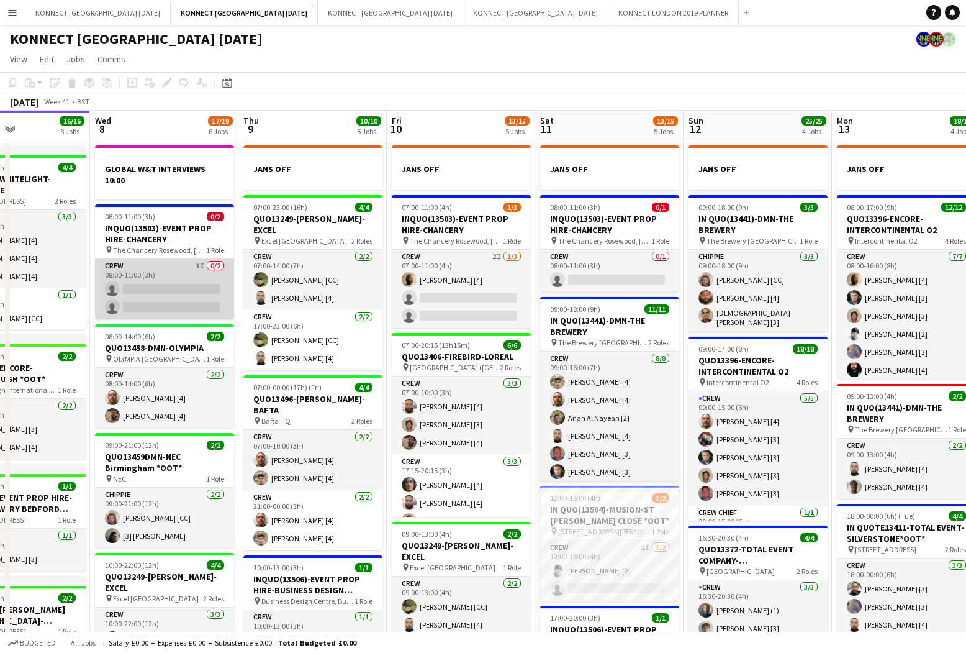
click at [217, 304] on app-card-role "Crew 1I 0/2 08:00-11:00 (3h) single-neutral-actions single-neutral-actions" at bounding box center [164, 289] width 139 height 60
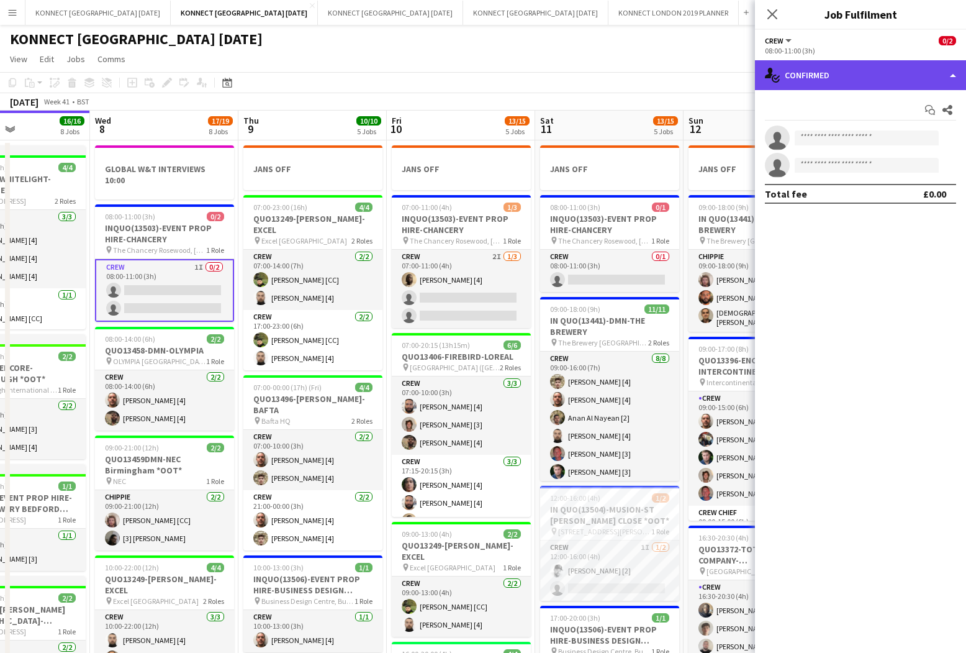
click at [845, 76] on div "single-neutral-actions-check-2 Confirmed" at bounding box center [860, 75] width 211 height 30
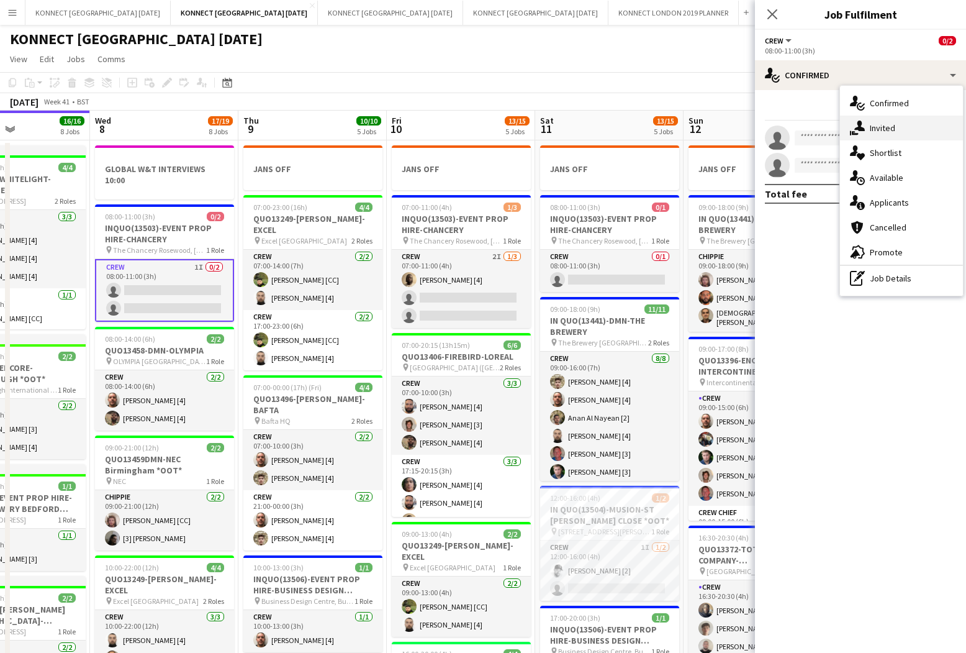
click at [876, 124] on span "Invited" at bounding box center [882, 127] width 25 height 11
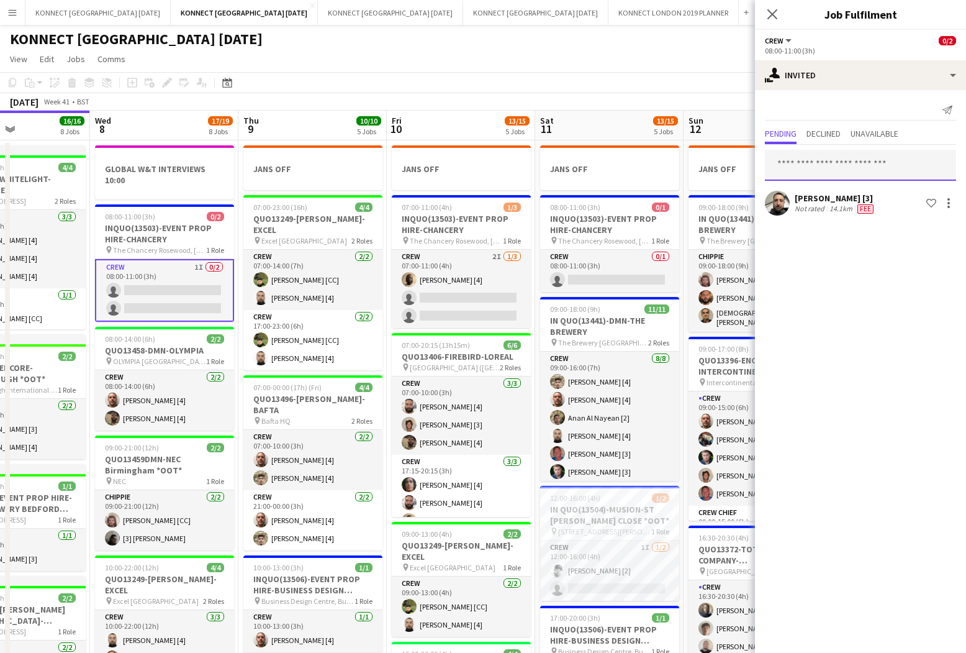
click at [859, 163] on input "text" at bounding box center [860, 165] width 191 height 31
type input "****"
click at [860, 206] on span "[EMAIL_ADDRESS][DOMAIN_NAME]" at bounding box center [860, 206] width 171 height 10
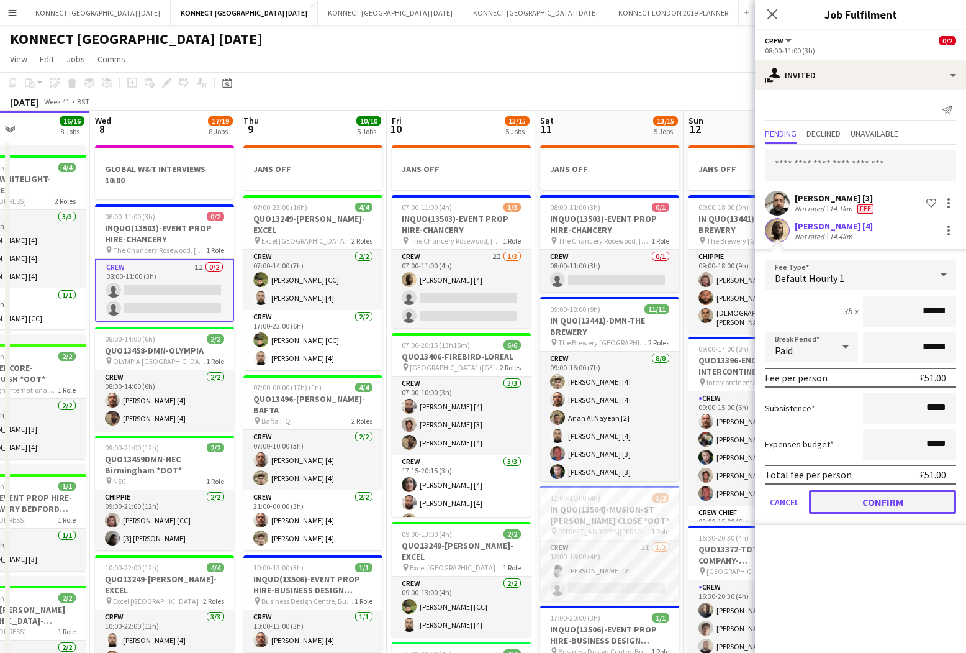
click at [863, 507] on button "Confirm" at bounding box center [882, 501] width 147 height 25
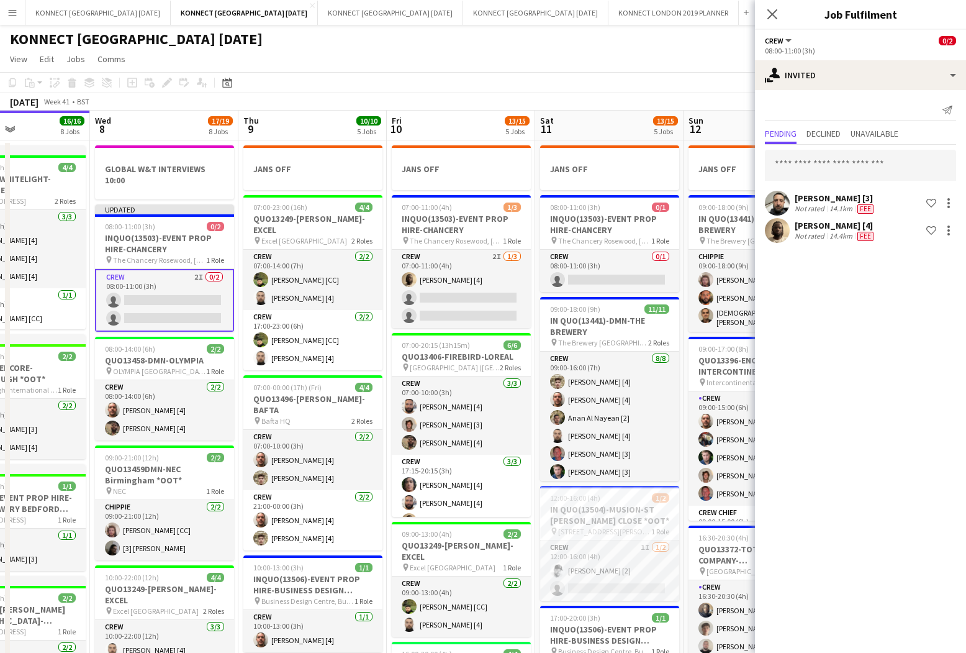
click at [606, 61] on app-page-menu "View Day view expanded Day view collapsed Month view Date picker Jump to [DATE]…" at bounding box center [483, 60] width 966 height 24
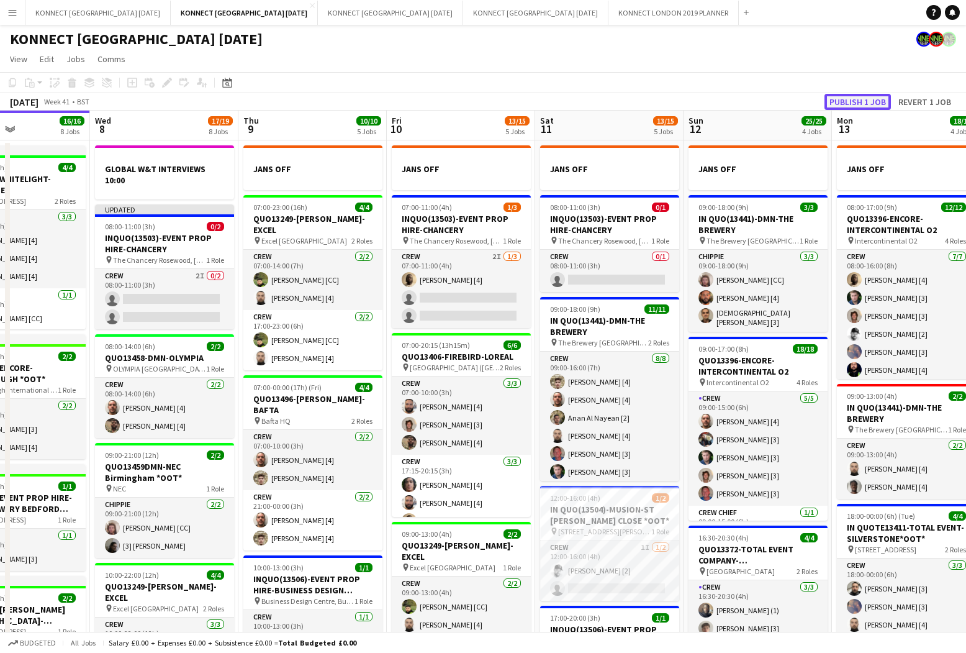
click at [859, 102] on button "Publish 1 job" at bounding box center [858, 102] width 66 height 16
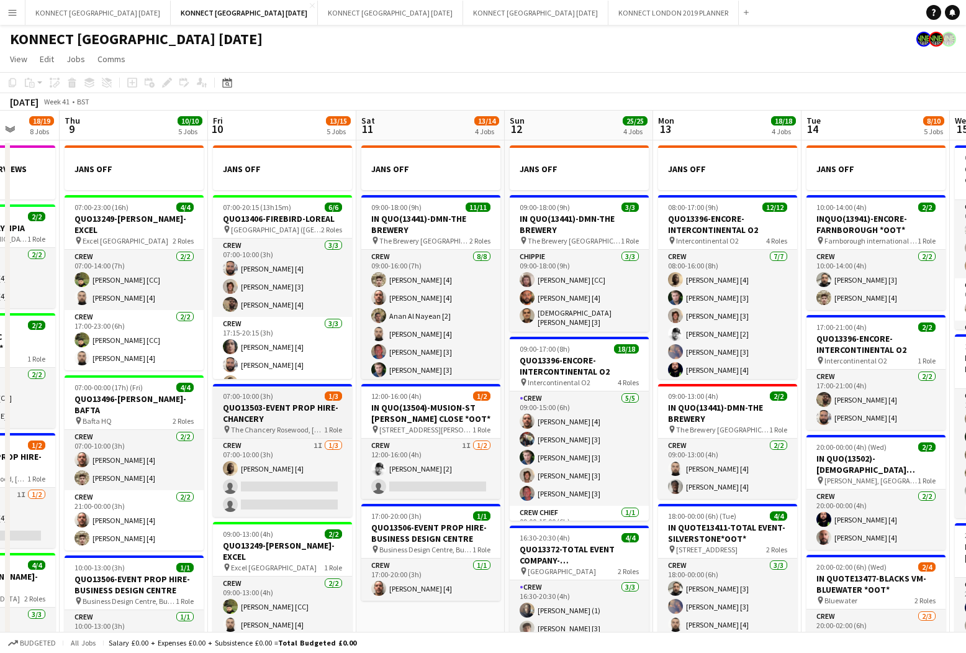
scroll to position [0, 544]
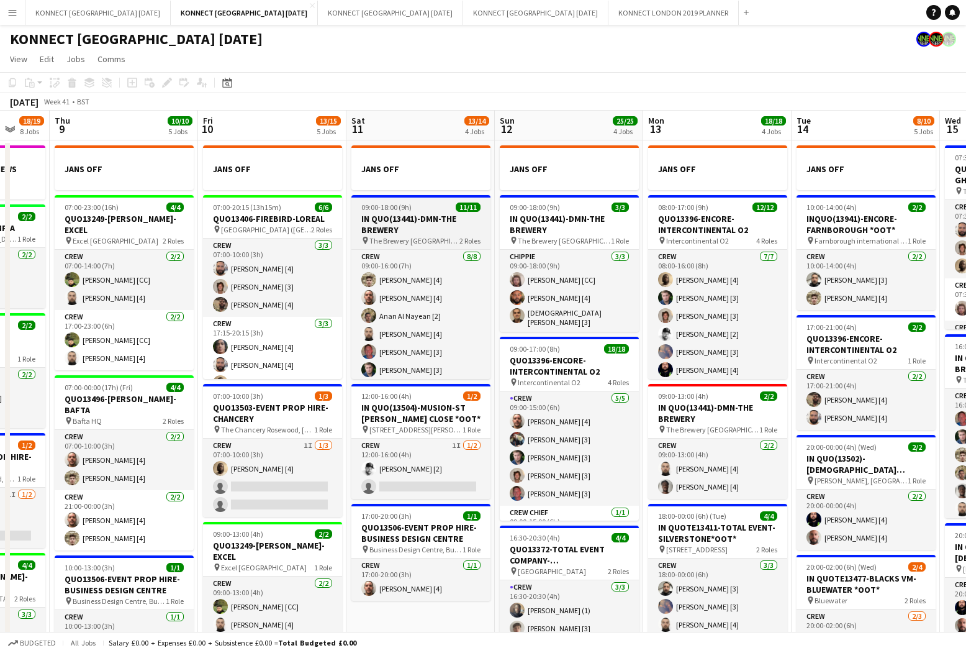
click at [446, 219] on h3 "IN QUO(13441)-DMN-THE BREWERY" at bounding box center [420, 224] width 139 height 22
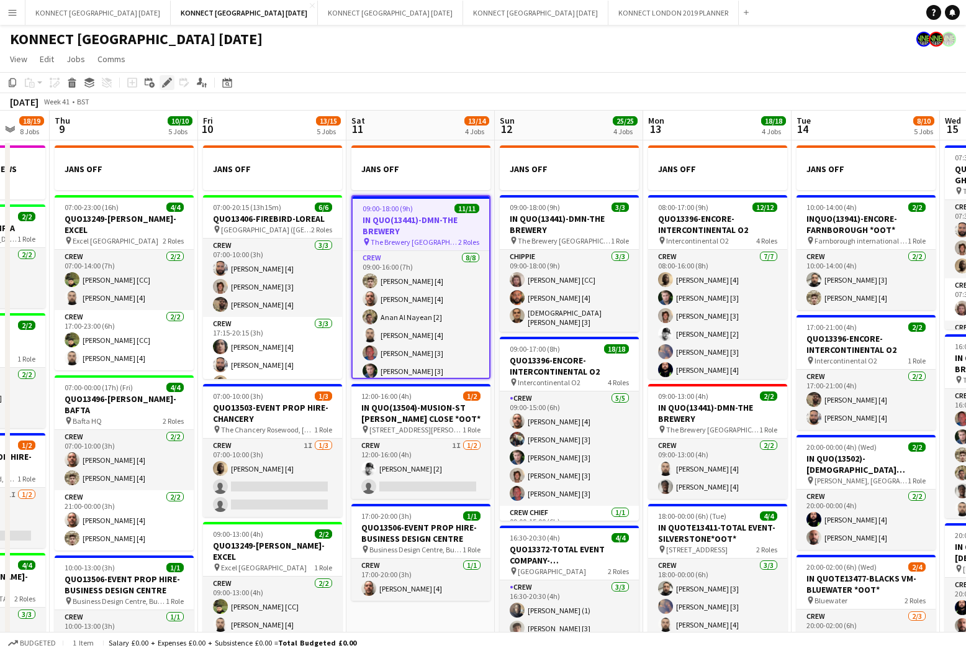
click at [167, 87] on icon "Edit" at bounding box center [167, 83] width 10 height 10
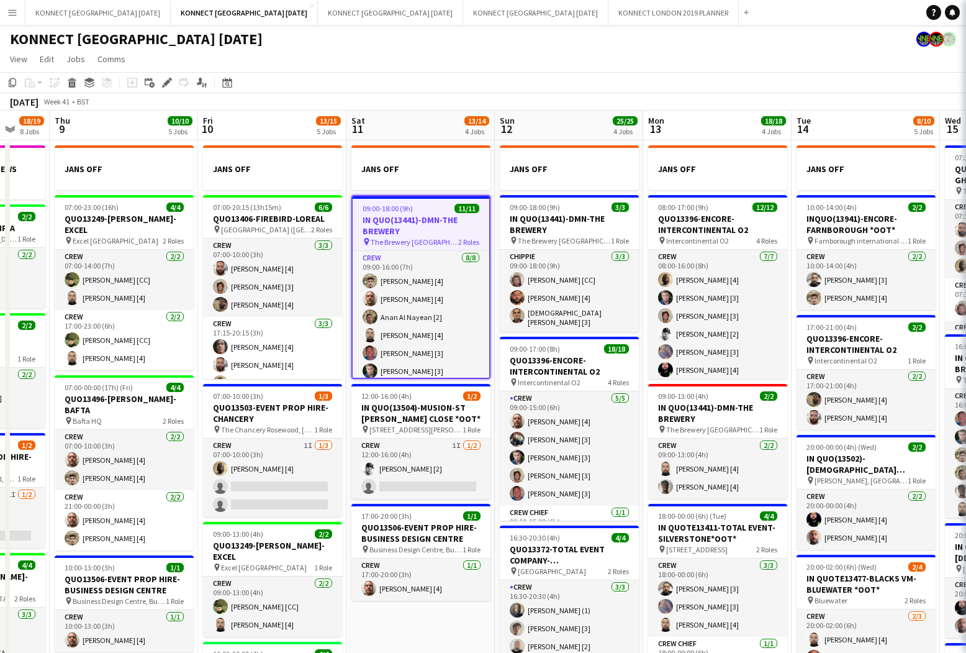
type input "**********"
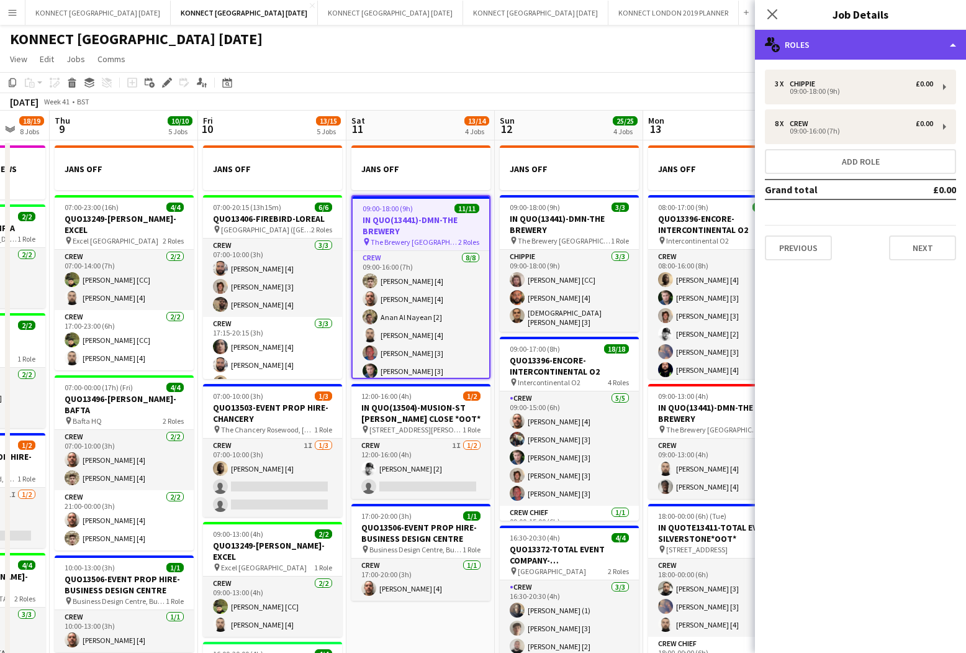
click at [859, 45] on div "multiple-users-add Roles" at bounding box center [860, 45] width 211 height 30
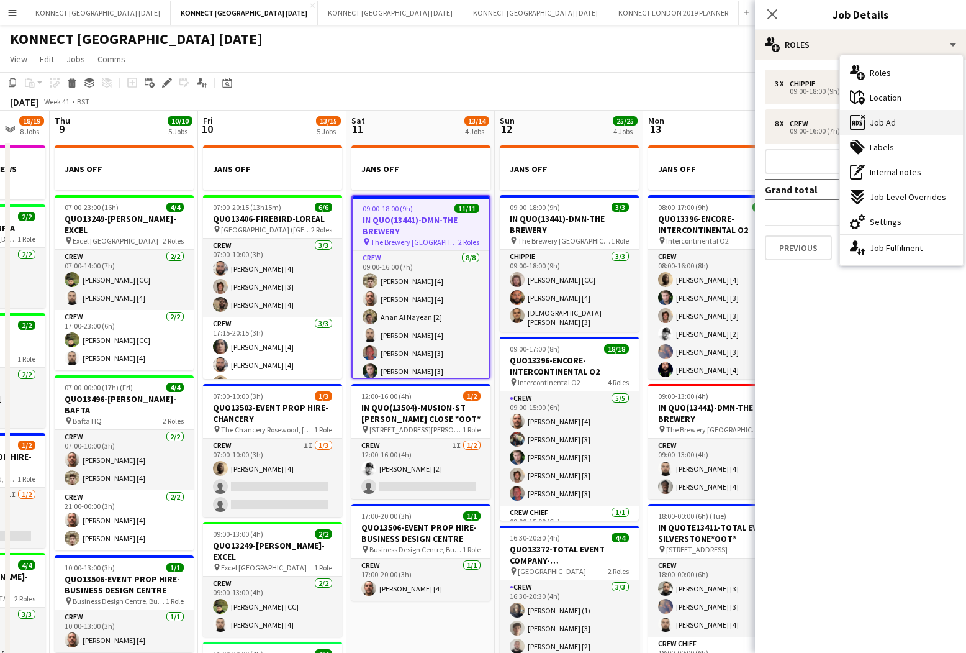
click at [894, 120] on div "ads-window Job Ad" at bounding box center [901, 122] width 123 height 25
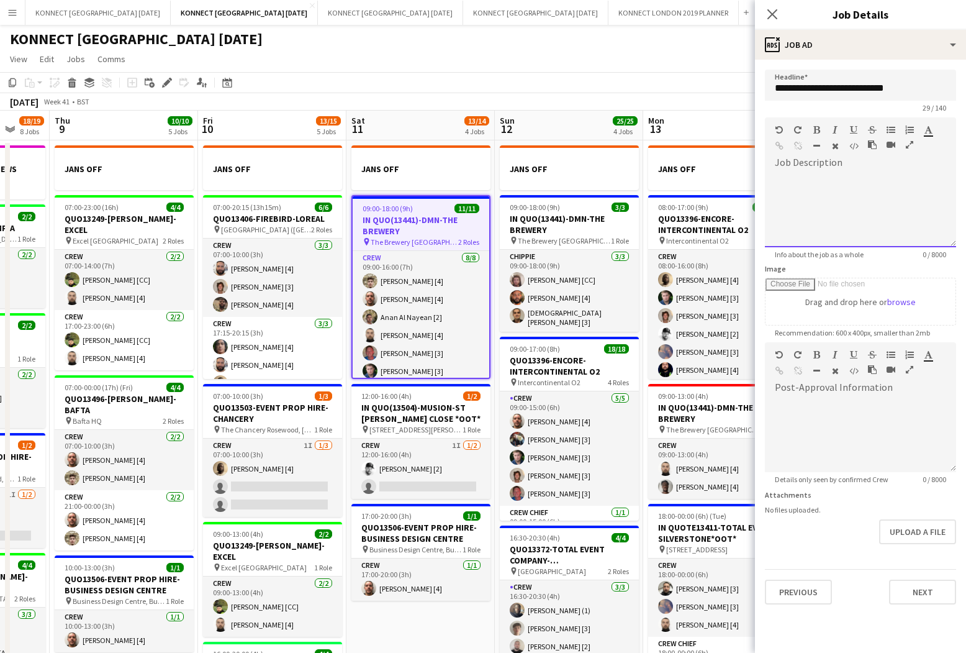
click at [852, 187] on div at bounding box center [860, 210] width 191 height 75
click at [817, 179] on div "**********" at bounding box center [860, 210] width 191 height 75
click at [876, 188] on div "**********" at bounding box center [860, 210] width 191 height 75
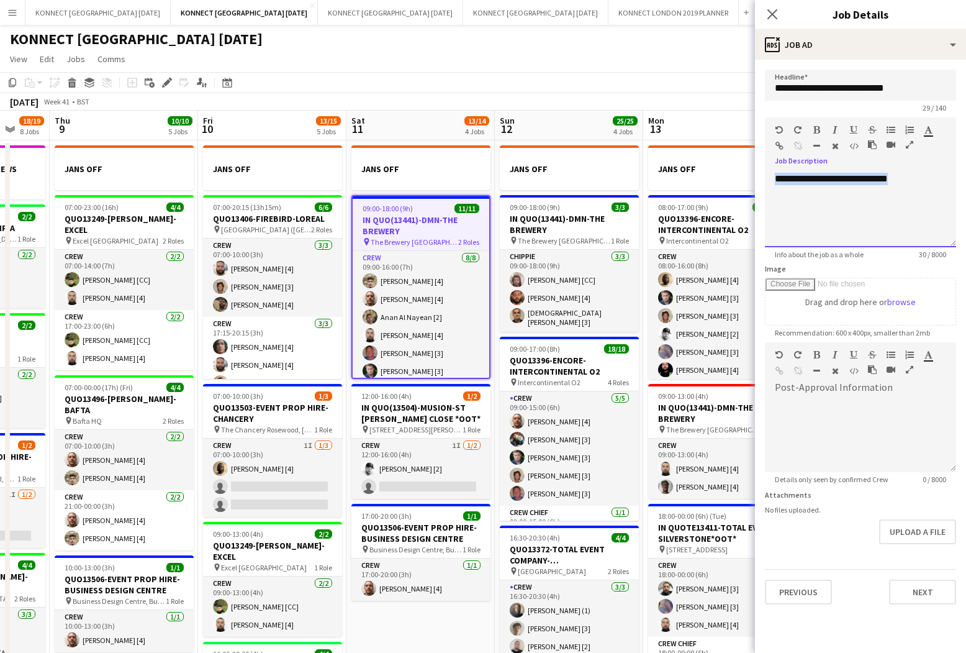
copy div "**********"
click at [894, 592] on button "Next" at bounding box center [922, 591] width 67 height 25
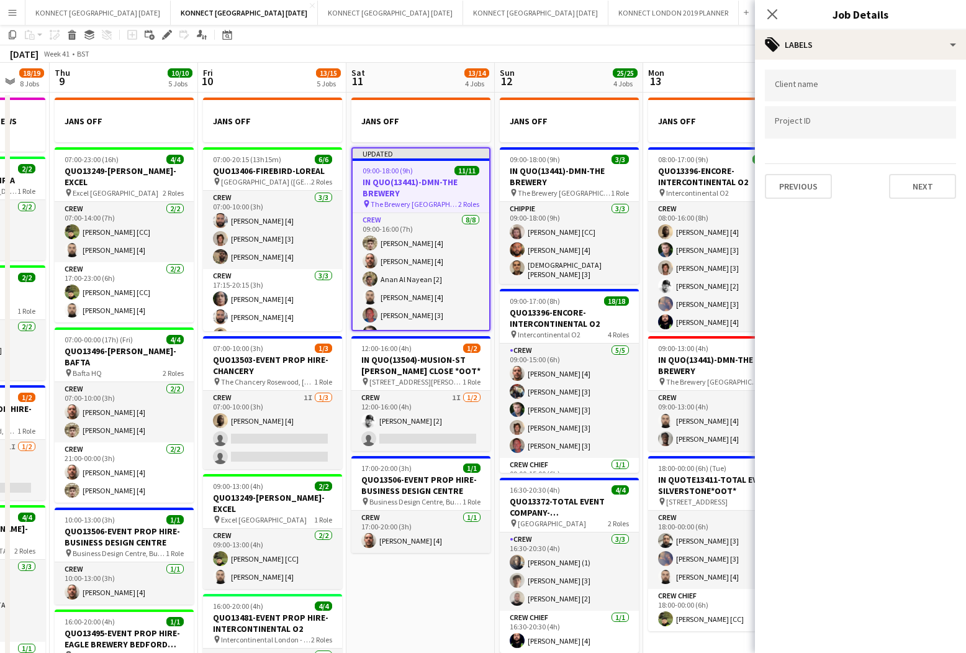
scroll to position [6, 0]
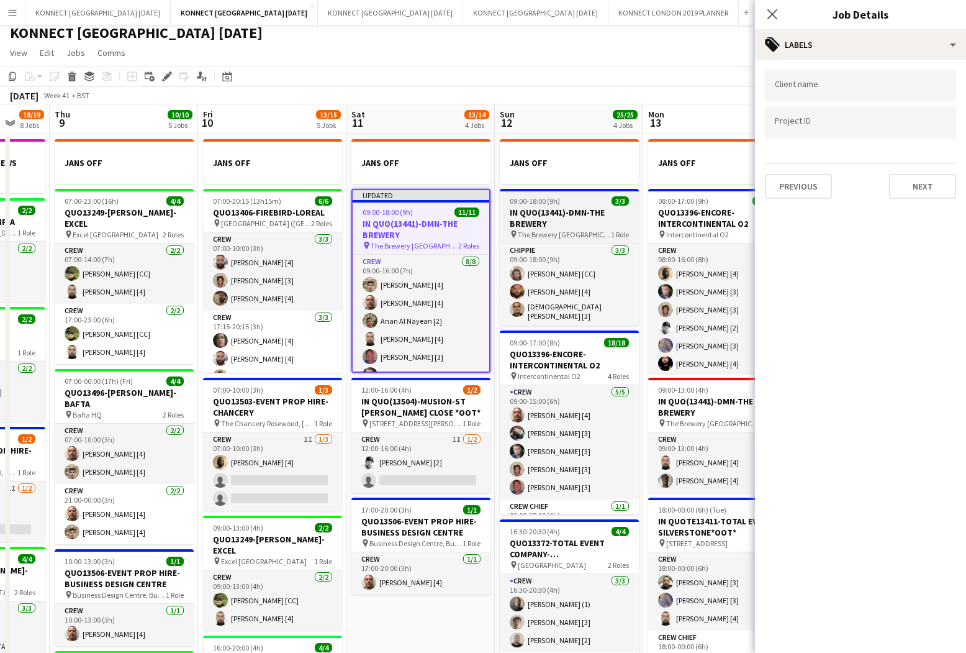
click at [577, 204] on div "09:00-18:00 (9h) 3/3" at bounding box center [569, 200] width 139 height 9
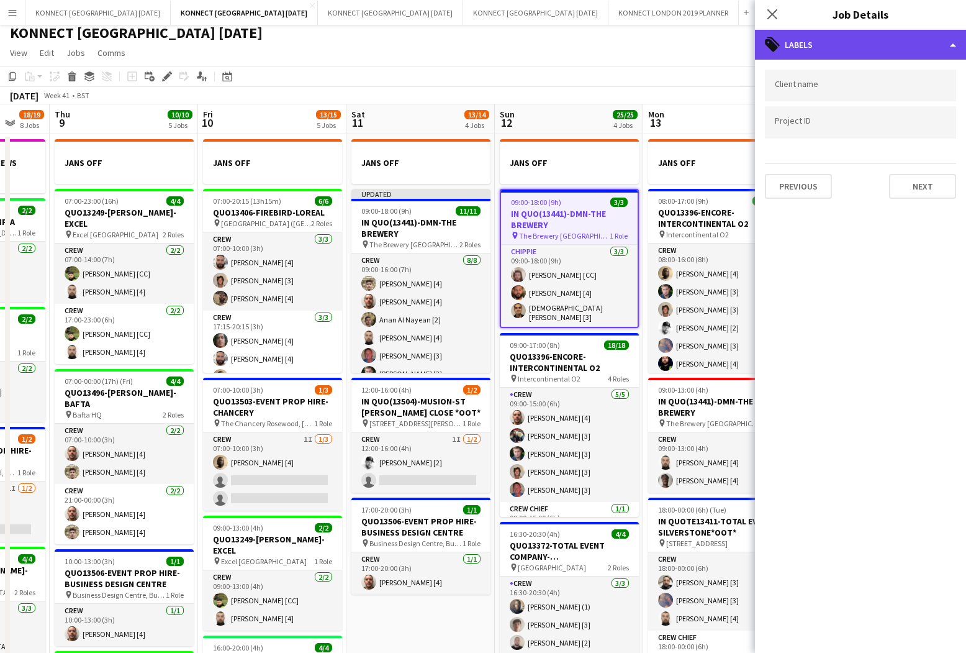
click at [851, 51] on div "tags-double Labels" at bounding box center [860, 45] width 211 height 30
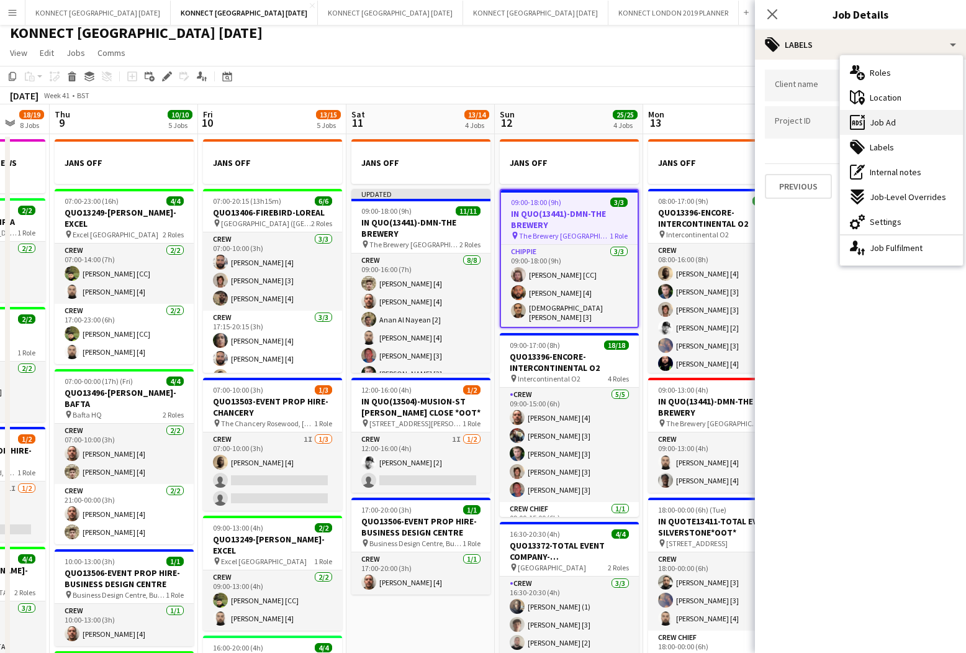
click at [894, 127] on div "ads-window Job Ad" at bounding box center [901, 122] width 123 height 25
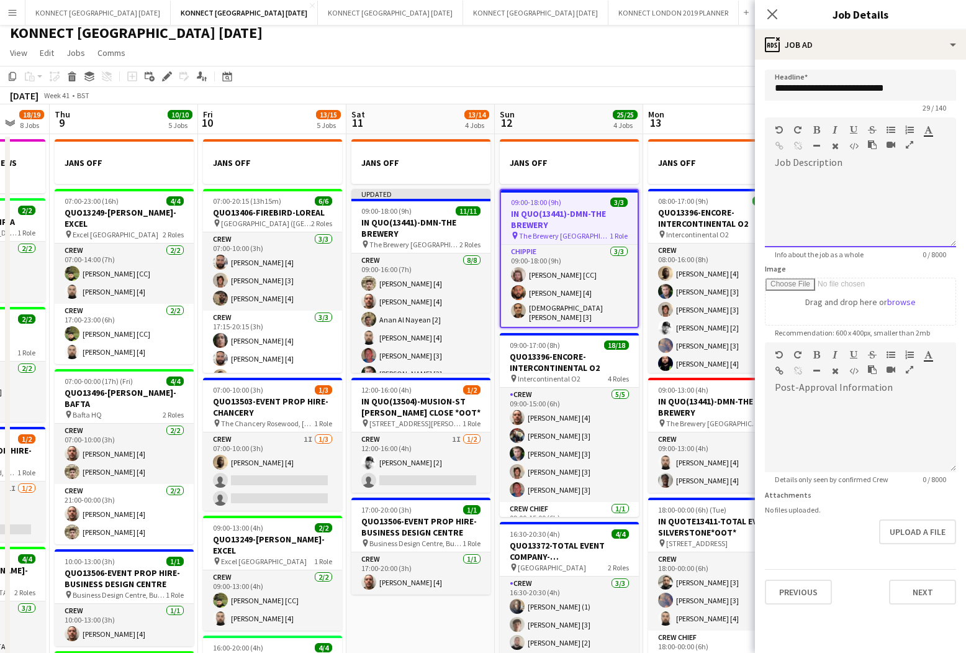
click at [858, 199] on div at bounding box center [860, 210] width 191 height 75
click at [894, 590] on button "Next" at bounding box center [922, 591] width 67 height 25
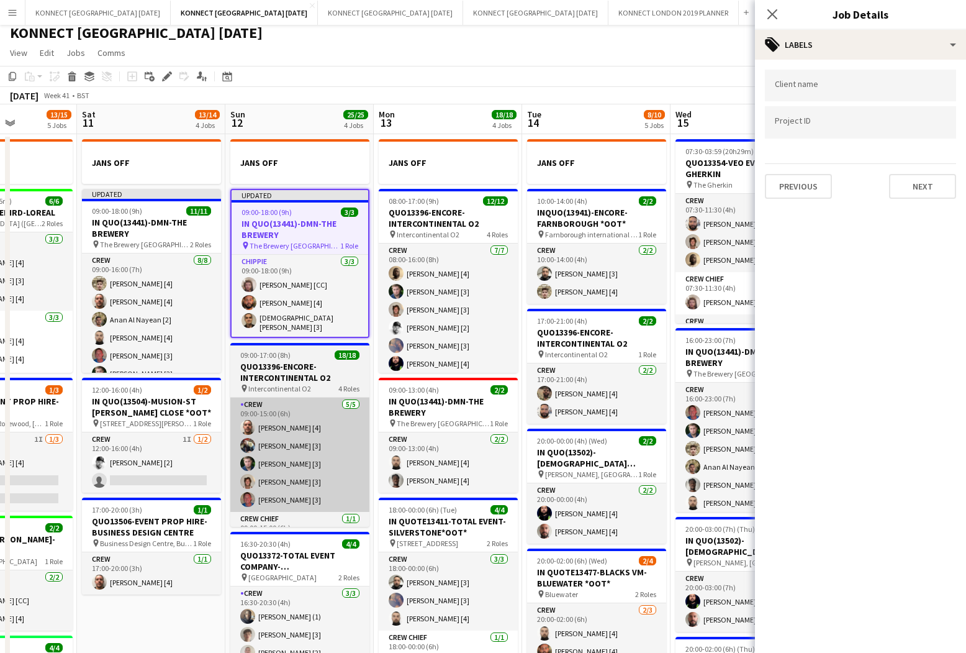
scroll to position [0, 556]
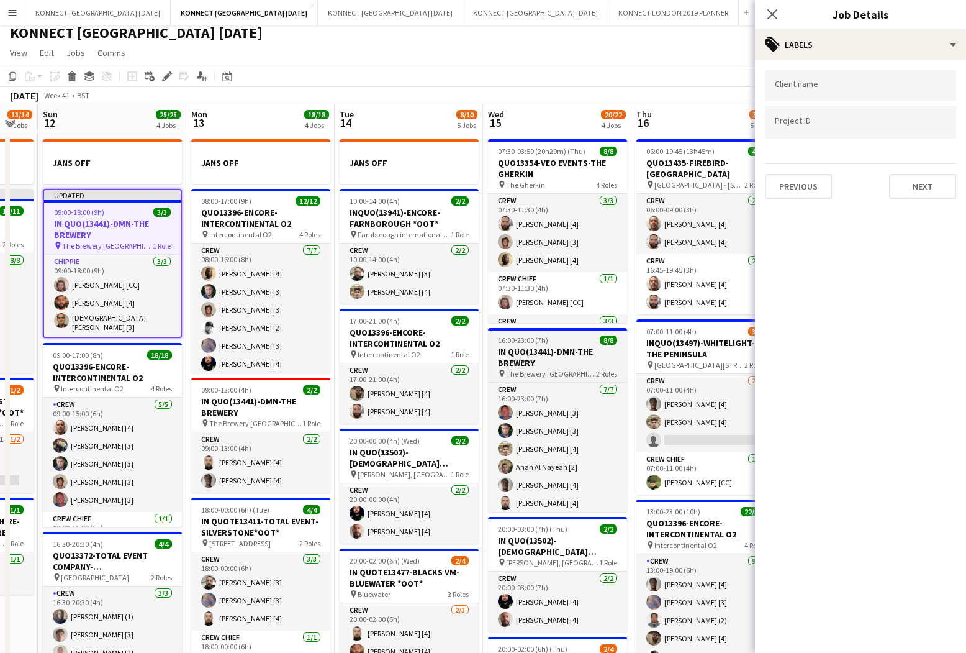
click at [573, 340] on div "16:00-23:00 (7h) 8/8" at bounding box center [557, 339] width 139 height 9
type input "**********"
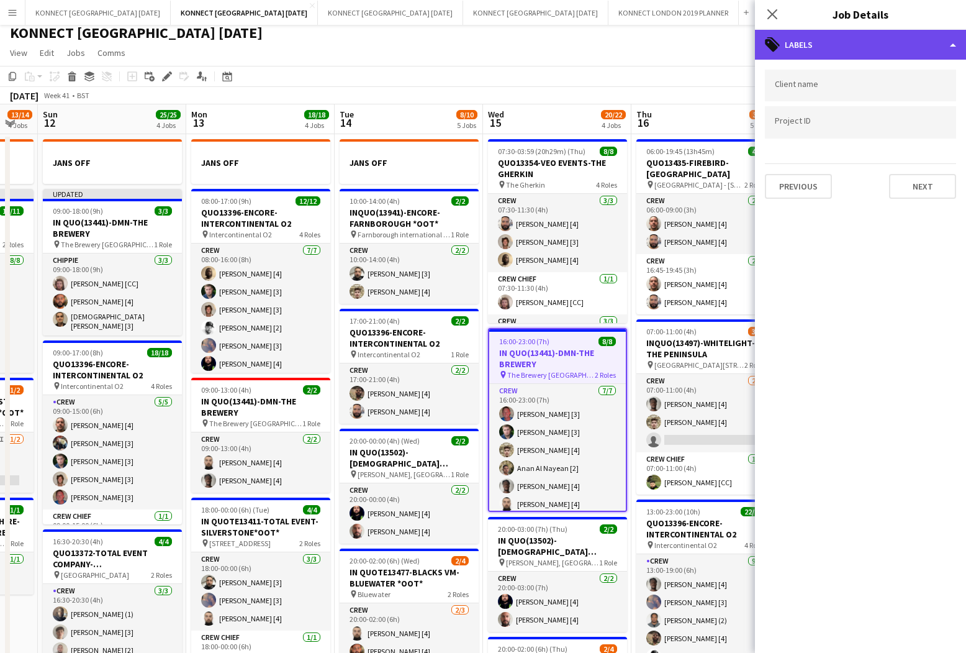
click at [865, 42] on div "tags-double Labels" at bounding box center [860, 45] width 211 height 30
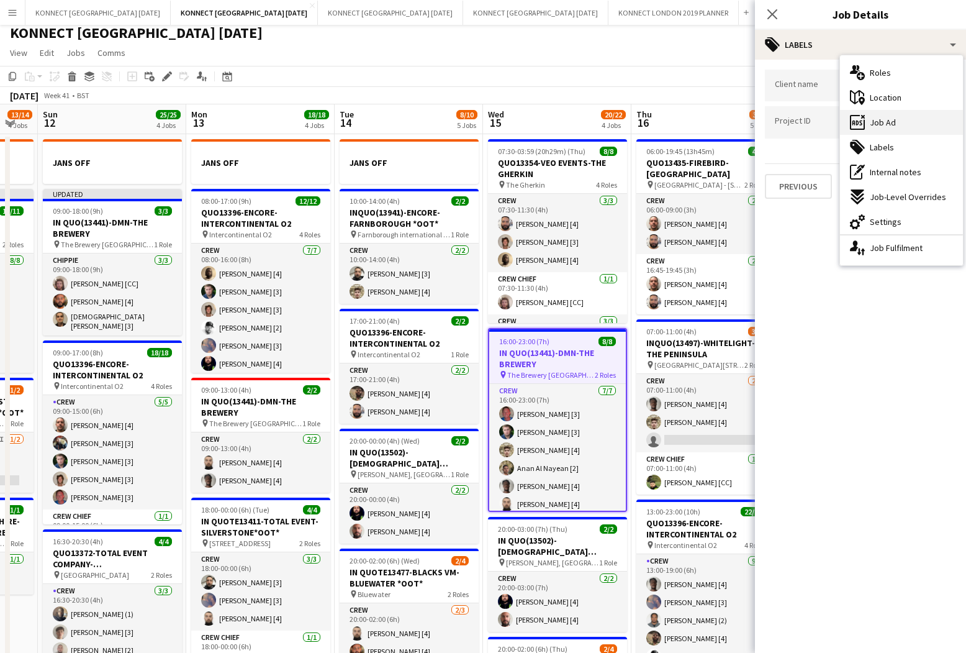
click at [891, 122] on span "Job Ad" at bounding box center [883, 122] width 26 height 11
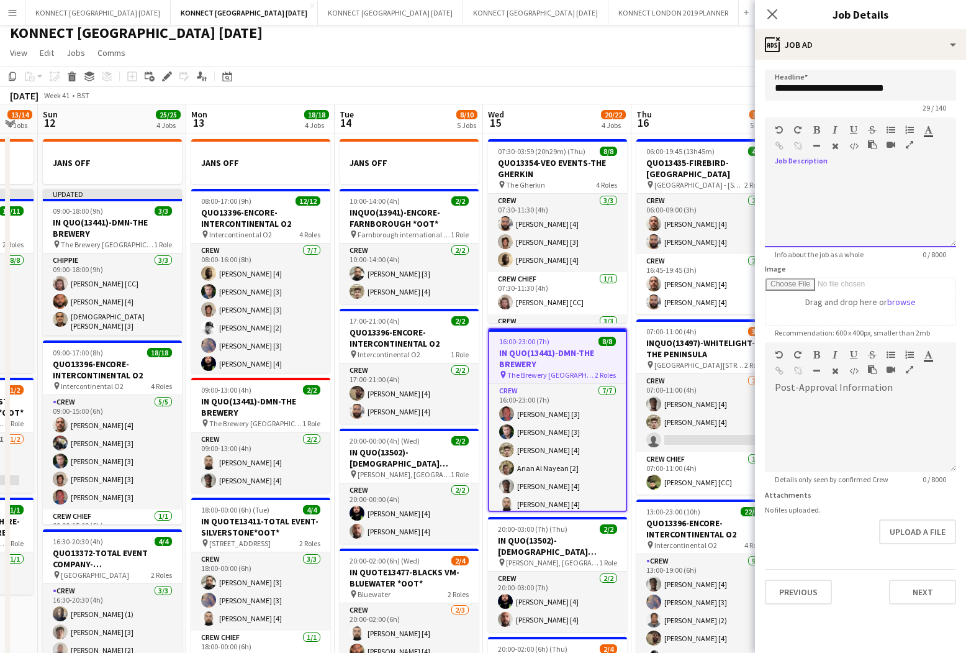
click at [830, 173] on div at bounding box center [860, 210] width 191 height 75
click at [894, 593] on button "Next" at bounding box center [922, 591] width 67 height 25
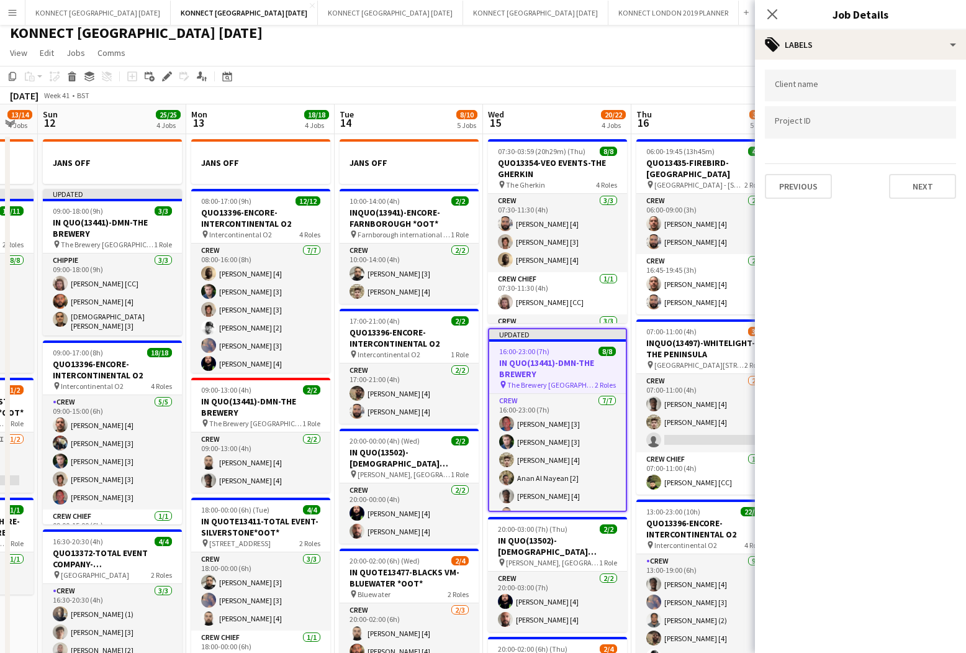
click at [694, 63] on app-page-menu "View Day view expanded Day view collapsed Month view Date picker Jump to [DATE]…" at bounding box center [483, 54] width 966 height 24
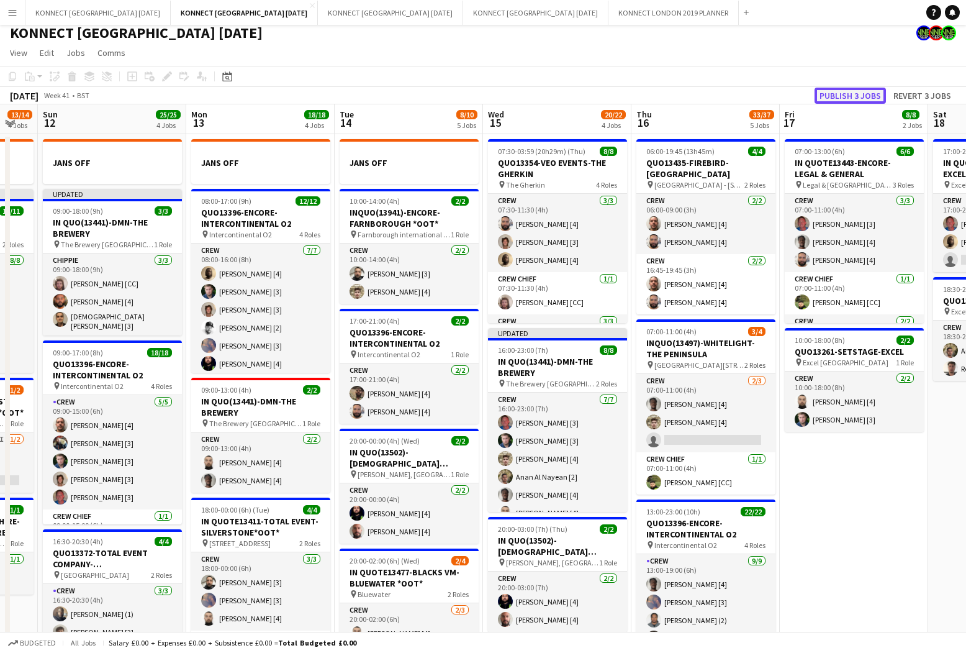
click at [848, 95] on button "Publish 3 jobs" at bounding box center [850, 96] width 71 height 16
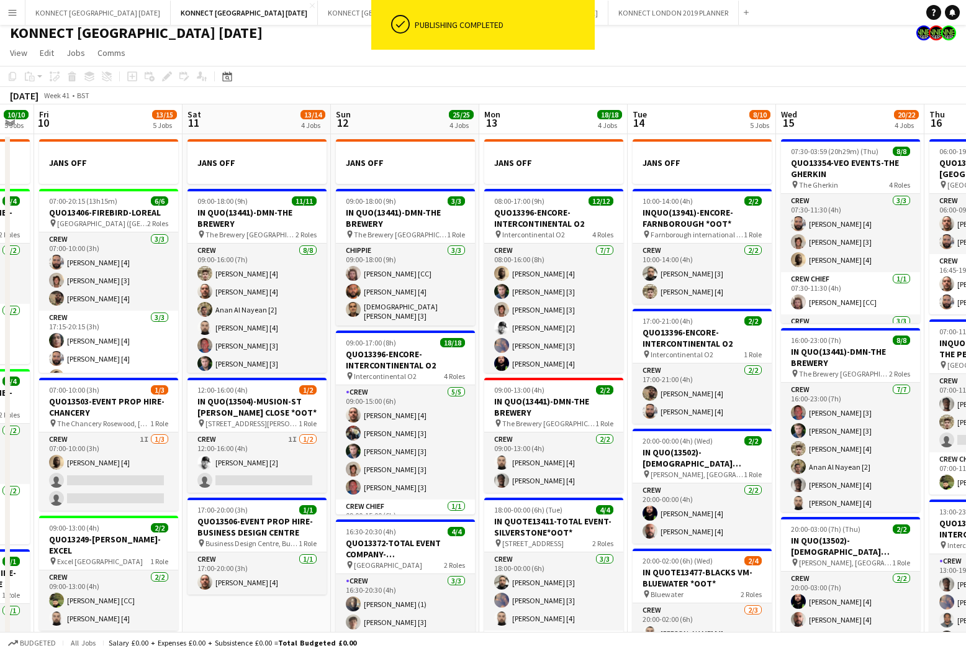
scroll to position [0, 285]
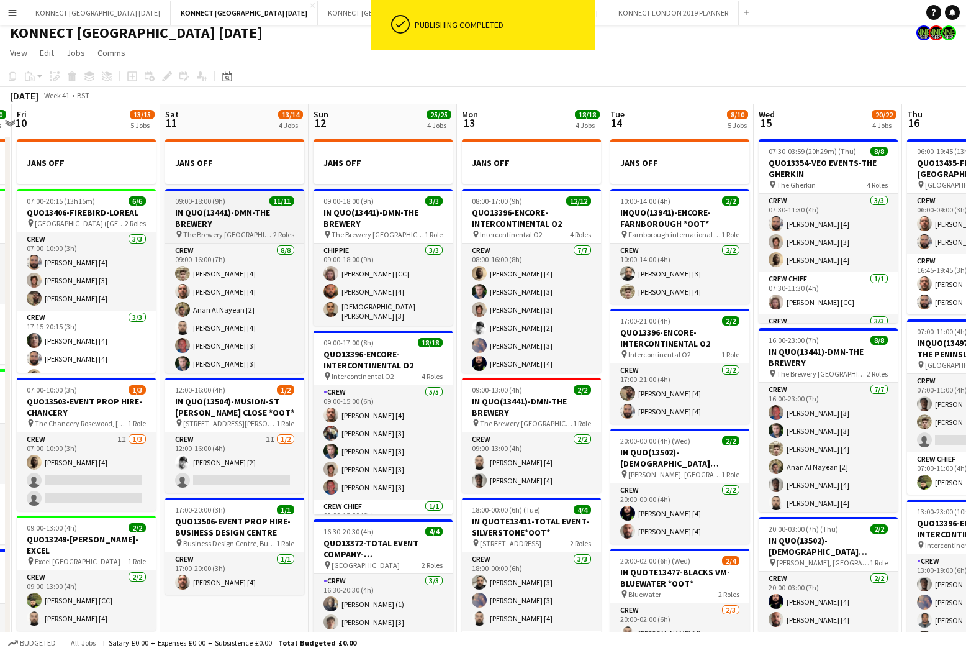
click at [253, 209] on h3 "IN QUO(13441)-DMN-THE BREWERY" at bounding box center [234, 218] width 139 height 22
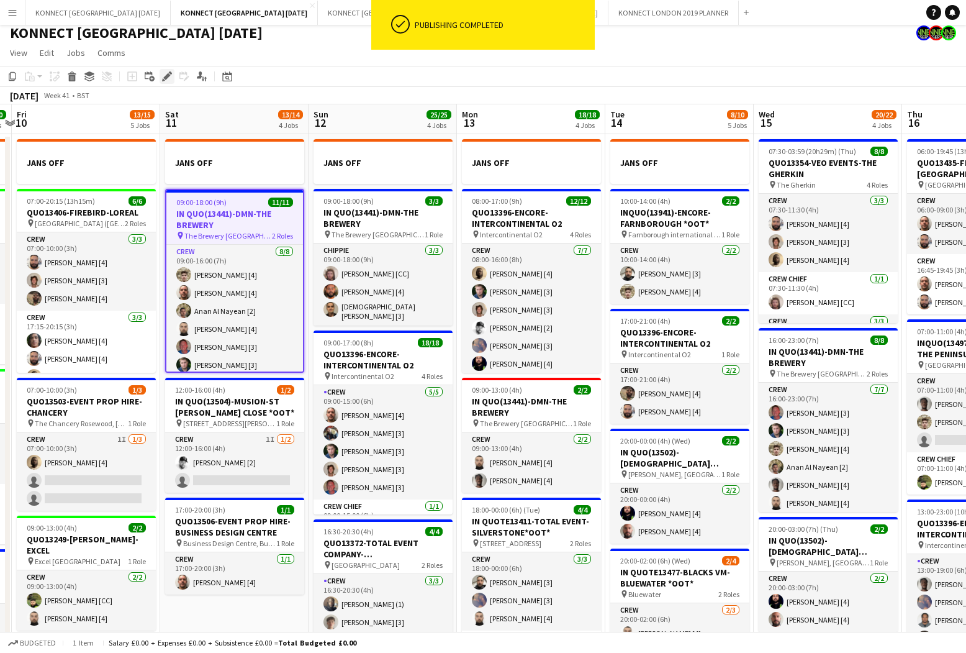
click at [170, 76] on icon "Edit" at bounding box center [167, 76] width 10 height 10
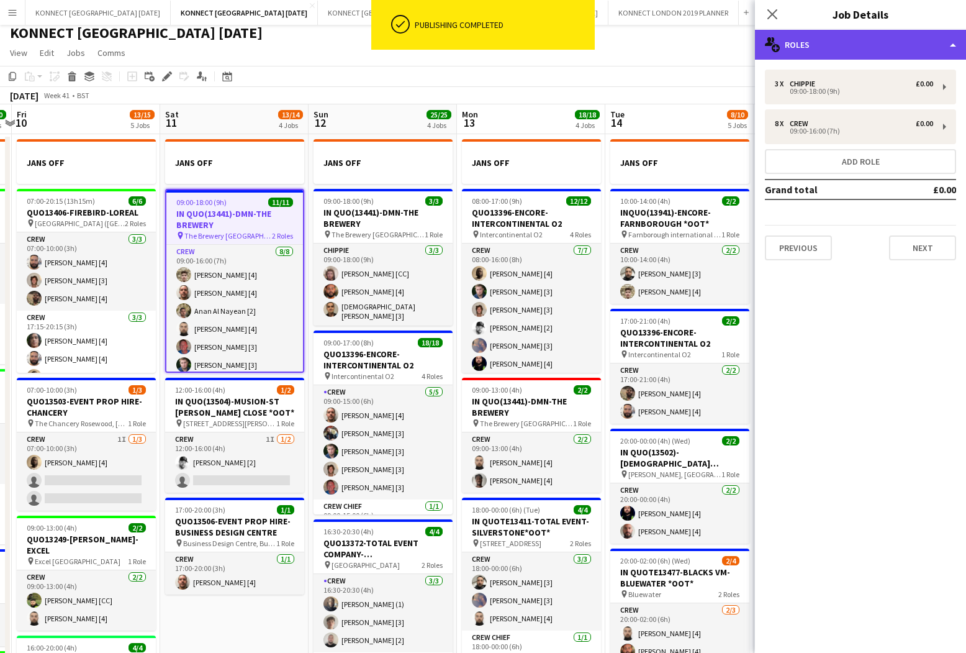
click at [850, 48] on div "multiple-users-add Roles" at bounding box center [860, 45] width 211 height 30
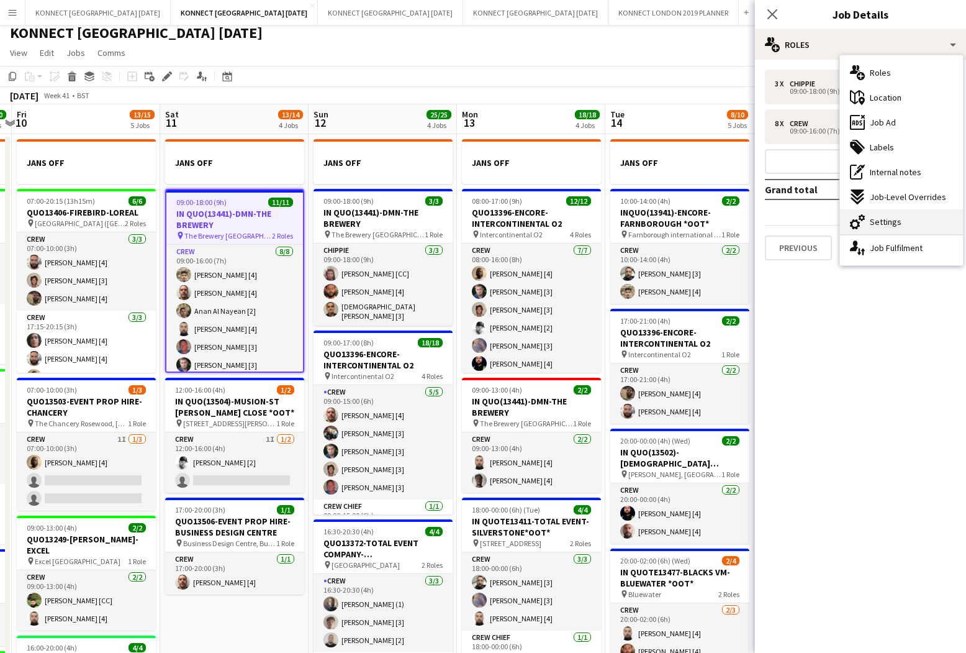
click at [894, 215] on div "cog-double-3 Settings" at bounding box center [901, 221] width 123 height 25
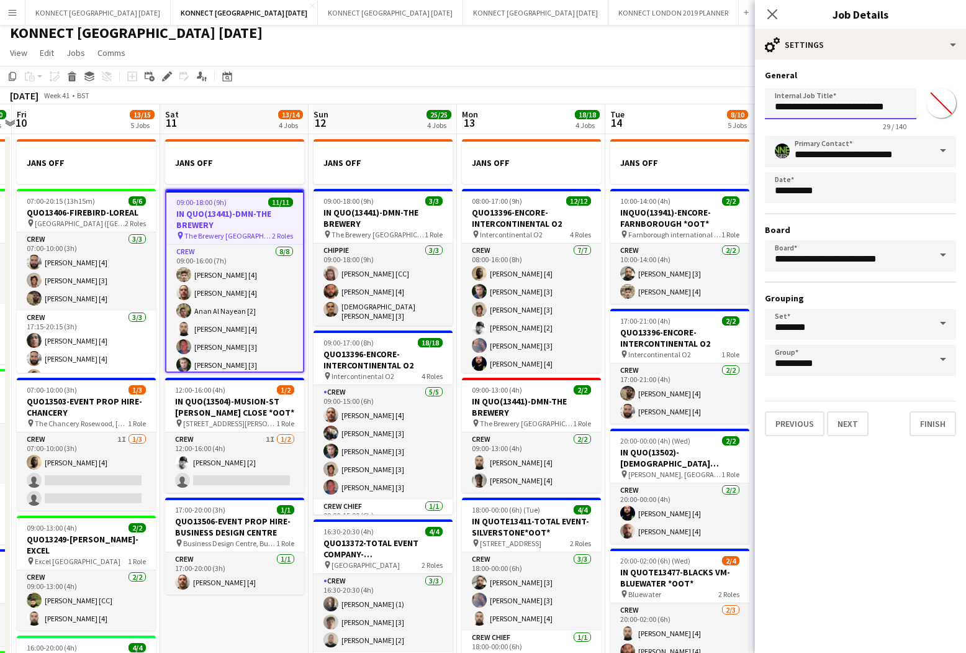
click at [836, 105] on input "**********" at bounding box center [841, 103] width 152 height 31
type input "**********"
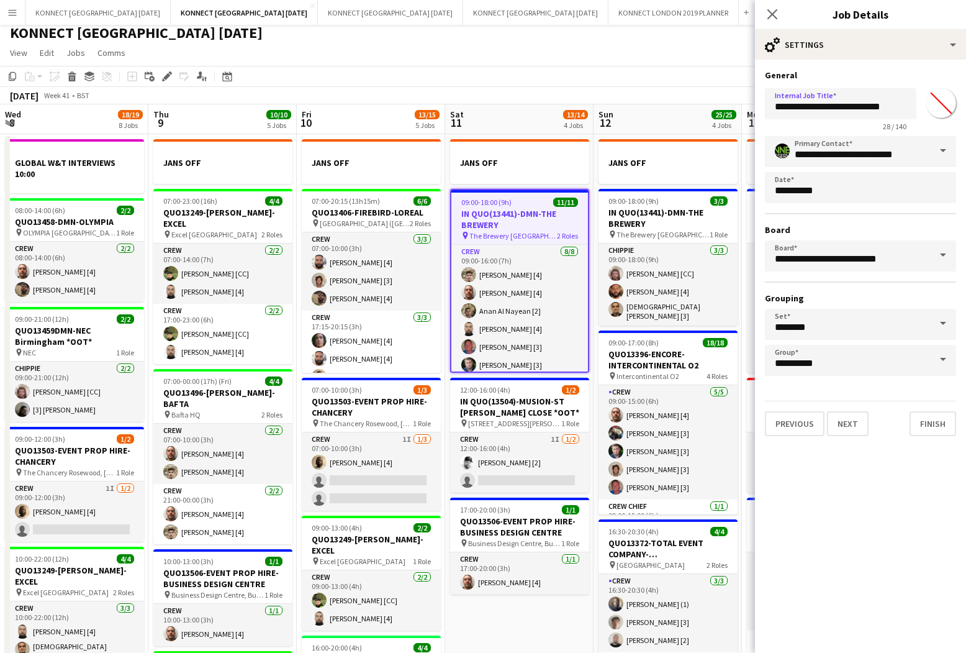
scroll to position [0, 285]
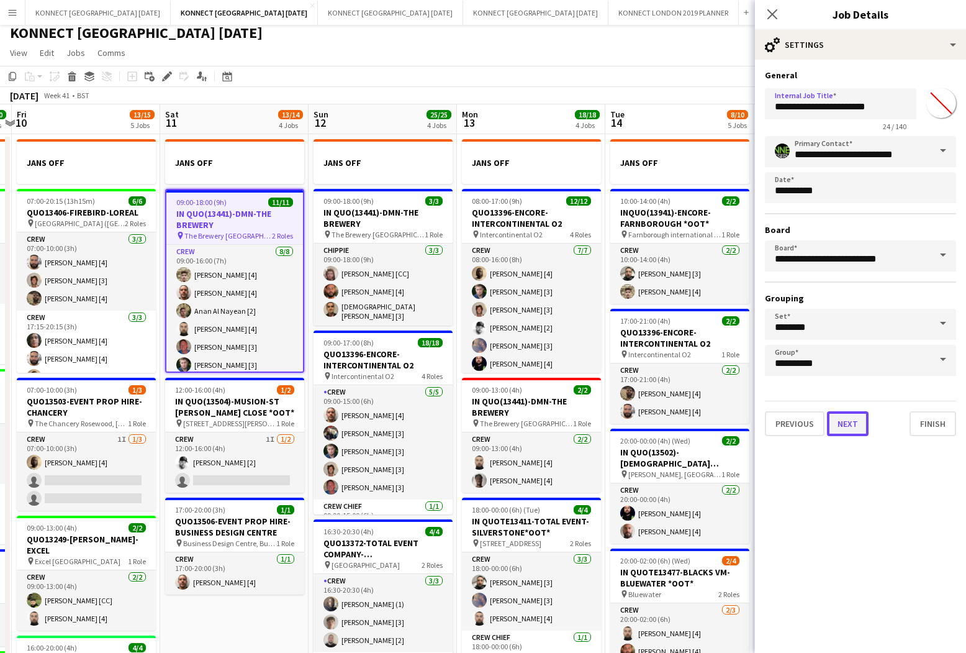
click at [842, 414] on button "Next" at bounding box center [848, 423] width 42 height 25
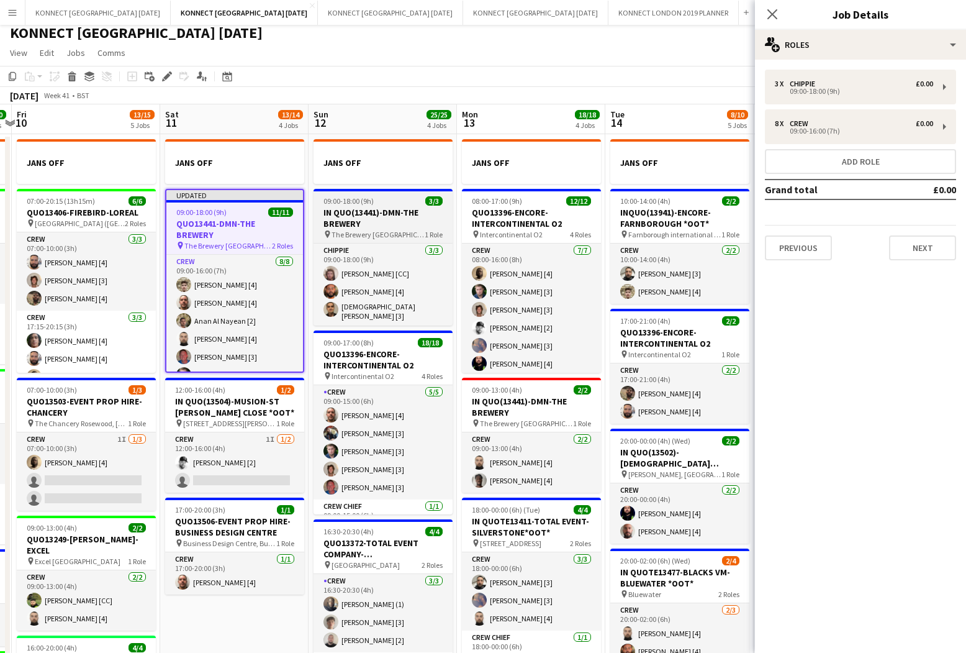
click at [407, 212] on h3 "IN QUO(13441)-DMN-THE BREWERY" at bounding box center [383, 218] width 139 height 22
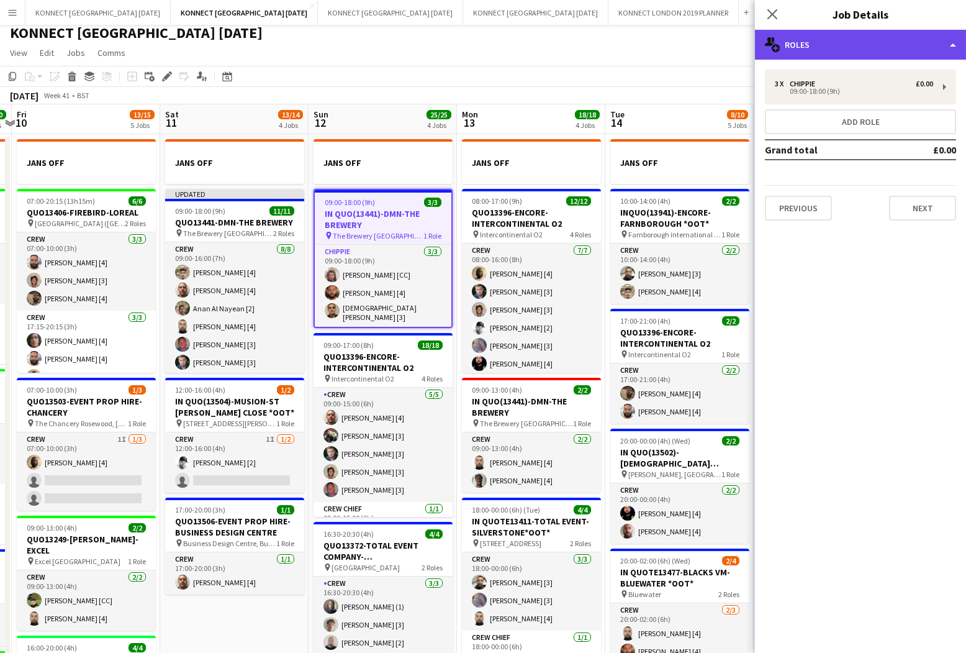
click at [823, 50] on div "multiple-users-add Roles" at bounding box center [860, 45] width 211 height 30
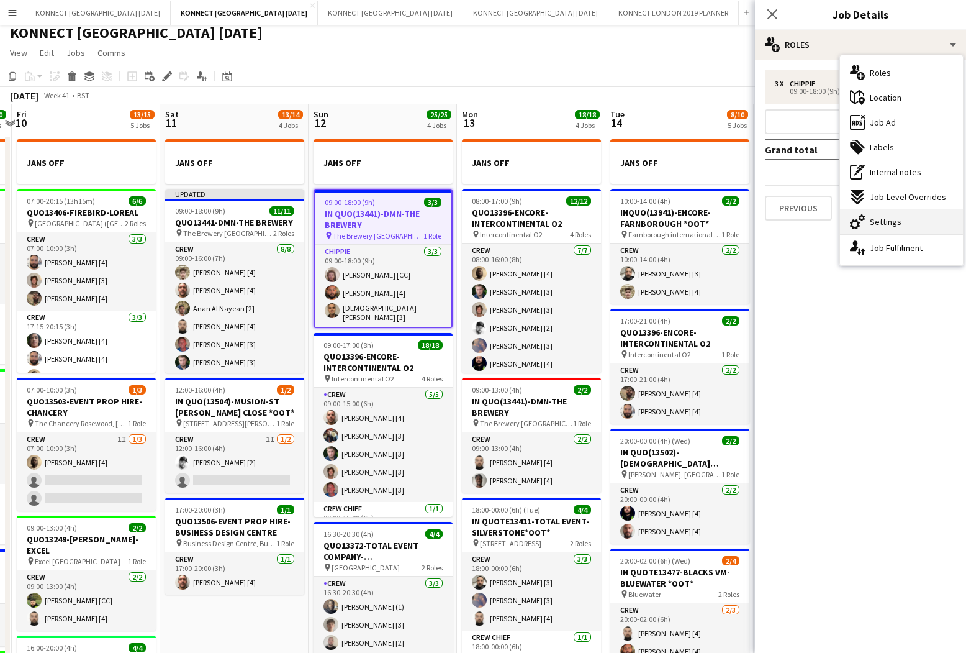
click at [883, 220] on span "Settings" at bounding box center [886, 221] width 32 height 11
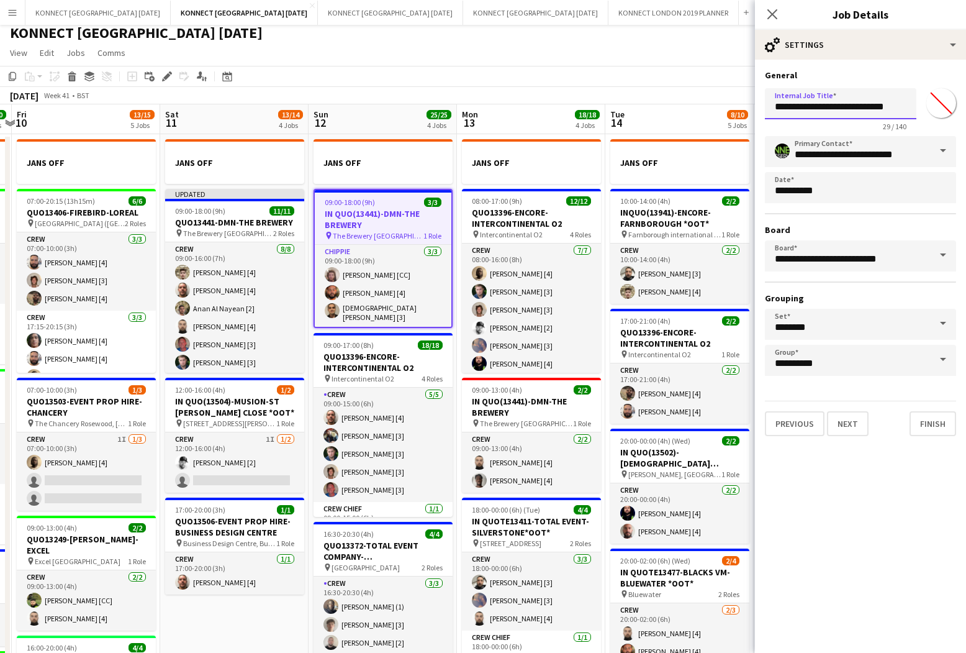
click at [836, 109] on input "**********" at bounding box center [841, 103] width 152 height 31
type input "**********"
click at [862, 424] on button "Next" at bounding box center [848, 423] width 42 height 25
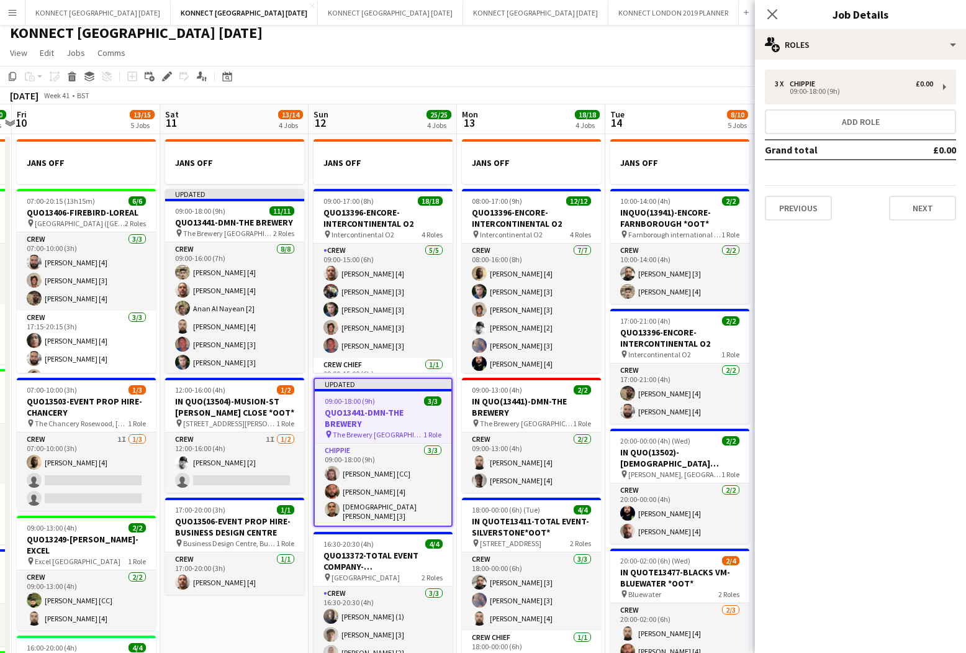
click at [664, 104] on app-board-header-date "Tue 14 8/10 5 Jobs" at bounding box center [679, 119] width 148 height 30
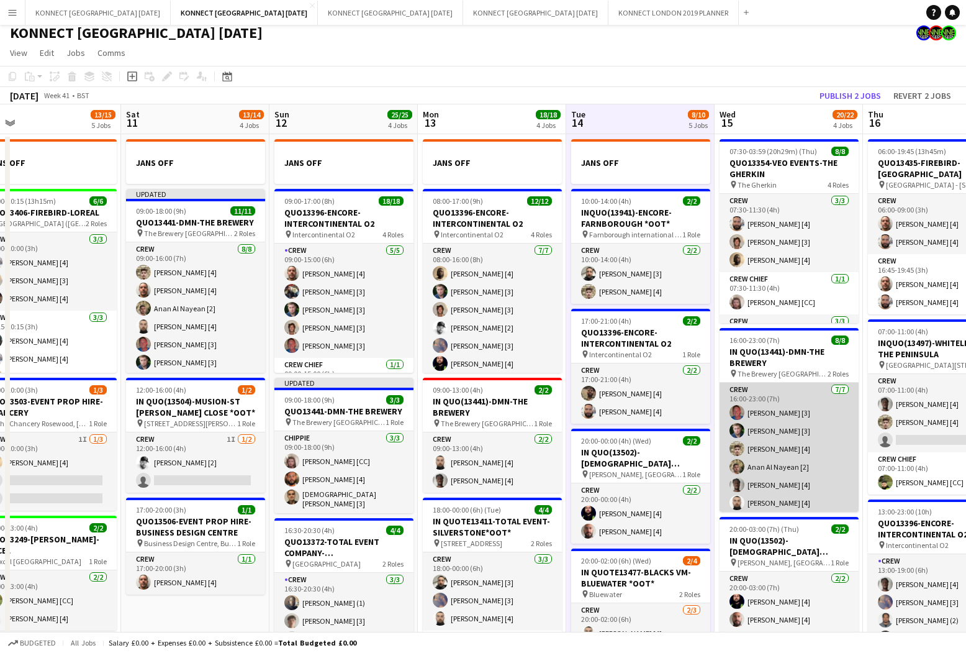
scroll to position [0, 342]
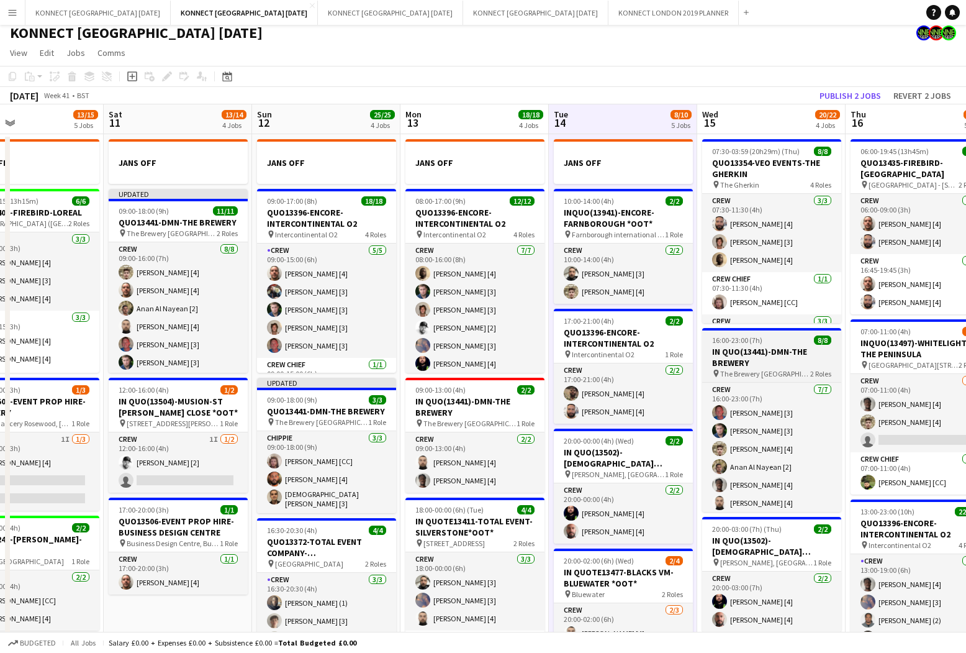
click at [763, 354] on h3 "IN QUO(13441)-DMN-THE BREWERY" at bounding box center [771, 357] width 139 height 22
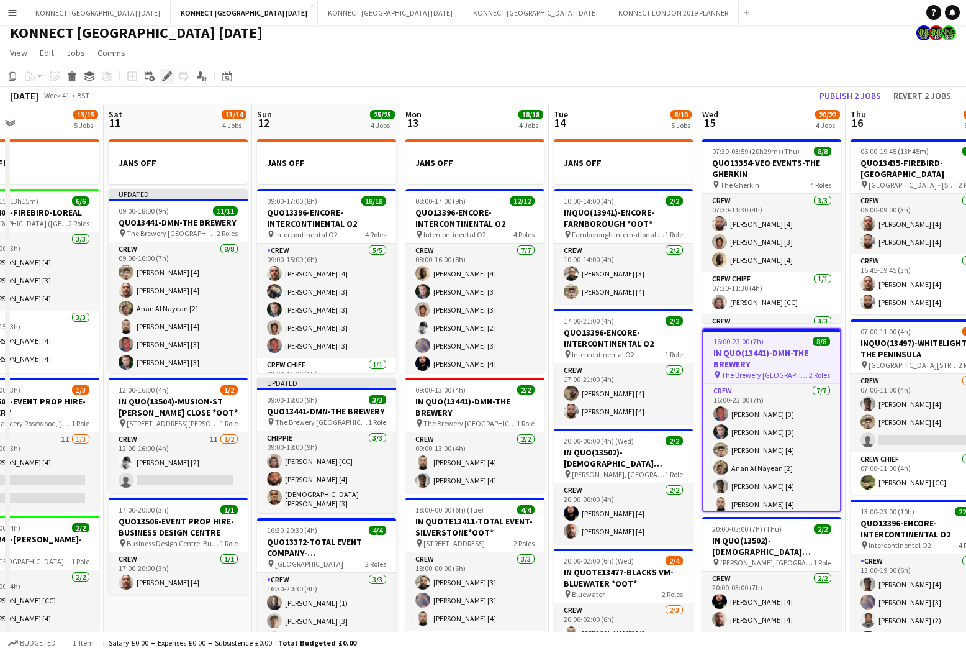
click at [173, 73] on div "Edit" at bounding box center [167, 76] width 15 height 15
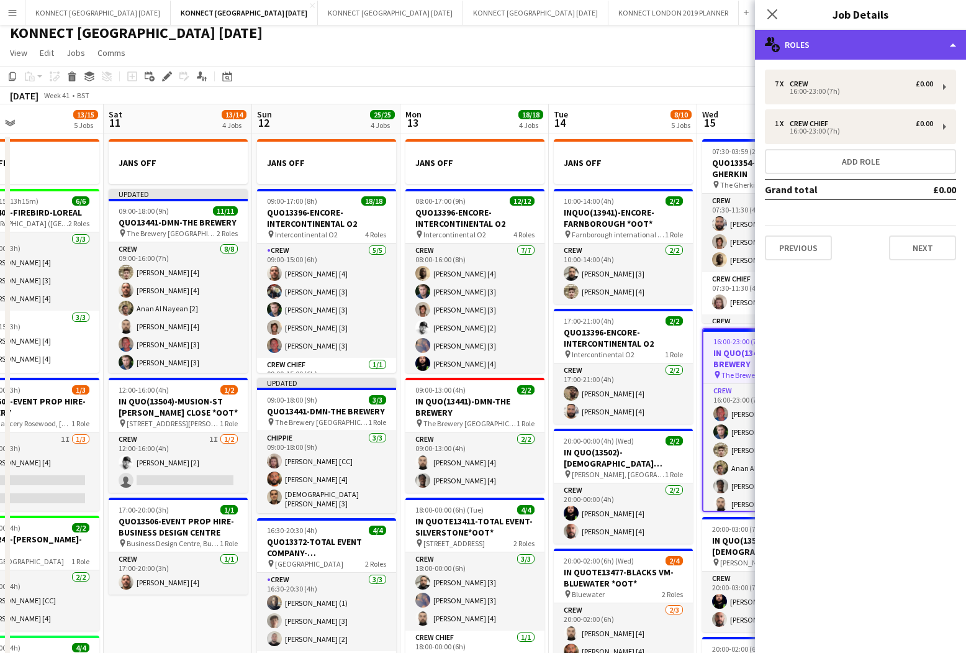
click at [838, 40] on div "multiple-users-add Roles" at bounding box center [860, 45] width 211 height 30
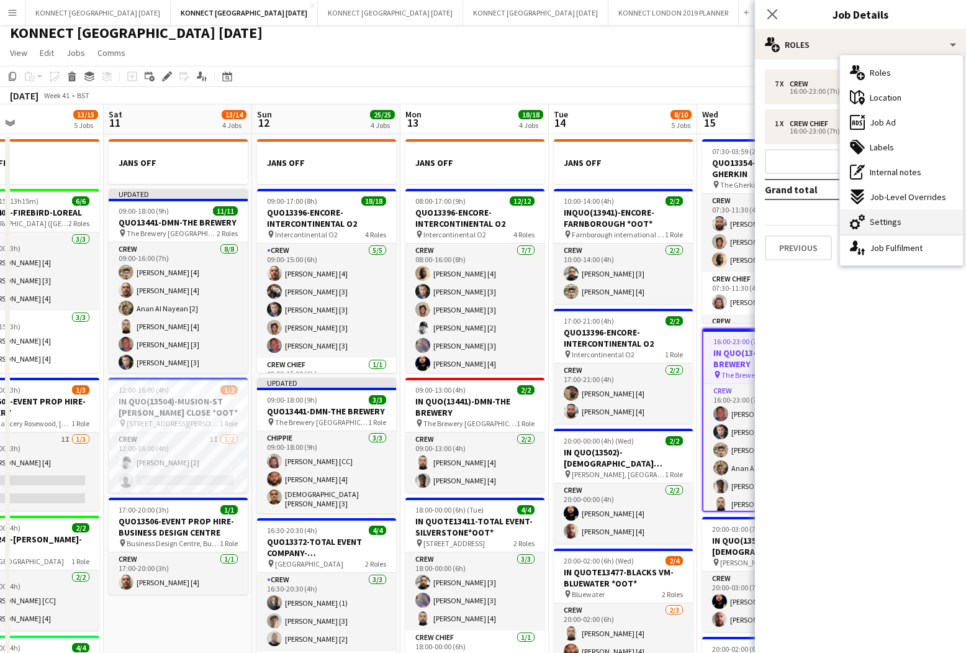
click at [895, 219] on span "Settings" at bounding box center [886, 221] width 32 height 11
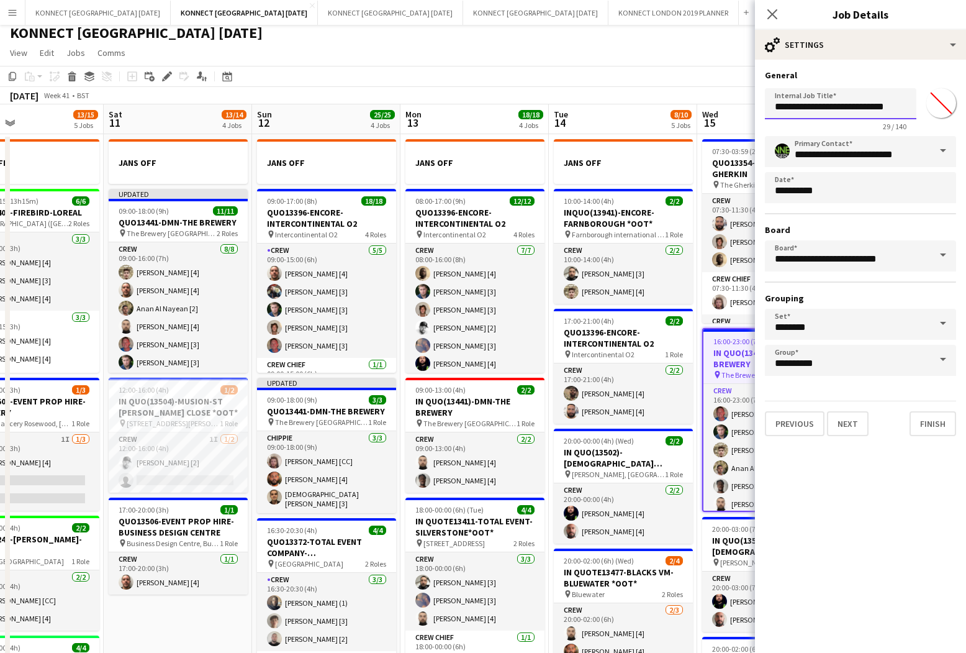
click at [836, 106] on input "**********" at bounding box center [841, 103] width 152 height 31
type input "**********"
click at [848, 430] on button "Next" at bounding box center [848, 423] width 42 height 25
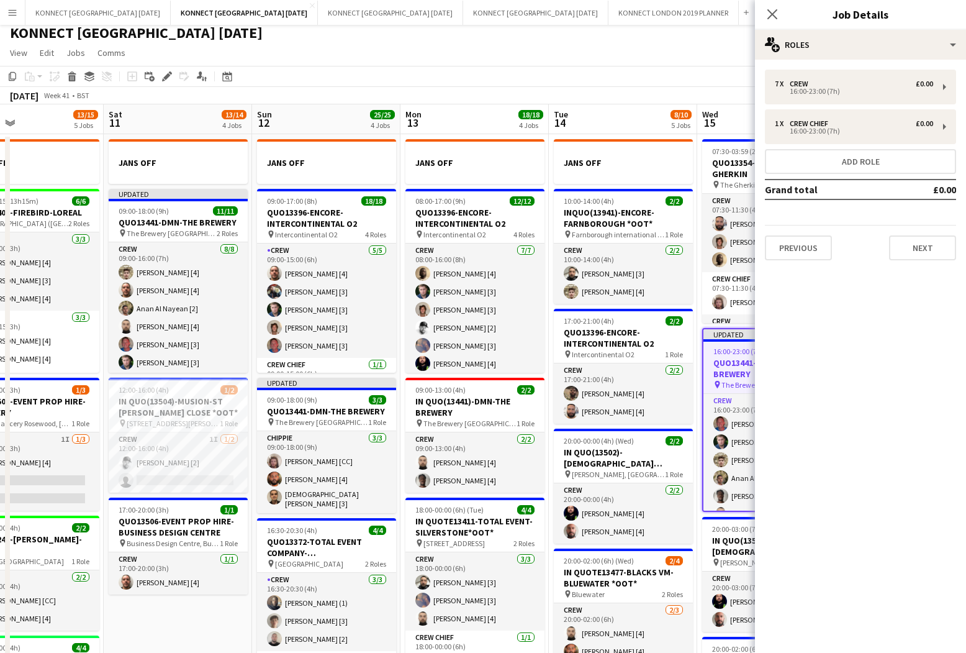
click at [619, 73] on app-toolbar "Copy Paste Paste Command V Paste with crew Command Shift V Paste linked Job [GE…" at bounding box center [483, 76] width 966 height 21
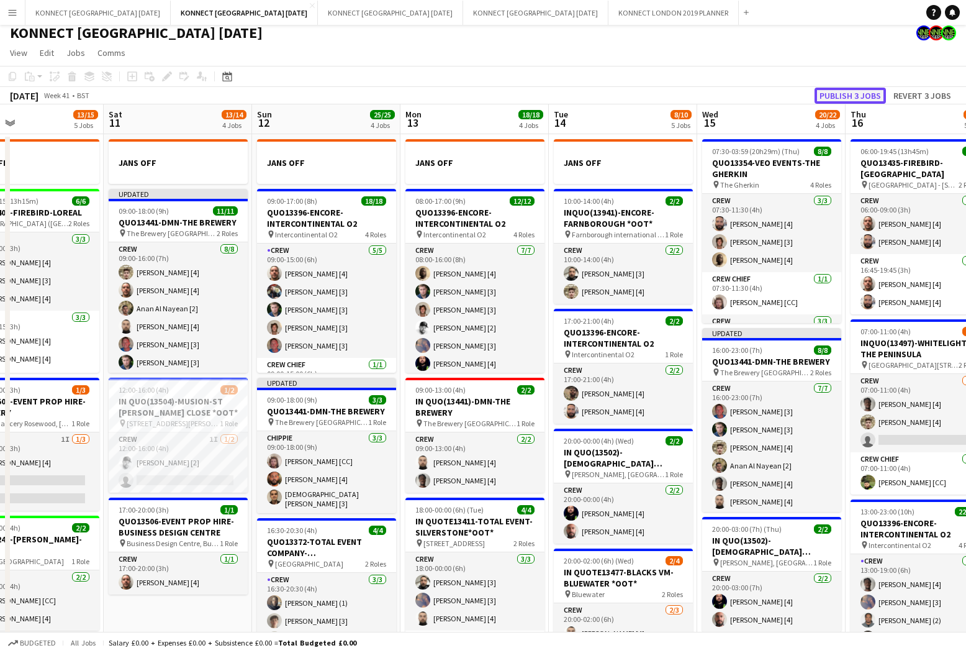
click at [833, 96] on button "Publish 3 jobs" at bounding box center [850, 96] width 71 height 16
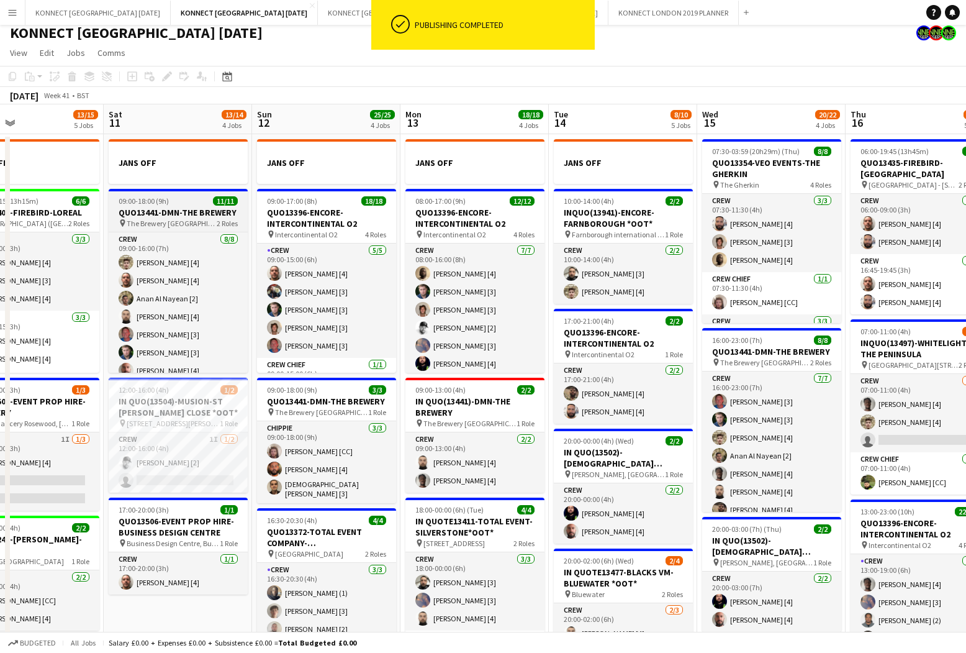
click at [196, 205] on app-job-card "09:00-18:00 (9h) 11/11 QUO13441-DMN-THE BREWERY pin The Brewery London, 52 Chis…" at bounding box center [178, 281] width 139 height 184
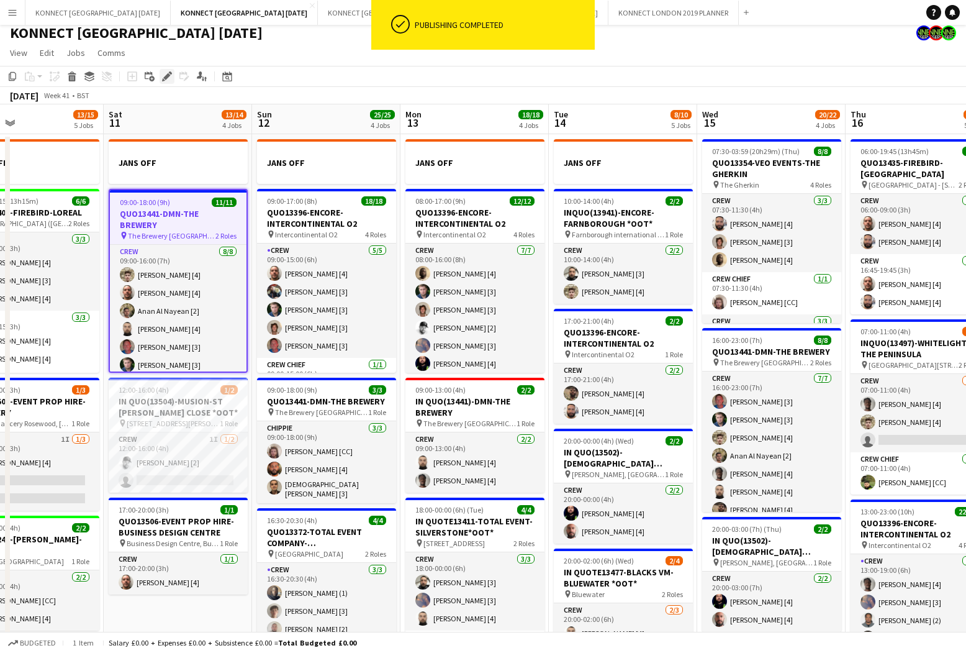
click at [165, 69] on div "Edit" at bounding box center [167, 76] width 15 height 15
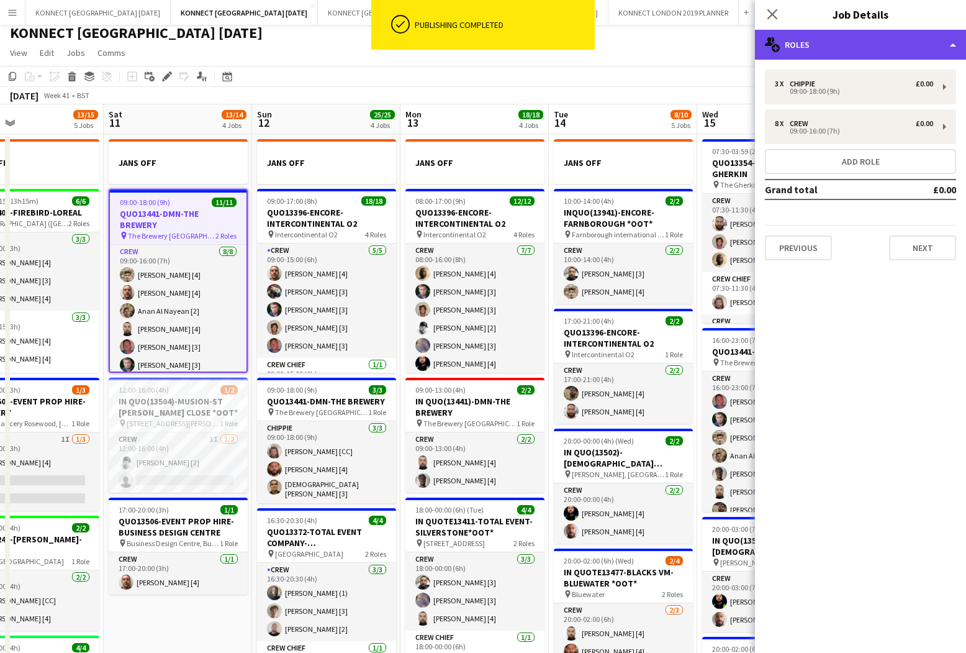
click at [912, 44] on div "multiple-users-add Roles" at bounding box center [860, 45] width 211 height 30
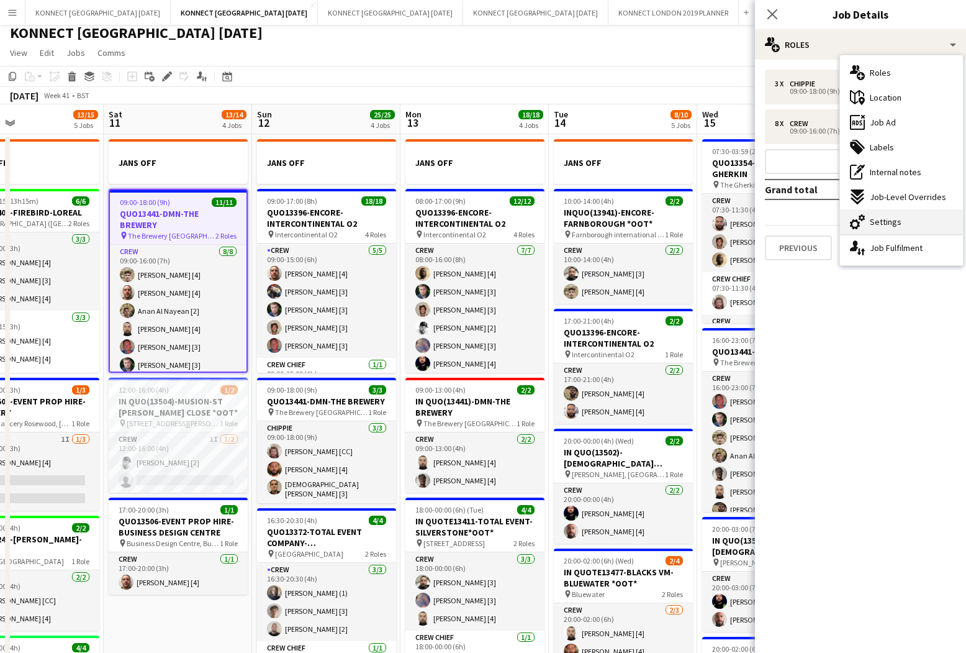
click at [871, 211] on div "cog-double-3 Settings" at bounding box center [901, 221] width 123 height 25
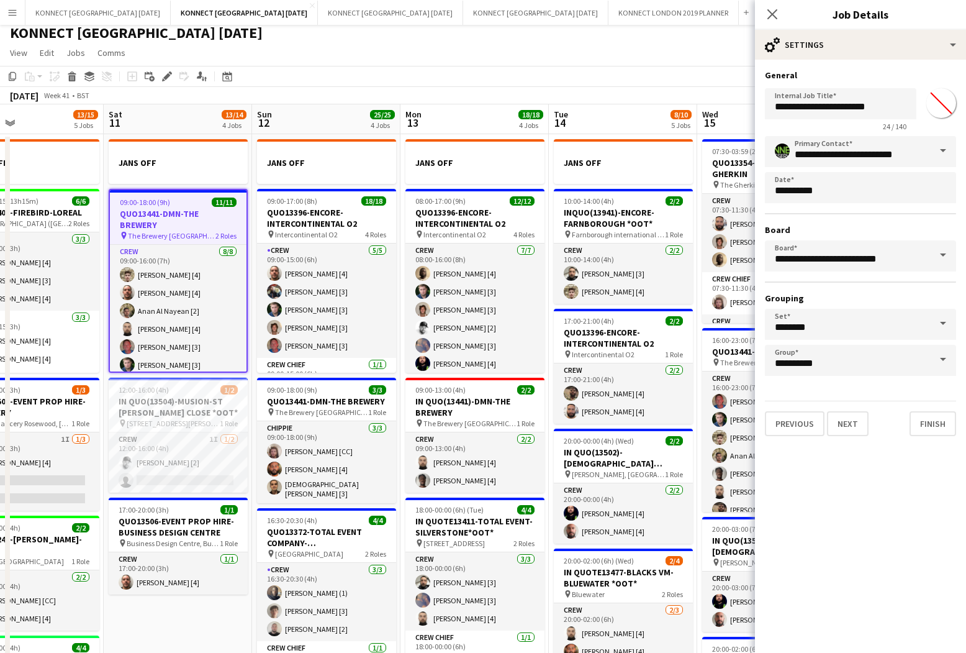
click at [937, 93] on input "*******" at bounding box center [941, 103] width 45 height 45
click at [853, 424] on button "Next" at bounding box center [848, 423] width 42 height 25
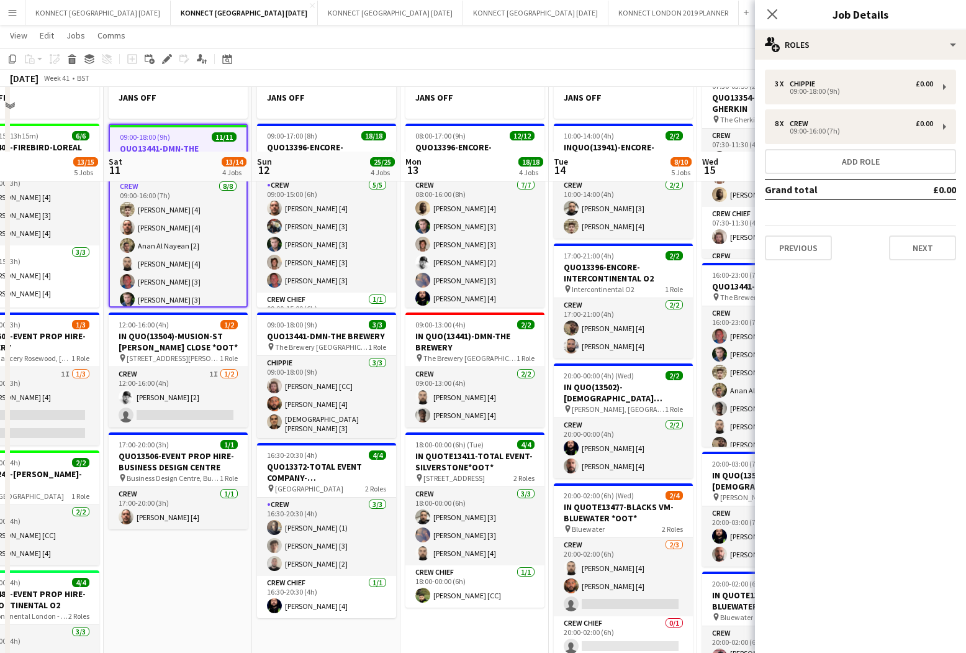
scroll to position [160, 0]
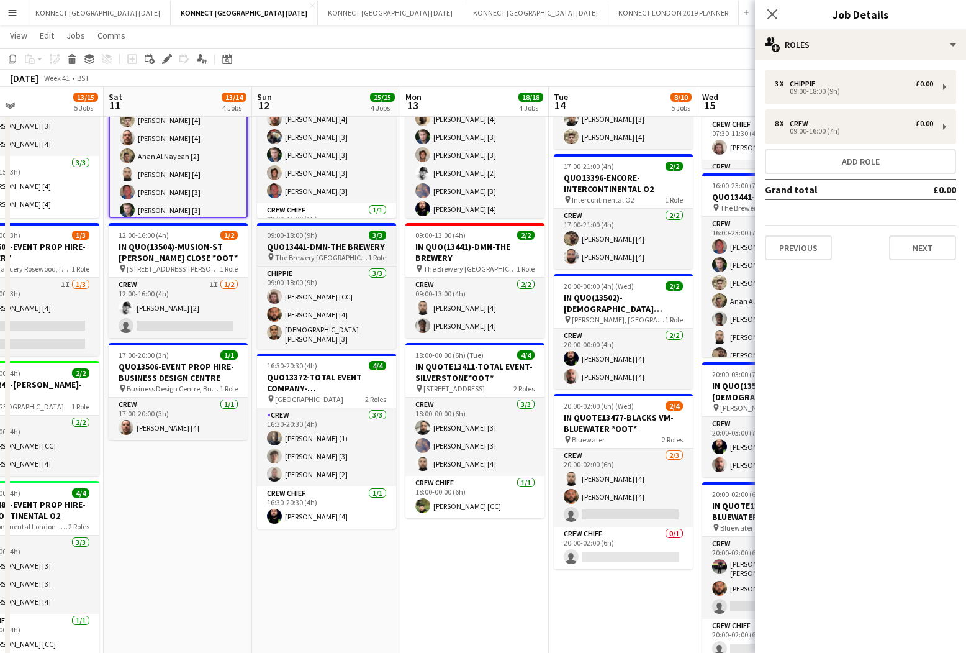
click at [351, 243] on h3 "QUO13441-DMN-THE BREWERY" at bounding box center [326, 246] width 139 height 11
type input "*******"
type input "**********"
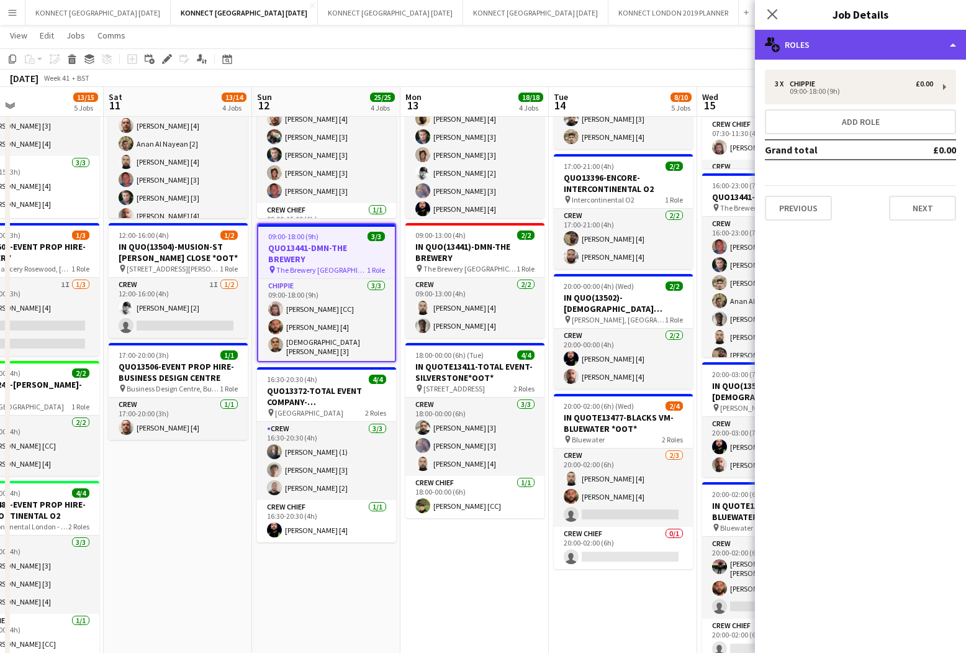
click at [863, 48] on div "multiple-users-add Roles" at bounding box center [860, 45] width 211 height 30
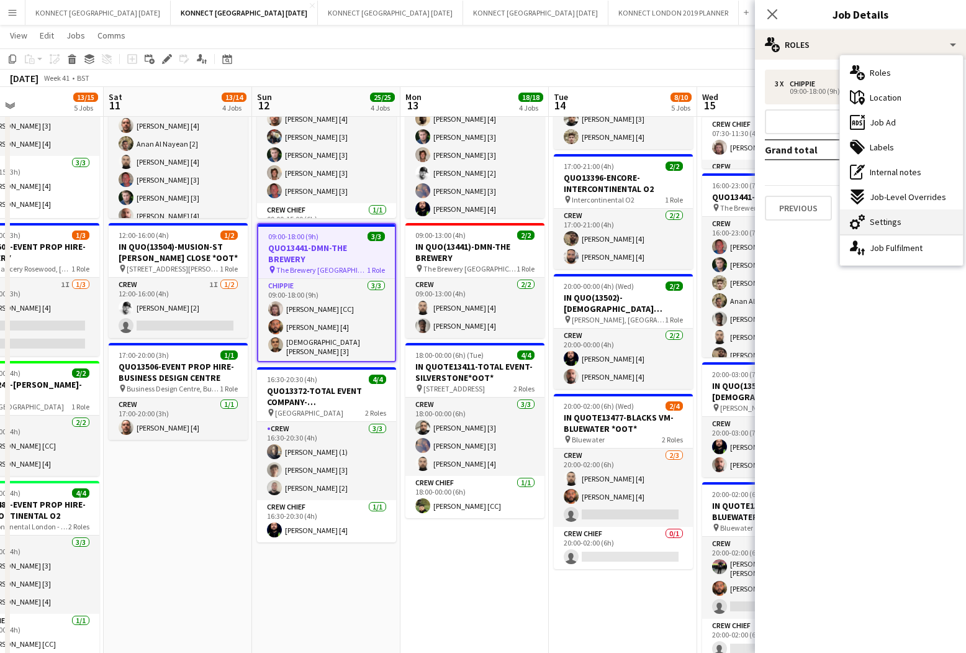
click at [887, 213] on div "cog-double-3 Settings" at bounding box center [901, 221] width 123 height 25
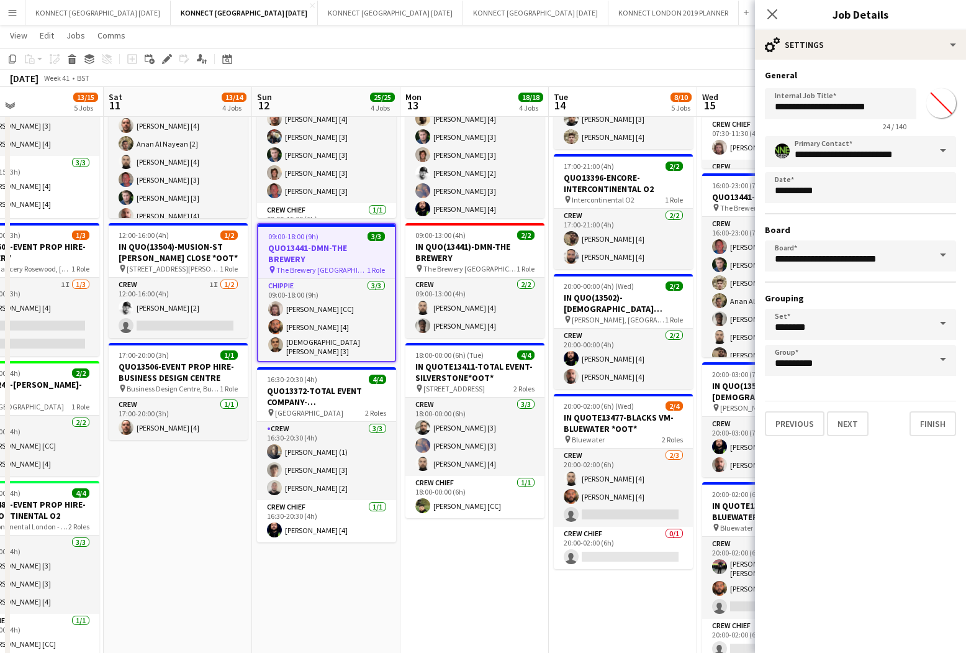
click at [941, 94] on input "*******" at bounding box center [941, 103] width 45 height 45
click at [856, 427] on button "Next" at bounding box center [848, 423] width 42 height 25
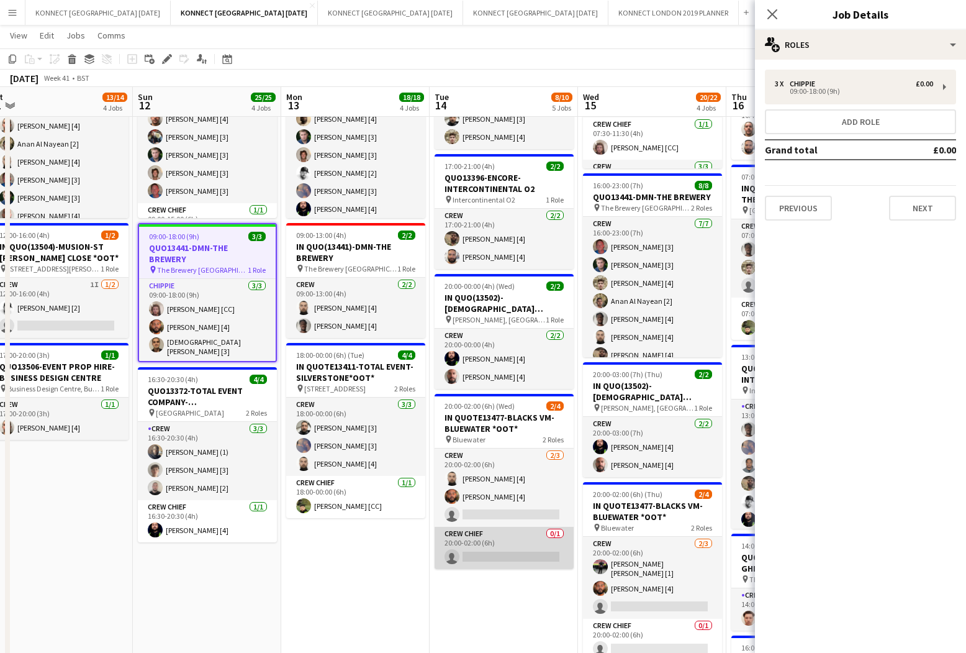
scroll to position [0, 464]
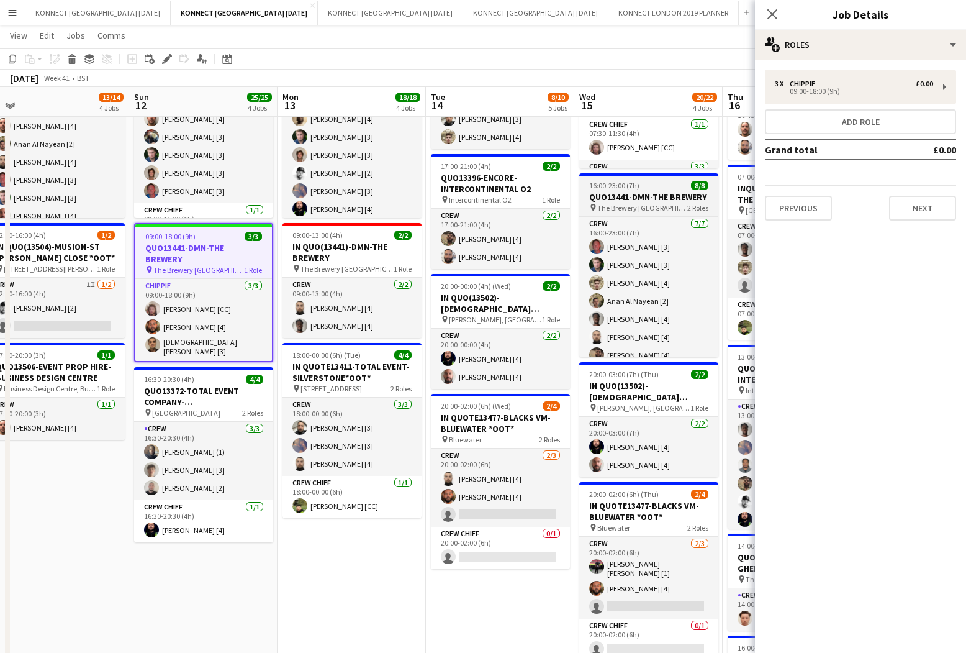
click at [653, 197] on h3 "QUO13441-DMN-THE BREWERY" at bounding box center [648, 196] width 139 height 11
type input "*******"
type input "**********"
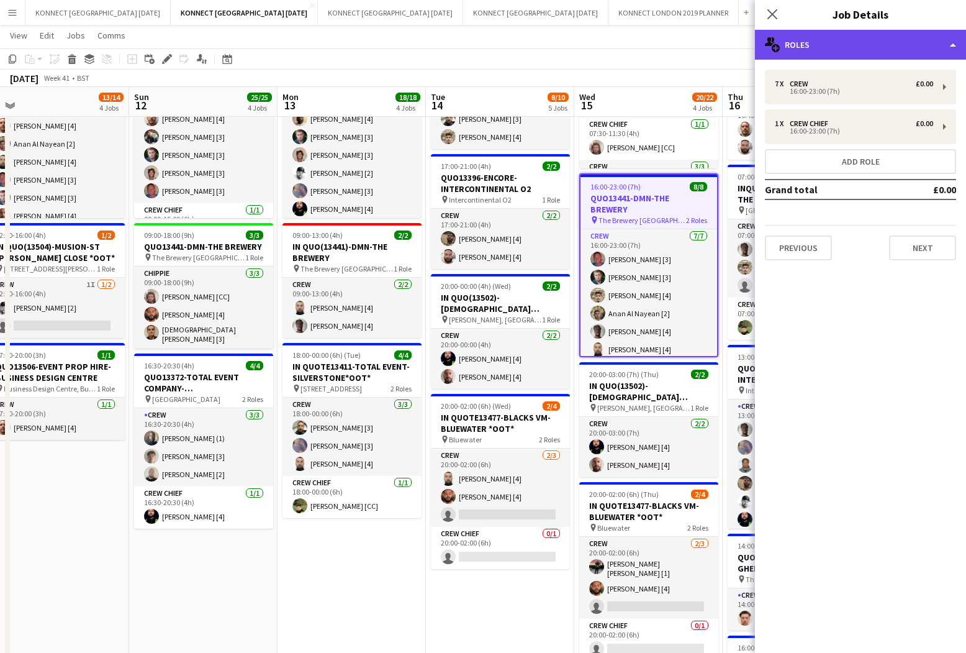
click at [815, 52] on div "multiple-users-add Roles" at bounding box center [860, 45] width 211 height 30
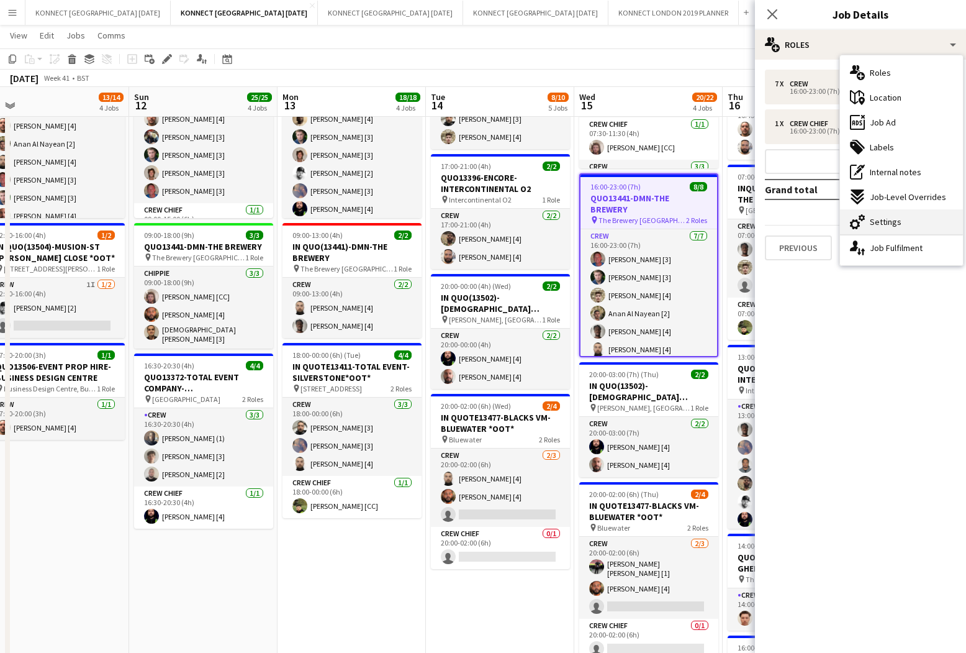
click at [885, 214] on div "cog-double-3 Settings" at bounding box center [901, 221] width 123 height 25
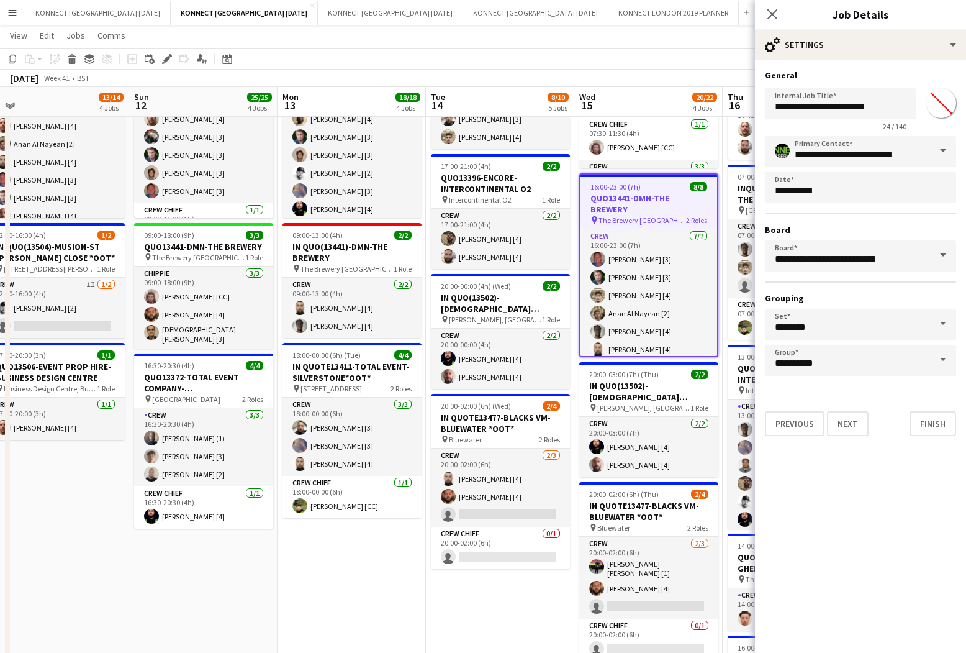
click at [941, 105] on input "*******" at bounding box center [941, 103] width 45 height 45
type input "*******"
click at [851, 428] on button "Next" at bounding box center [848, 423] width 42 height 25
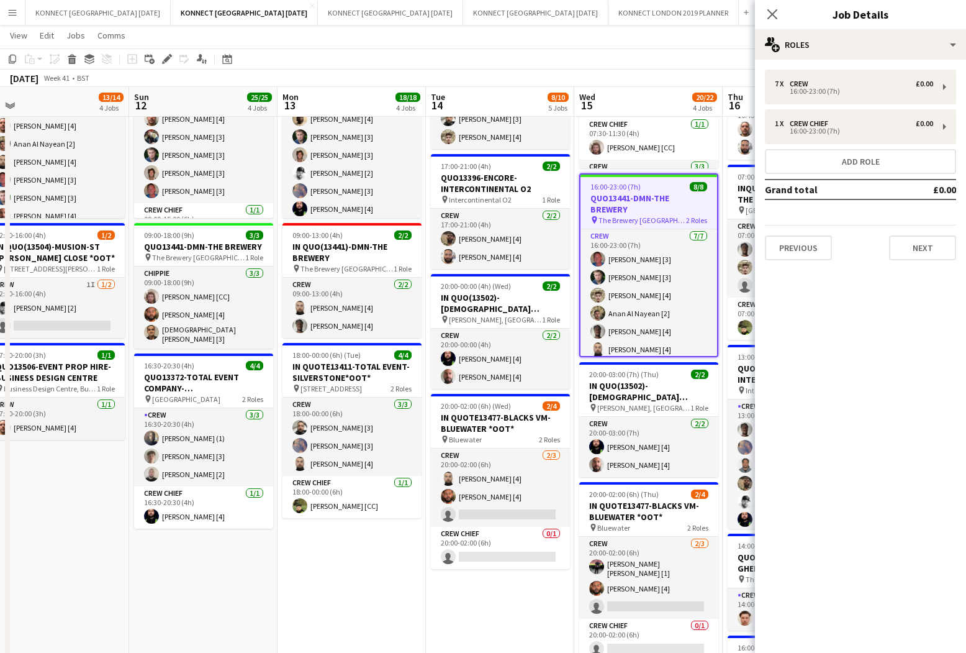
click at [672, 66] on app-toolbar "Copy Paste Paste Command V Paste with crew Command Shift V Paste linked Job [GE…" at bounding box center [483, 58] width 966 height 21
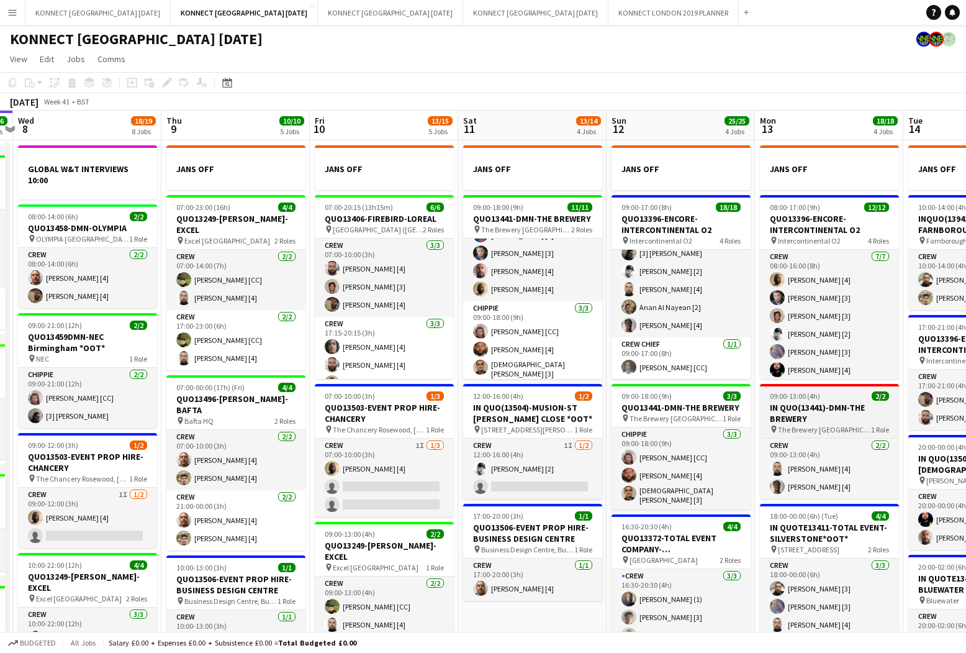
scroll to position [0, 422]
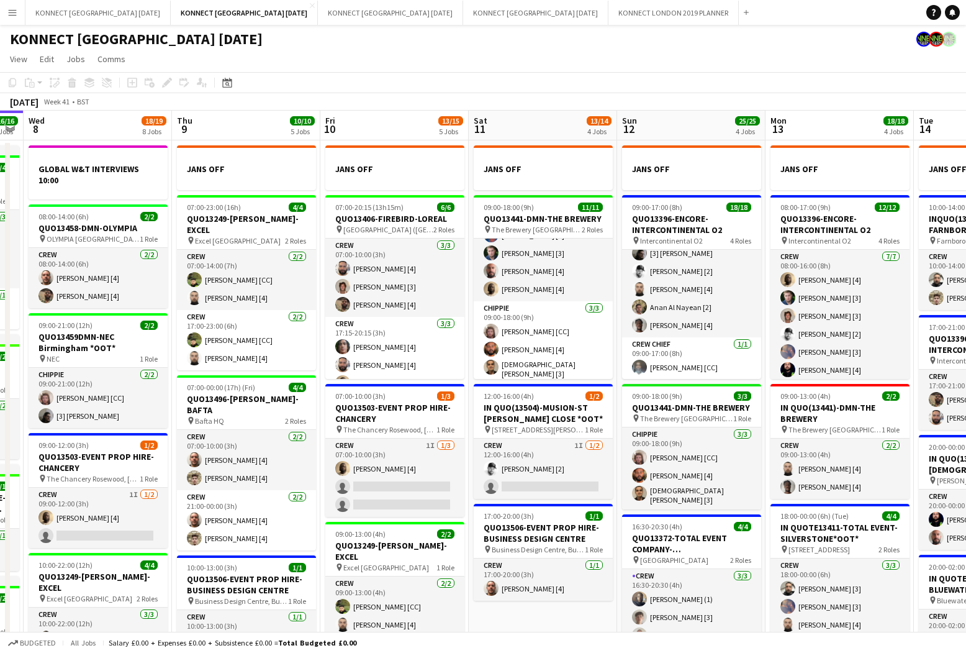
click at [560, 80] on app-toolbar "Copy Paste Paste Command V Paste with crew Command Shift V Paste linked Job [GE…" at bounding box center [483, 82] width 966 height 21
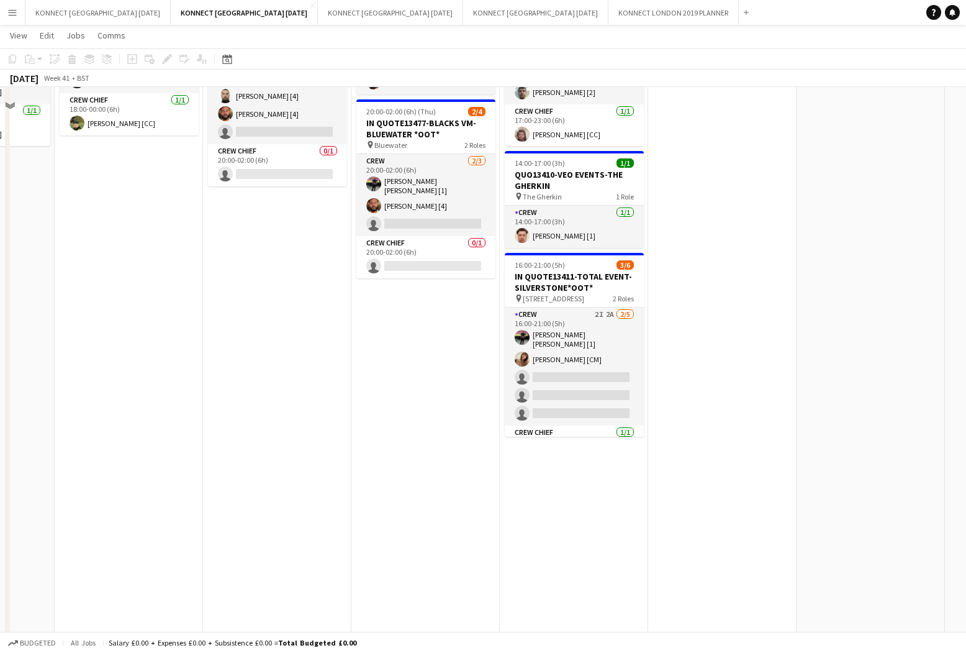
scroll to position [479, 0]
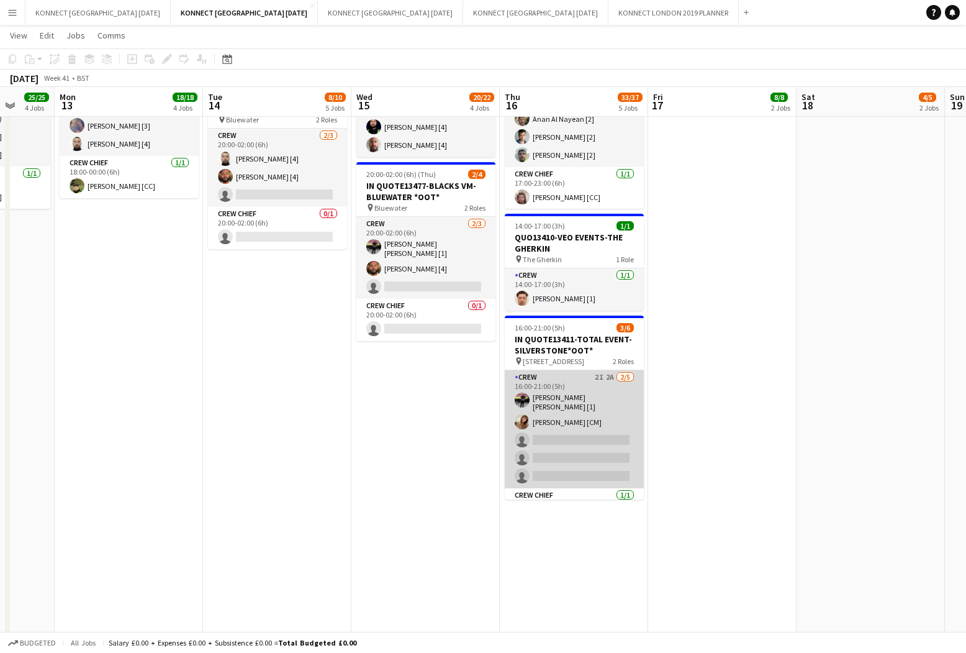
click at [588, 455] on app-card-role "Crew 2I 2A 2/5 16:00-21:00 (5h) Robert Romila [1] Hannelore Takacs [CM] single-…" at bounding box center [574, 429] width 139 height 118
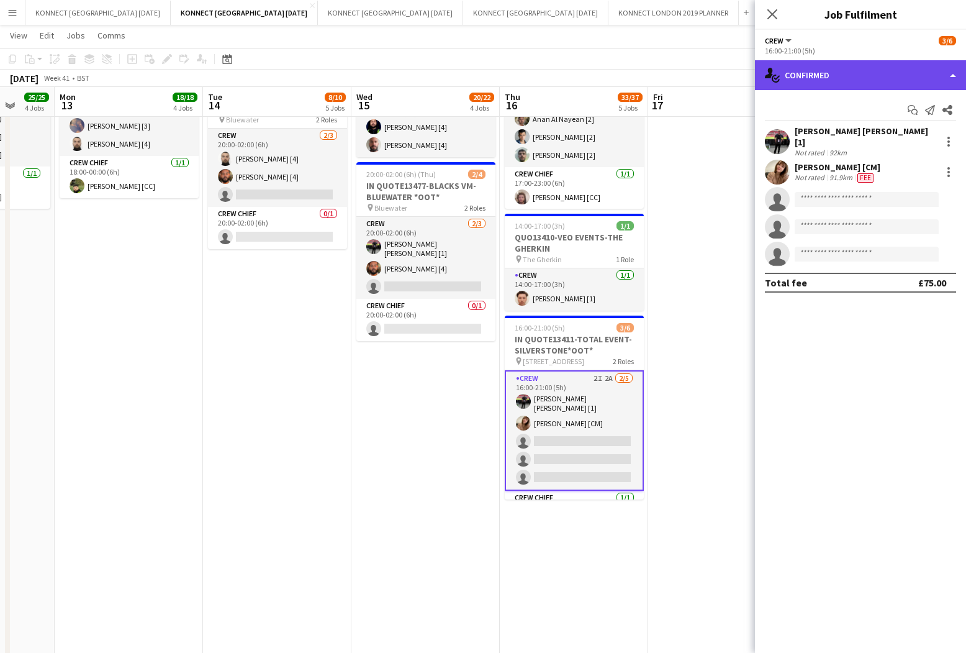
click at [890, 71] on div "single-neutral-actions-check-2 Confirmed" at bounding box center [860, 75] width 211 height 30
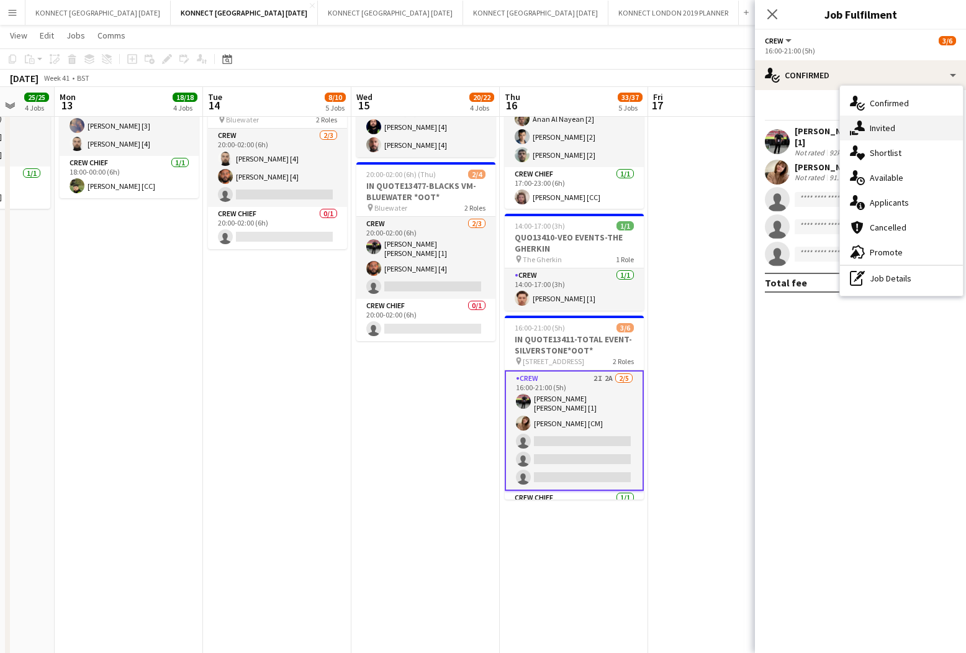
click at [890, 121] on div "single-neutral-actions-share-1 Invited" at bounding box center [901, 128] width 123 height 25
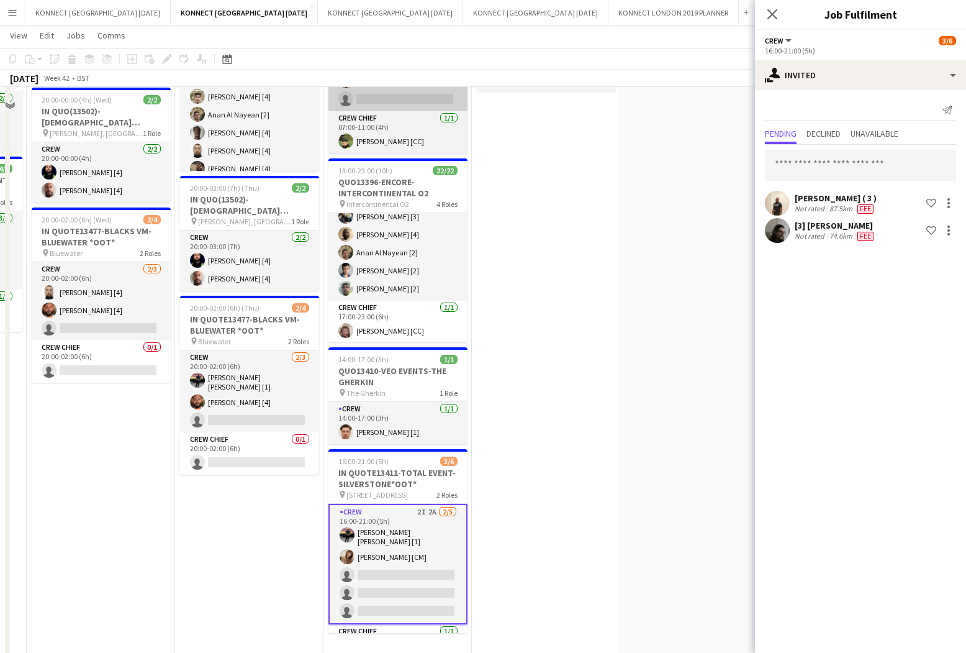
scroll to position [475, 0]
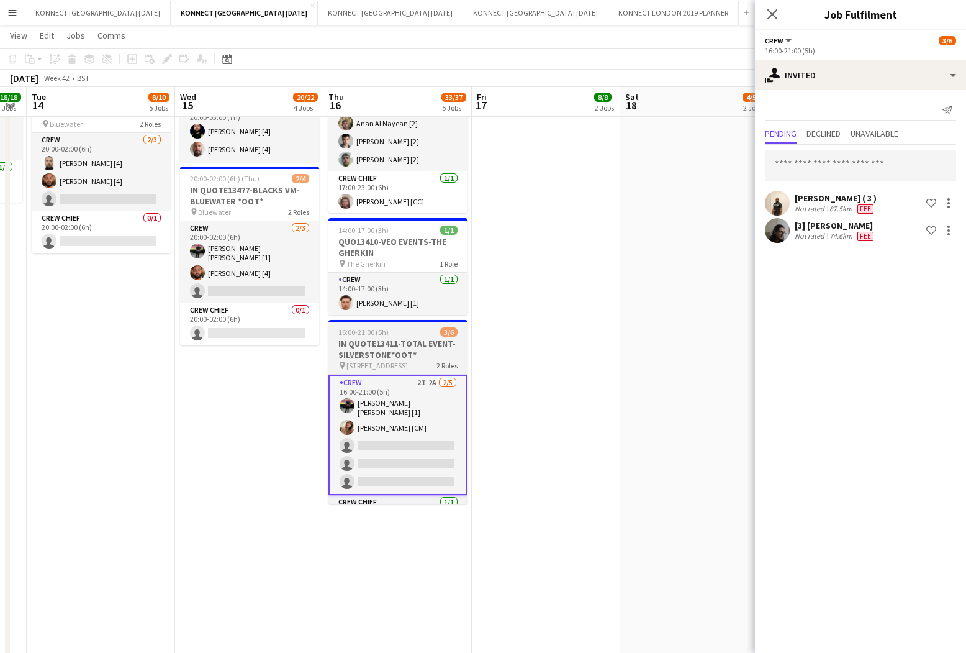
click at [394, 344] on h3 "IN QUOTE13411-TOTAL EVENT-SILVERSTONE*OOT*" at bounding box center [398, 349] width 139 height 22
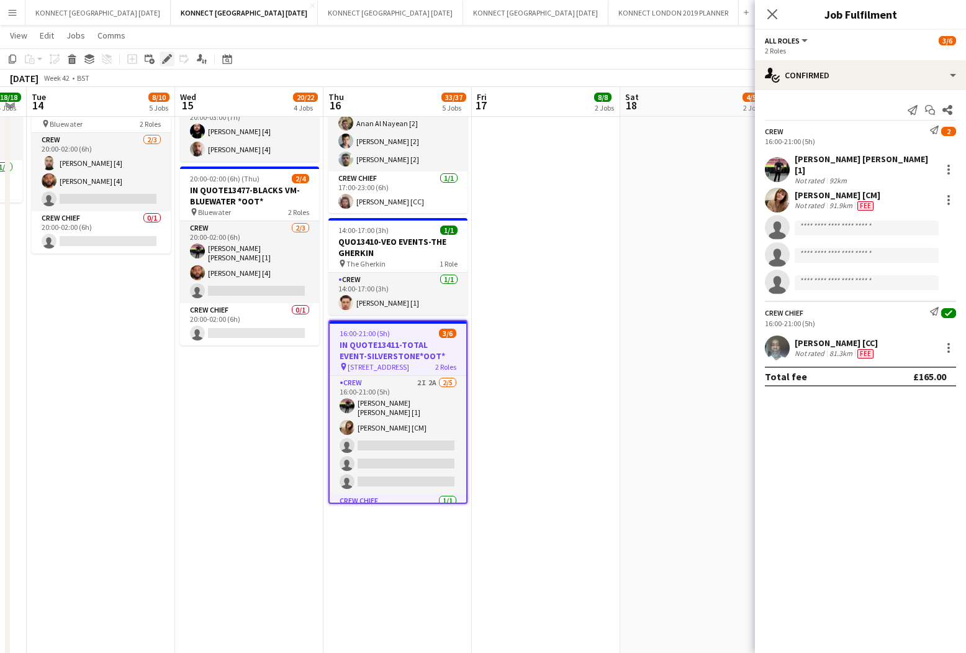
click at [170, 56] on icon at bounding box center [170, 55] width 3 height 3
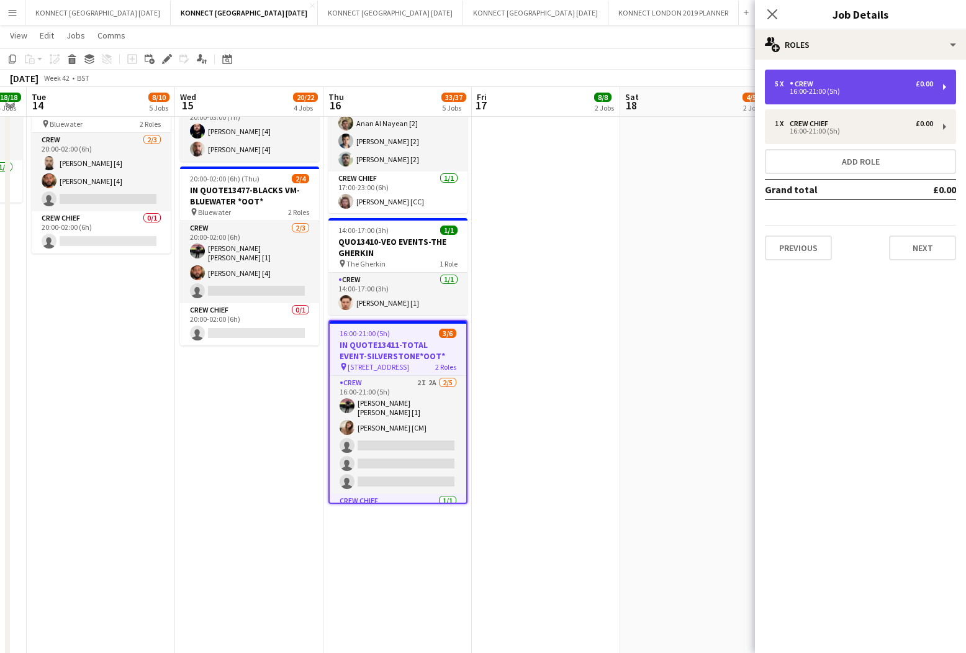
click at [836, 82] on div "5 x Crew £0.00" at bounding box center [854, 83] width 158 height 9
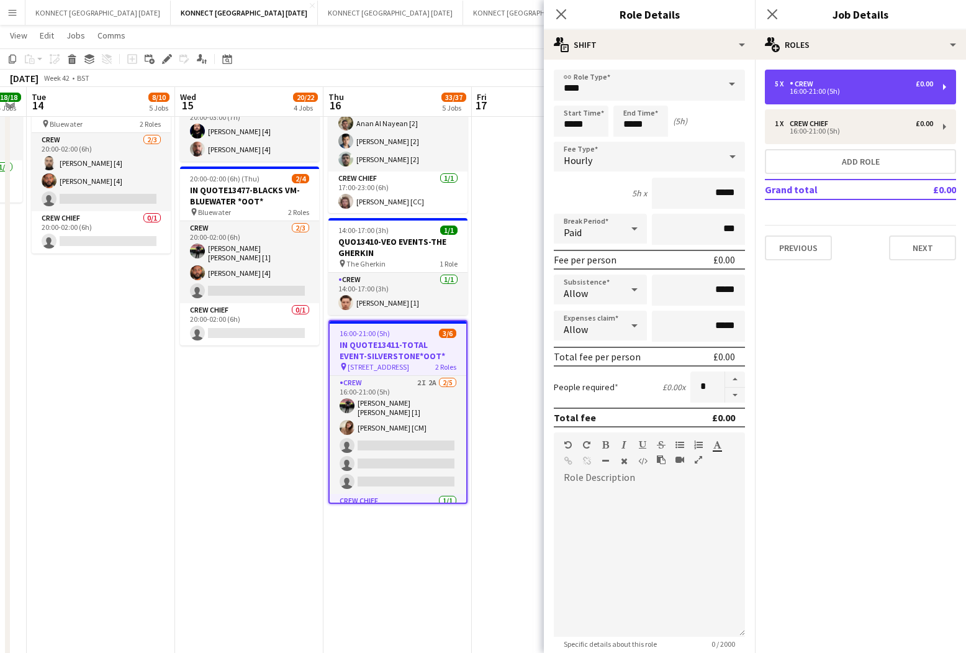
scroll to position [188, 0]
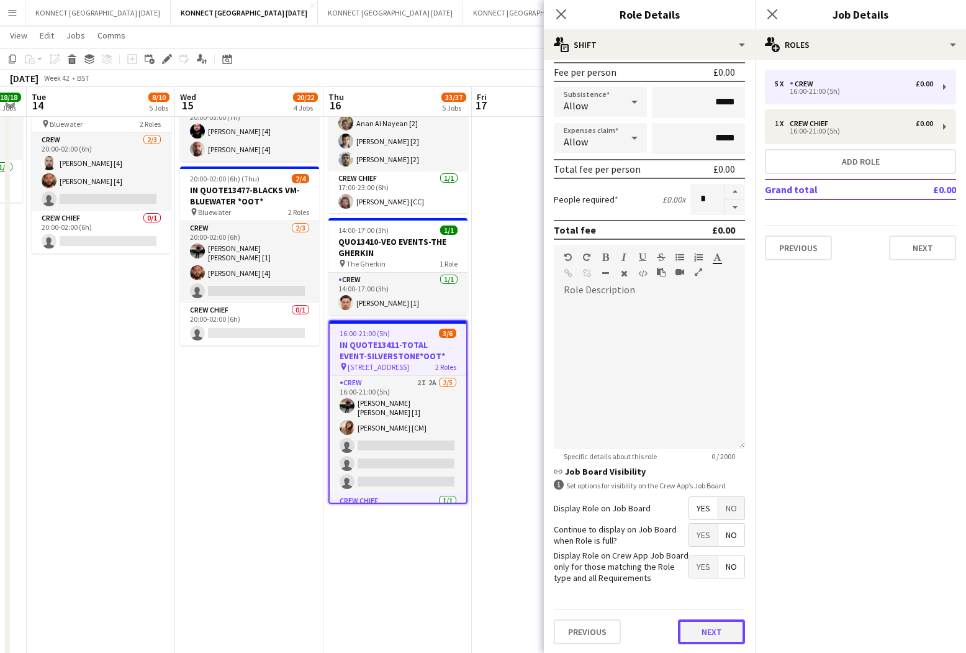
click at [710, 631] on button "Next" at bounding box center [711, 631] width 67 height 25
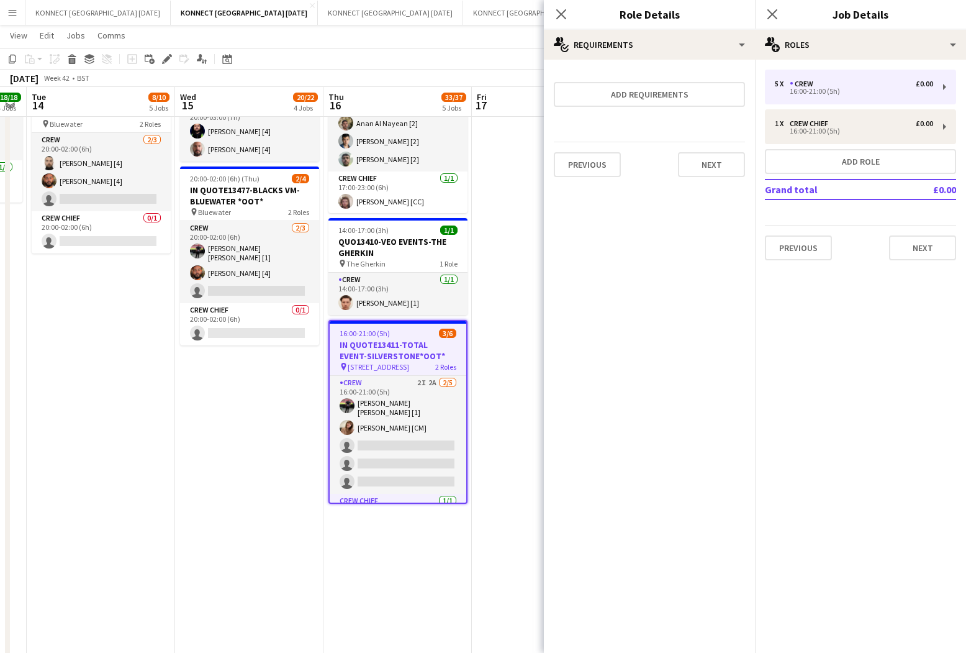
click at [512, 334] on app-date-cell "07:00-13:00 (6h) 6/6 IN QUOTE13443-ENCORE-LEGAL & GENERAL pin Legal & [GEOGRAPH…" at bounding box center [546, 334] width 148 height 1341
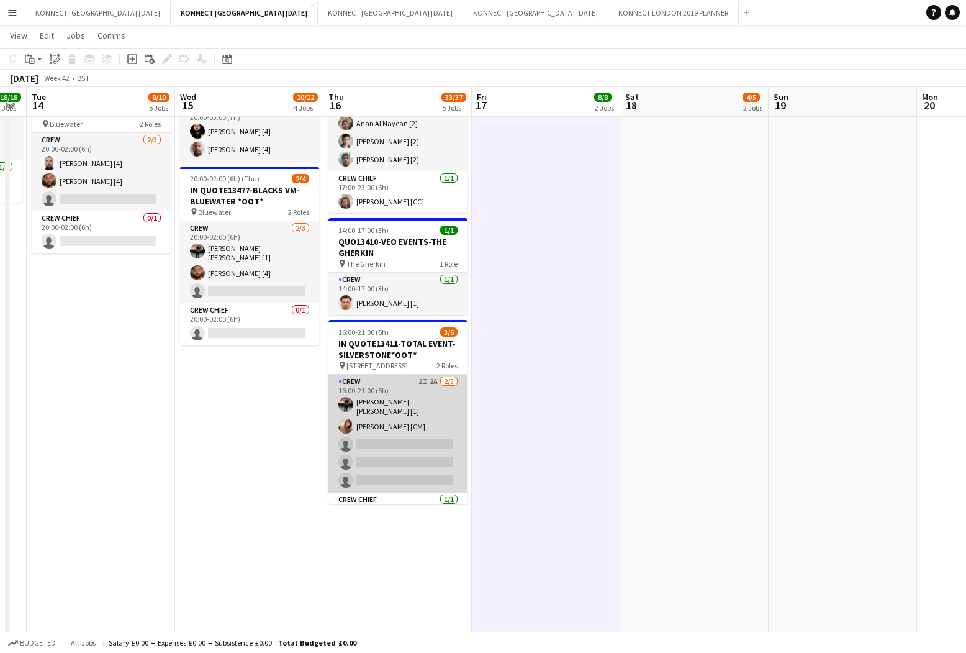
click at [368, 438] on app-card-role "Crew 2I 2A 2/5 16:00-21:00 (5h) Robert Romila [1] Hannelore Takacs [CM] single-…" at bounding box center [398, 433] width 139 height 118
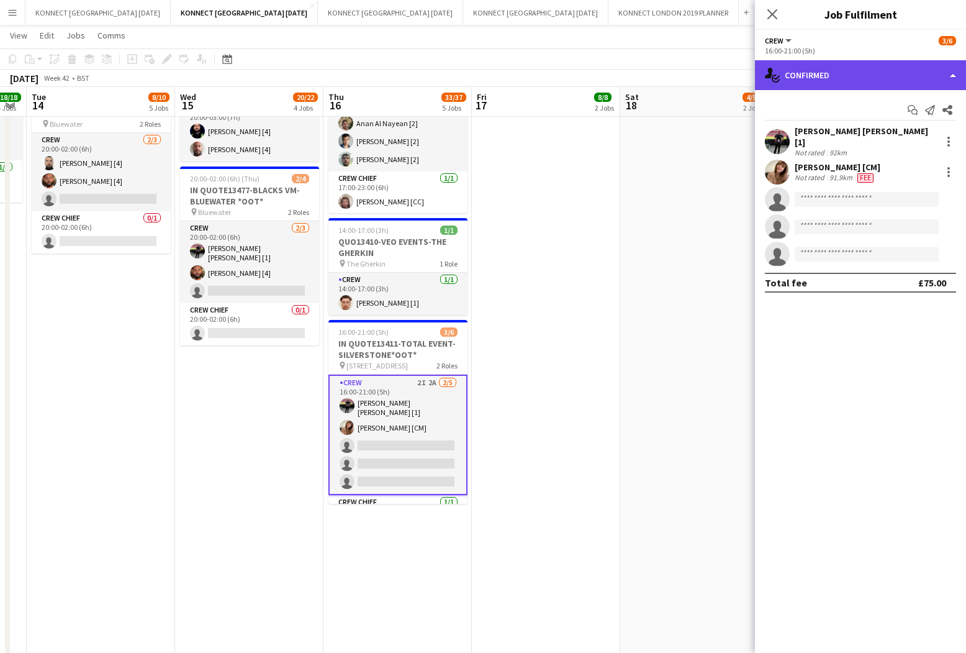
click at [885, 88] on div "single-neutral-actions-check-2 Confirmed" at bounding box center [860, 75] width 211 height 30
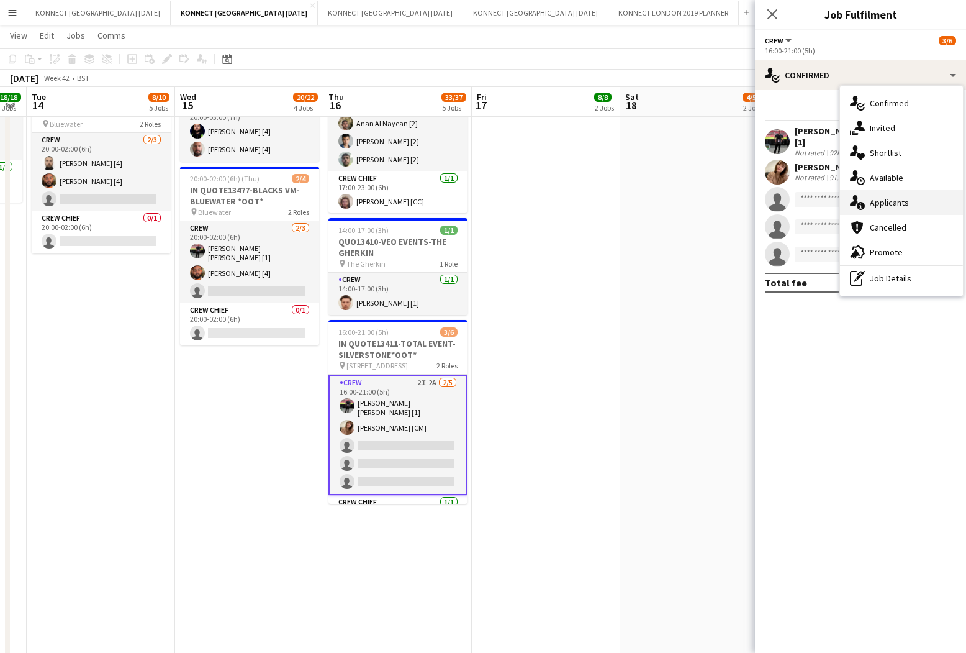
click at [910, 197] on div "single-neutral-actions-information Applicants" at bounding box center [901, 202] width 123 height 25
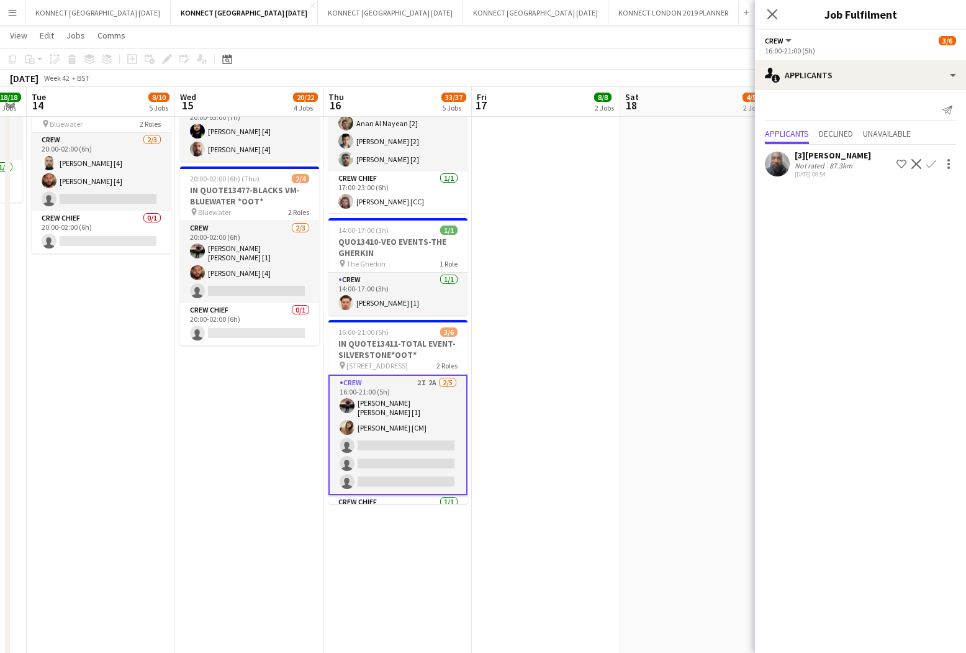
click at [930, 165] on app-icon "Confirm" at bounding box center [932, 164] width 10 height 10
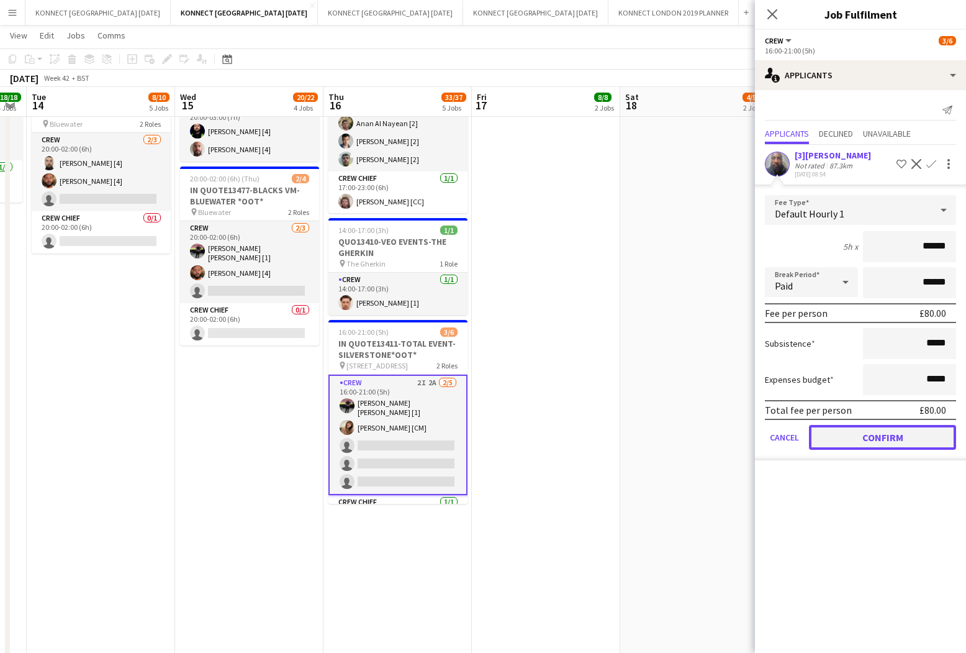
click at [864, 436] on button "Confirm" at bounding box center [882, 437] width 147 height 25
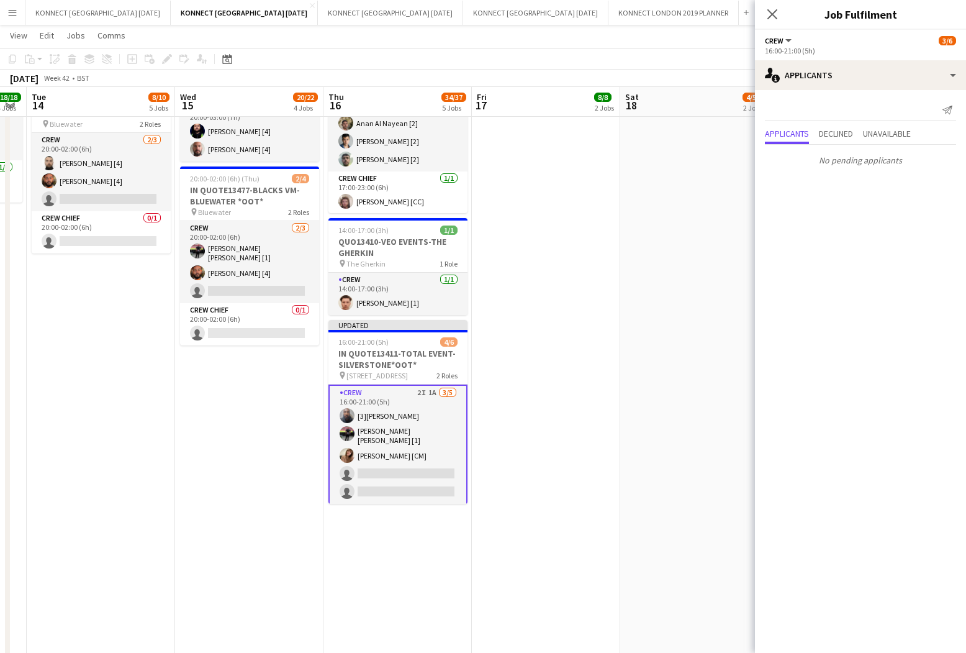
click at [637, 339] on app-date-cell "17:00-22:00 (5h) 2/3 IN QUOTE13485-HIGH SPEC-EXCEL pin Excel London 1 Role Crew…" at bounding box center [694, 334] width 148 height 1341
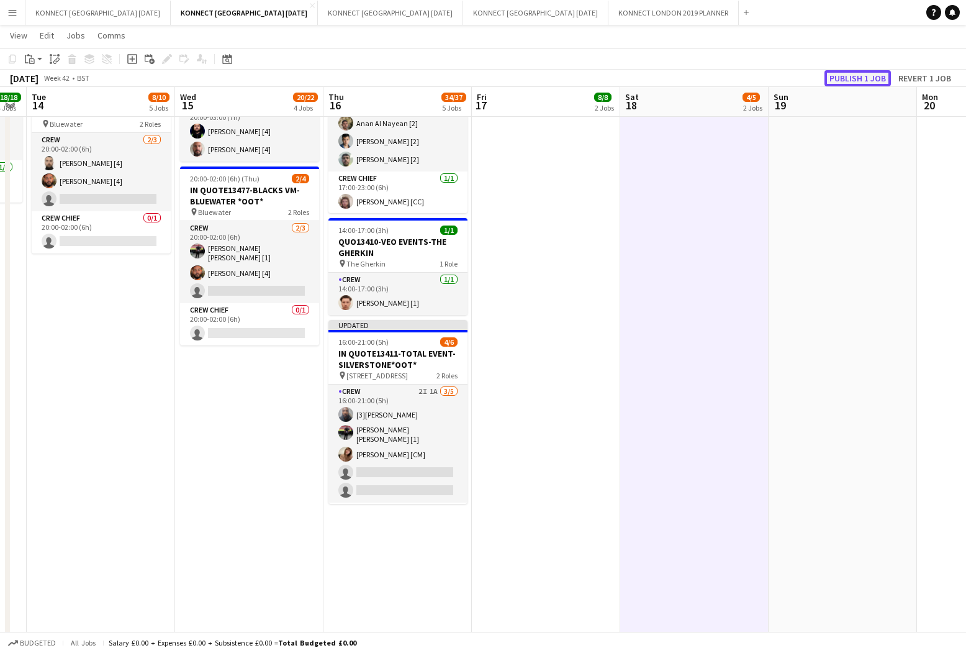
click at [853, 72] on button "Publish 1 job" at bounding box center [858, 78] width 66 height 16
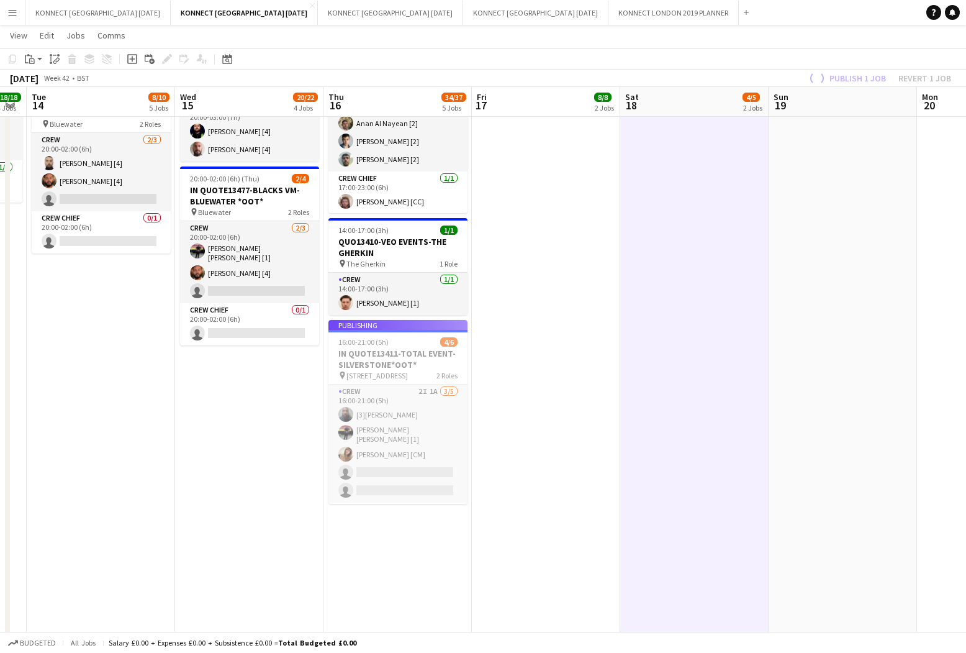
click at [638, 332] on app-date-cell "17:00-22:00 (5h) 2/3 IN QUOTE13485-HIGH SPEC-EXCEL pin Excel London 1 Role Crew…" at bounding box center [694, 334] width 148 height 1341
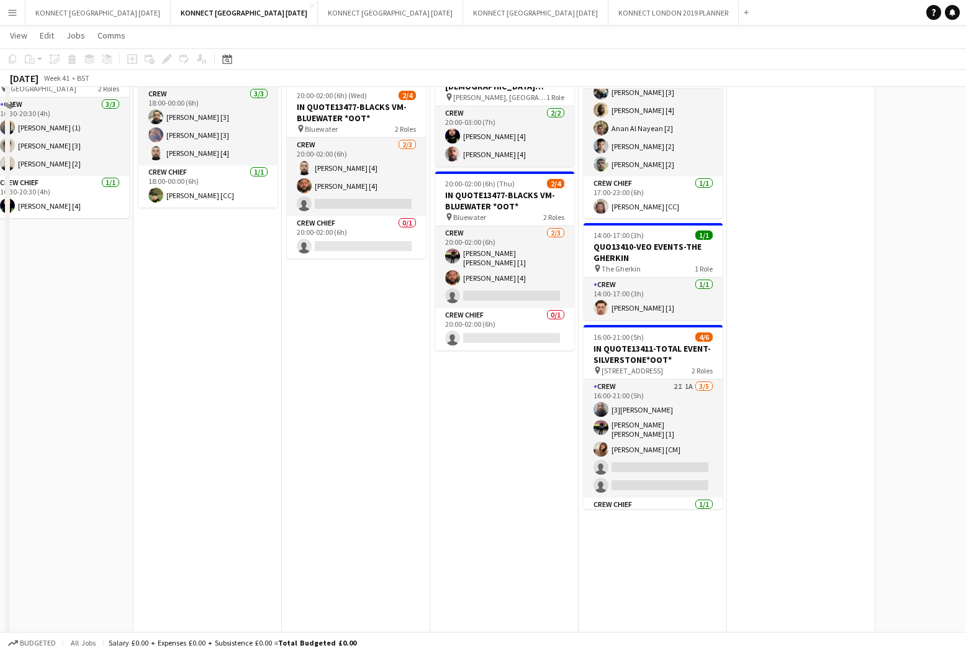
scroll to position [345, 0]
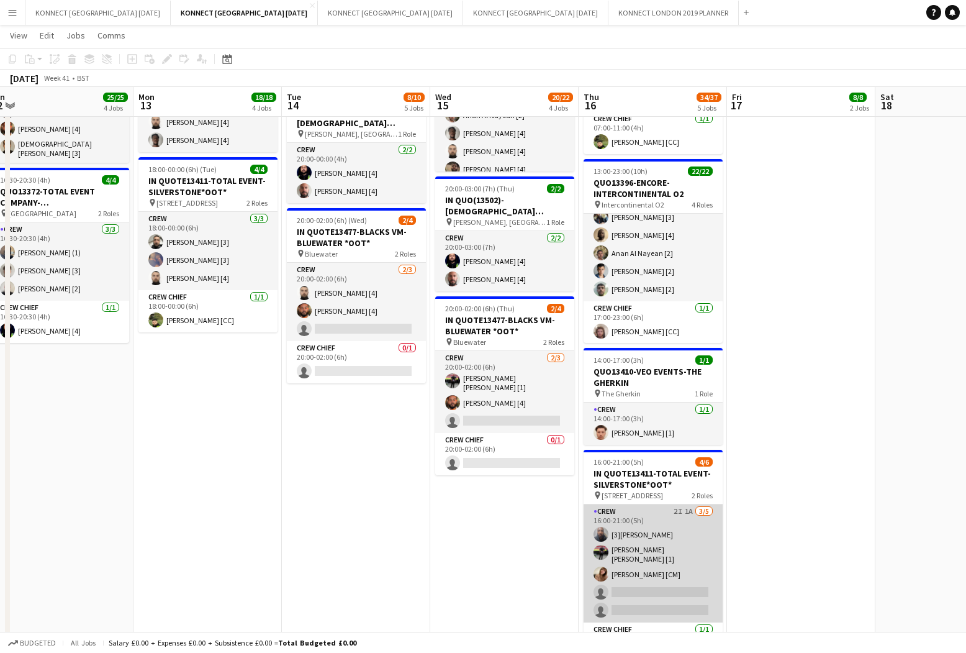
click at [674, 531] on app-card-role "Crew 2I 1A 3/5 16:00-21:00 (5h) [3]Edwin Kakaire Robert Romila [1] Hannelore Ta…" at bounding box center [653, 563] width 139 height 118
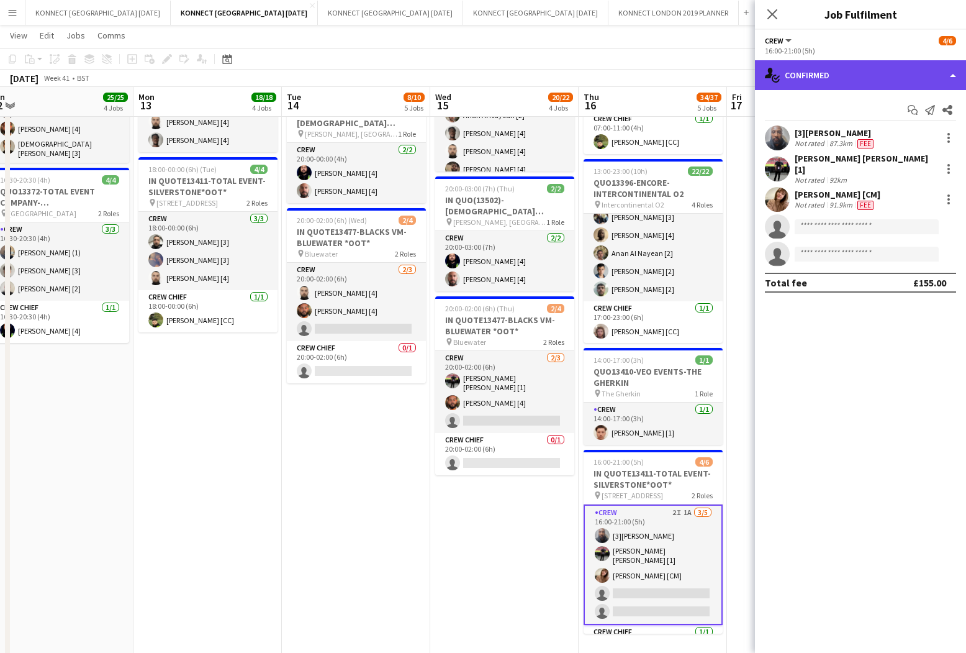
click at [845, 81] on div "single-neutral-actions-check-2 Confirmed" at bounding box center [860, 75] width 211 height 30
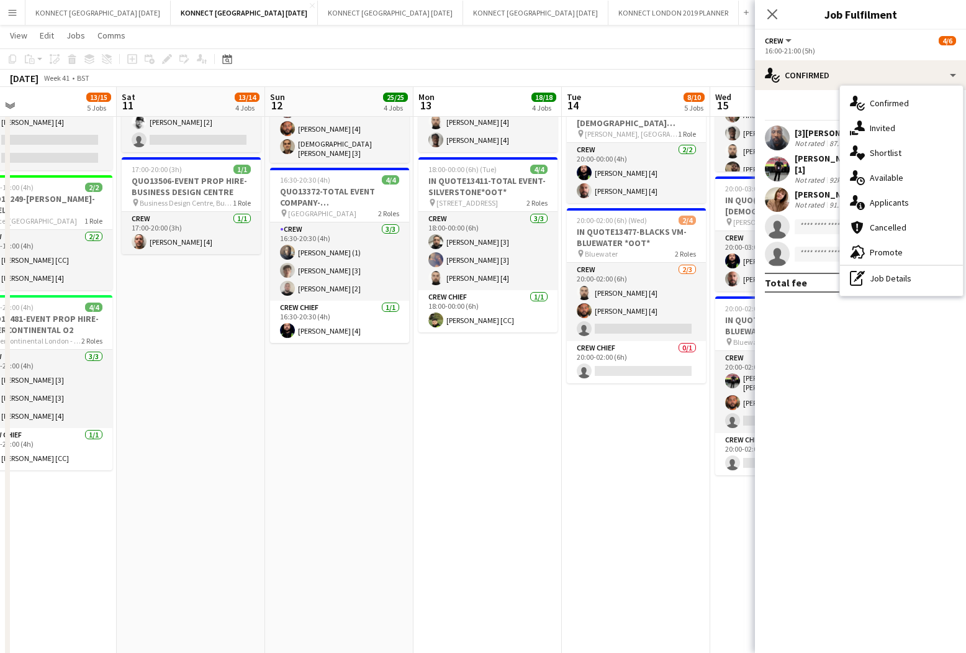
click at [519, 512] on app-date-cell "JANS OFF 08:00-17:00 (9h) 12/12 QUO13396-ENCORE-INTERCONTINENTAL O2 pin Interco…" at bounding box center [488, 464] width 148 height 1341
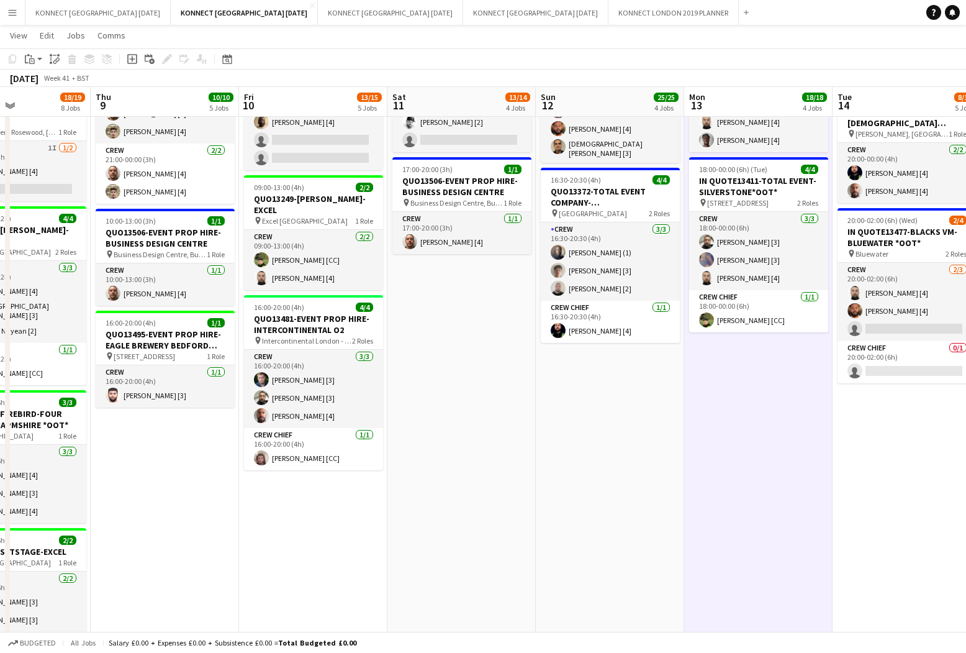
click at [755, 460] on app-date-cell "JANS OFF 08:00-17:00 (9h) 12/12 QUO13396-ENCORE-INTERCONTINENTAL O2 pin Interco…" at bounding box center [758, 464] width 148 height 1341
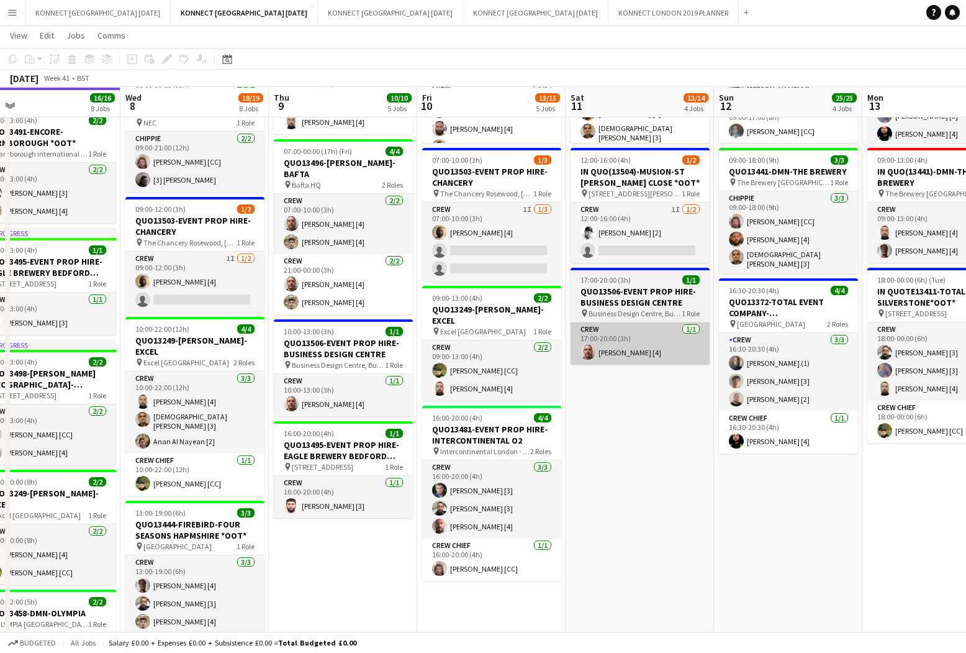
scroll to position [0, 483]
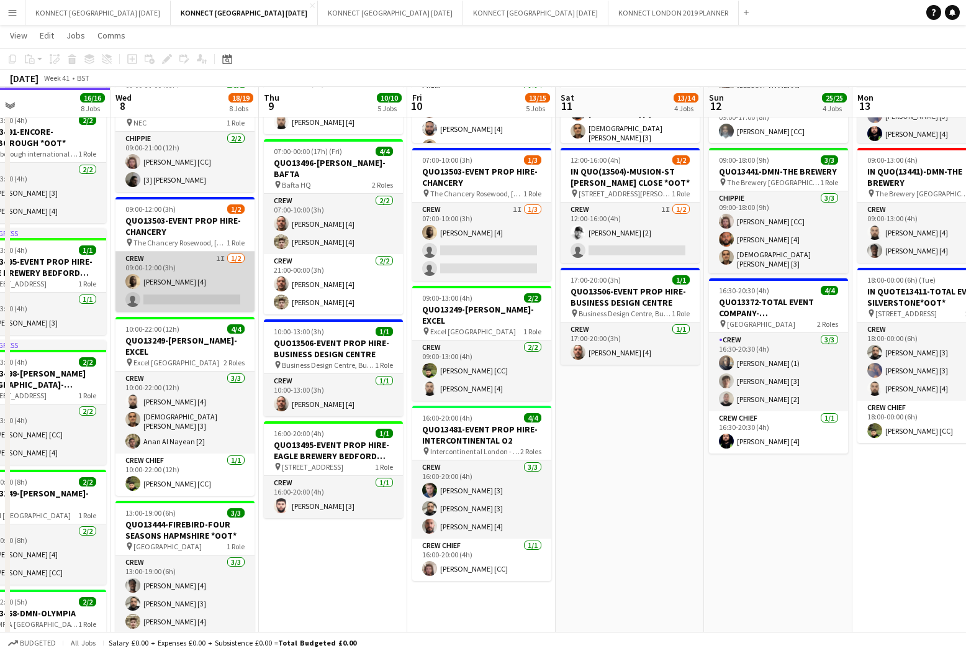
click at [244, 305] on app-card-role "Crew 1I 1/2 09:00-12:00 (3h) Sean Abbey [4] single-neutral-actions" at bounding box center [185, 281] width 139 height 60
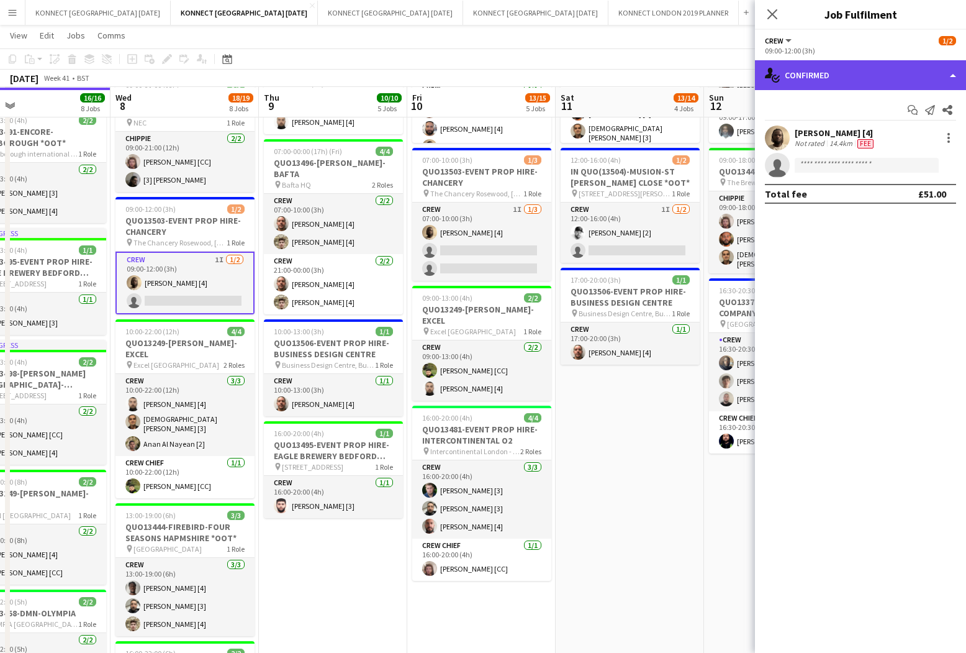
click at [907, 79] on div "single-neutral-actions-check-2 Confirmed" at bounding box center [860, 75] width 211 height 30
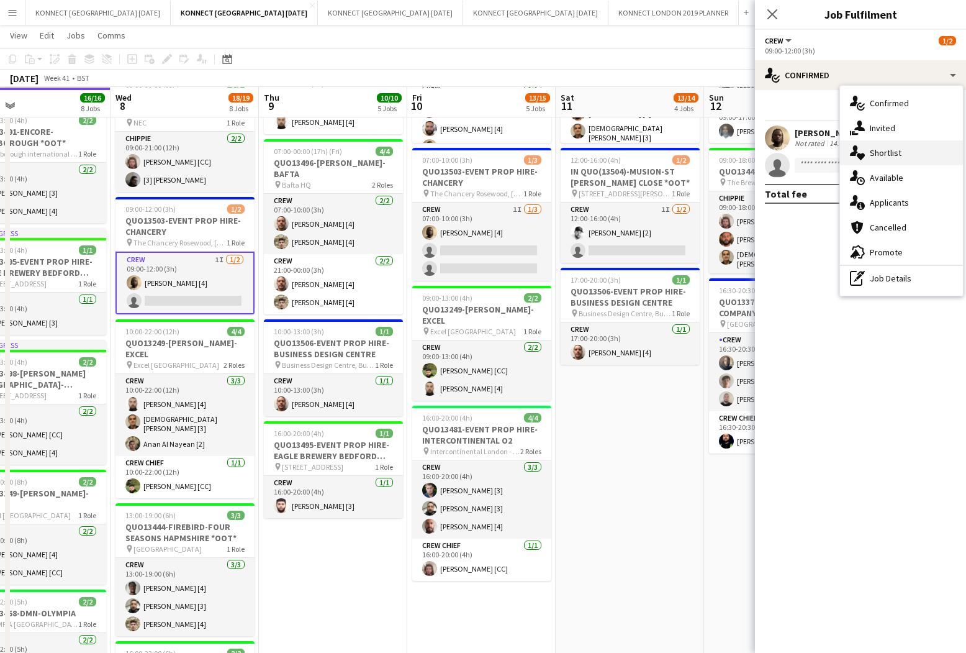
click at [918, 144] on div "single-neutral-actions-heart Shortlist" at bounding box center [901, 152] width 123 height 25
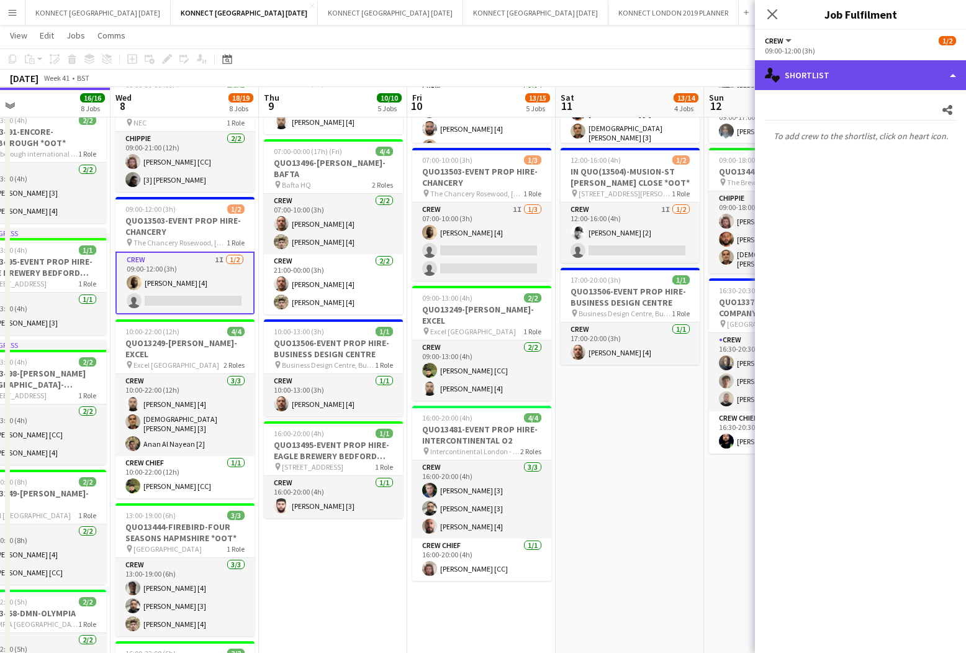
click at [894, 79] on div "single-neutral-actions-heart Shortlist" at bounding box center [860, 75] width 211 height 30
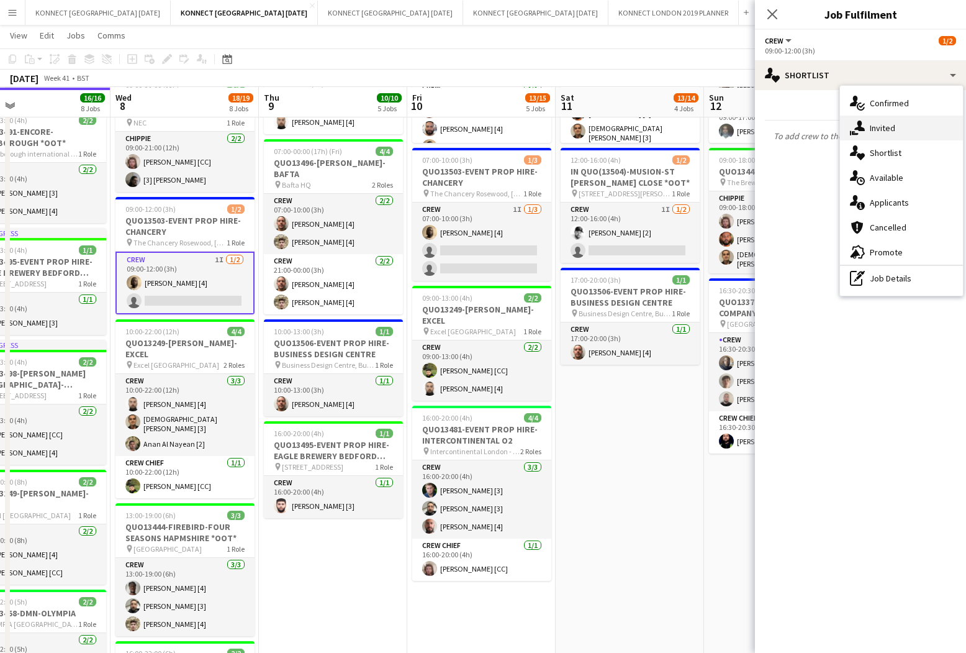
click at [899, 127] on div "single-neutral-actions-share-1 Invited" at bounding box center [901, 128] width 123 height 25
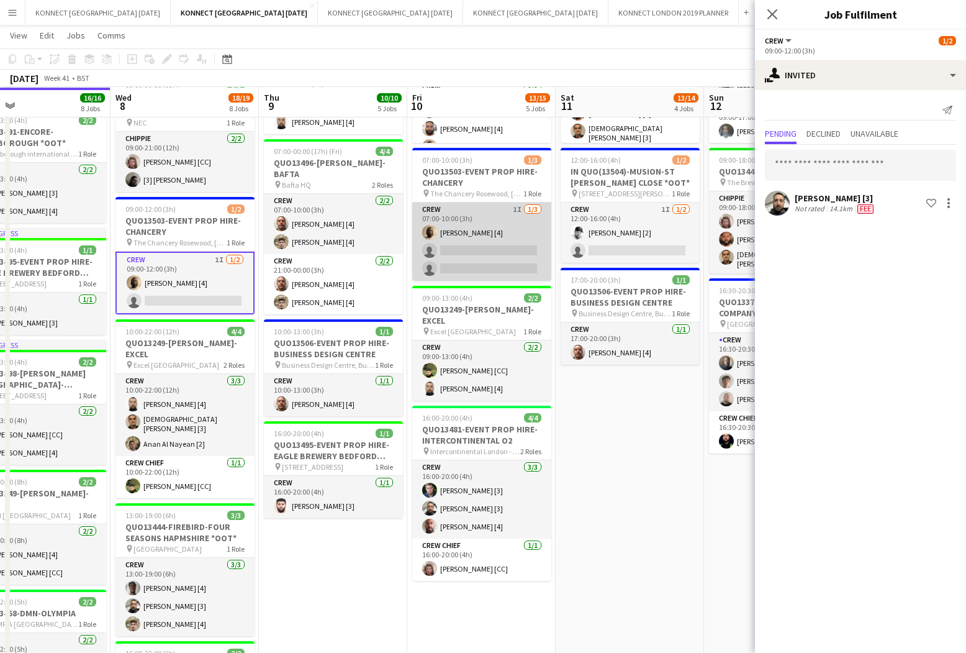
click at [466, 232] on app-card-role "Crew 1I 1/3 07:00-10:00 (3h) Sean Abbey [4] single-neutral-actions single-neutr…" at bounding box center [481, 241] width 139 height 78
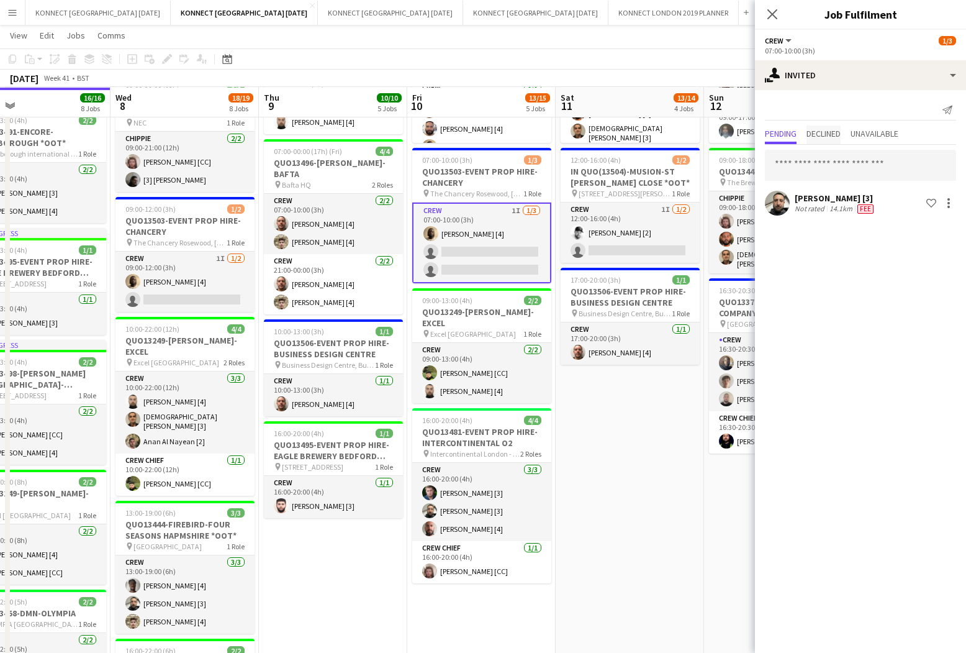
click at [835, 127] on span "Declined" at bounding box center [824, 134] width 34 height 19
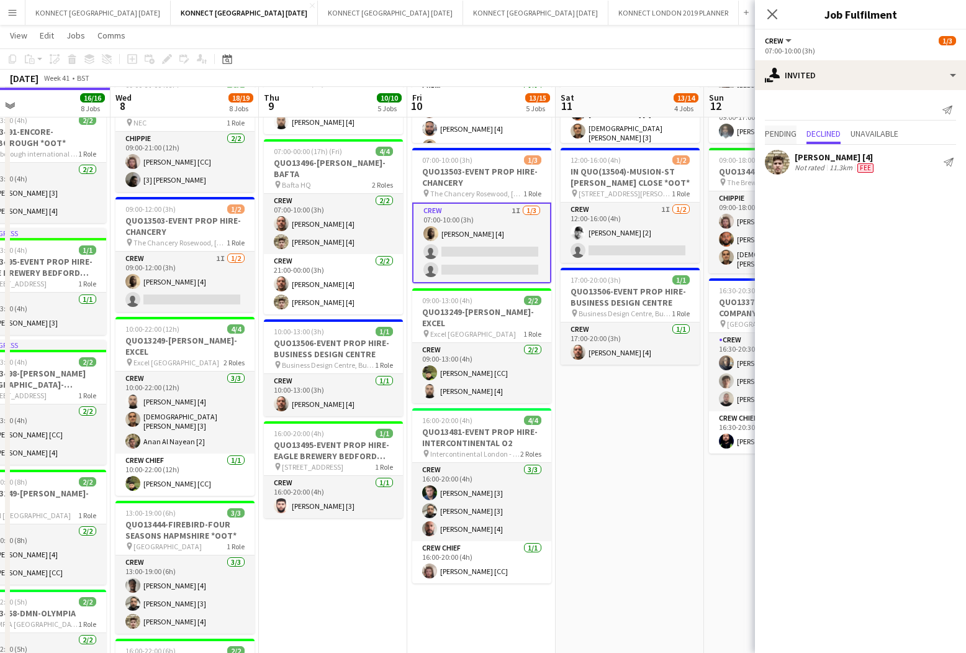
click at [791, 135] on span "Pending" at bounding box center [781, 133] width 32 height 9
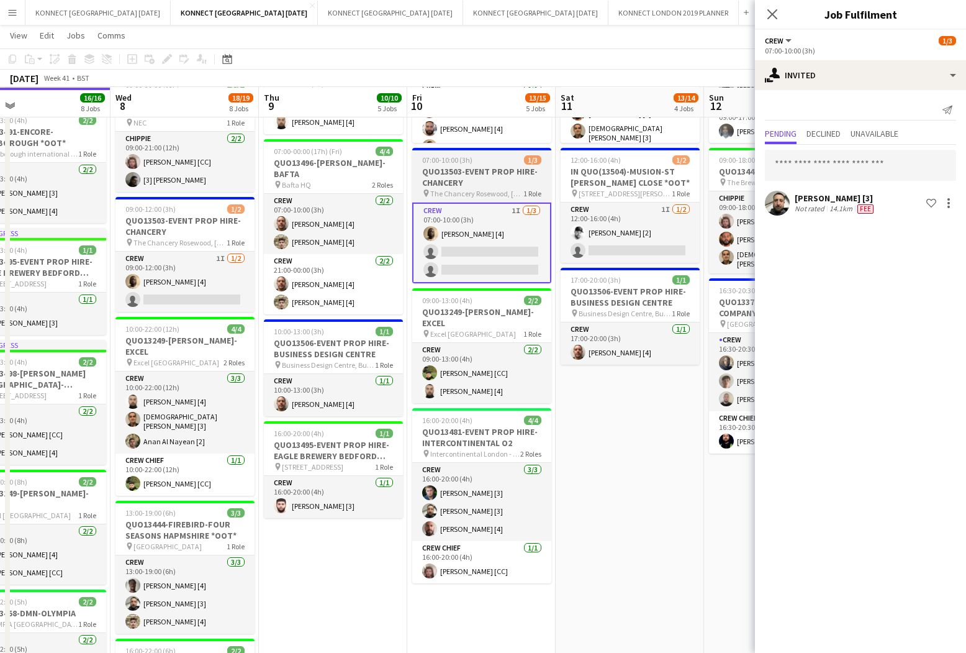
click at [479, 163] on div "07:00-10:00 (3h) 1/3" at bounding box center [481, 159] width 139 height 9
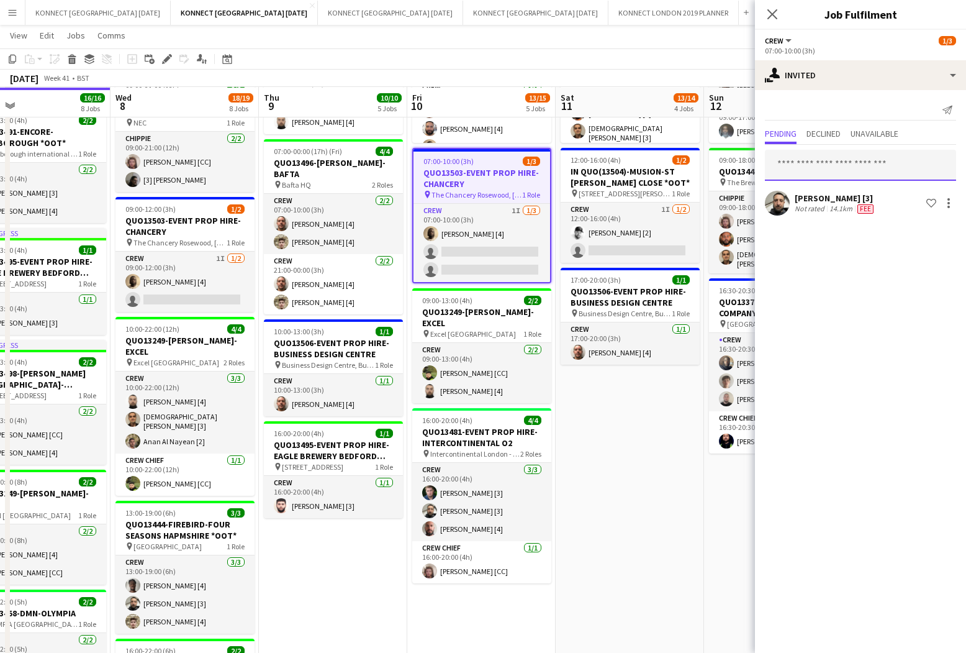
click at [830, 160] on input "text" at bounding box center [860, 165] width 191 height 31
type input "*****"
click at [573, 475] on app-date-cell "JANS OFF 09:00-18:00 (9h) 11/11 QUO13441-DMN-THE BREWERY pin The Brewery London…" at bounding box center [630, 574] width 148 height 1341
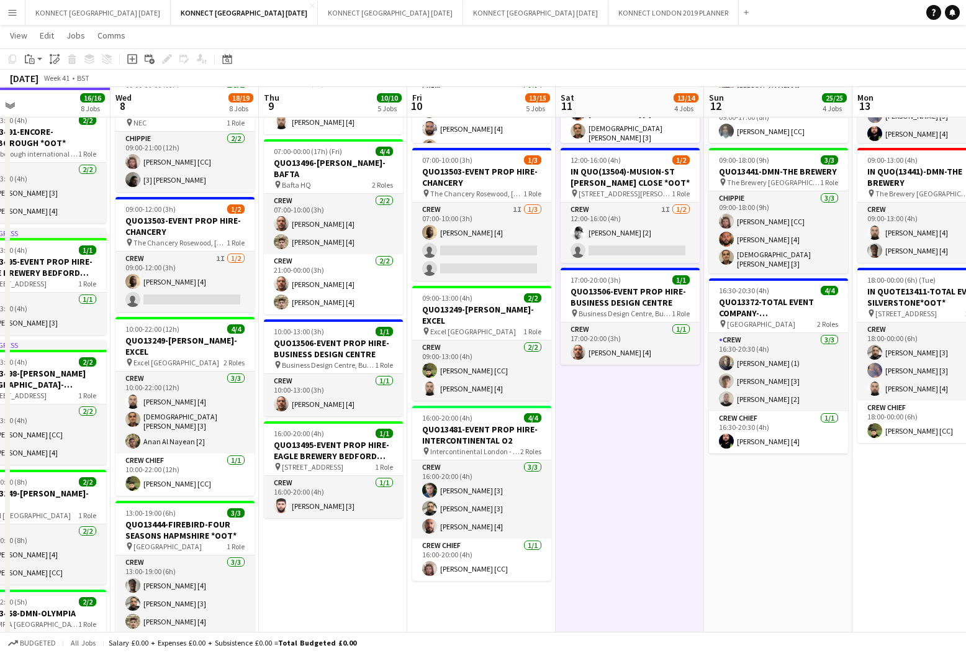
click at [573, 475] on app-date-cell "JANS OFF 09:00-18:00 (9h) 11/11 QUO13441-DMN-THE BREWERY pin The Brewery London…" at bounding box center [630, 574] width 148 height 1341
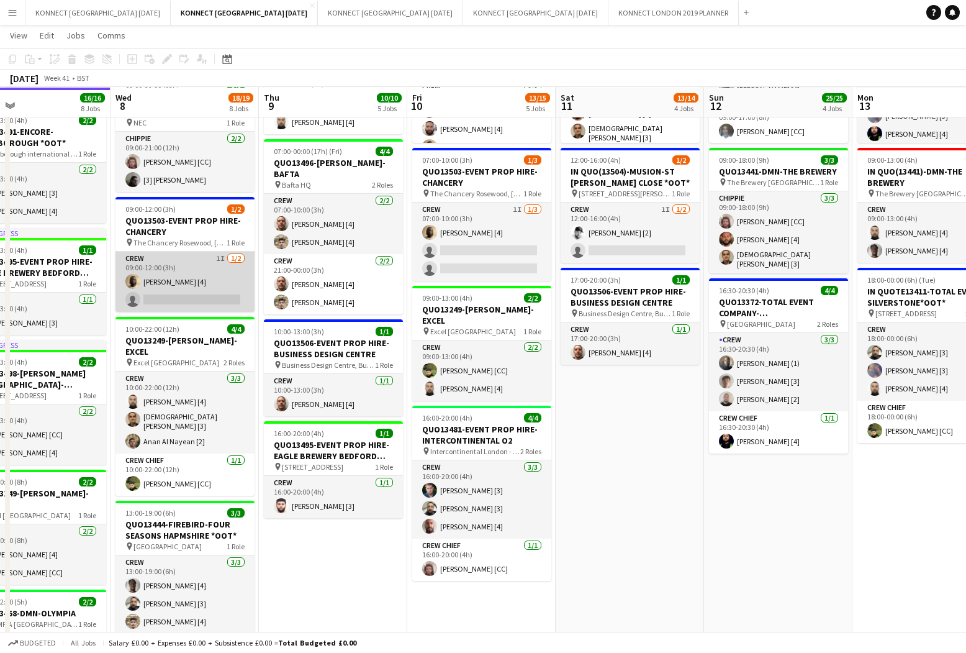
click at [211, 260] on app-card-role "Crew 1I 1/2 09:00-12:00 (3h) Sean Abbey [4] single-neutral-actions" at bounding box center [185, 281] width 139 height 60
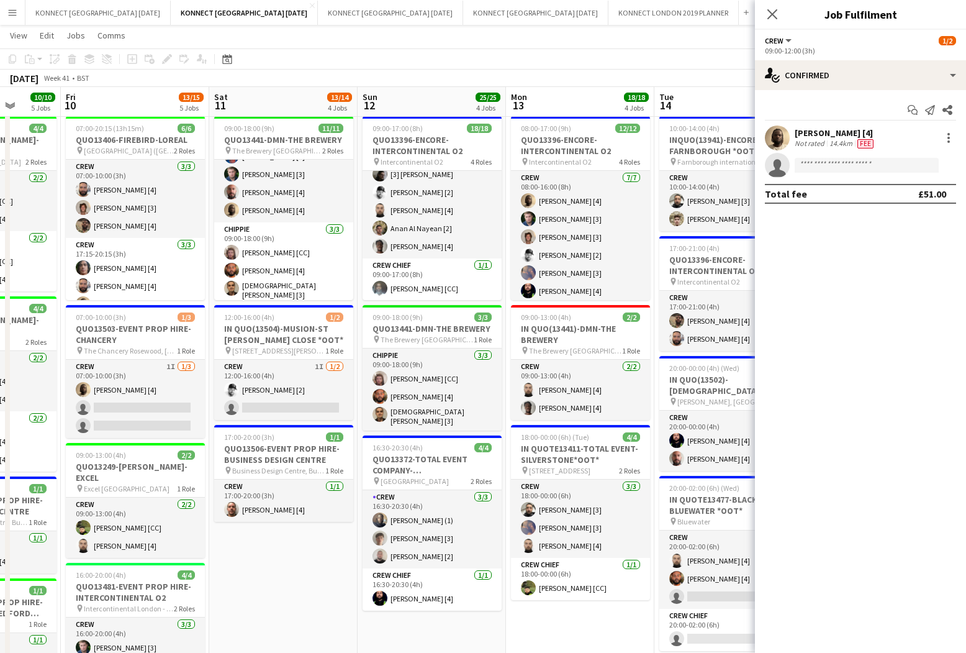
scroll to position [0, 446]
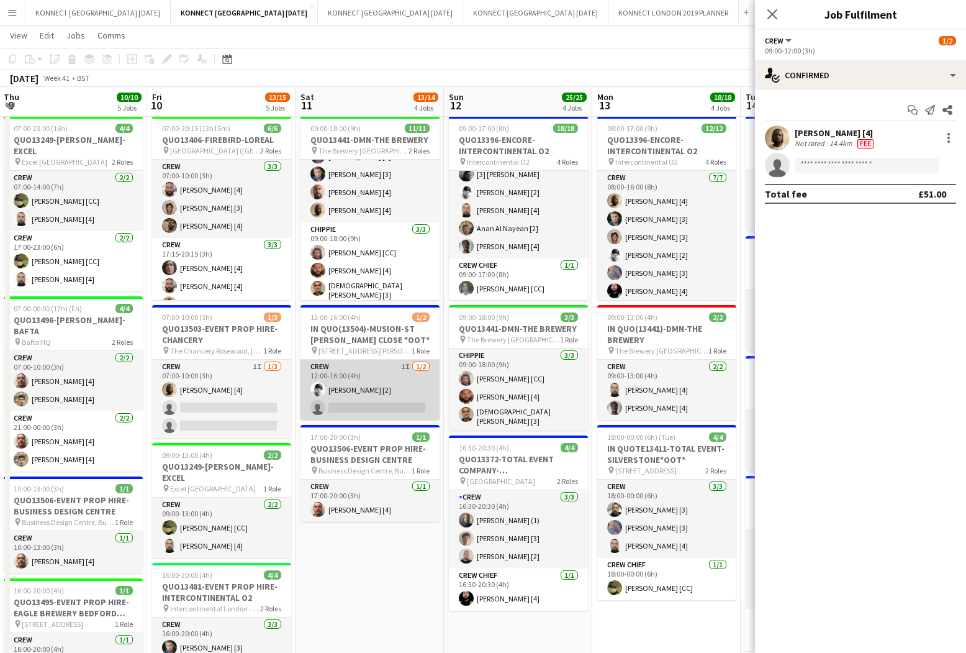
click at [407, 407] on app-card-role "Crew 1I 1/2 12:00-16:00 (4h) Mark Burrows [2] single-neutral-actions" at bounding box center [370, 390] width 139 height 60
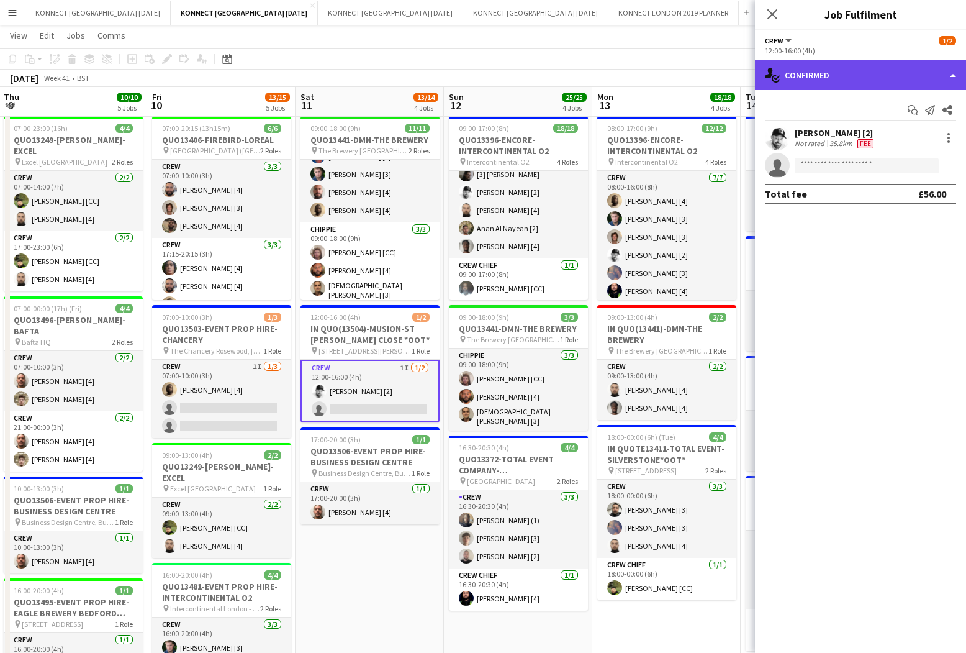
click at [889, 77] on div "single-neutral-actions-check-2 Confirmed" at bounding box center [860, 75] width 211 height 30
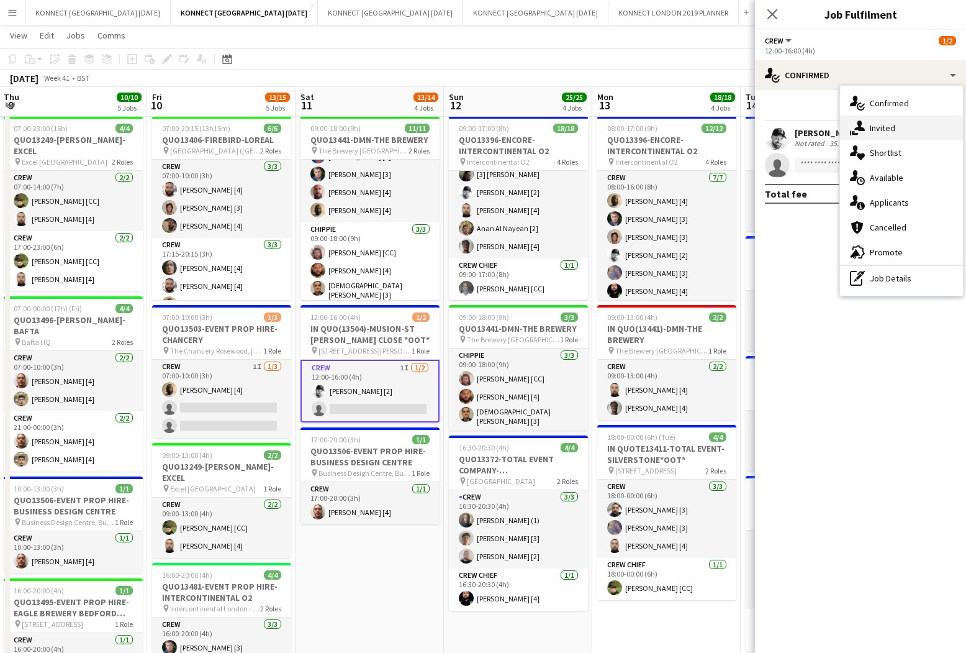
click at [893, 121] on div "single-neutral-actions-share-1 Invited" at bounding box center [901, 128] width 123 height 25
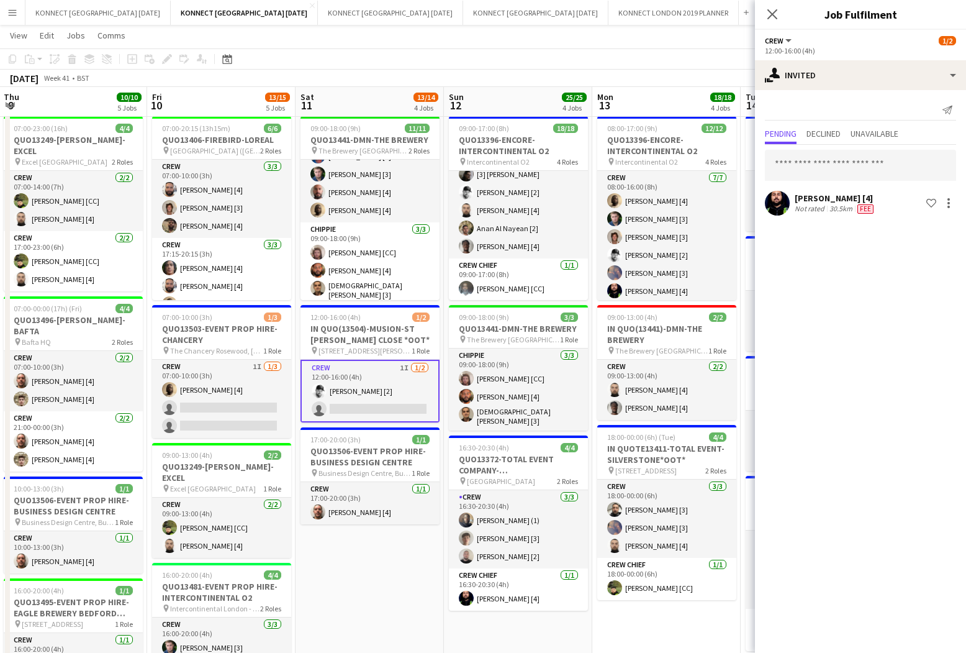
click at [825, 124] on div "Send notification Pending Declined Unavailable Alphonse Mendy [4] Not rated 30.…" at bounding box center [860, 159] width 211 height 138
click at [822, 127] on span "Declined" at bounding box center [824, 134] width 34 height 19
click at [796, 129] on span "Pending" at bounding box center [781, 133] width 32 height 9
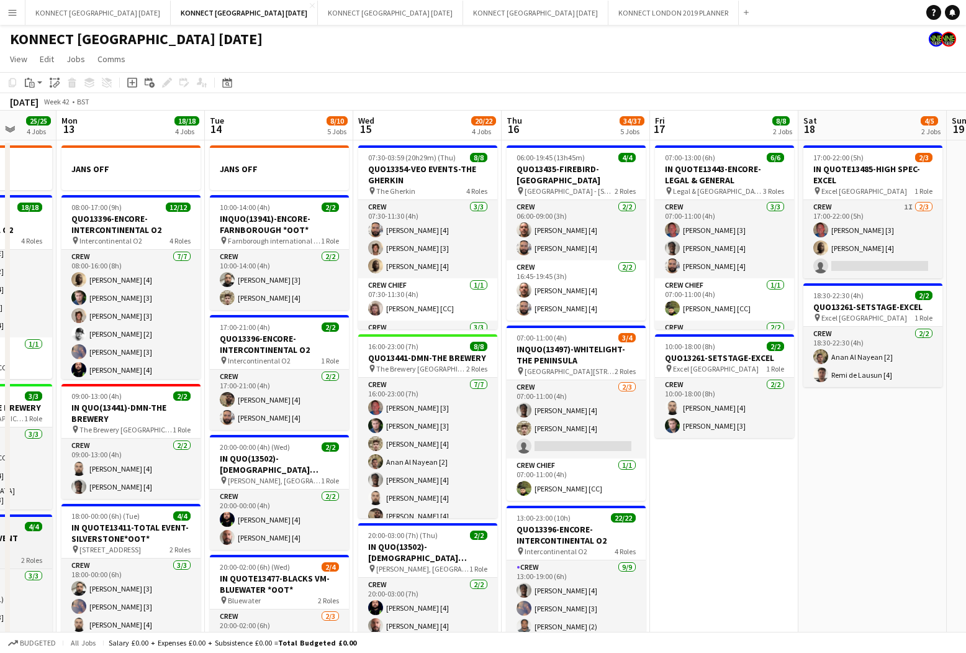
scroll to position [0, 489]
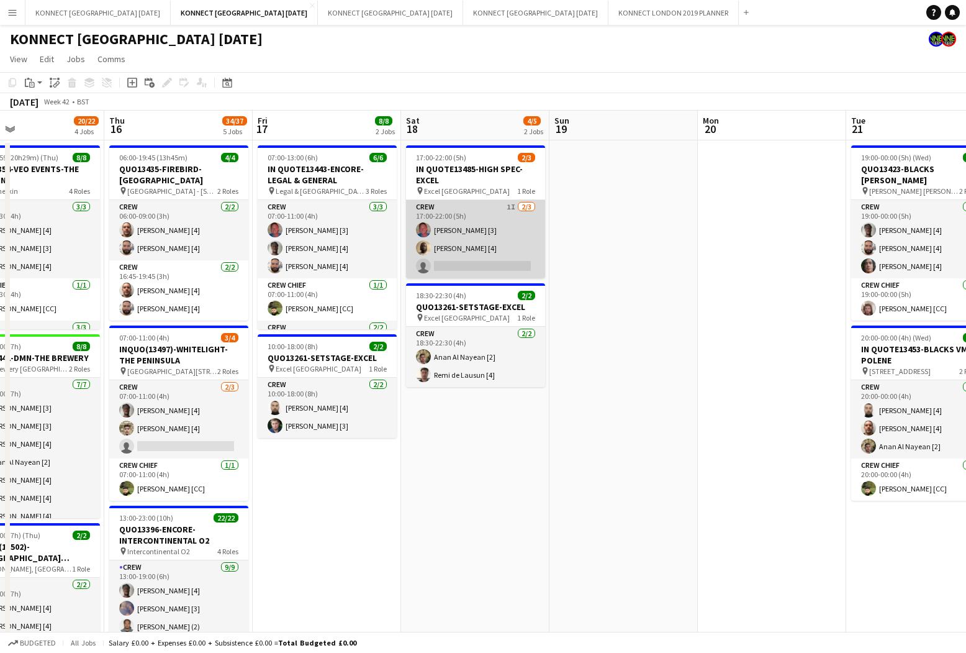
click at [512, 251] on app-card-role "Crew 1I [DATE] 17:00-22:00 (5h) [PERSON_NAME] [3] [PERSON_NAME] [4] single-neut…" at bounding box center [475, 239] width 139 height 78
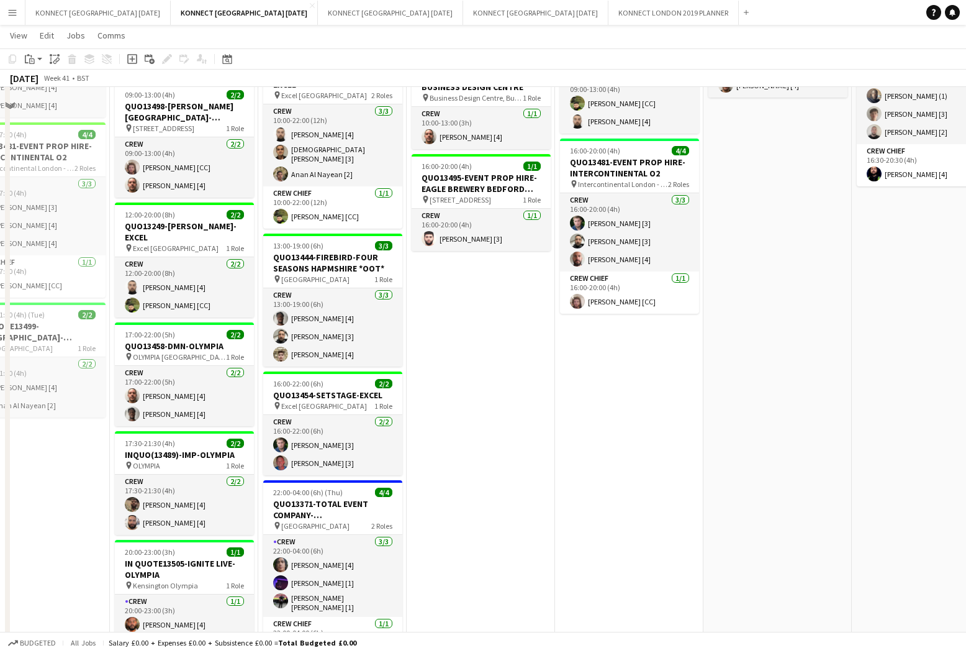
scroll to position [0, 0]
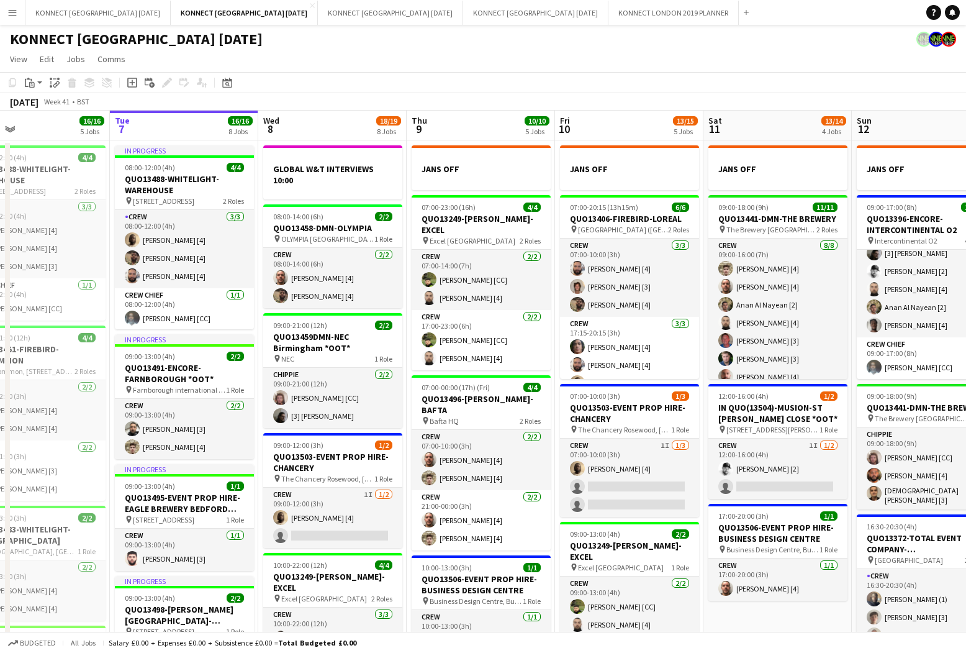
click at [425, 81] on app-toolbar "Copy Paste Paste Command V Paste with crew Command Shift V Paste linked Job [GE…" at bounding box center [483, 82] width 966 height 21
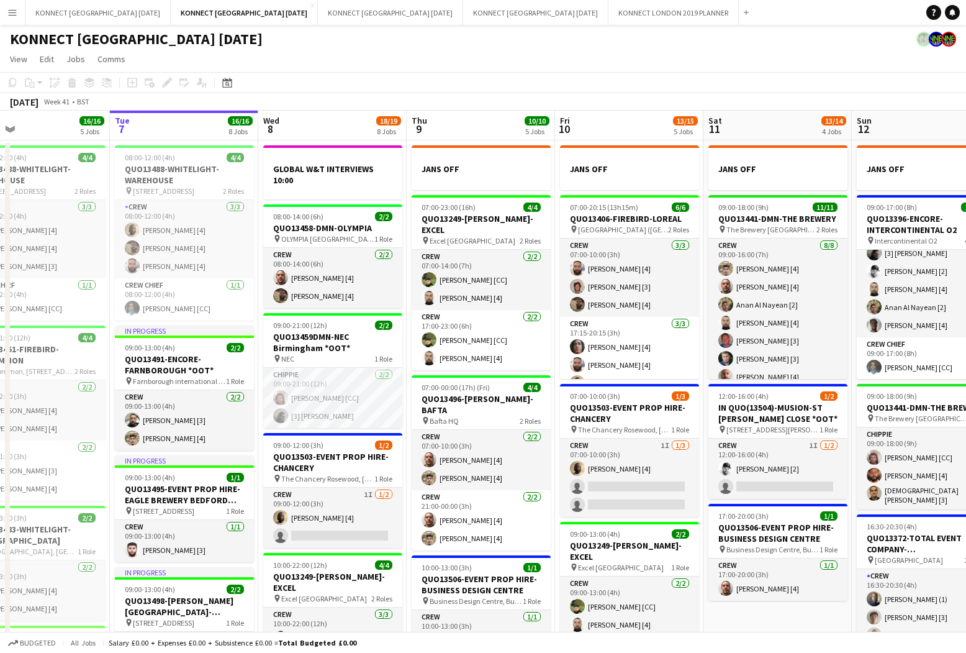
click at [526, 75] on app-toolbar "Copy Paste Paste Command V Paste with crew Command Shift V Paste linked Job [GE…" at bounding box center [483, 82] width 966 height 21
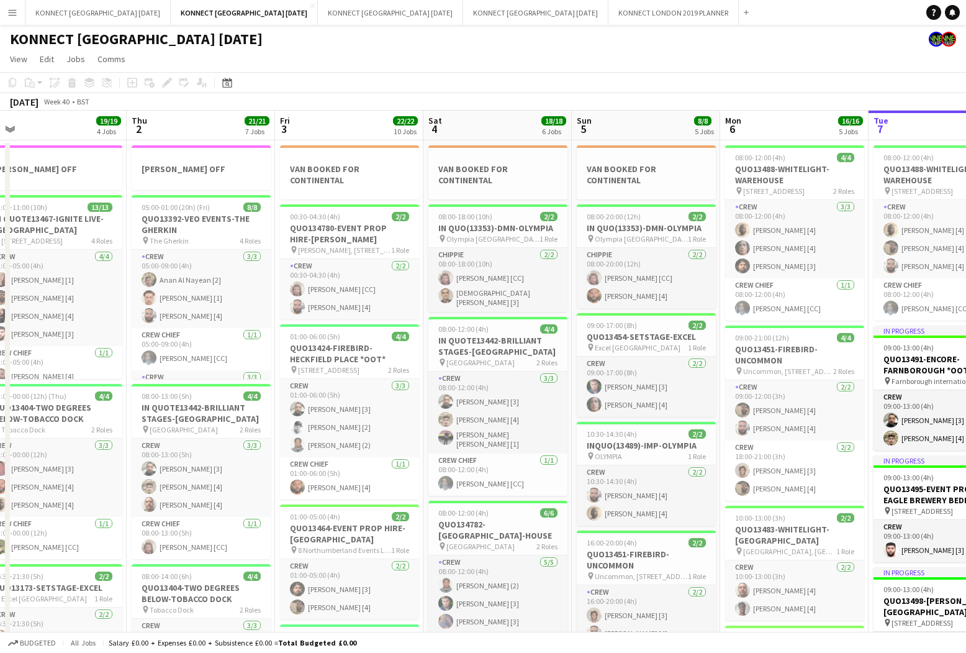
click at [17, 11] on app-icon "Menu" at bounding box center [12, 12] width 10 height 10
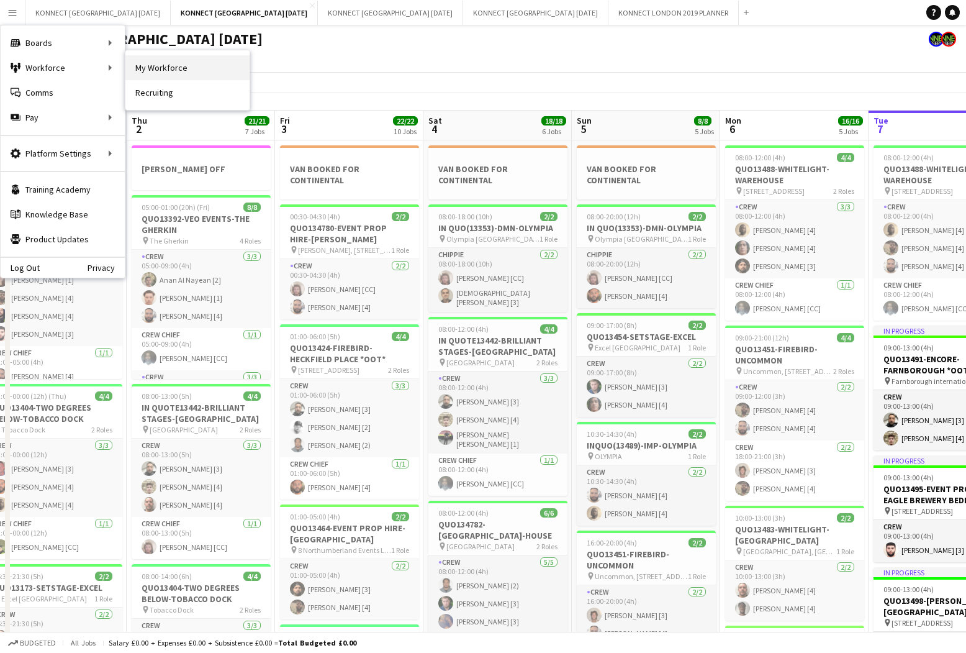
click at [166, 70] on link "My Workforce" at bounding box center [187, 67] width 124 height 25
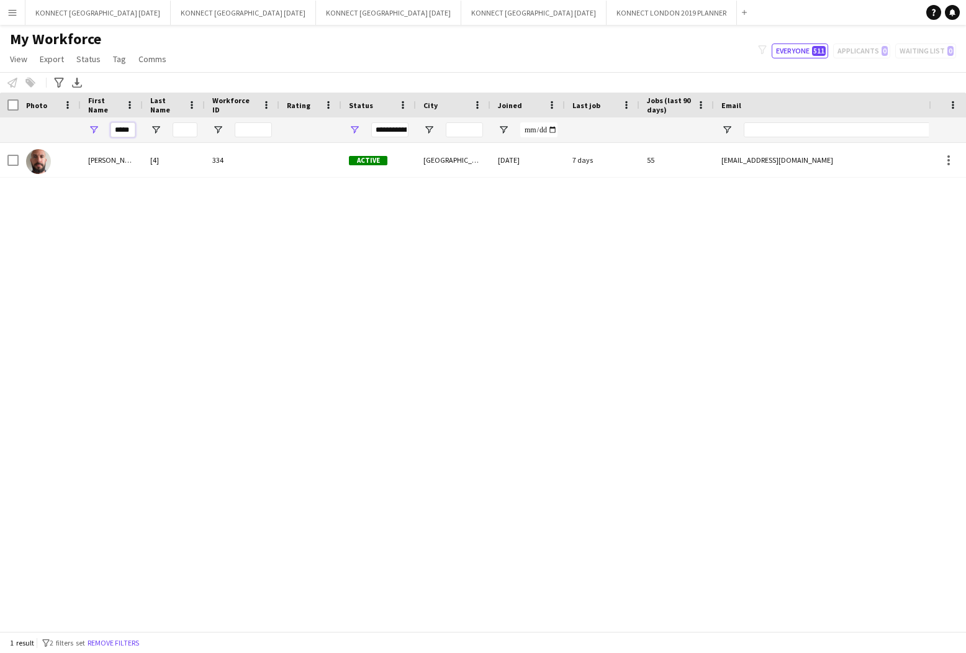
click at [128, 129] on input "*****" at bounding box center [123, 129] width 25 height 15
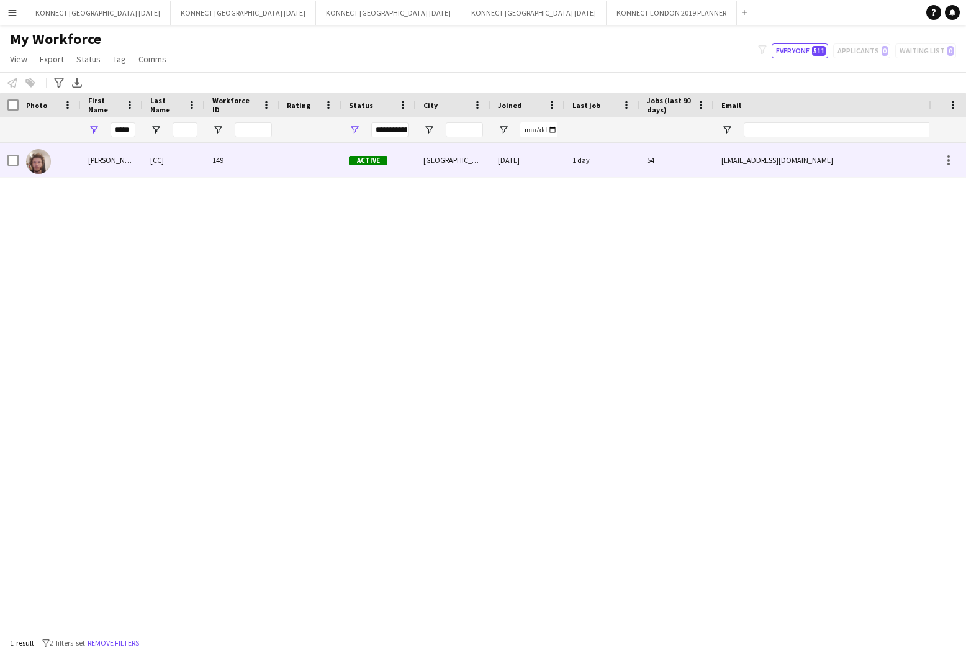
click at [220, 156] on div "149" at bounding box center [242, 160] width 75 height 34
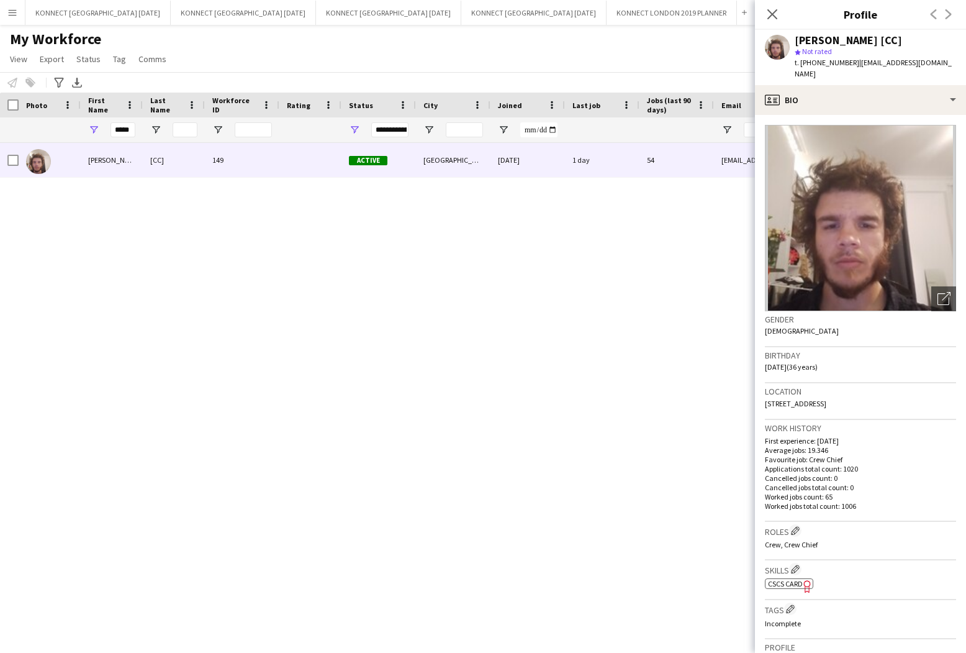
click at [836, 67] on span "t. +4407732233805" at bounding box center [827, 62] width 65 height 9
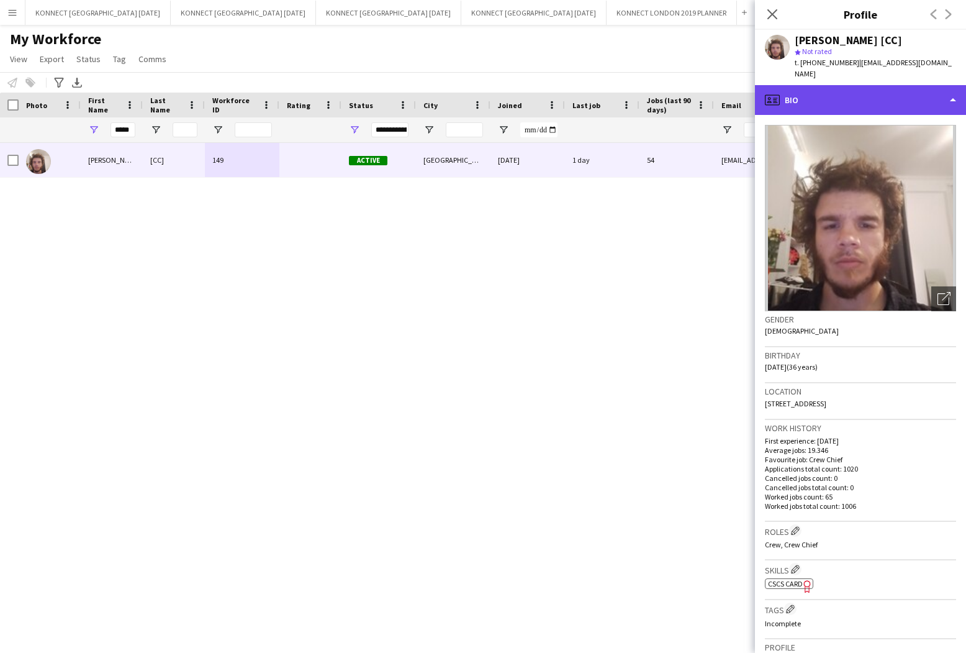
click at [819, 97] on div "profile Bio" at bounding box center [860, 100] width 211 height 30
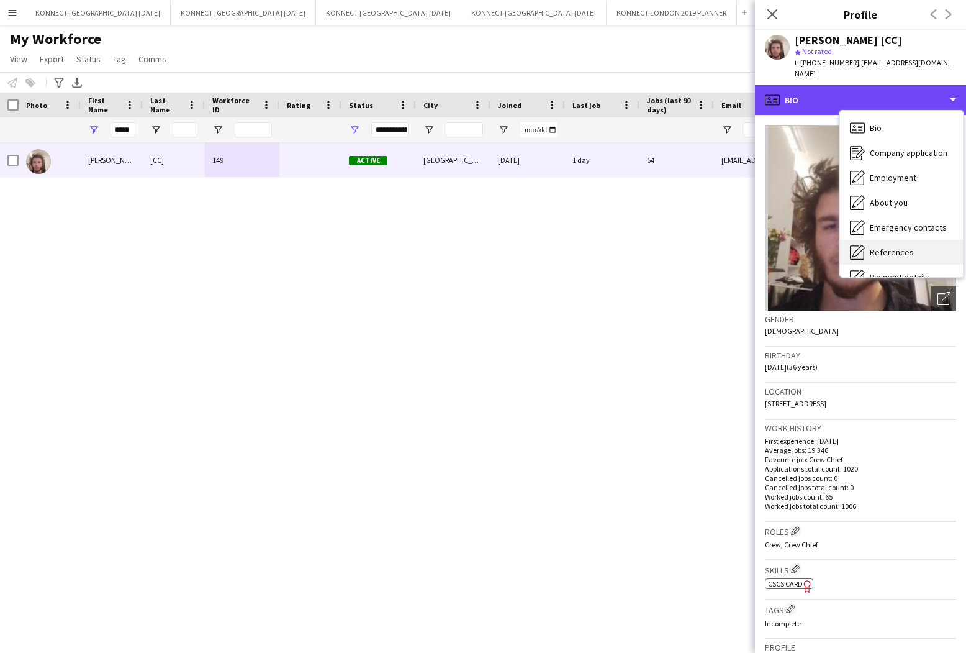
scroll to position [117, 0]
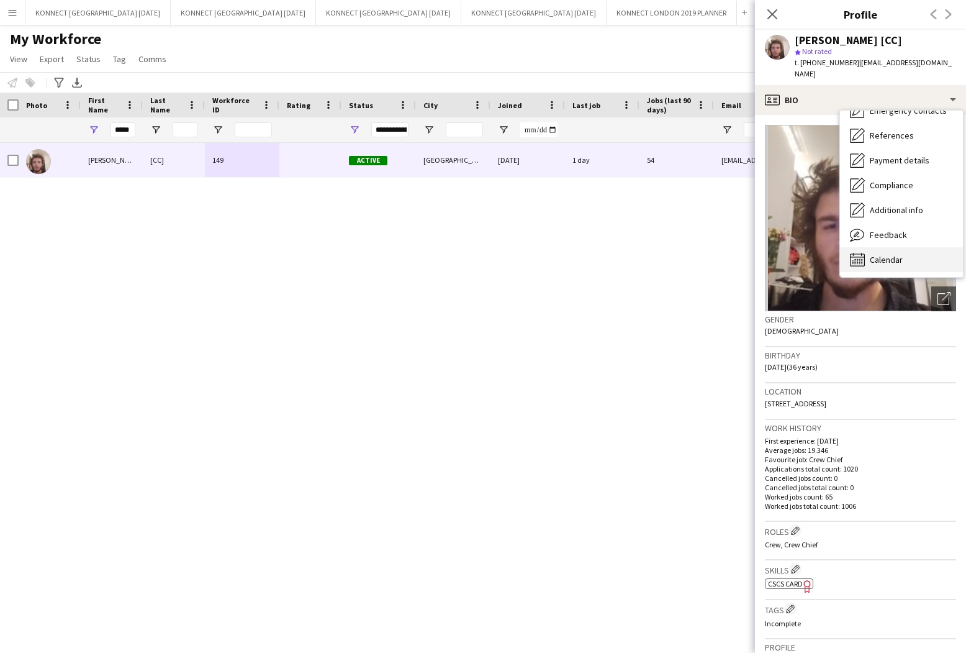
click at [893, 254] on span "Calendar" at bounding box center [886, 259] width 33 height 11
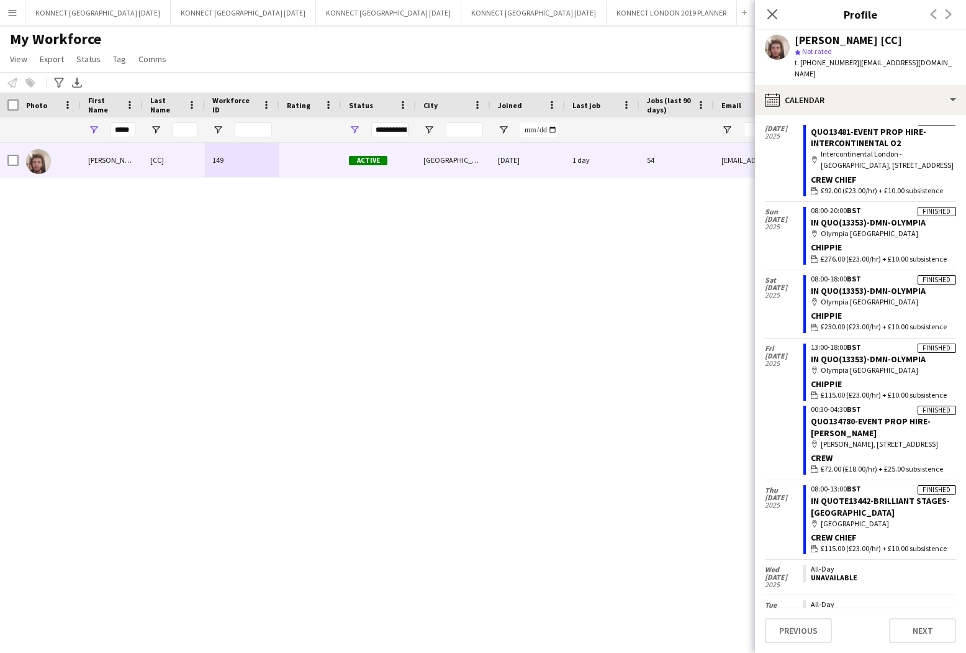
scroll to position [900, 0]
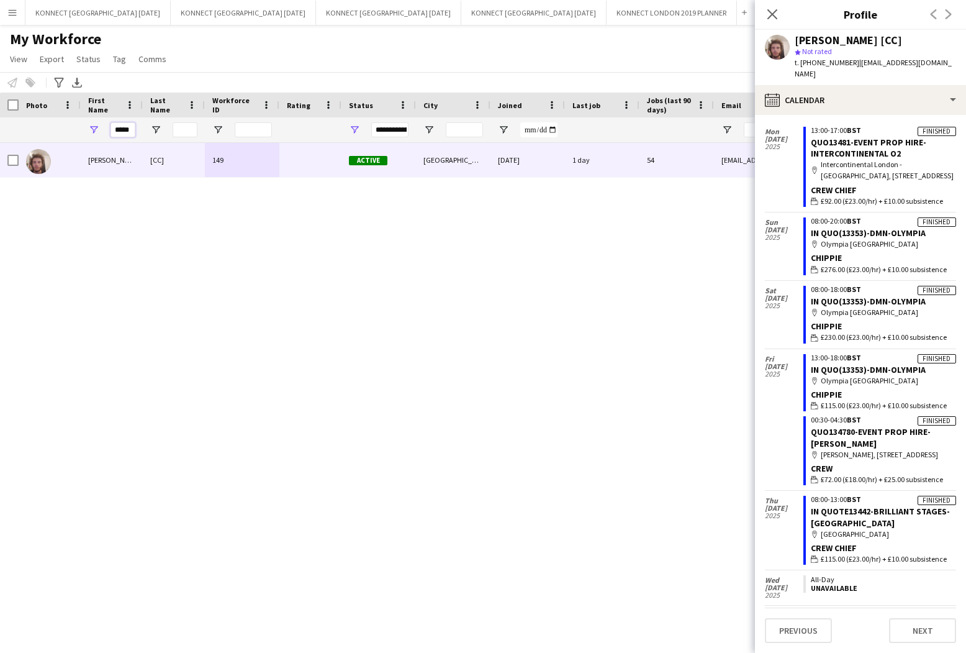
click at [117, 135] on input "*****" at bounding box center [123, 129] width 25 height 15
type input "****"
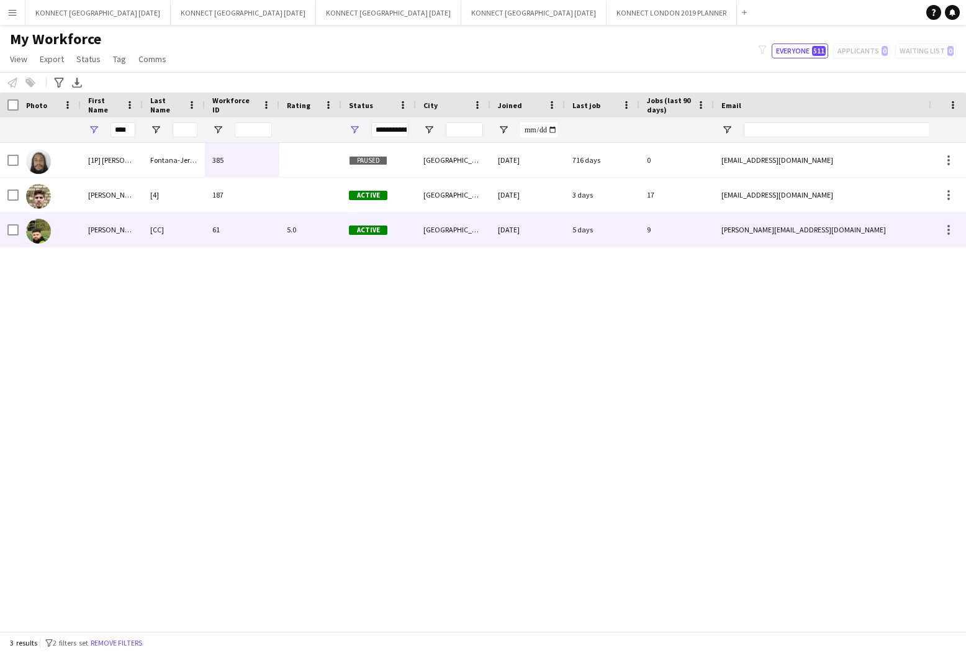
click at [210, 224] on div "61" at bounding box center [242, 229] width 75 height 34
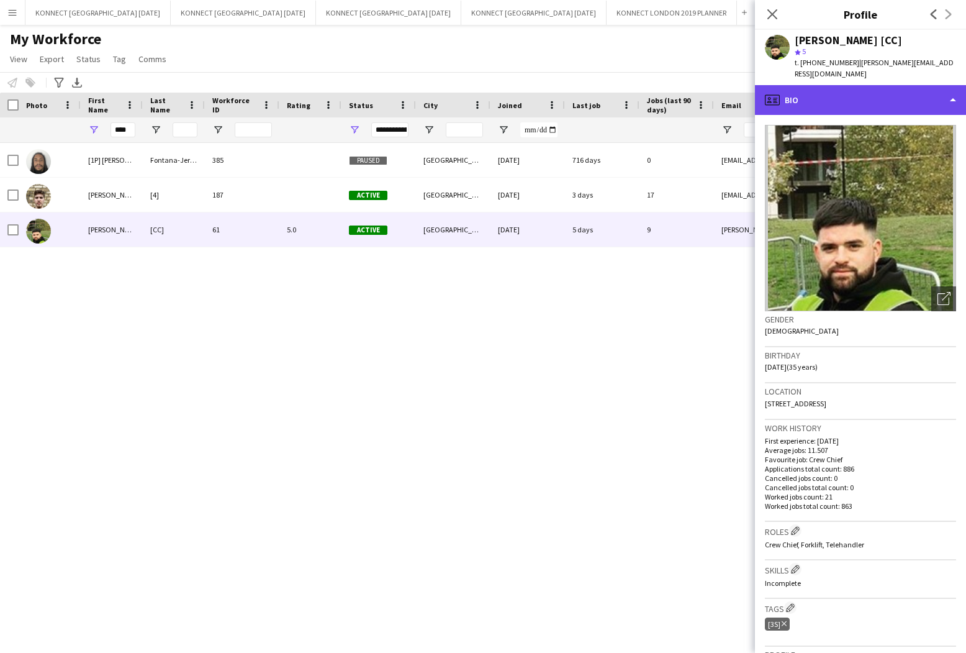
click at [865, 86] on div "profile Bio" at bounding box center [860, 100] width 211 height 30
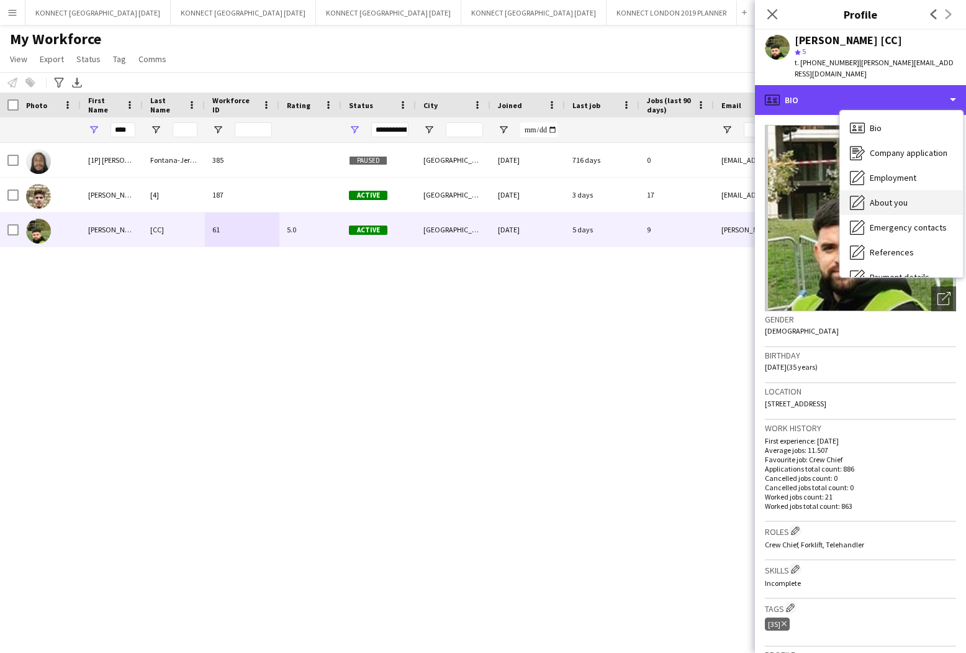
scroll to position [117, 0]
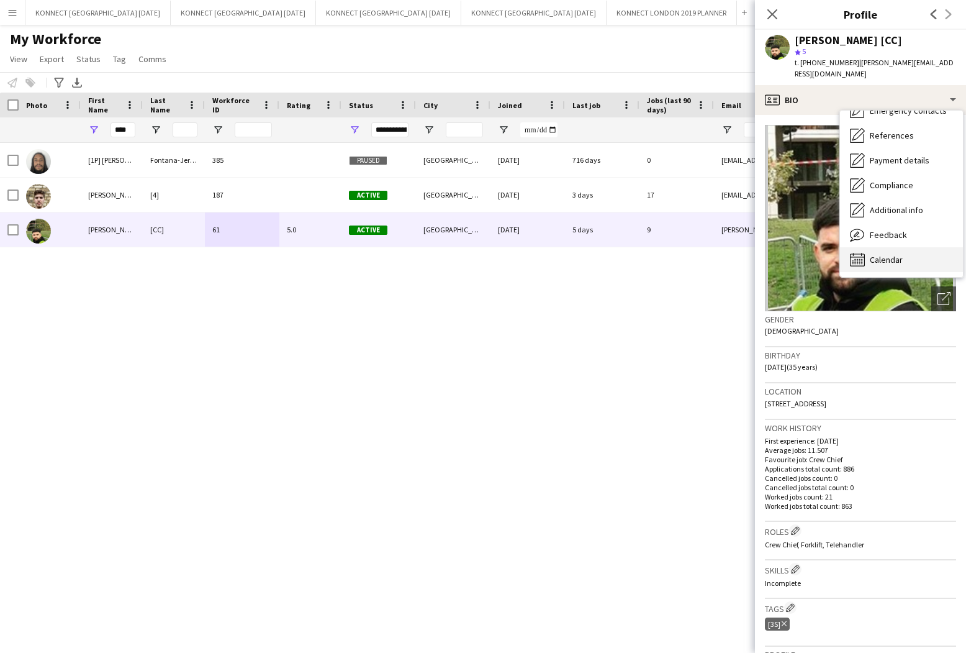
click at [894, 247] on div "Calendar Calendar" at bounding box center [901, 259] width 123 height 25
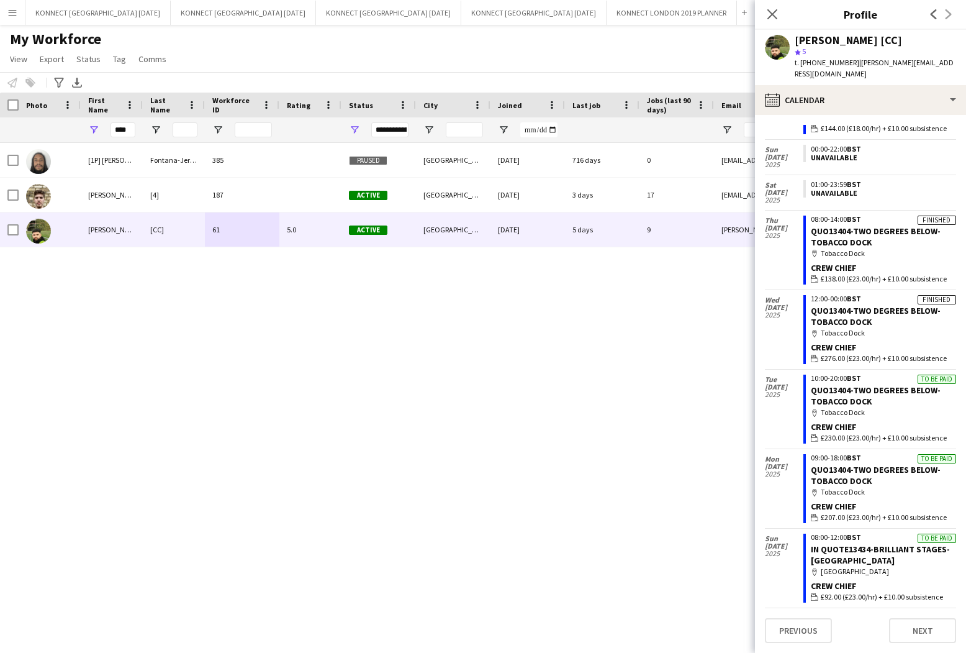
scroll to position [919, 0]
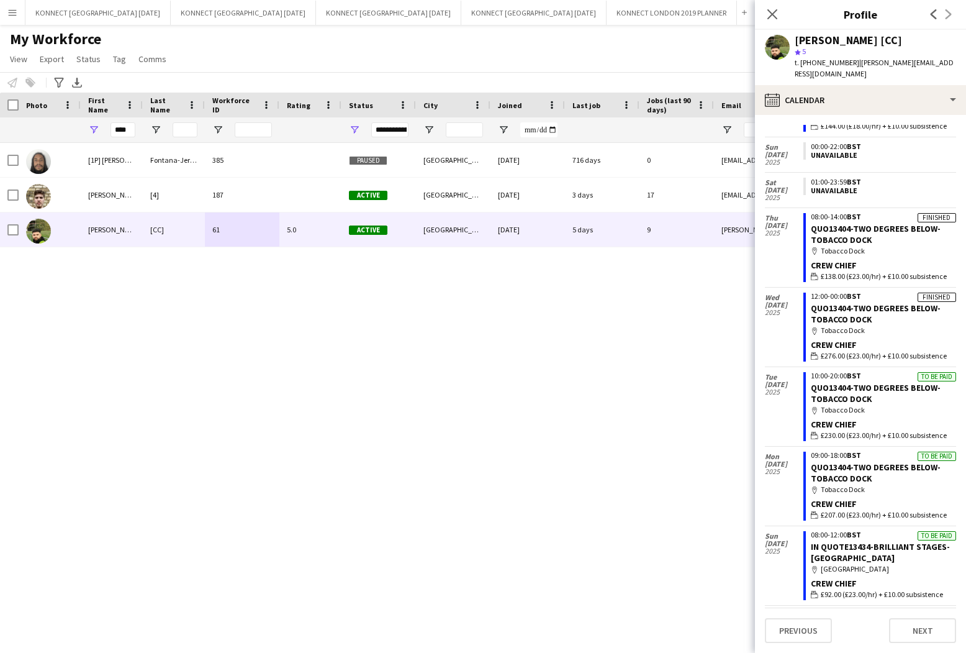
click at [383, 315] on div "[1P] Adam Fontana-Jeremie 385 Paused London 28-09-2023 716 days 0 thirtycal905@…" at bounding box center [464, 387] width 929 height 488
click at [247, 14] on button "KONNECT [GEOGRAPHIC_DATA] [DATE] Close" at bounding box center [243, 13] width 145 height 24
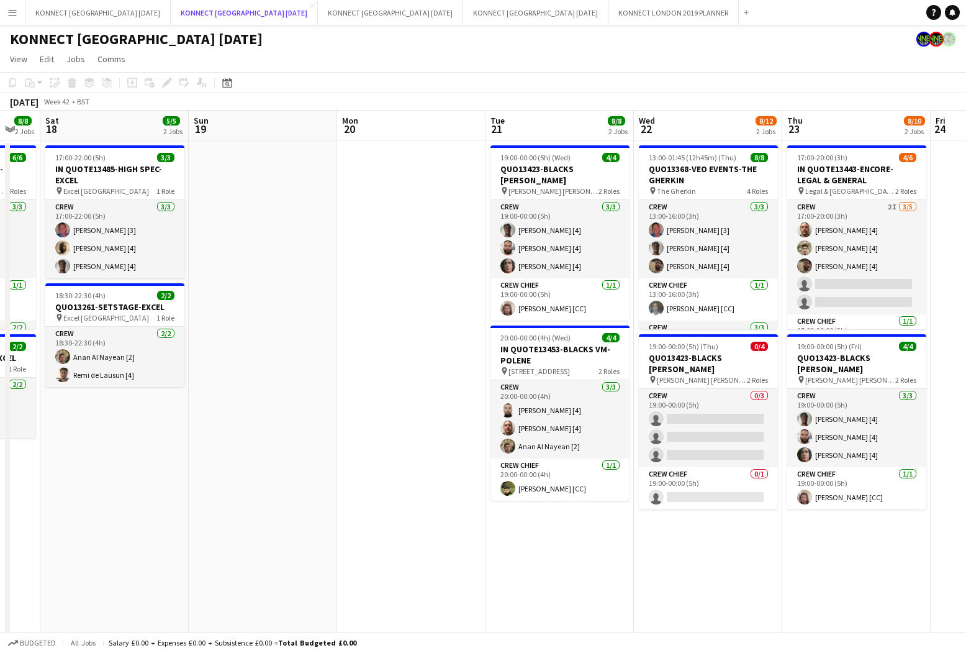
scroll to position [0, 256]
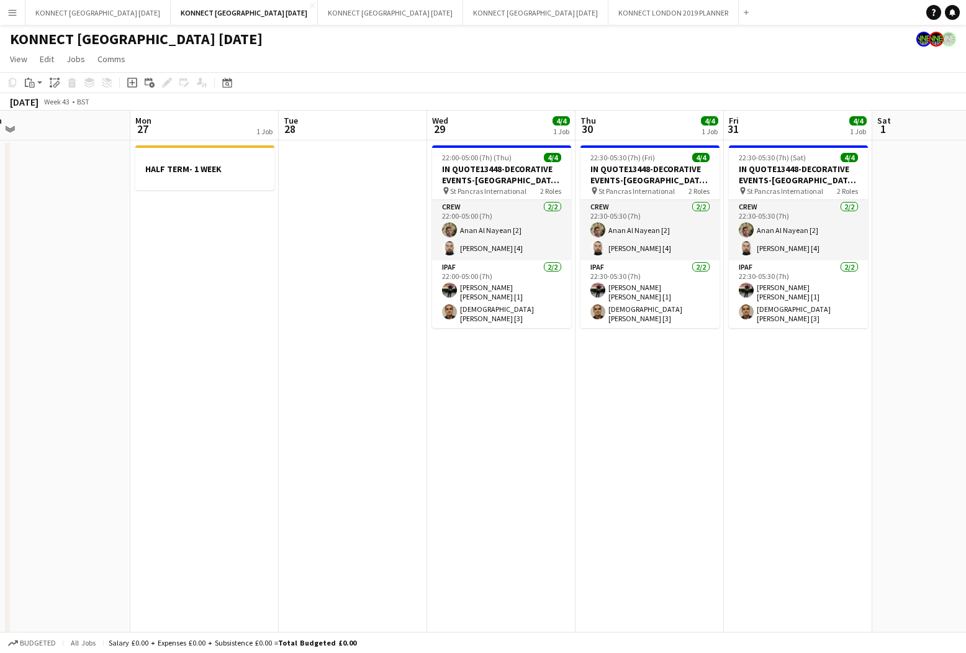
scroll to position [0, 369]
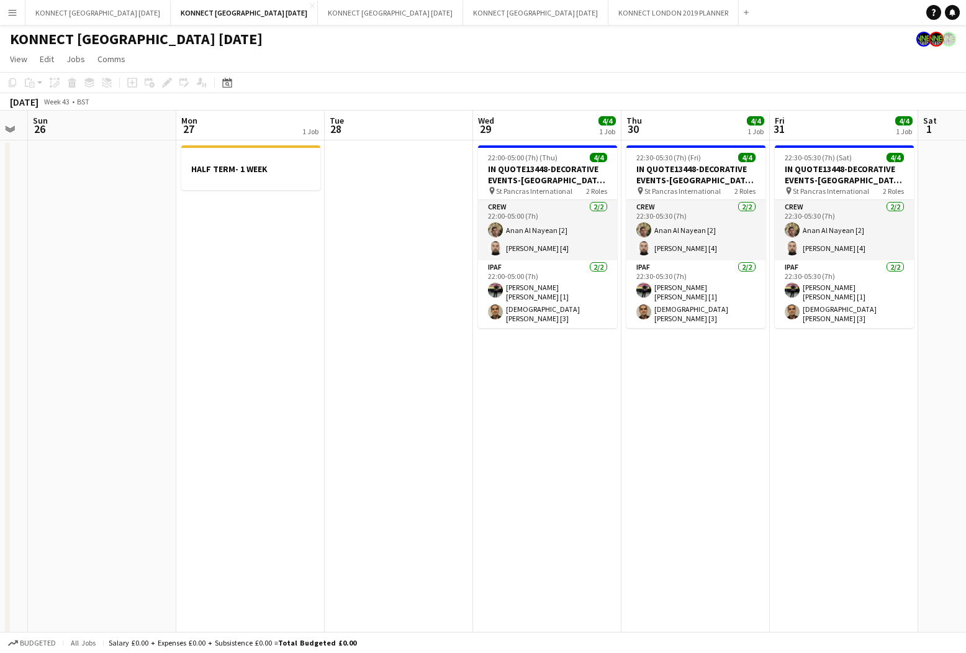
scroll to position [0, 421]
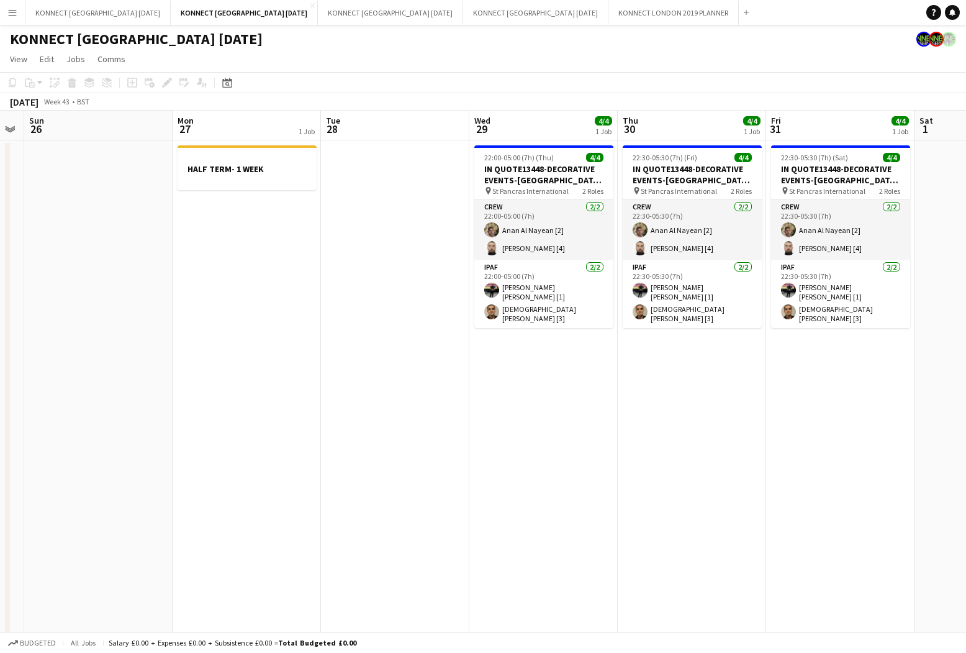
click at [460, 72] on app-toolbar "Copy Paste Paste Command V Paste with crew Command Shift V Paste linked Job [GE…" at bounding box center [483, 82] width 966 height 21
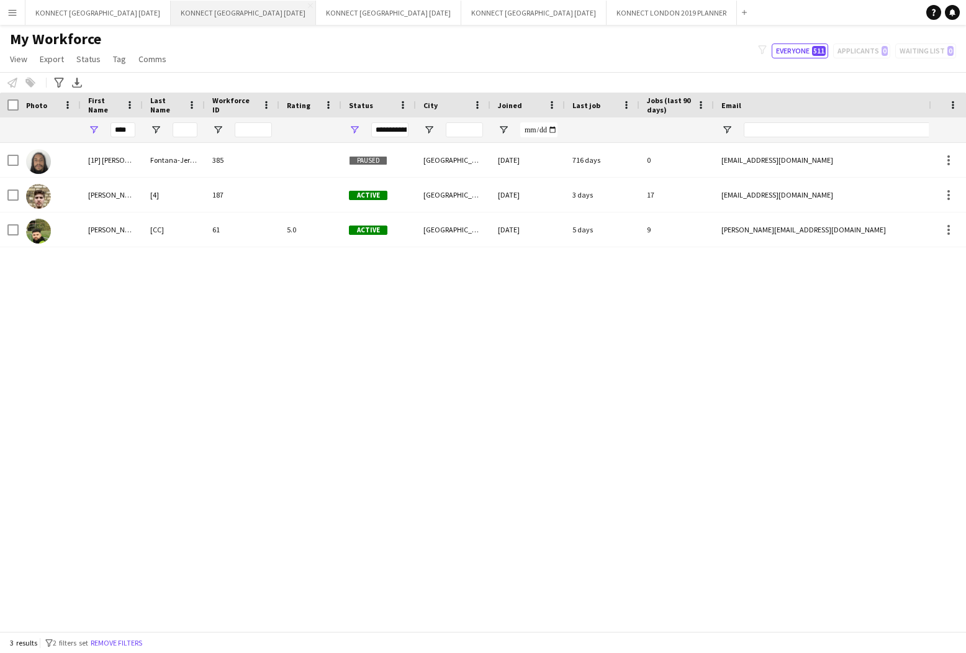
click at [235, 21] on button "KONNECT [GEOGRAPHIC_DATA] [DATE] Close" at bounding box center [243, 13] width 145 height 24
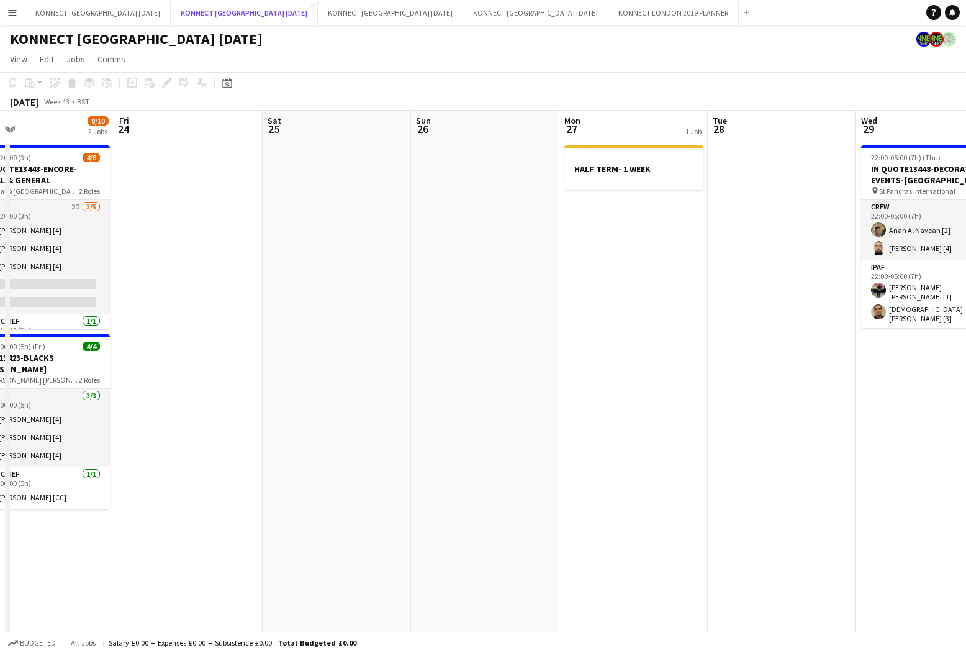
scroll to position [0, 438]
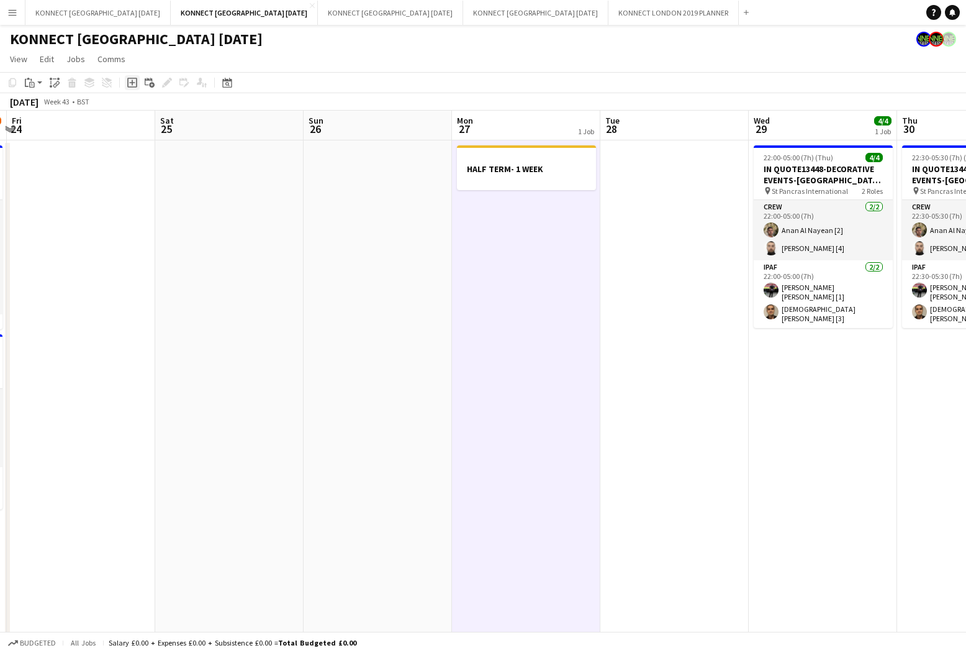
click at [127, 85] on icon at bounding box center [132, 83] width 10 height 10
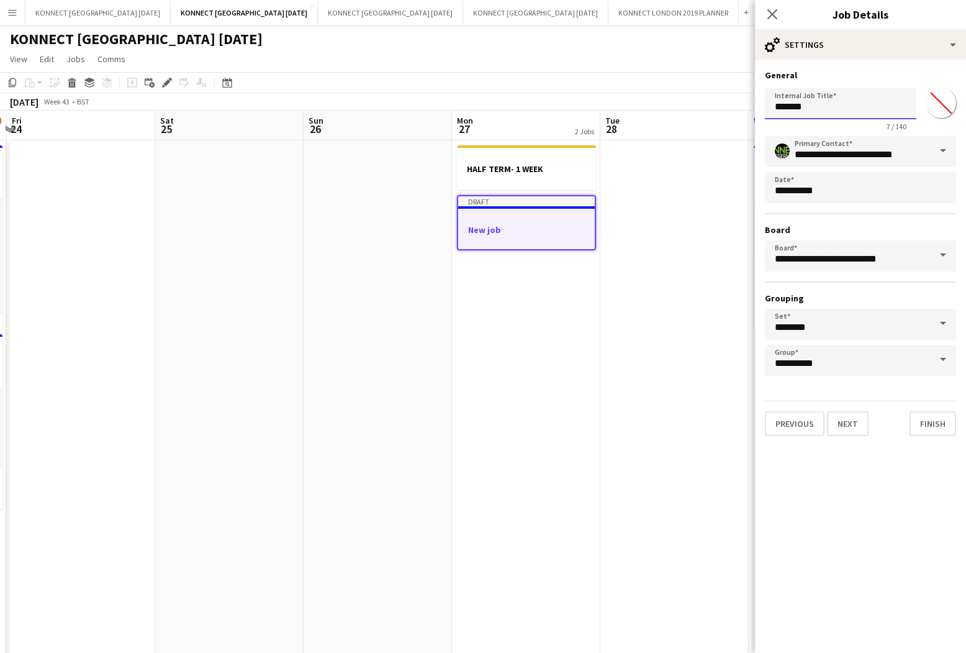
click at [821, 102] on input "*******" at bounding box center [841, 103] width 152 height 31
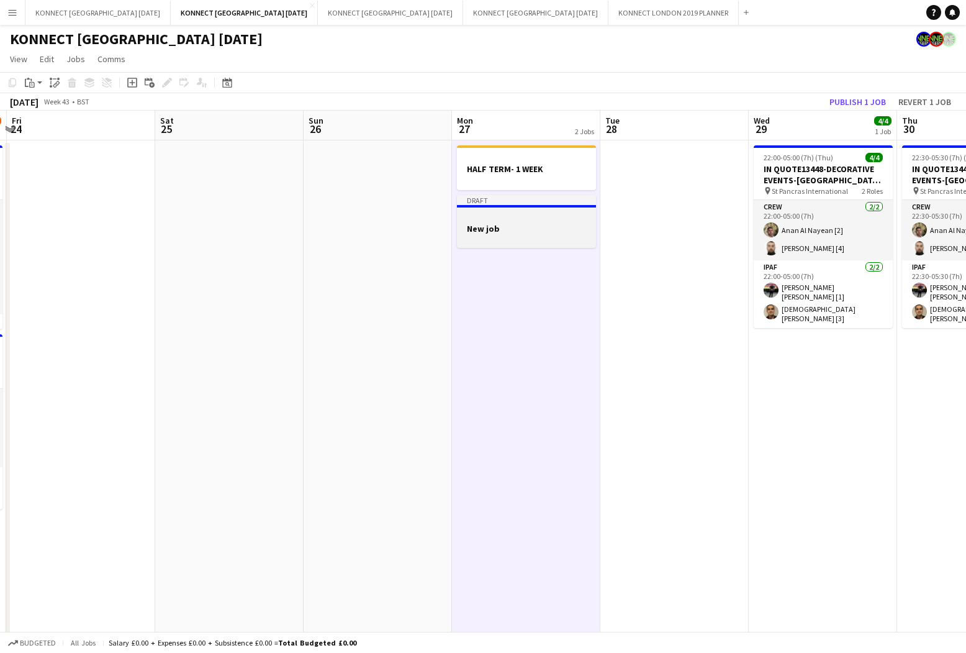
click at [530, 245] on app-job-card "Draft New job" at bounding box center [526, 221] width 139 height 53
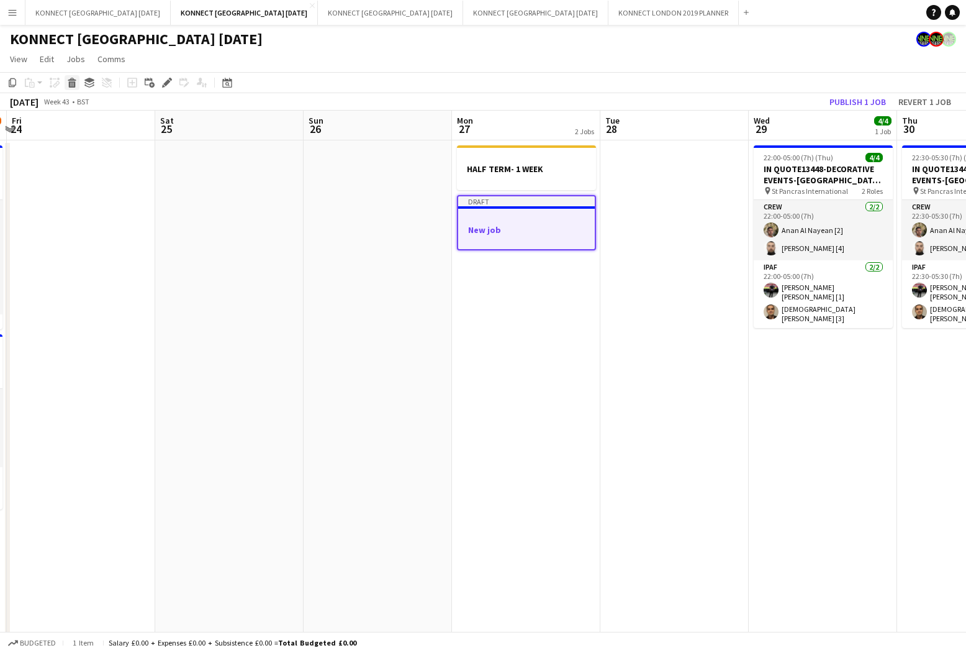
click at [67, 87] on icon "Delete" at bounding box center [72, 83] width 10 height 10
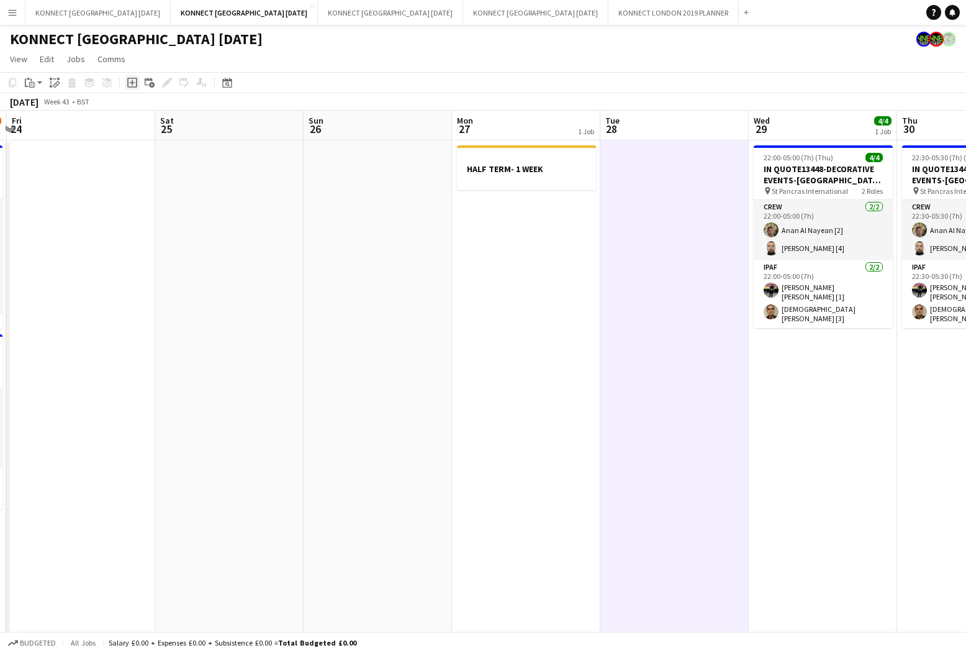
click at [130, 80] on icon "Add job" at bounding box center [132, 83] width 10 height 10
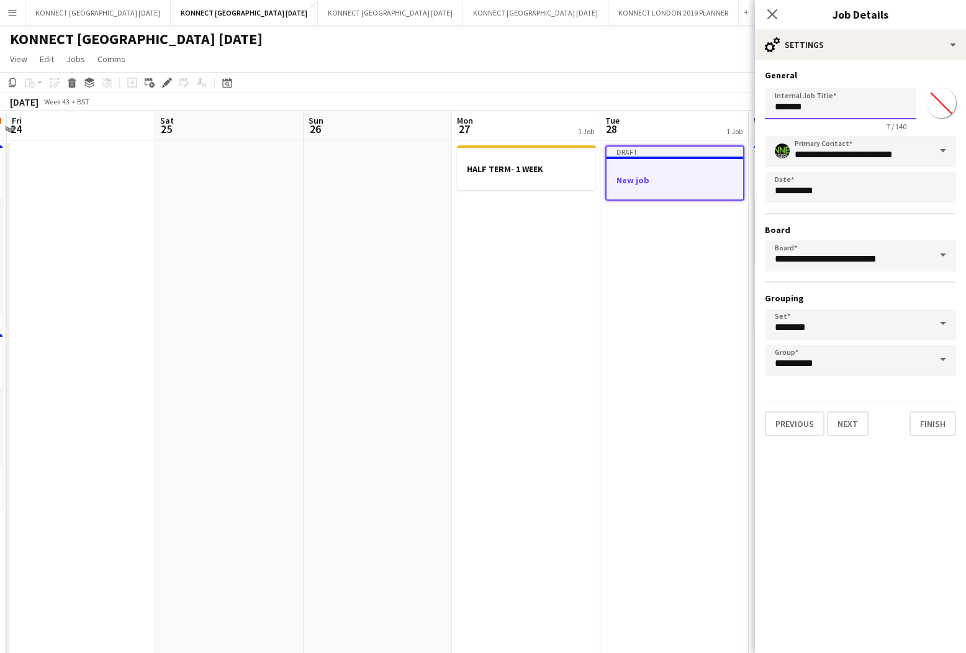
click at [848, 113] on input "*******" at bounding box center [841, 103] width 152 height 31
type input "**********"
click at [945, 106] on input "*******" at bounding box center [941, 103] width 45 height 45
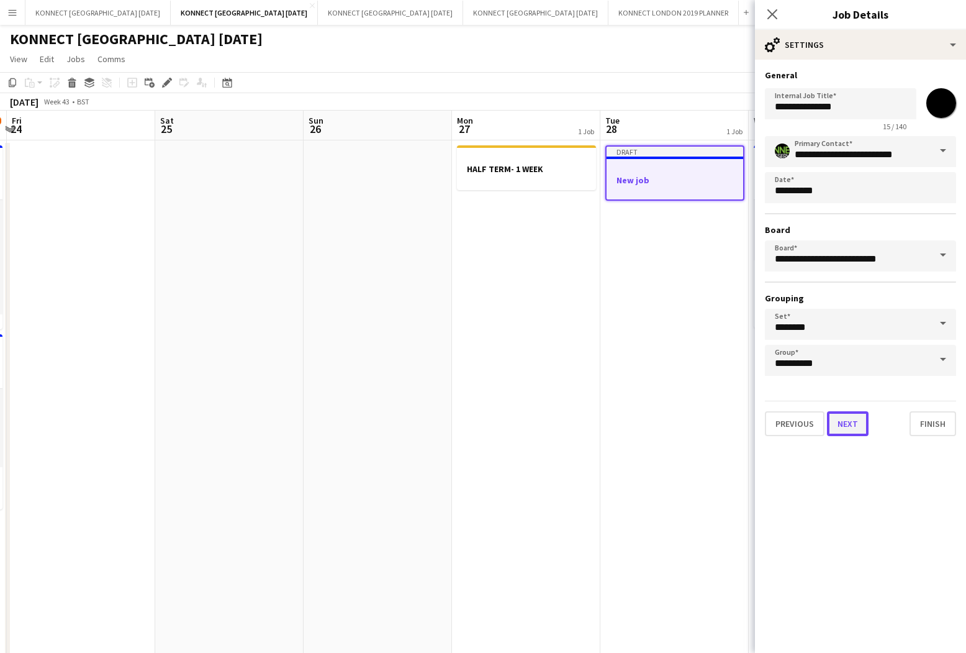
type input "*******"
click at [848, 425] on button "Next" at bounding box center [848, 423] width 42 height 25
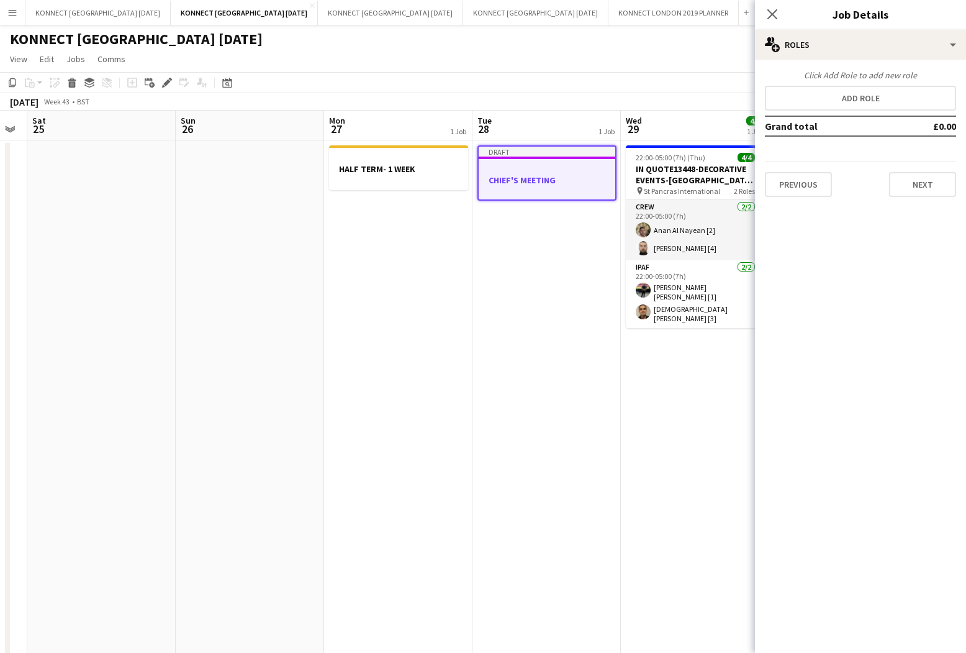
scroll to position [0, 462]
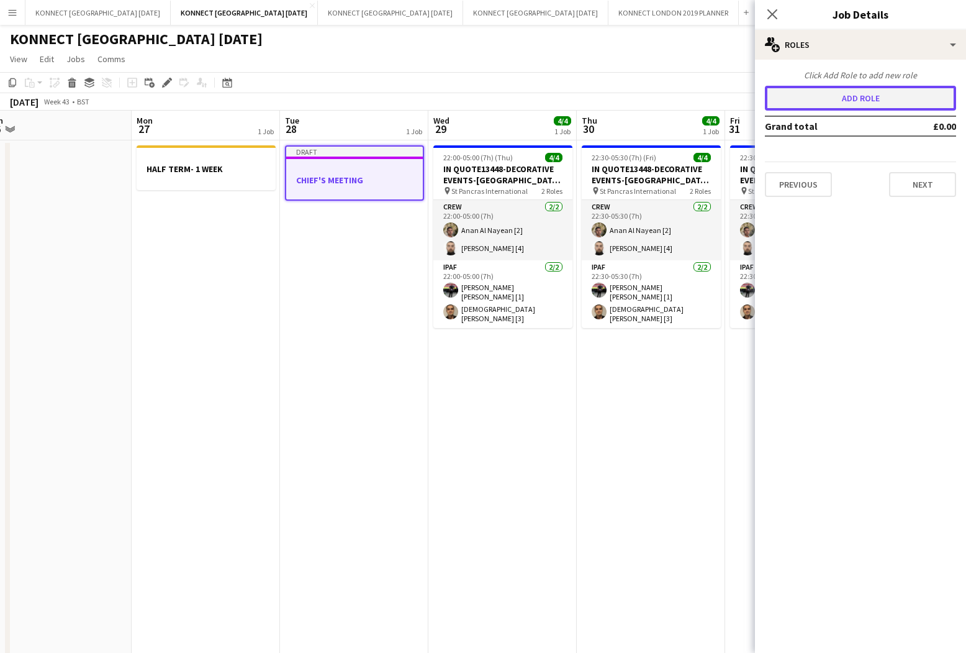
click at [841, 108] on button "Add role" at bounding box center [860, 98] width 191 height 25
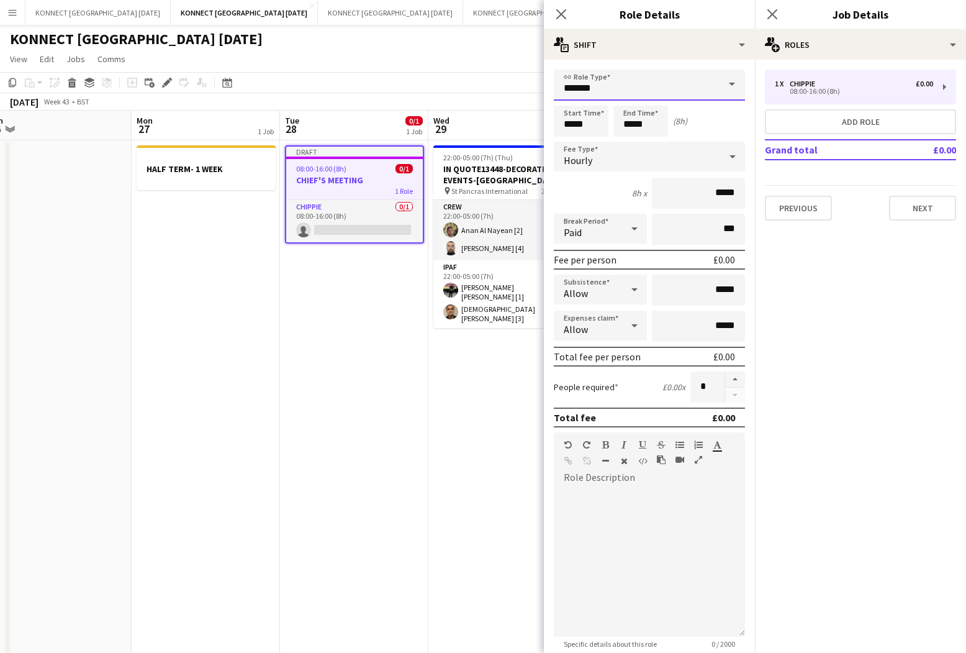
click at [614, 81] on input "*******" at bounding box center [649, 85] width 191 height 31
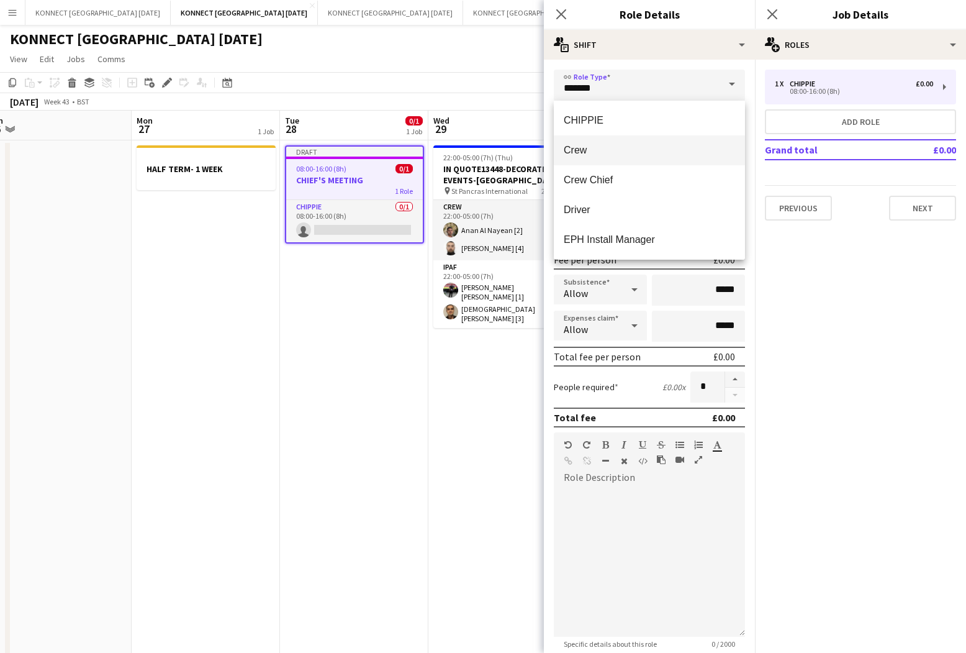
click at [603, 145] on span "Crew" at bounding box center [649, 150] width 171 height 12
type input "****"
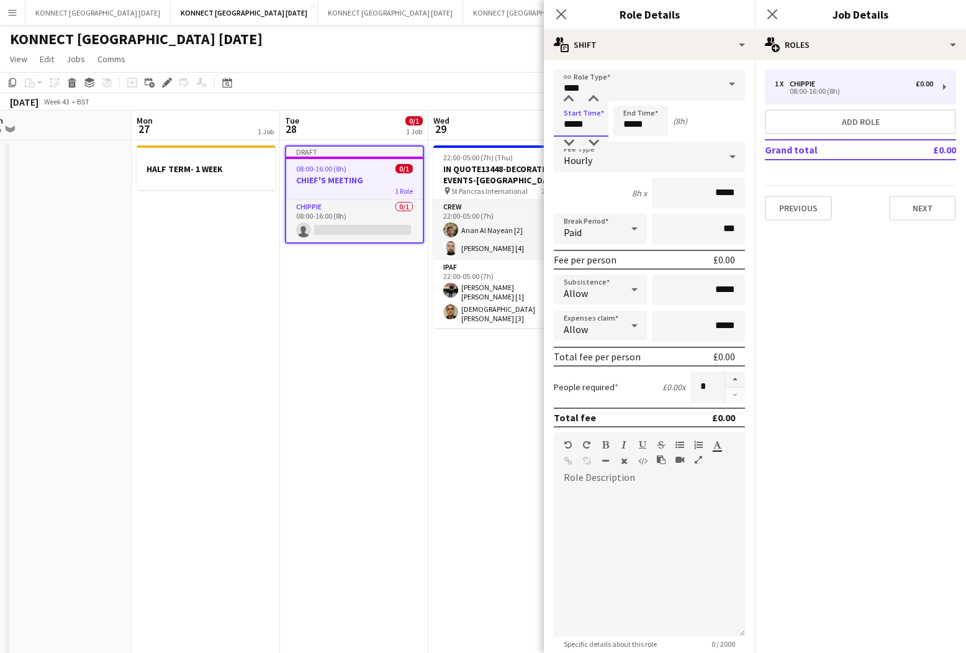
click at [574, 126] on input "*****" at bounding box center [581, 121] width 55 height 31
type input "*****"
click at [633, 122] on input "*****" at bounding box center [641, 121] width 55 height 31
type input "*****"
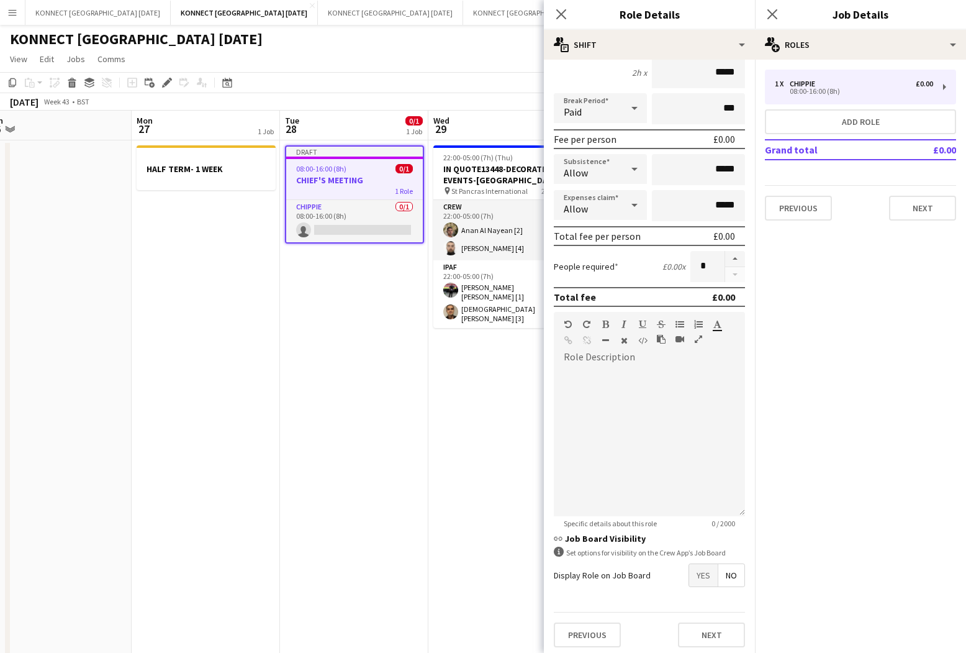
scroll to position [124, 0]
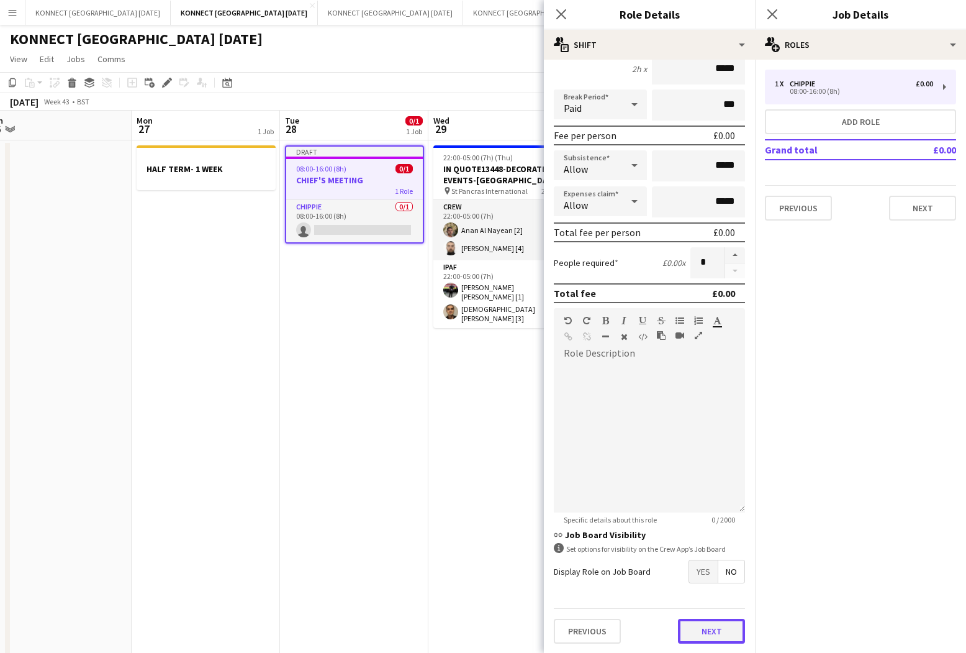
click at [701, 623] on button "Next" at bounding box center [711, 631] width 67 height 25
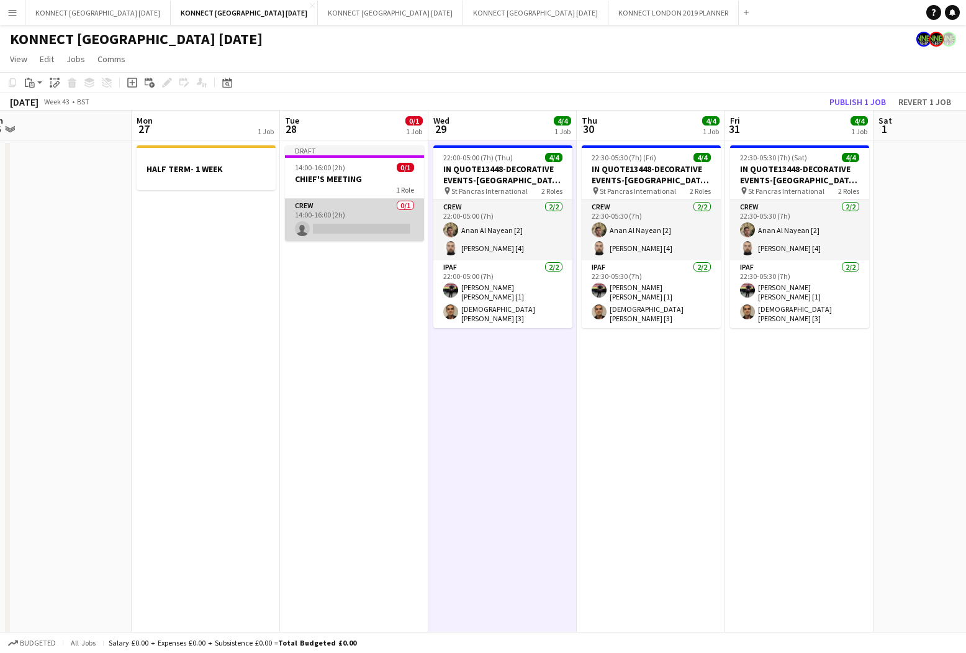
click at [339, 204] on app-card-role "Crew 0/1 14:00-16:00 (2h) single-neutral-actions" at bounding box center [354, 220] width 139 height 42
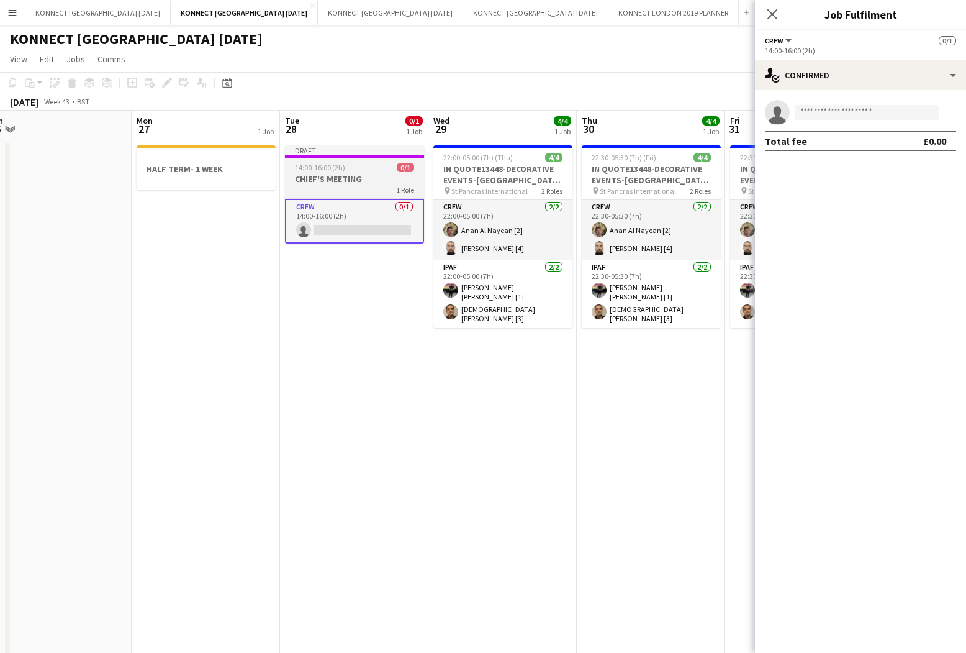
click at [342, 185] on div "1 Role" at bounding box center [354, 189] width 139 height 10
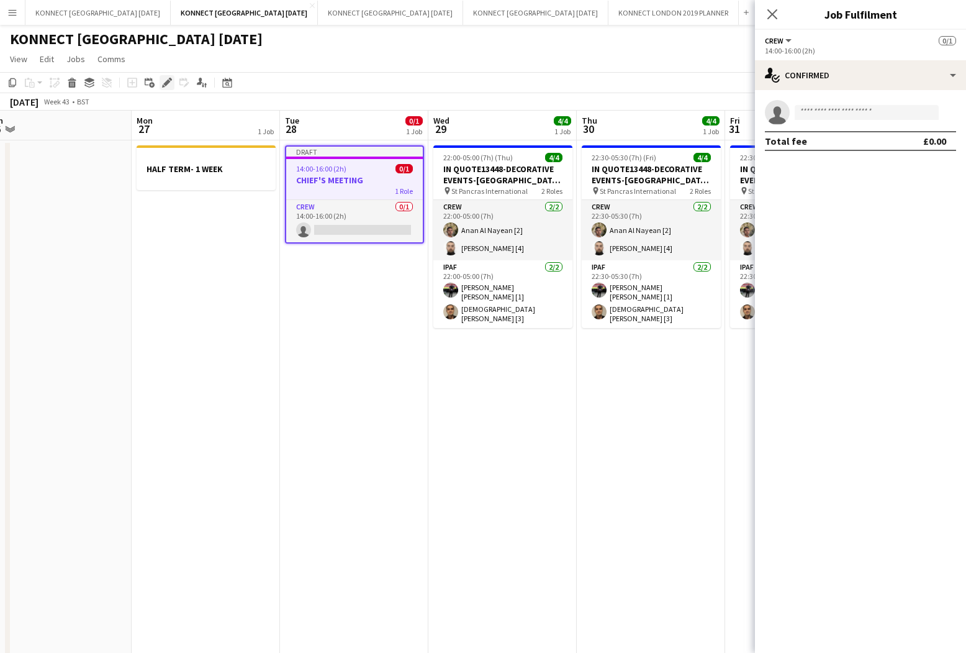
click at [170, 81] on icon at bounding box center [166, 82] width 7 height 7
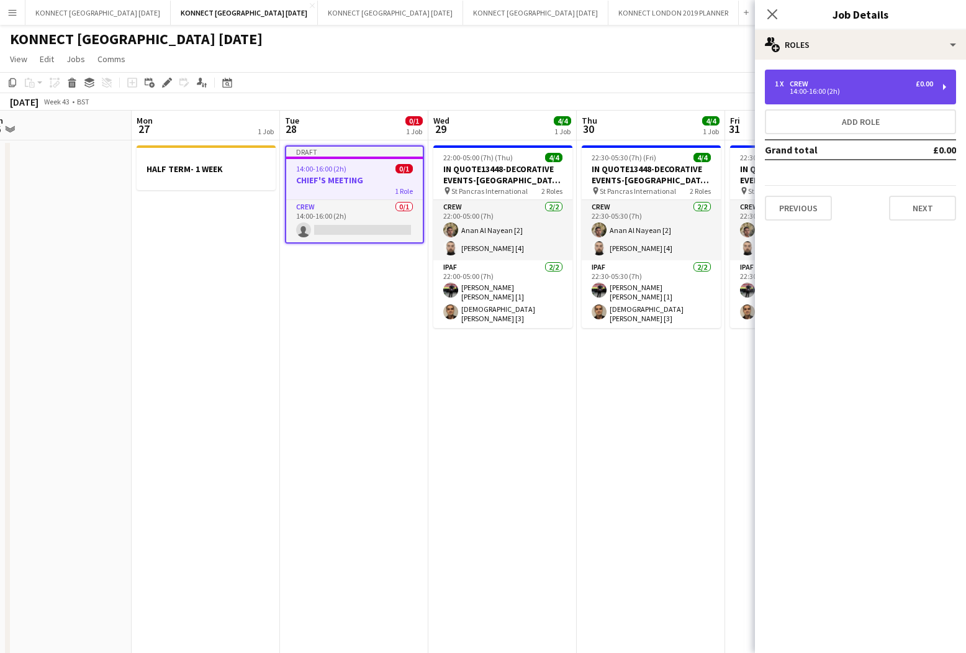
click at [926, 93] on div "14:00-16:00 (2h)" at bounding box center [854, 91] width 158 height 6
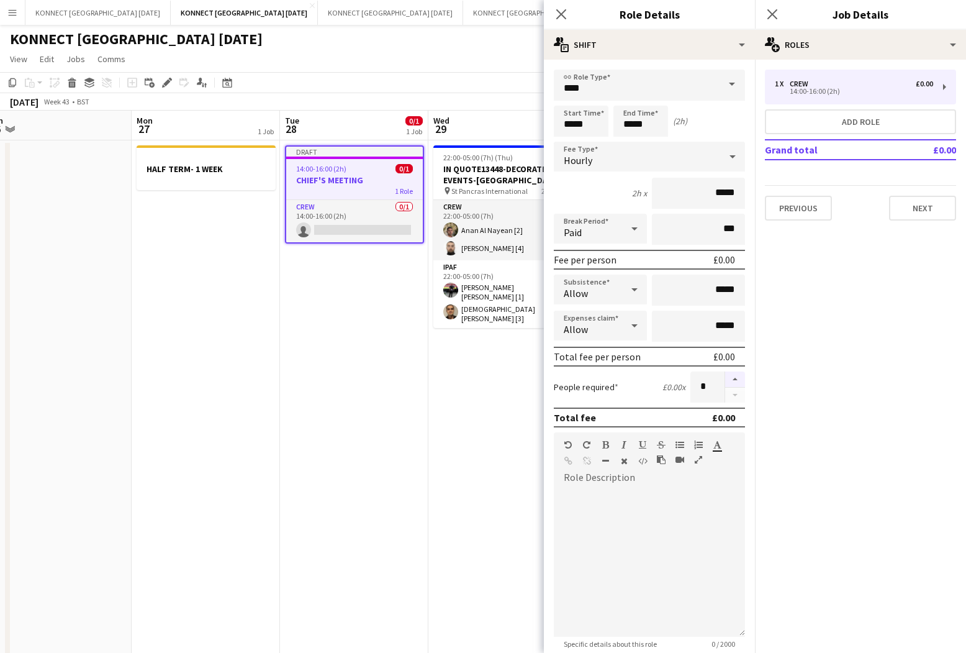
click at [739, 382] on button "button" at bounding box center [735, 379] width 20 height 16
type input "*"
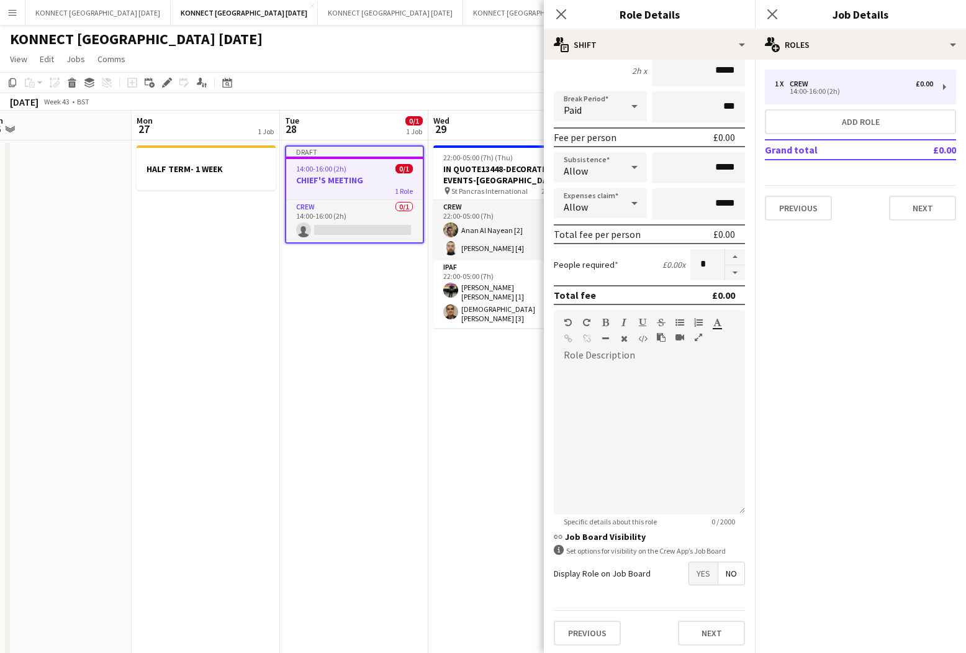
scroll to position [124, 0]
click at [717, 627] on button "Next" at bounding box center [711, 631] width 67 height 25
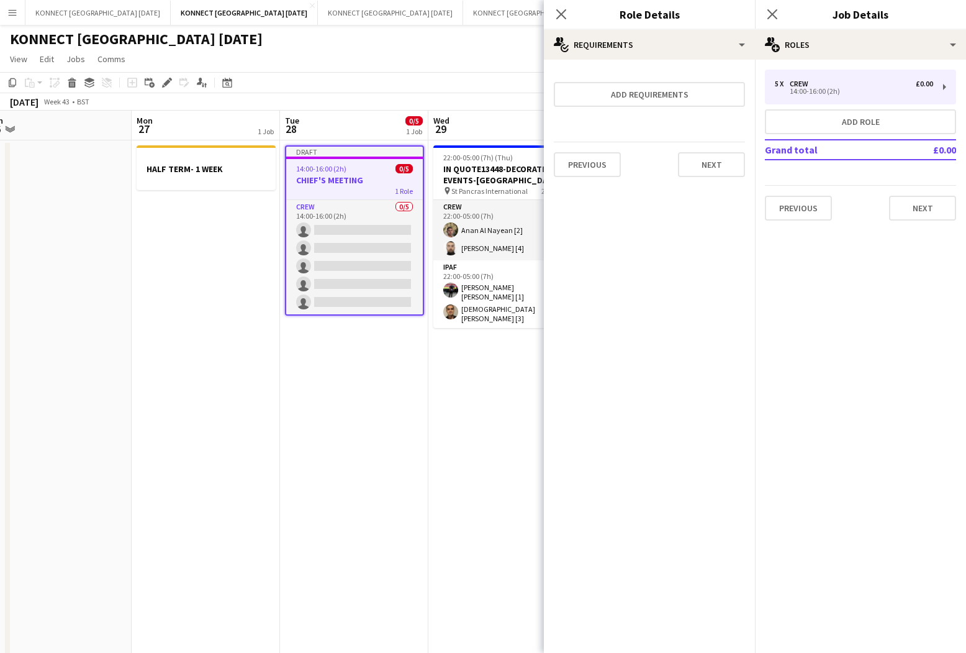
scroll to position [0, 0]
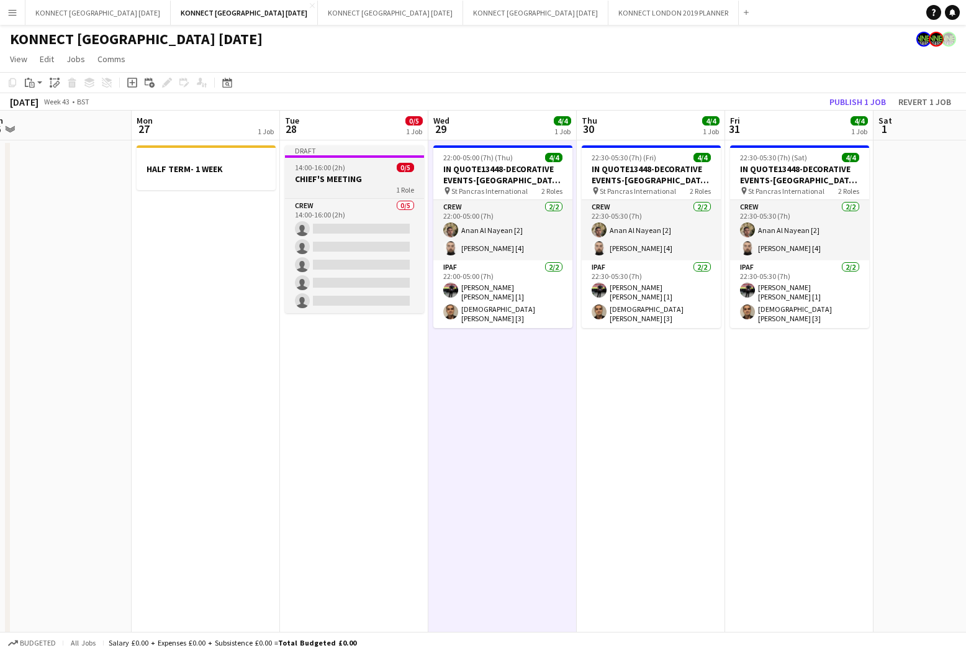
click at [314, 166] on span "14:00-16:00 (2h)" at bounding box center [320, 167] width 50 height 9
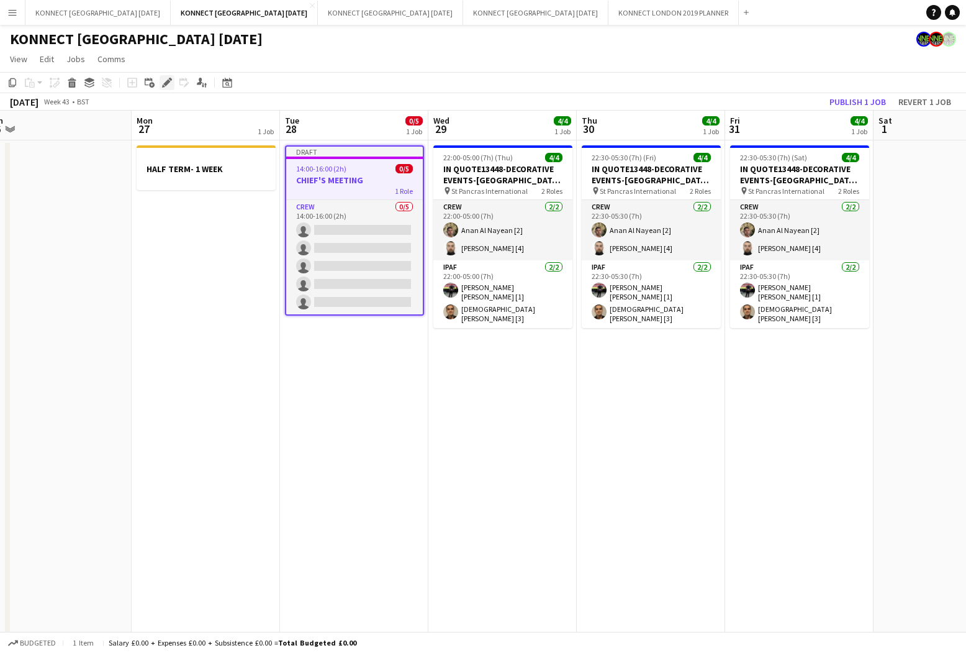
click at [168, 78] on icon "Edit" at bounding box center [167, 83] width 10 height 10
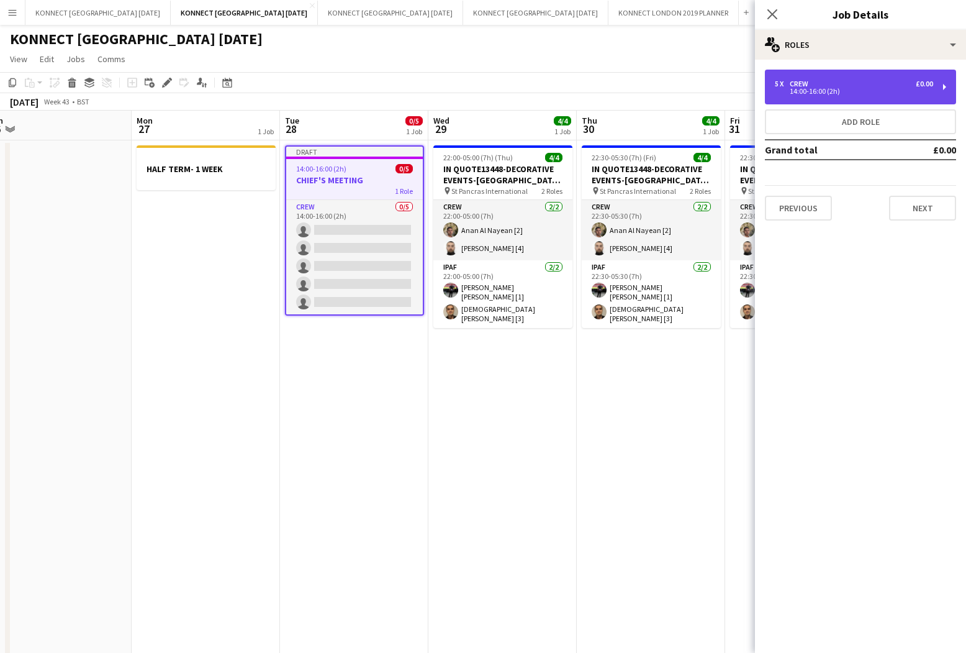
click at [906, 96] on div "5 x Crew £0.00 14:00-16:00 (2h)" at bounding box center [860, 87] width 191 height 35
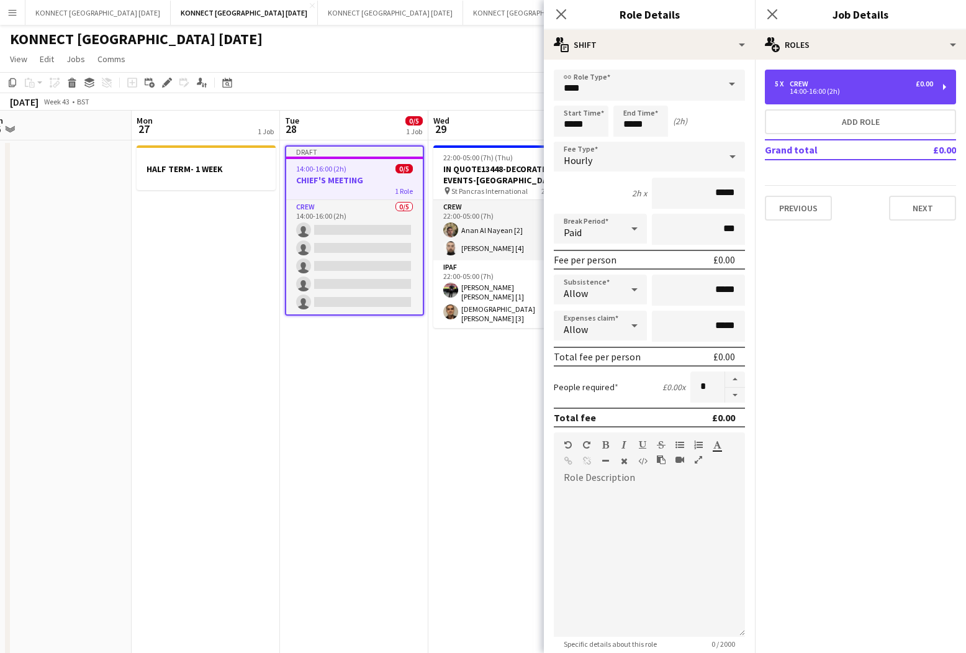
scroll to position [124, 0]
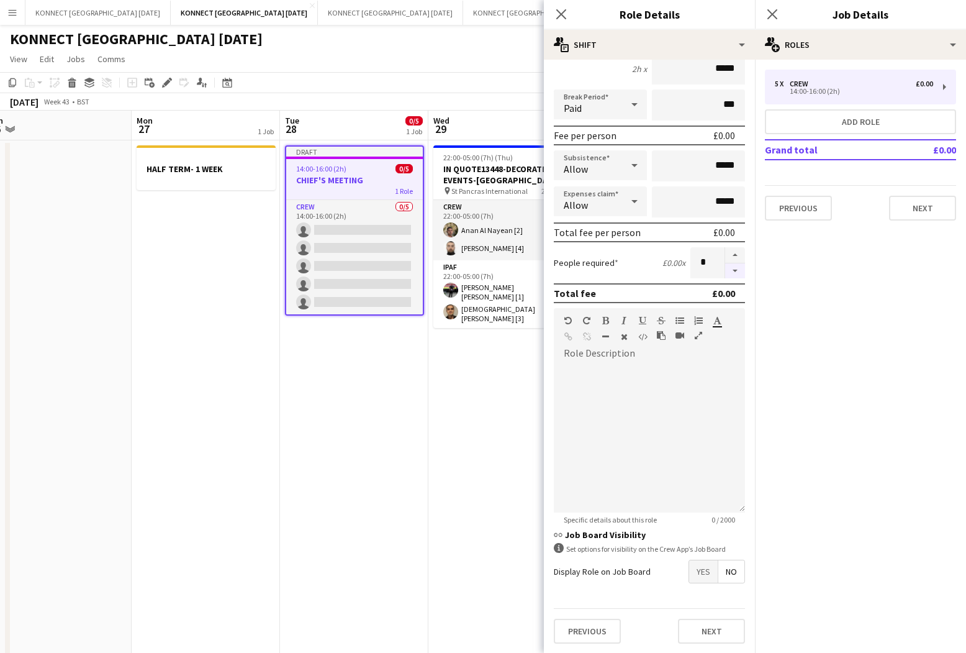
click at [737, 273] on button "button" at bounding box center [735, 271] width 20 height 16
type input "*"
click at [704, 627] on button "Next" at bounding box center [711, 631] width 67 height 25
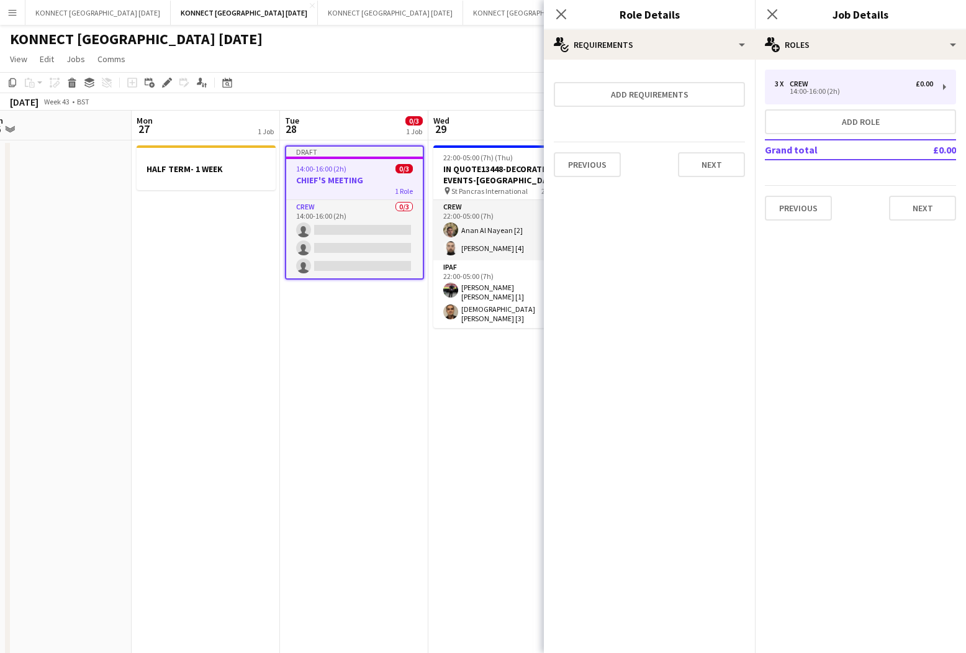
scroll to position [0, 0]
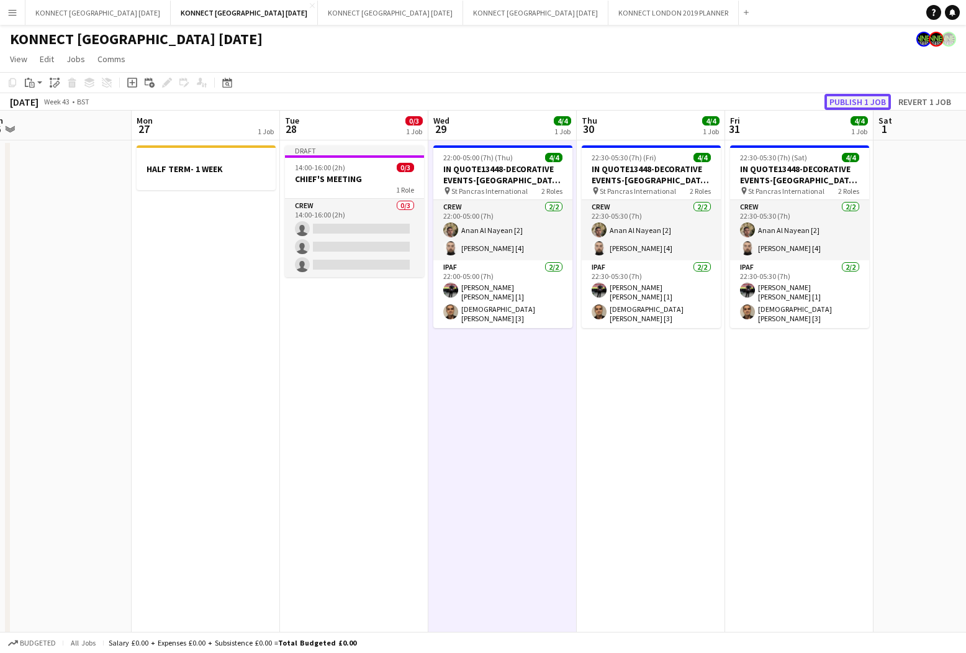
click at [850, 96] on button "Publish 1 job" at bounding box center [858, 102] width 66 height 16
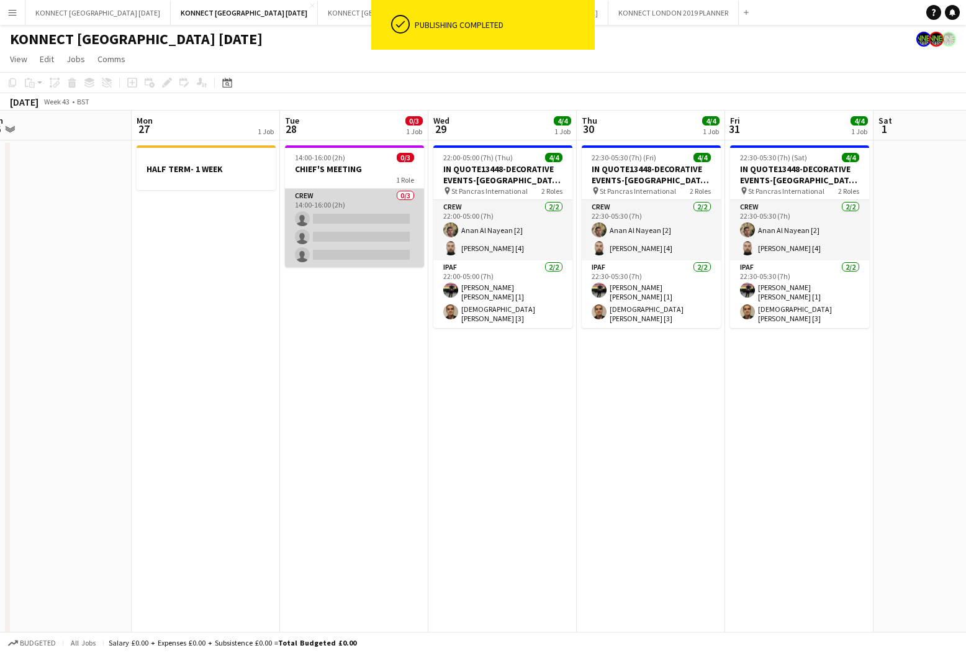
click at [343, 232] on app-card-role "Crew 0/3 14:00-16:00 (2h) single-neutral-actions single-neutral-actions single-…" at bounding box center [354, 228] width 139 height 78
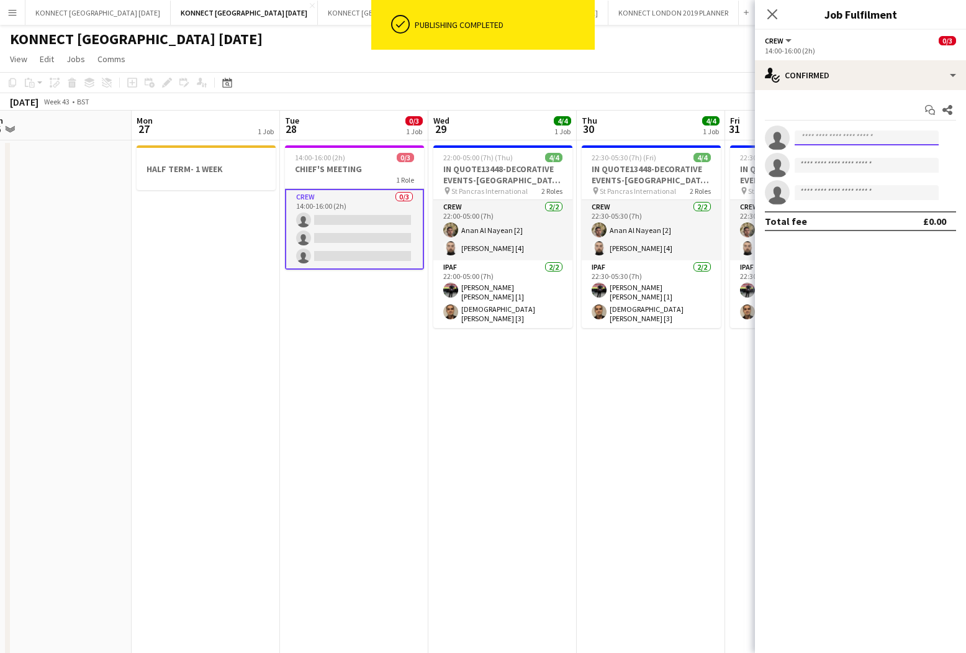
click at [888, 135] on input at bounding box center [867, 137] width 144 height 15
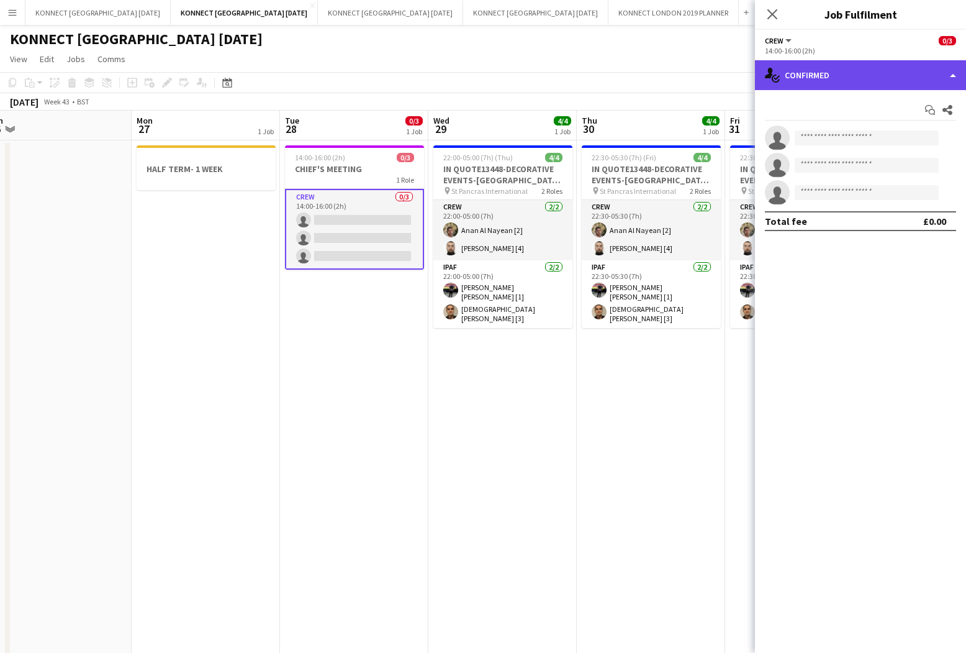
click at [885, 81] on div "single-neutral-actions-check-2 Confirmed" at bounding box center [860, 75] width 211 height 30
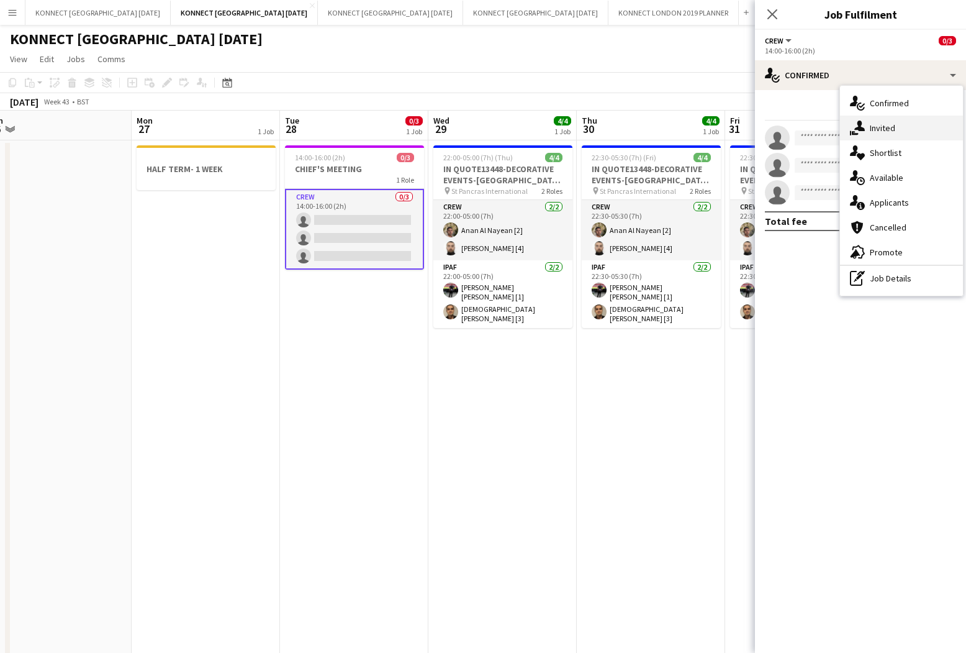
click at [885, 134] on div "single-neutral-actions-share-1 Invited" at bounding box center [901, 128] width 123 height 25
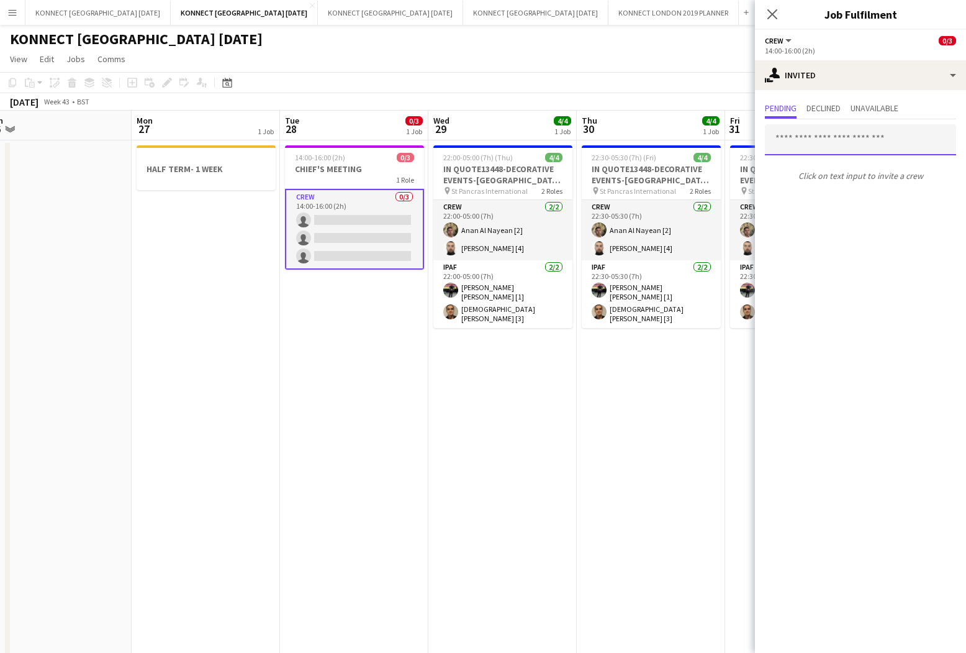
click at [856, 140] on input "text" at bounding box center [860, 139] width 191 height 31
click at [855, 144] on input "*****" at bounding box center [860, 139] width 191 height 31
type input "****"
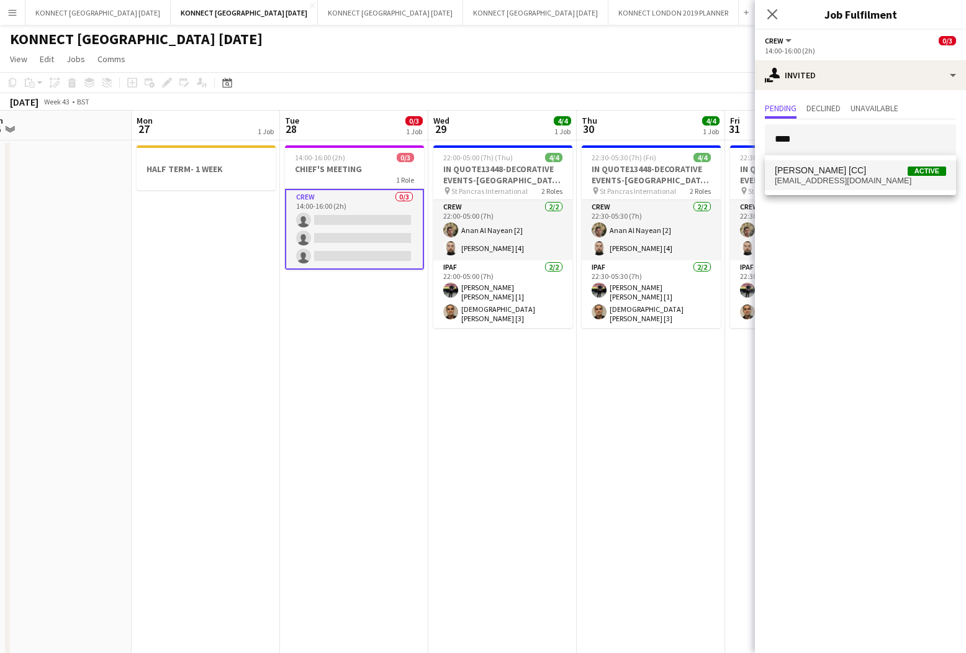
click at [850, 167] on span "[PERSON_NAME] [CC]" at bounding box center [820, 170] width 91 height 11
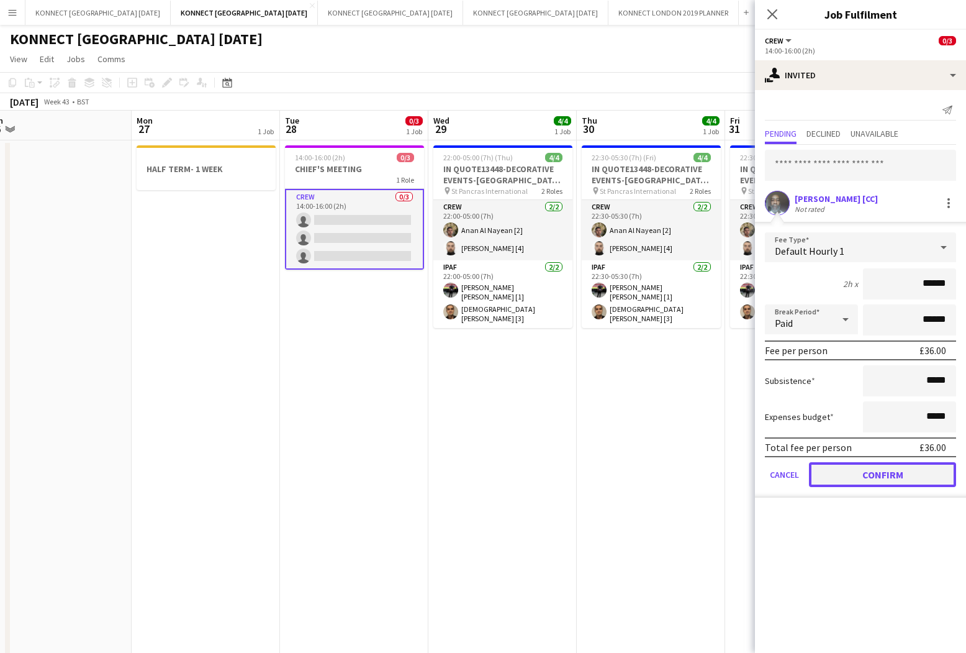
click at [850, 481] on button "Confirm" at bounding box center [882, 474] width 147 height 25
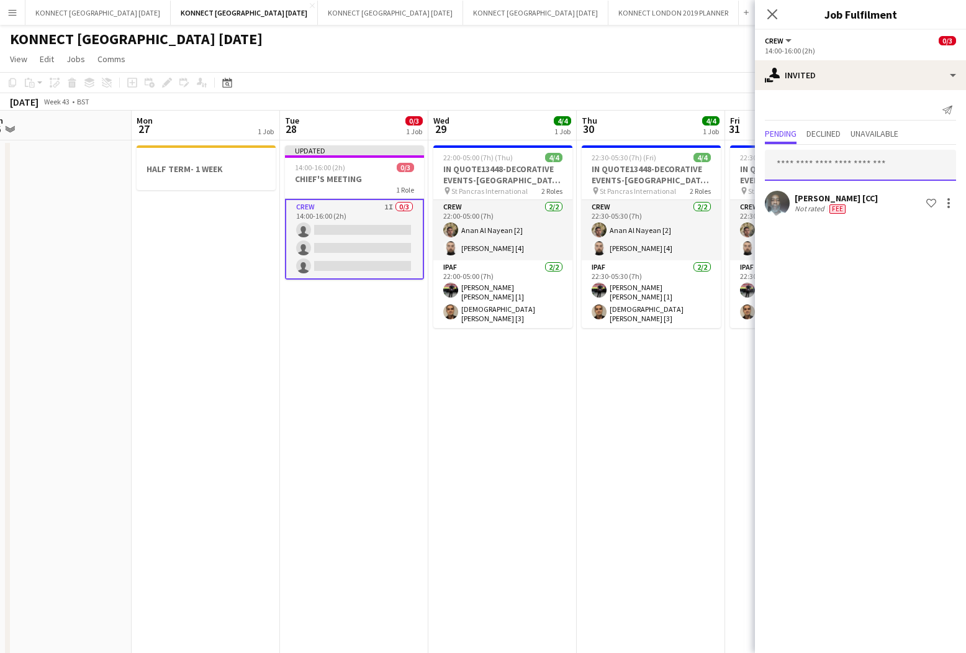
click at [848, 172] on input "text" at bounding box center [860, 165] width 191 height 31
type input "*****"
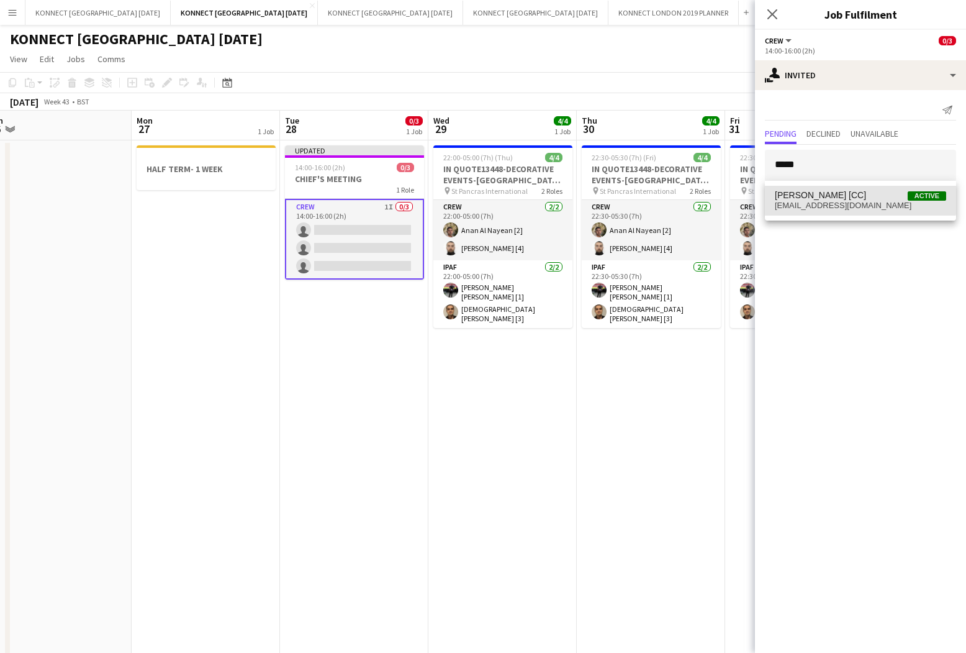
click at [851, 199] on span "[PERSON_NAME] [CC]" at bounding box center [820, 195] width 91 height 11
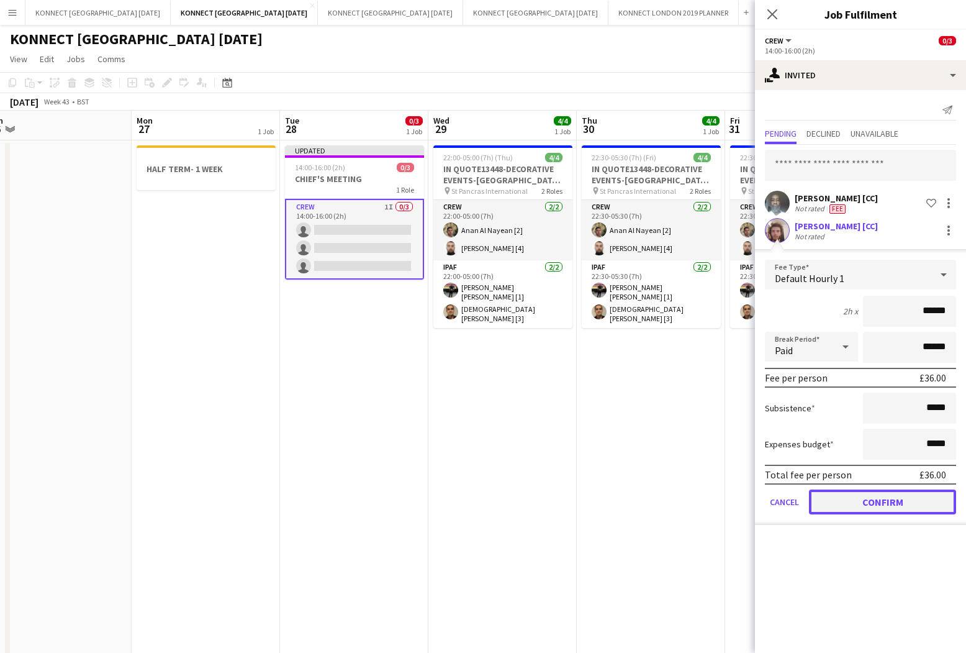
click at [884, 505] on button "Confirm" at bounding box center [882, 501] width 147 height 25
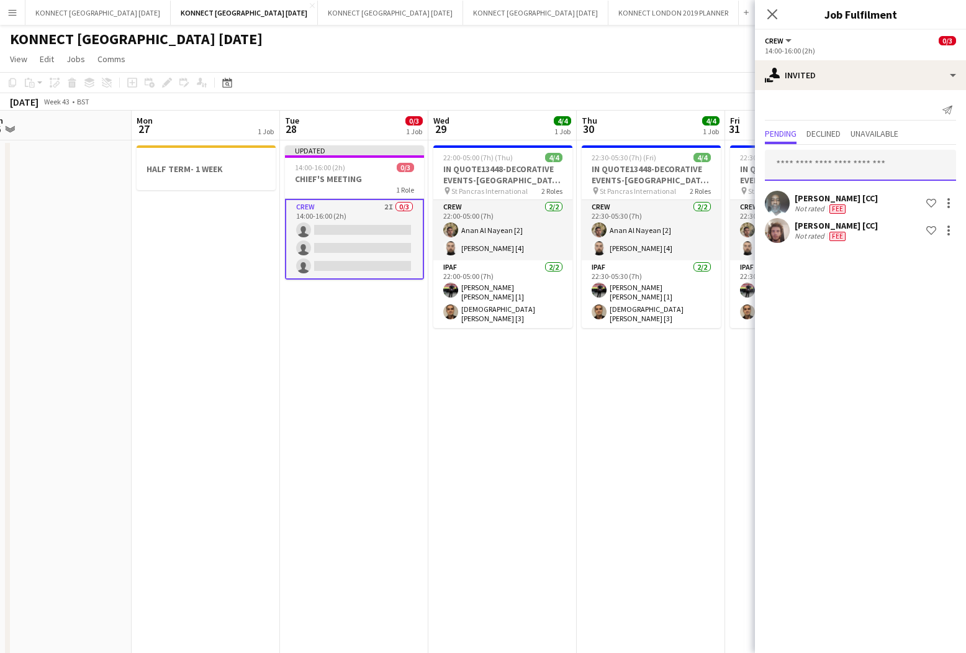
click at [822, 161] on input "text" at bounding box center [860, 165] width 191 height 31
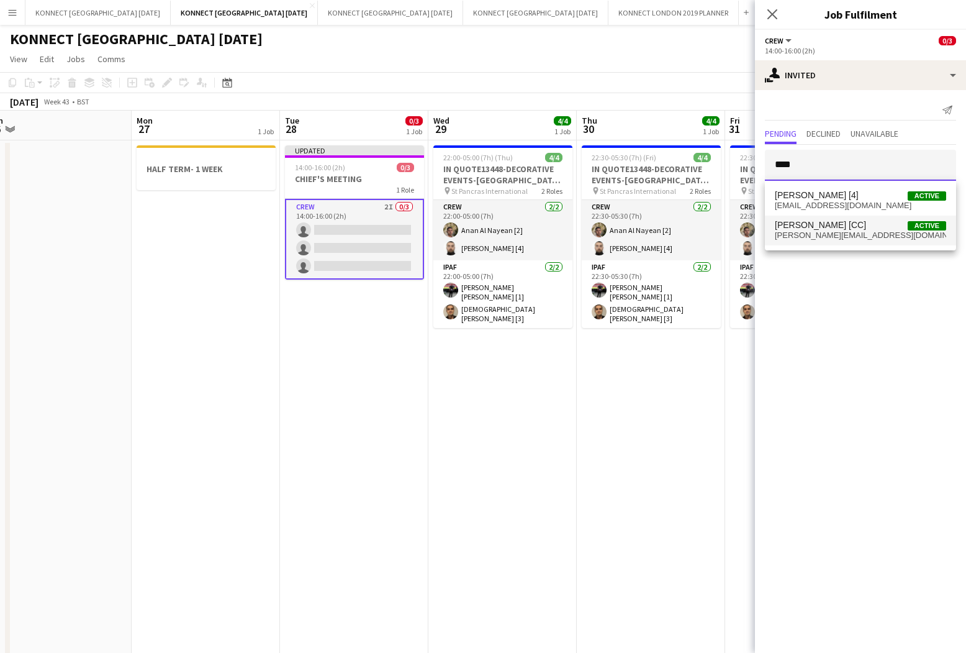
type input "****"
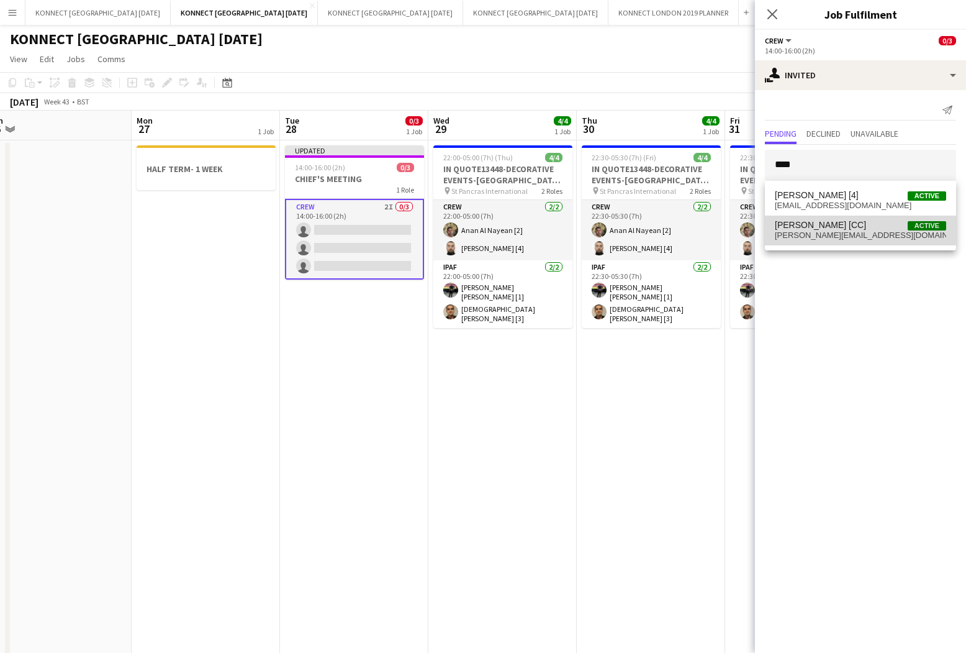
click at [839, 232] on span "adam.sober@hotmail.co.uk" at bounding box center [860, 235] width 171 height 10
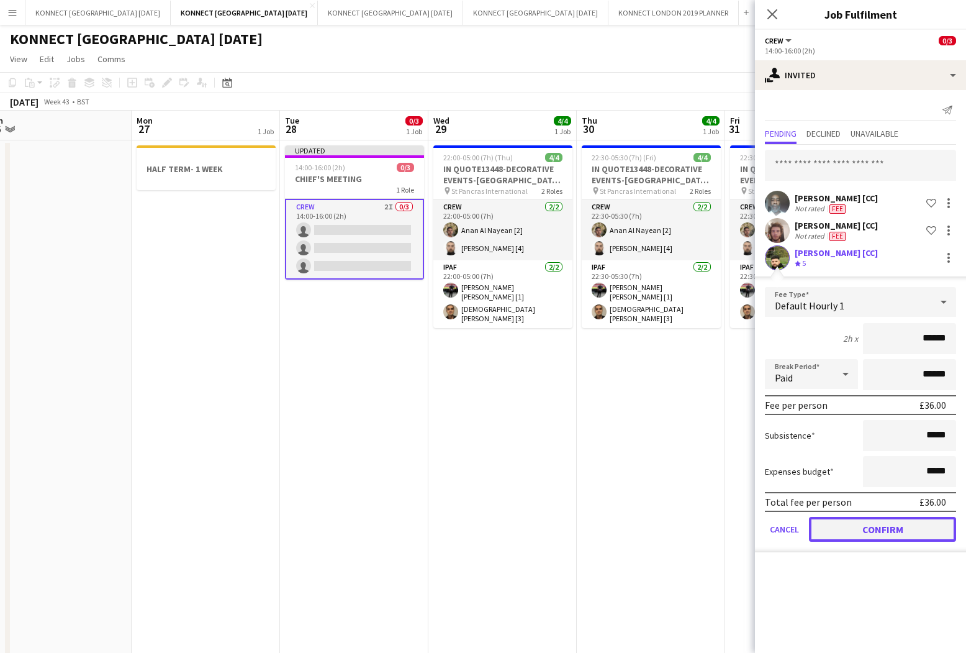
click at [829, 530] on button "Confirm" at bounding box center [882, 529] width 147 height 25
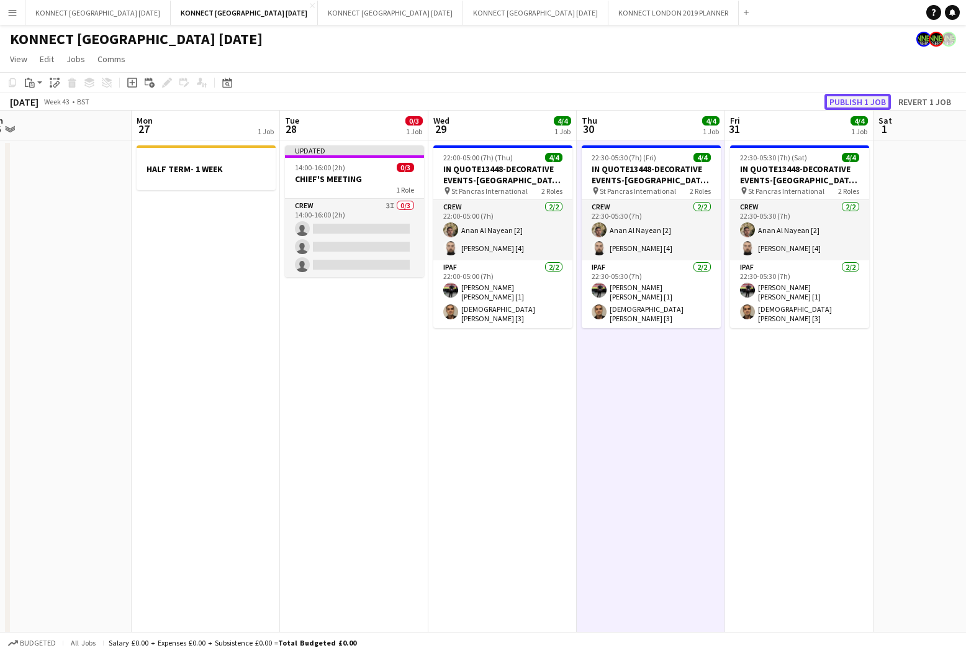
click at [861, 97] on button "Publish 1 job" at bounding box center [858, 102] width 66 height 16
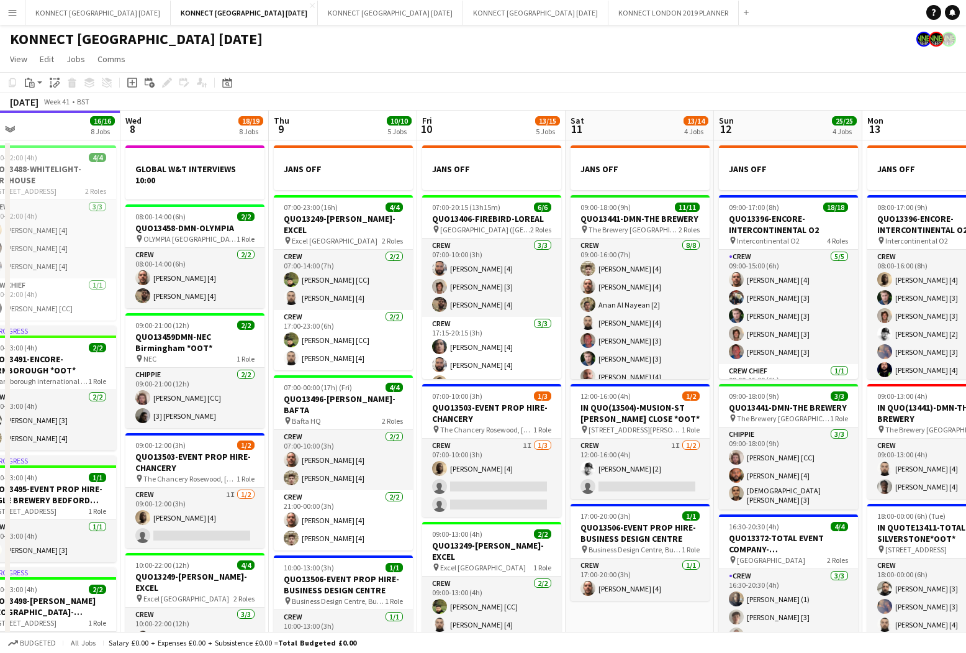
scroll to position [0, 506]
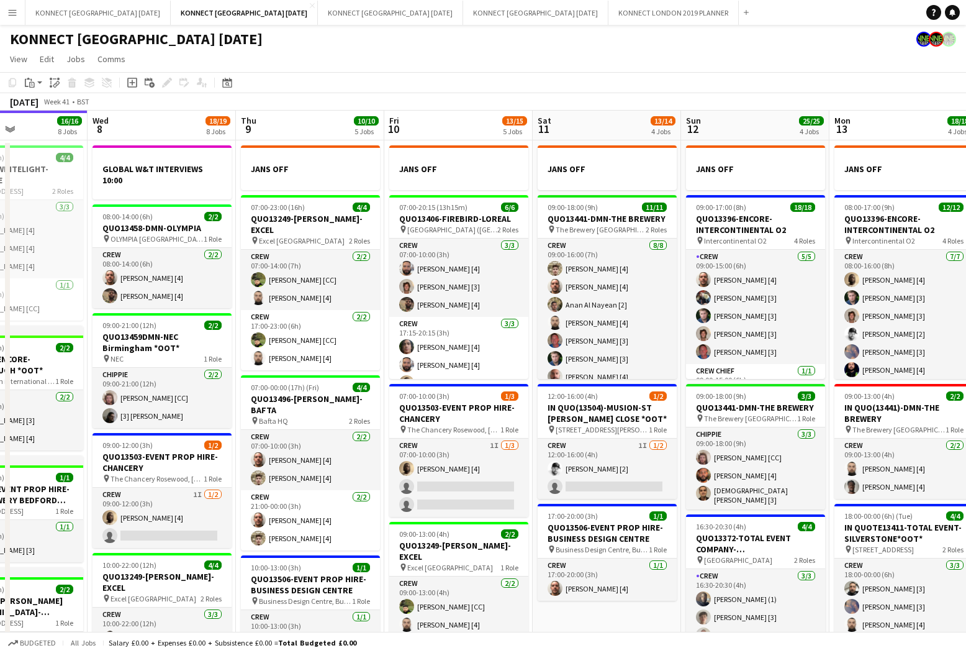
click at [366, 109] on div "October 2025 Week 41 • BST" at bounding box center [483, 101] width 966 height 17
